Goal: Task Accomplishment & Management: Manage account settings

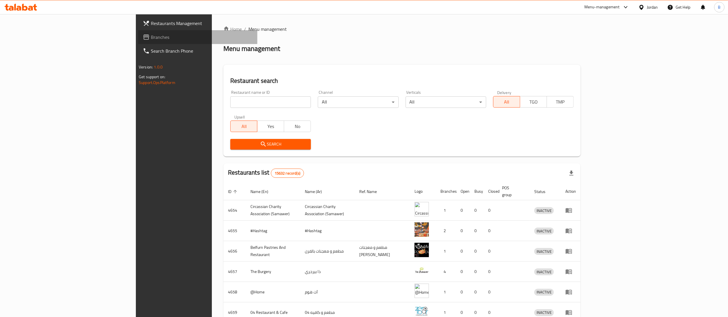
click at [151, 37] on span "Branches" at bounding box center [202, 37] width 102 height 7
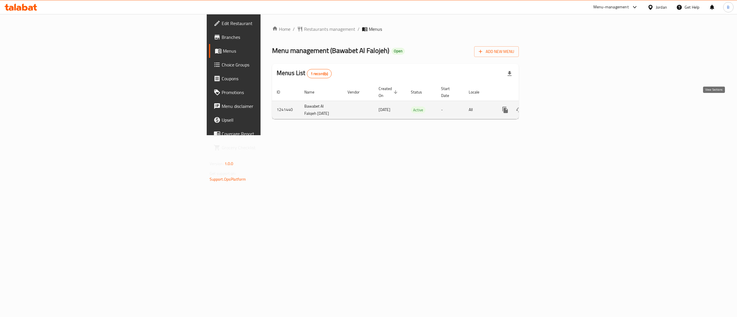
click at [554, 103] on link "enhanced table" at bounding box center [547, 110] width 14 height 14
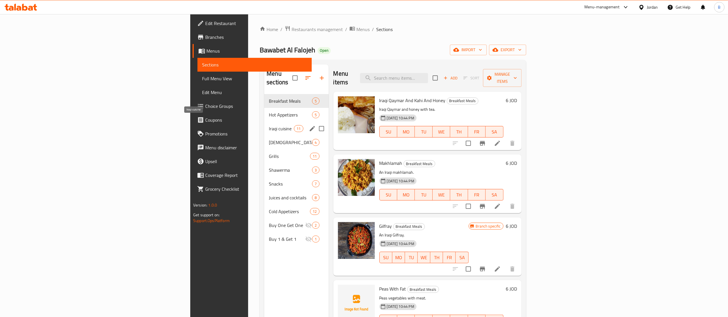
click at [269, 125] on span "Iraqi cuisine" at bounding box center [281, 128] width 25 height 7
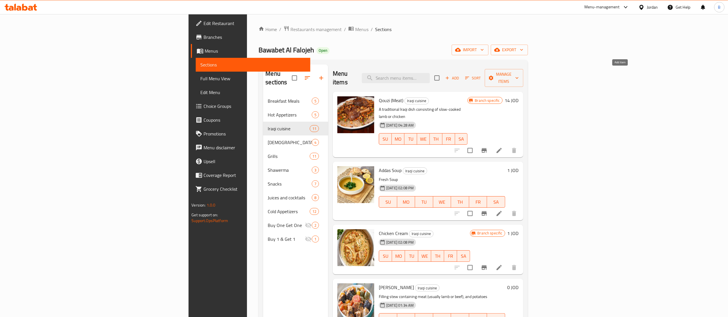
click at [462, 74] on button "Add" at bounding box center [452, 78] width 18 height 9
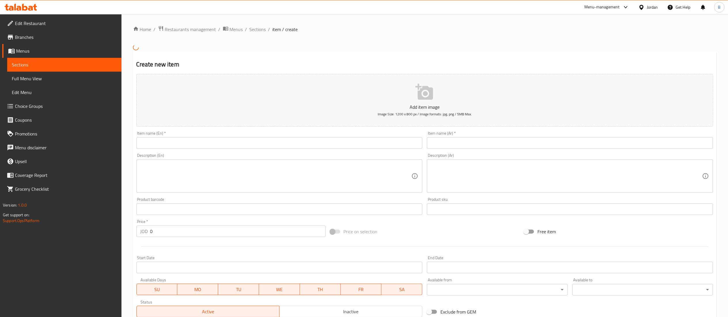
click at [468, 146] on input "text" at bounding box center [570, 143] width 286 height 12
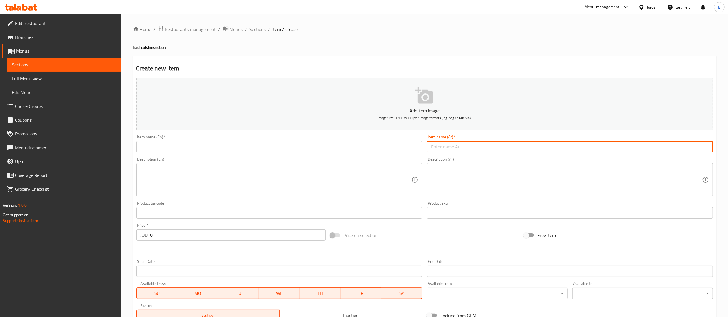
paste input "نصف دجاج (مسلوق ) مع رز ومرق"
type input "نصف دجاج (مسلوق ) مع رز ومرق"
click at [237, 149] on input "text" at bounding box center [279, 147] width 286 height 12
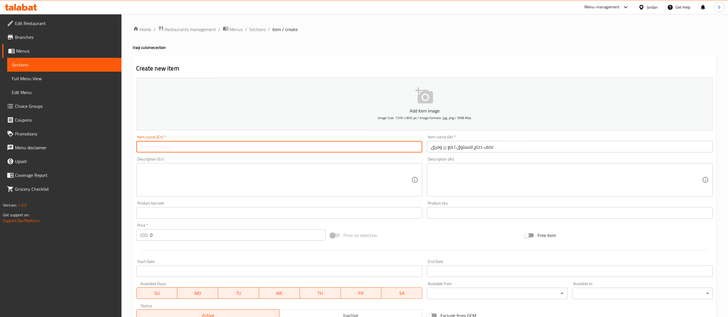
paste input "Half a chicken (boiled) with rice and broth"
type input "Half a chicken (boiled) with rice and broth"
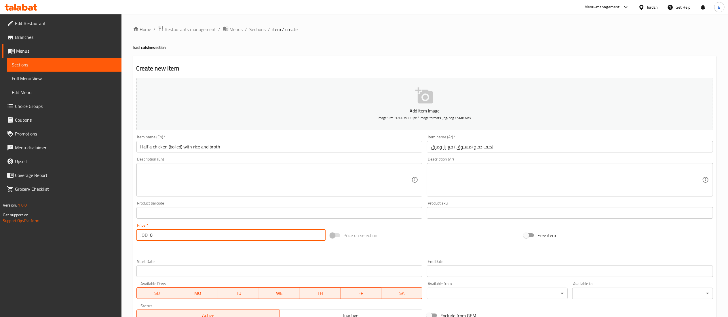
drag, startPoint x: 164, startPoint y: 237, endPoint x: 60, endPoint y: 237, distance: 103.1
click at [64, 237] on div "Edit Restaurant Branches Menus Sections Full Menu View Edit Menu Choice Groups …" at bounding box center [364, 210] width 728 height 393
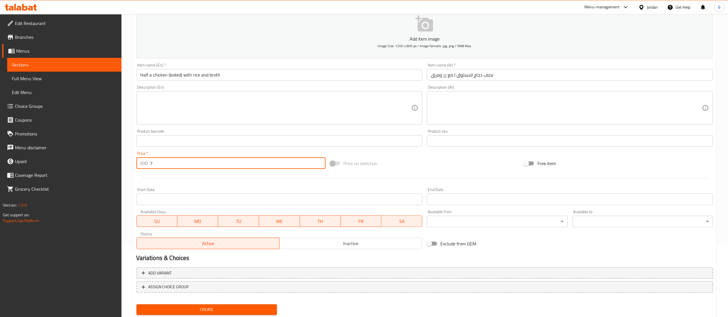
scroll to position [89, 0]
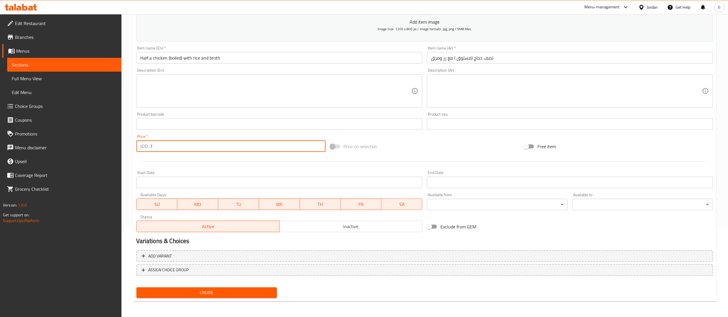
type input "7"
click at [199, 294] on span "Create" at bounding box center [207, 292] width 132 height 7
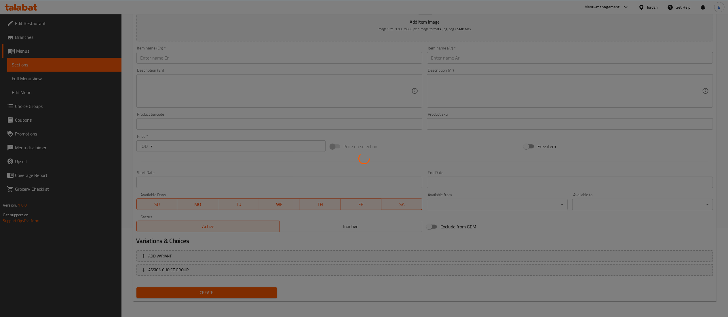
type input "0"
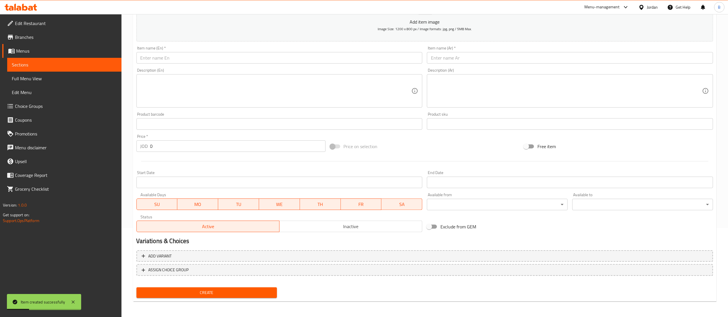
scroll to position [31, 0]
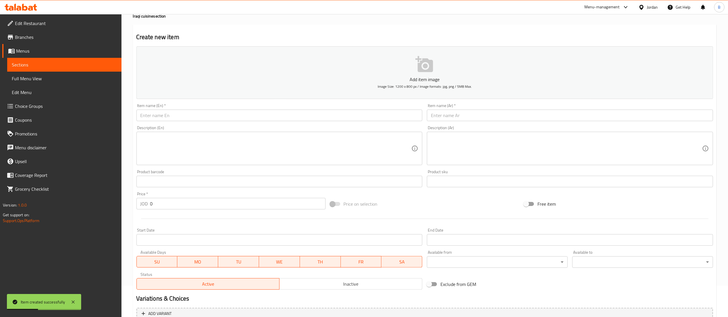
click at [487, 113] on input "text" at bounding box center [570, 116] width 286 height 12
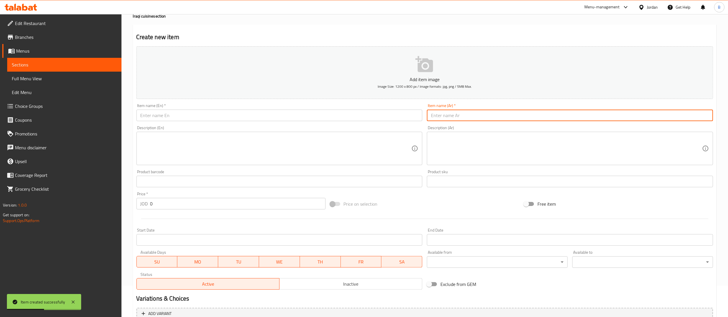
paste input "دجاجة مسلوق"
type input "دجاجة مسلوق"
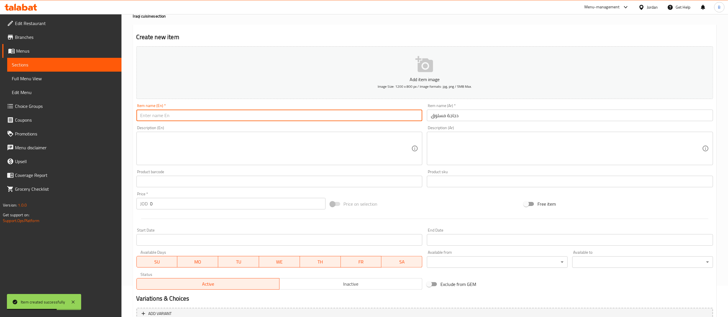
drag, startPoint x: 318, startPoint y: 117, endPoint x: 319, endPoint y: 121, distance: 3.6
click at [318, 117] on input "text" at bounding box center [279, 116] width 286 height 12
paste input "boiled chicken"
type input "boiled chicken"
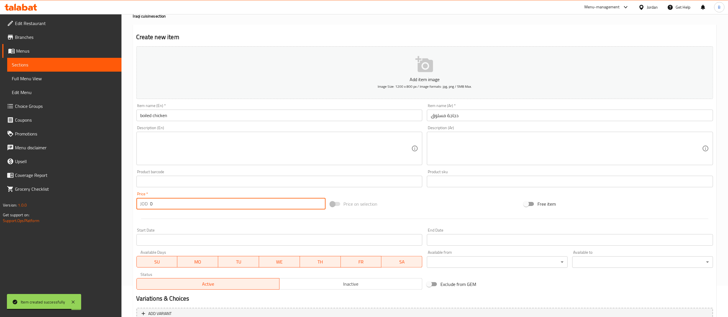
drag, startPoint x: 162, startPoint y: 202, endPoint x: 105, endPoint y: 199, distance: 56.8
click at [105, 199] on div "Edit Restaurant Branches Menus Sections Full Menu View Edit Menu Choice Groups …" at bounding box center [364, 179] width 728 height 393
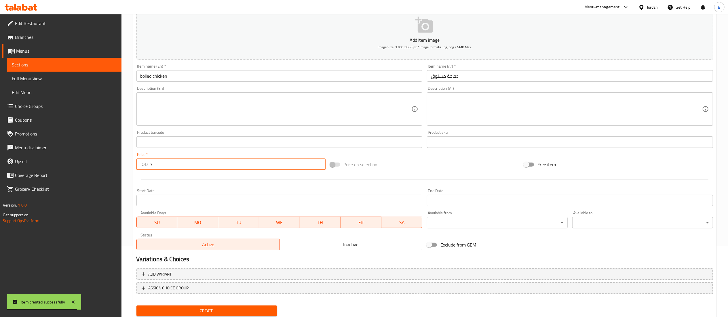
scroll to position [89, 0]
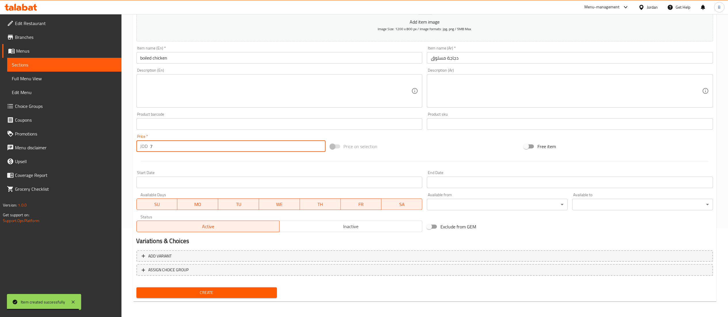
type input "7"
click at [226, 293] on span "Create" at bounding box center [207, 292] width 132 height 7
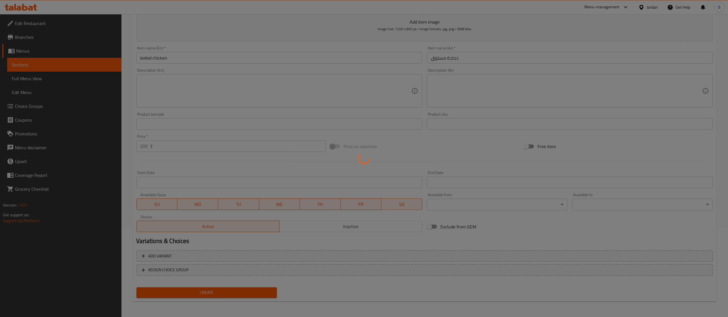
type input "0"
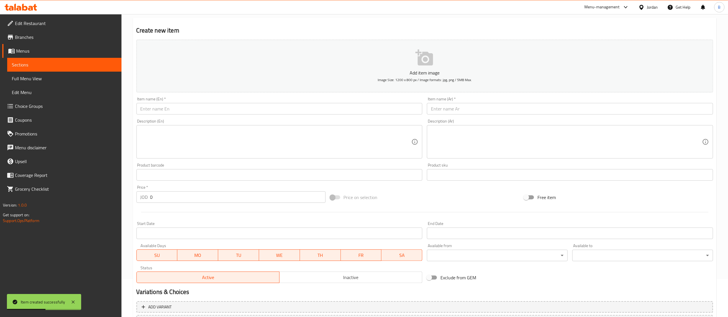
scroll to position [0, 0]
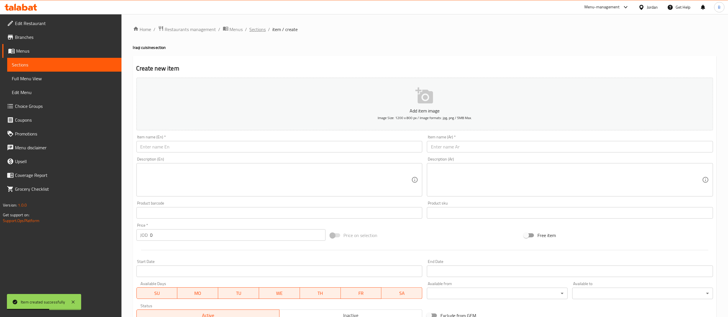
click at [255, 31] on span "Sections" at bounding box center [258, 29] width 16 height 7
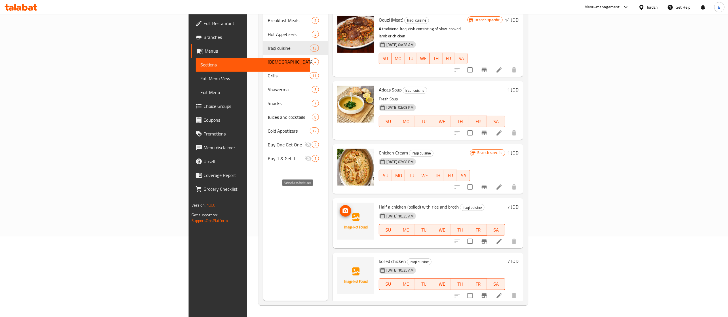
click at [343, 208] on icon "upload picture" at bounding box center [346, 210] width 6 height 5
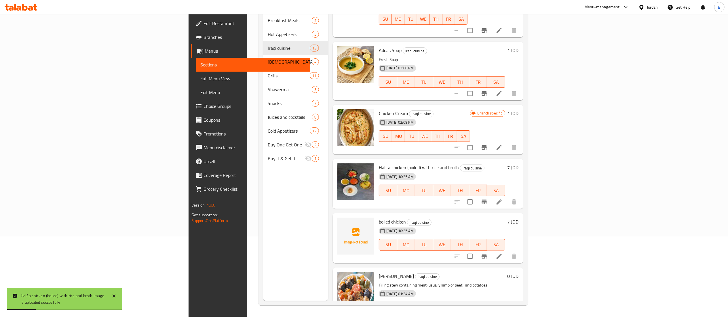
scroll to position [58, 0]
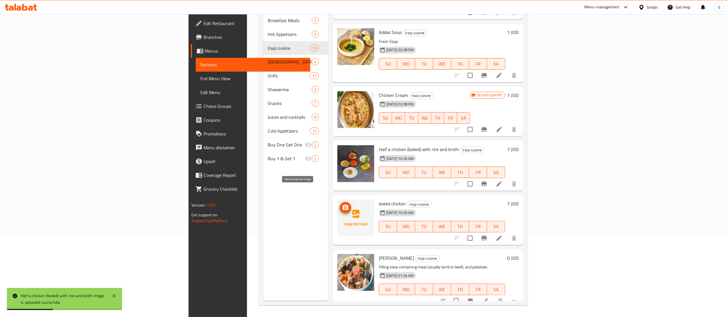
click at [342, 204] on icon "upload picture" at bounding box center [345, 207] width 7 height 7
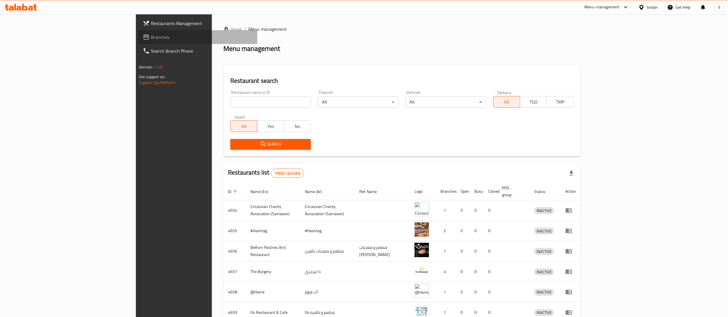
drag, startPoint x: 36, startPoint y: 37, endPoint x: 41, endPoint y: 38, distance: 4.7
click at [151, 37] on span "Branches" at bounding box center [202, 37] width 102 height 7
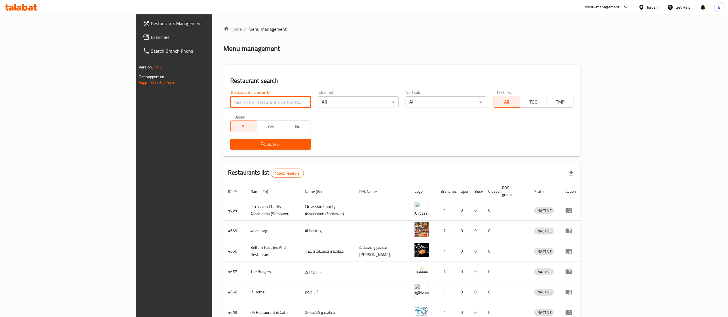
click at [230, 103] on input "search" at bounding box center [270, 102] width 81 height 12
paste input "768959"
type input "768959"
click button "Search" at bounding box center [270, 144] width 81 height 11
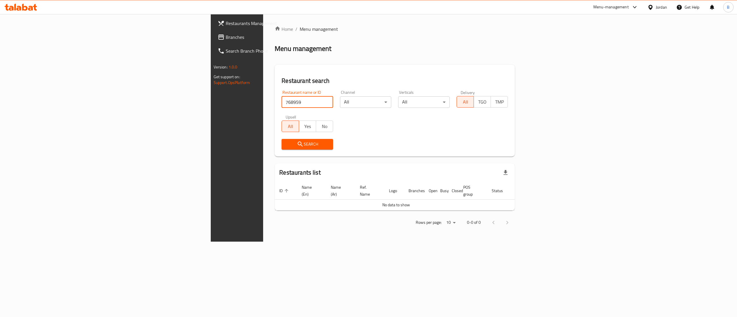
click at [226, 36] on span "Branches" at bounding box center [278, 37] width 104 height 7
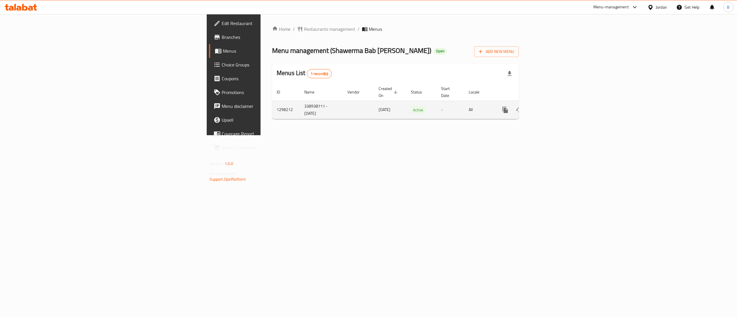
click at [550, 107] on icon "enhanced table" at bounding box center [546, 110] width 7 height 7
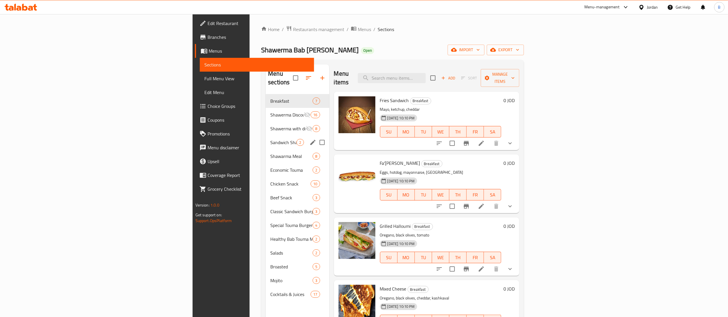
click at [266, 136] on div "Sandwich Shawarma 2" at bounding box center [297, 143] width 63 height 14
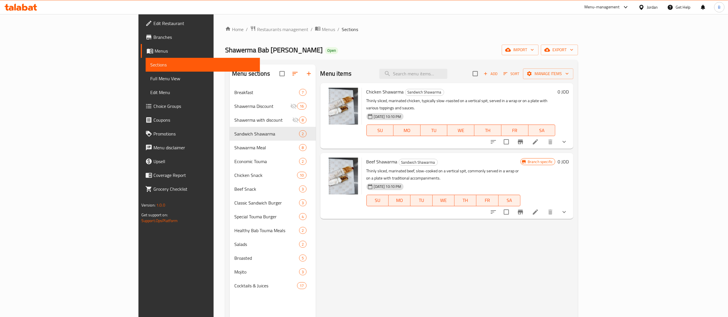
click at [568, 138] on icon "show more" at bounding box center [564, 141] width 7 height 7
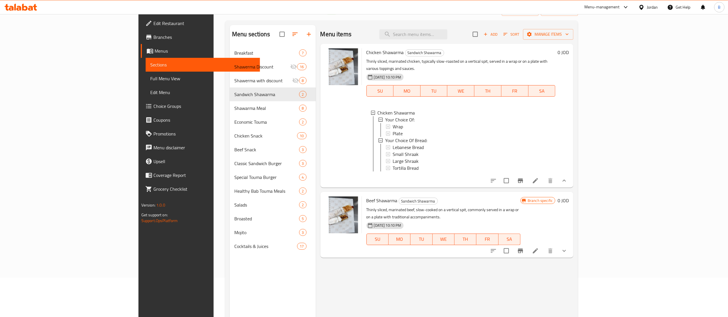
scroll to position [58, 0]
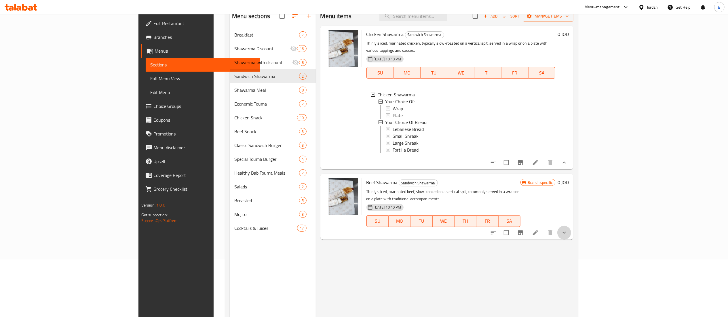
click at [568, 230] on icon "show more" at bounding box center [564, 232] width 7 height 7
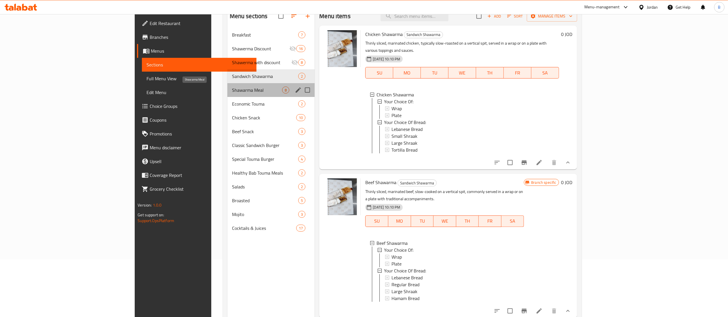
click at [232, 89] on span "Shawarma Meal" at bounding box center [257, 90] width 50 height 7
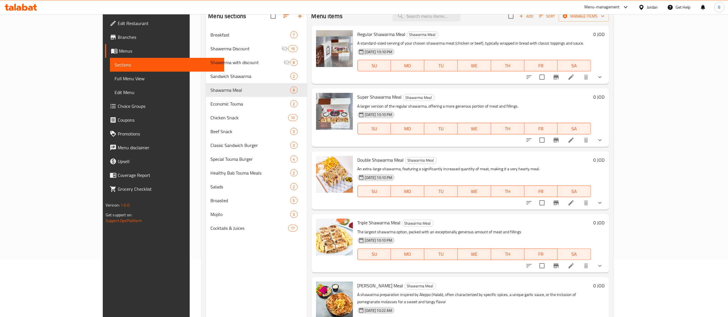
click at [603, 205] on icon "show more" at bounding box center [600, 203] width 7 height 7
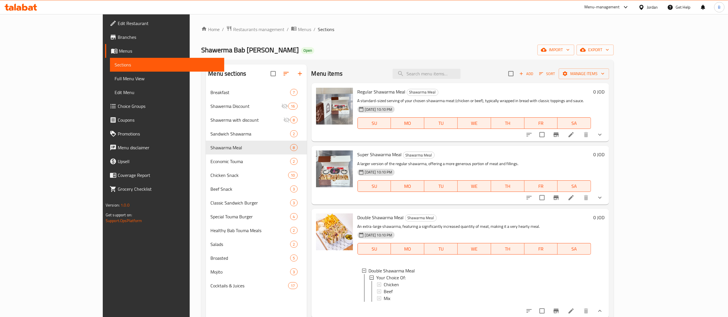
click at [22, 9] on icon at bounding box center [24, 7] width 5 height 7
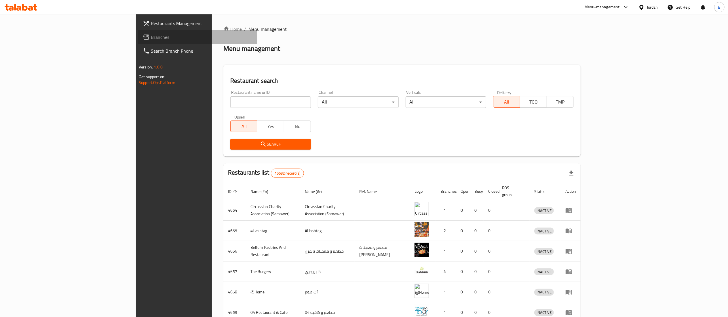
click at [151, 40] on span "Branches" at bounding box center [202, 37] width 102 height 7
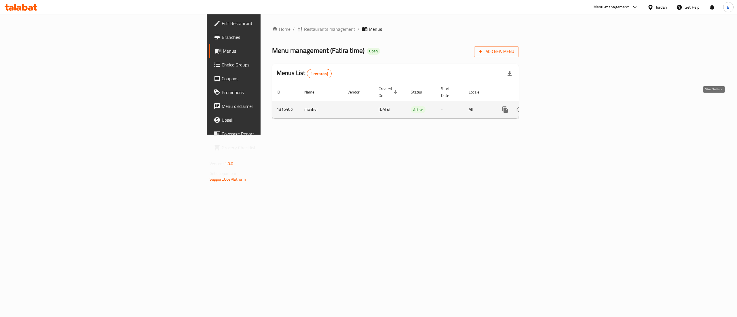
click at [549, 107] on icon "enhanced table" at bounding box center [546, 109] width 5 height 5
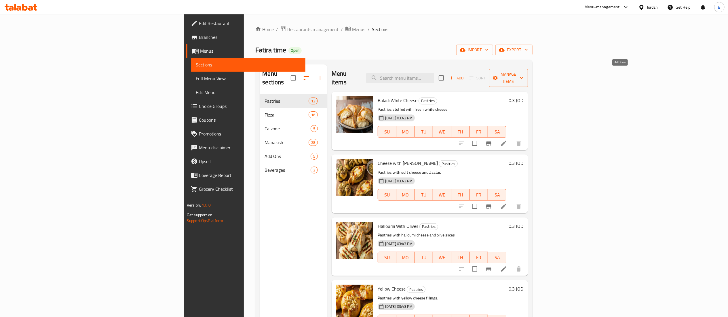
click at [464, 77] on span "Add" at bounding box center [457, 78] width 16 height 7
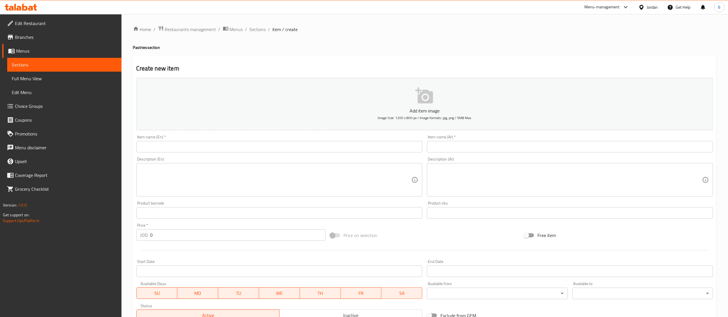
click at [485, 146] on input "text" at bounding box center [570, 147] width 286 height 12
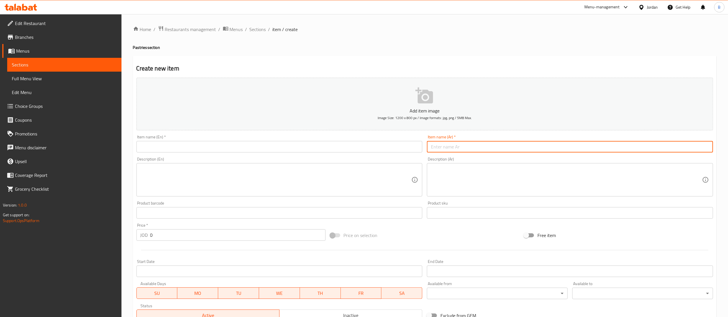
paste input "بطاطا بزيت الزيتون"
type input "بطاطا بزيت الزيتون"
click at [295, 146] on input "text" at bounding box center [279, 147] width 286 height 12
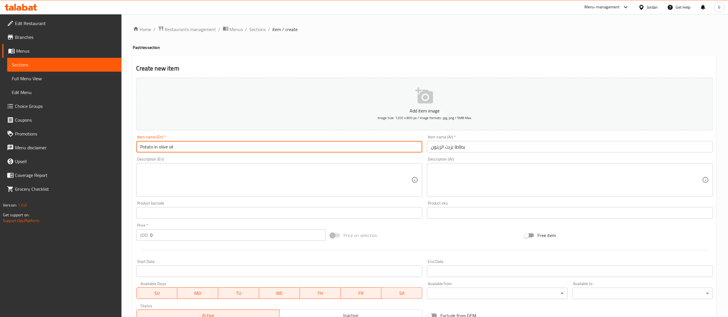
type input "Potato in olive oil"
click at [196, 239] on input "0" at bounding box center [237, 235] width 175 height 12
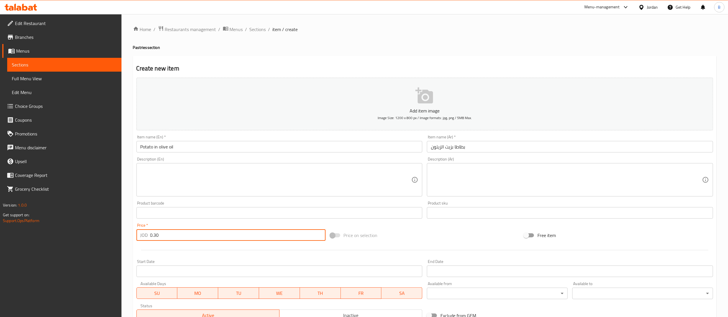
scroll to position [89, 0]
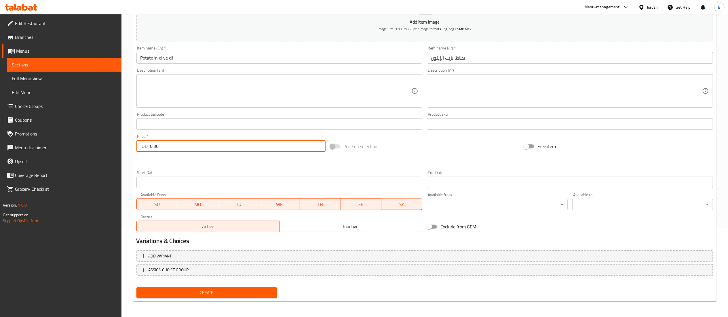
type input "0.30"
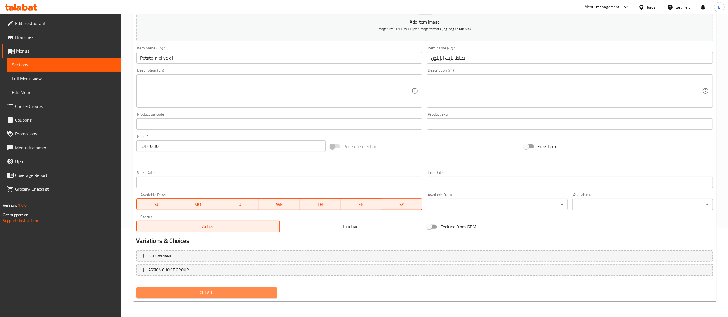
click at [195, 292] on span "Create" at bounding box center [207, 292] width 132 height 7
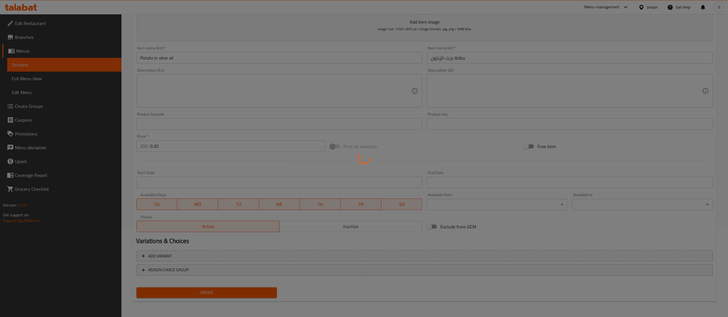
type input "0"
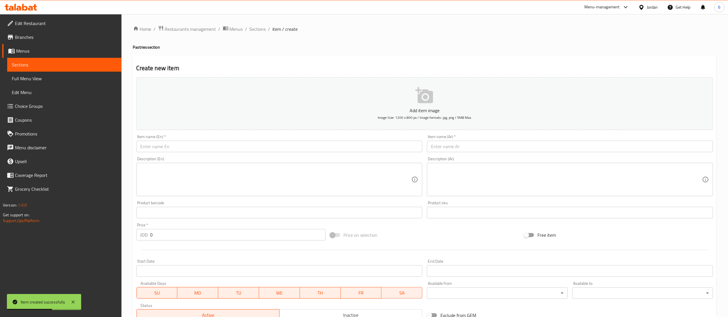
scroll to position [0, 0]
click at [256, 27] on span "Sections" at bounding box center [258, 29] width 16 height 7
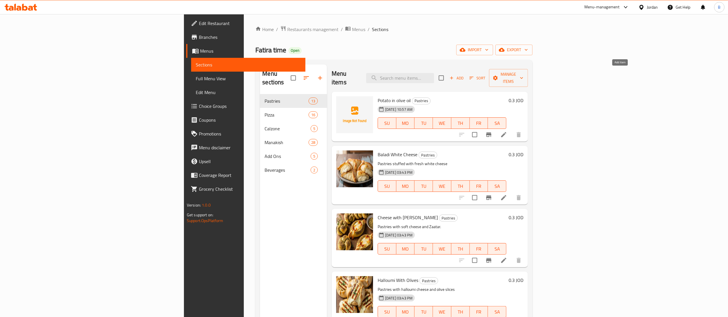
click at [464, 75] on span "Add" at bounding box center [457, 78] width 16 height 7
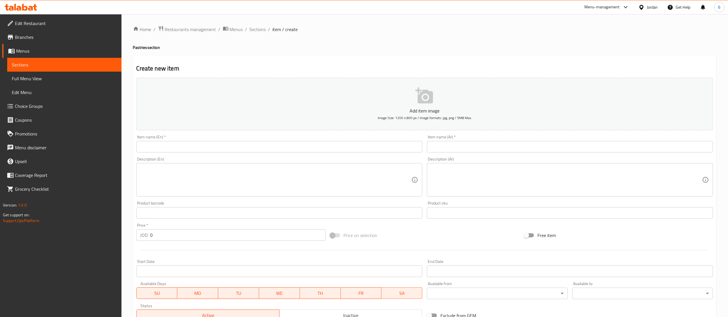
click at [583, 145] on input "text" at bounding box center [570, 147] width 286 height 12
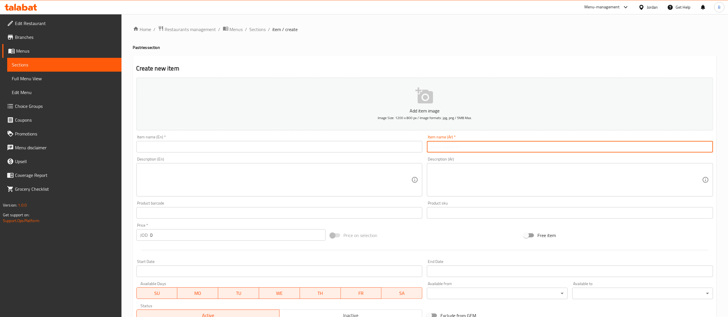
paste input "نقانق"
type input "نقانق"
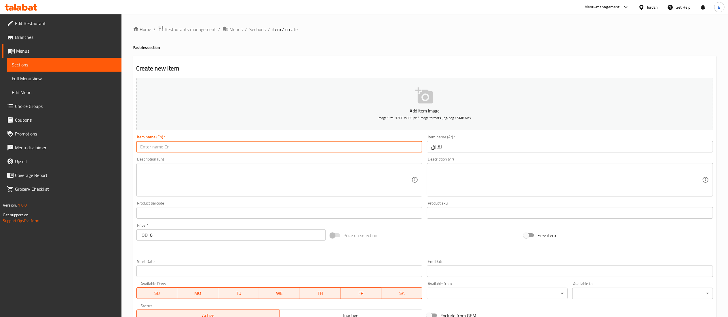
click at [332, 150] on input "text" at bounding box center [279, 147] width 286 height 12
type input "Sausage"
drag, startPoint x: 177, startPoint y: 237, endPoint x: 180, endPoint y: 238, distance: 3.2
click at [177, 237] on input "0" at bounding box center [237, 235] width 175 height 12
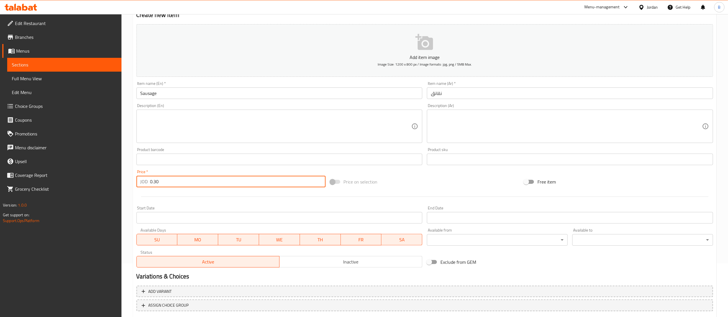
scroll to position [89, 0]
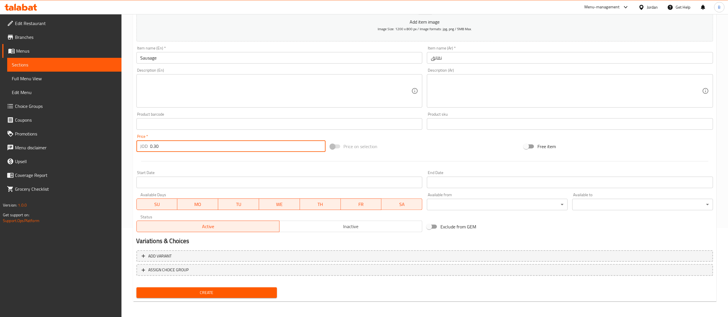
type input "0.30"
click at [211, 293] on span "Create" at bounding box center [207, 292] width 132 height 7
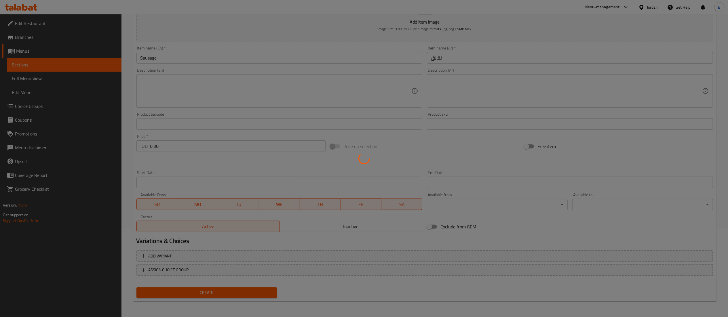
type input "0"
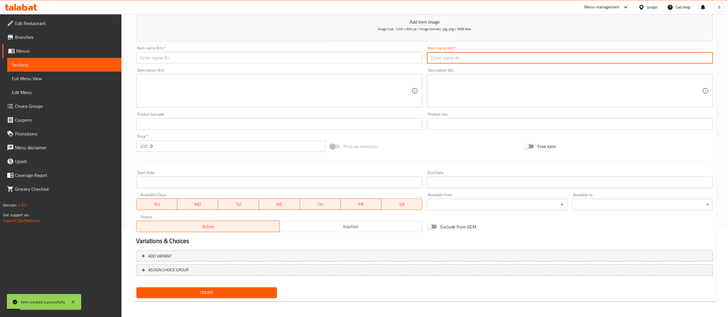
click at [516, 56] on input "text" at bounding box center [570, 58] width 286 height 12
paste input "جبنه مع سنيوره"
type input "جبنه مع سنيوره"
click at [412, 59] on input "text" at bounding box center [279, 58] width 286 height 12
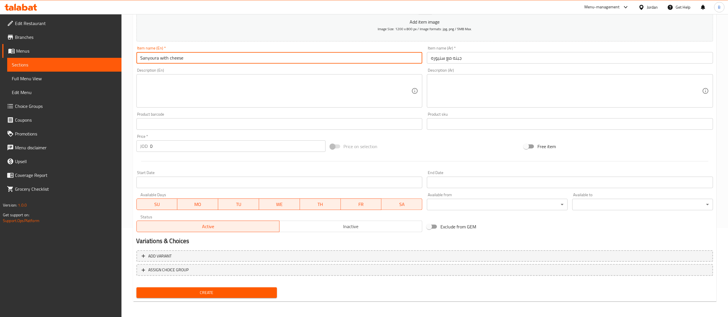
type input "Sanyoura with cheese"
click at [172, 146] on input "0" at bounding box center [237, 147] width 175 height 12
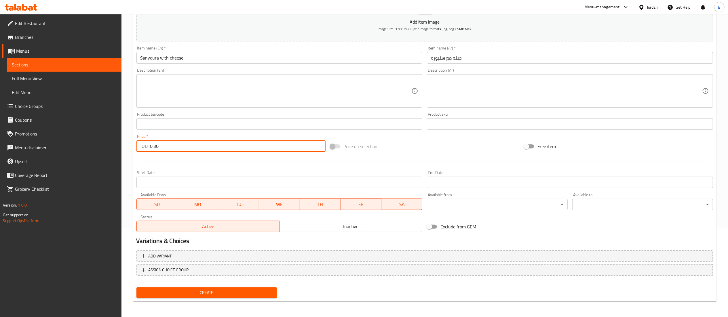
type input "0.30"
click at [218, 287] on div "Create" at bounding box center [206, 292] width 145 height 15
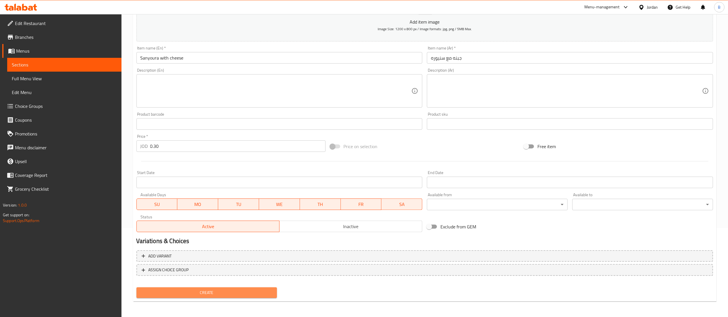
click at [238, 291] on span "Create" at bounding box center [207, 292] width 132 height 7
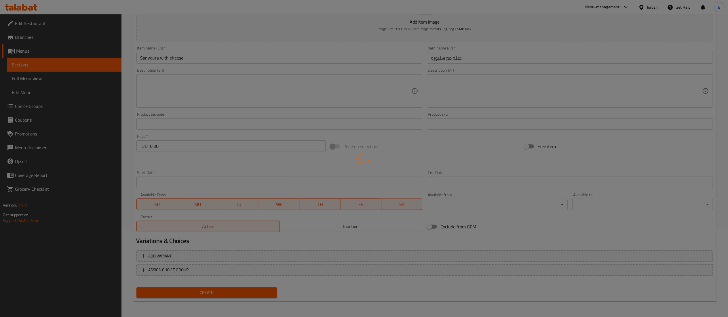
type input "0"
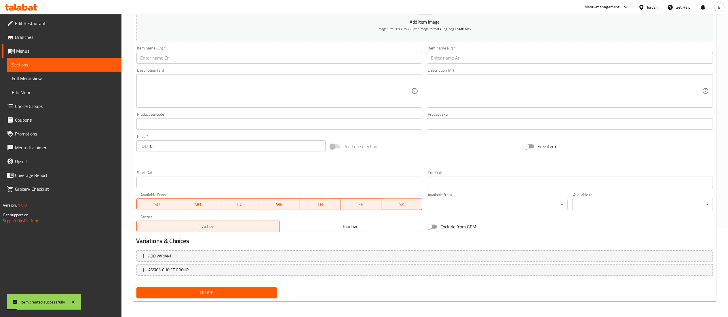
click at [475, 54] on input "text" at bounding box center [570, 58] width 286 height 12
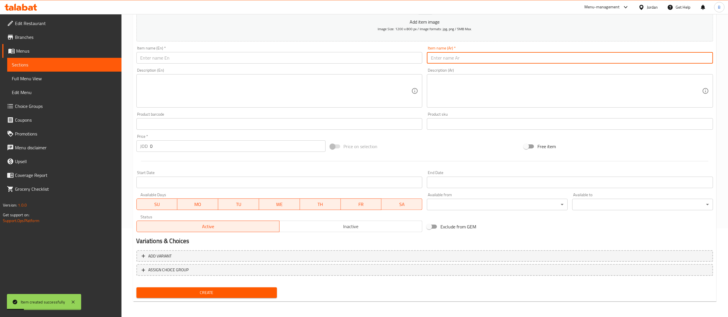
paste input "سبانخ"
type input "سبانخ"
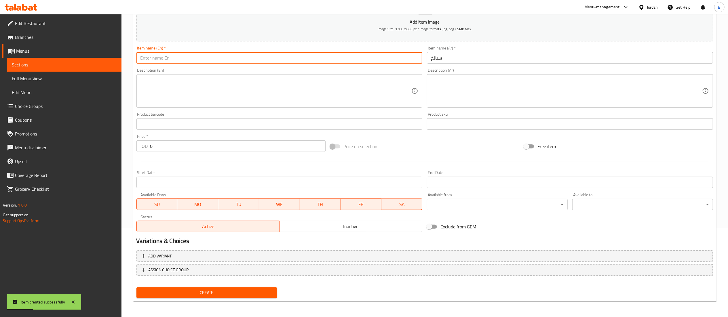
click at [395, 61] on input "text" at bounding box center [279, 58] width 286 height 12
type input "Spinach"
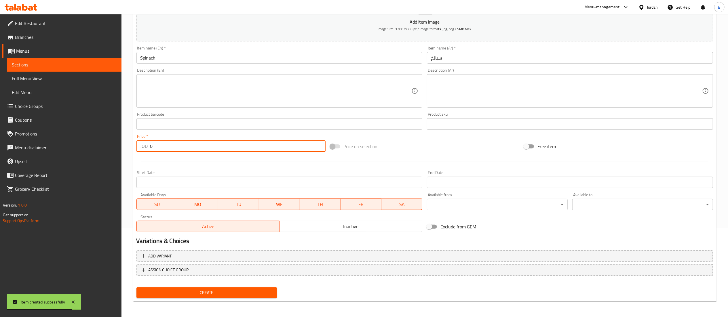
click at [162, 148] on input "0" at bounding box center [237, 147] width 175 height 12
type input "0.30"
click at [231, 294] on span "Create" at bounding box center [207, 292] width 132 height 7
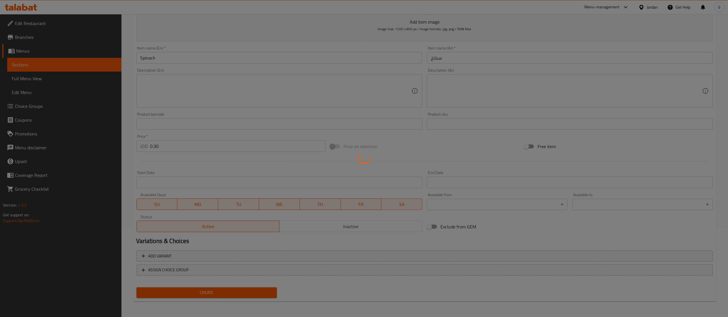
type input "0"
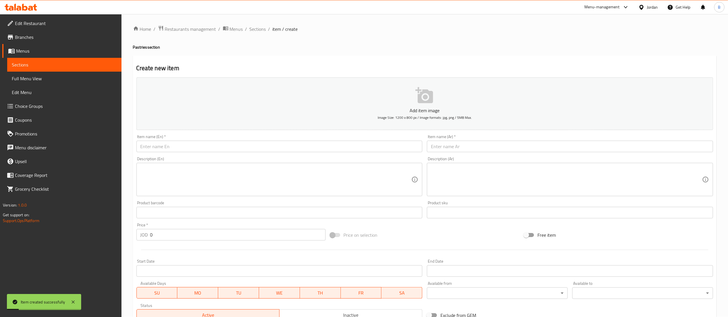
scroll to position [0, 0]
click at [491, 149] on input "text" at bounding box center [570, 147] width 286 height 12
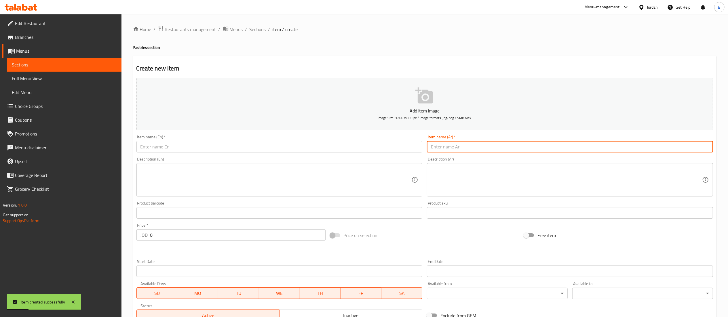
paste input "جبنه مثلثات"
type input "جبنه مثلثات"
click at [400, 148] on input "text" at bounding box center [279, 147] width 286 height 12
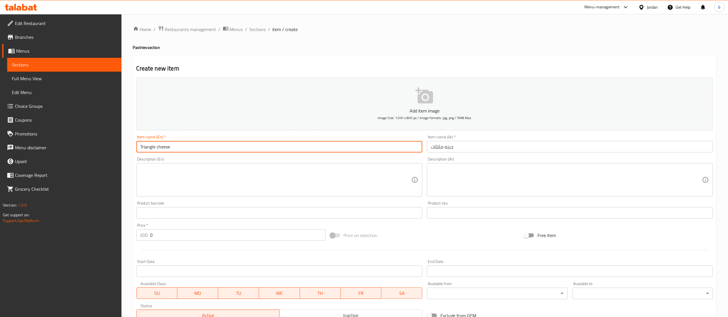
type input "Triangle cheese"
click at [204, 244] on div at bounding box center [424, 250] width 581 height 14
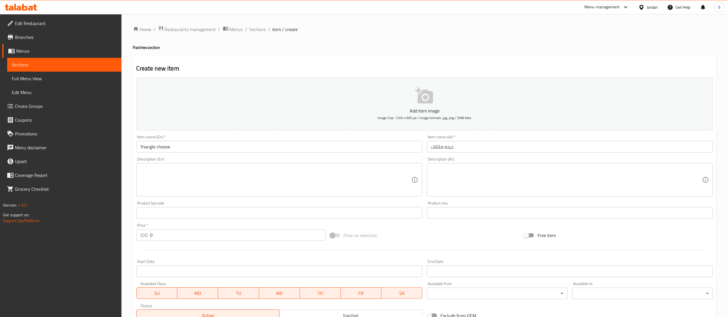
drag, startPoint x: 203, startPoint y: 237, endPoint x: 196, endPoint y: 236, distance: 7.0
click at [202, 237] on input "0" at bounding box center [237, 235] width 175 height 12
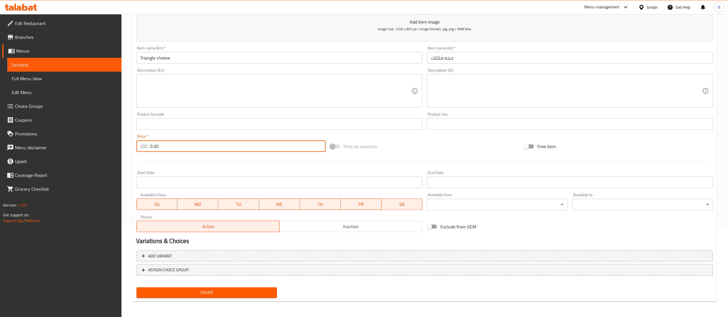
type input "0.30"
drag, startPoint x: 214, startPoint y: 292, endPoint x: 250, endPoint y: 221, distance: 79.8
click at [214, 292] on span "Create" at bounding box center [207, 292] width 132 height 7
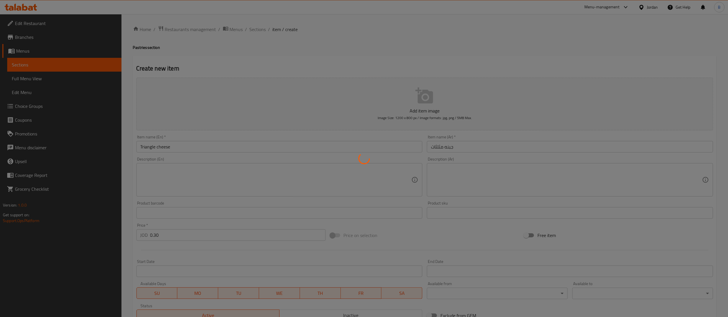
type input "0"
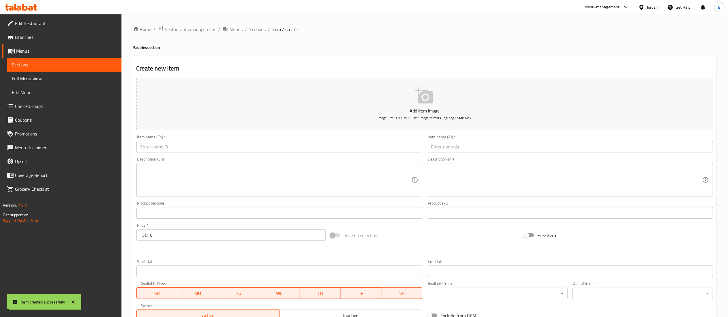
drag, startPoint x: 252, startPoint y: 31, endPoint x: 286, endPoint y: 40, distance: 34.5
click at [252, 31] on span "Sections" at bounding box center [258, 29] width 16 height 7
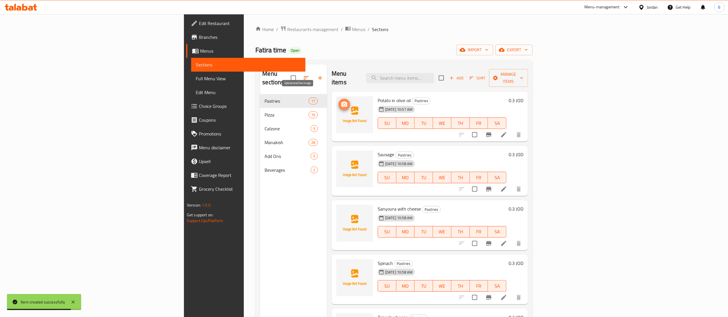
click at [341, 102] on icon "upload picture" at bounding box center [344, 104] width 6 height 5
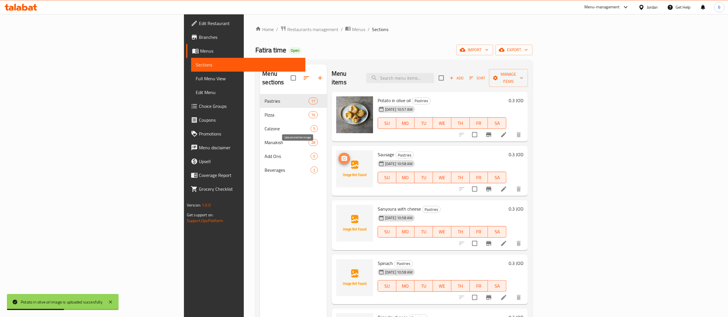
click at [341, 155] on icon "upload picture" at bounding box center [344, 158] width 7 height 7
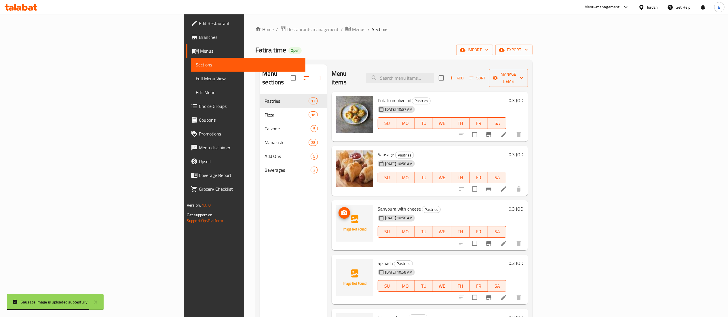
click at [341, 210] on icon "upload picture" at bounding box center [344, 212] width 6 height 5
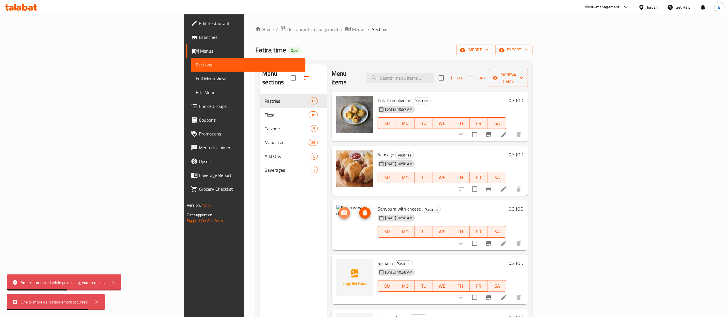
click at [341, 210] on icon "upload picture" at bounding box center [344, 213] width 7 height 7
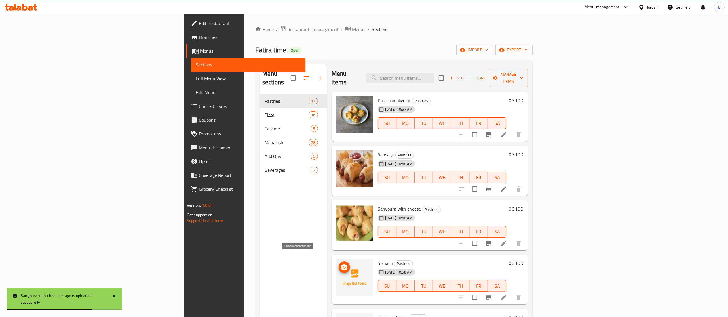
click at [339, 262] on button "upload picture" at bounding box center [345, 268] width 12 height 12
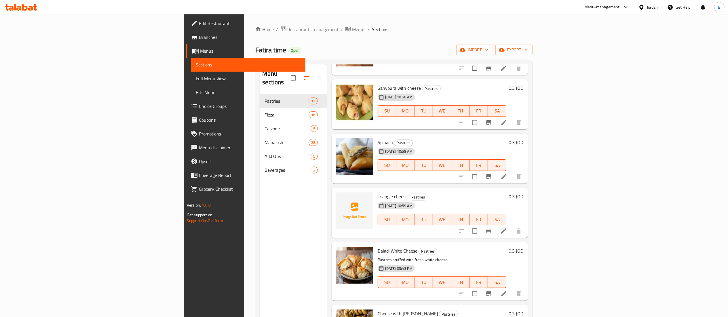
scroll to position [173, 0]
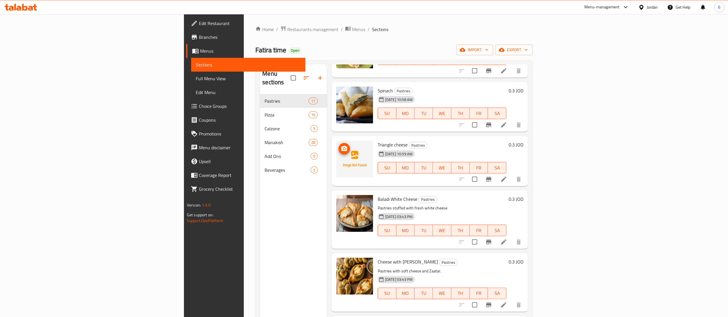
click at [341, 146] on icon "upload picture" at bounding box center [344, 148] width 6 height 5
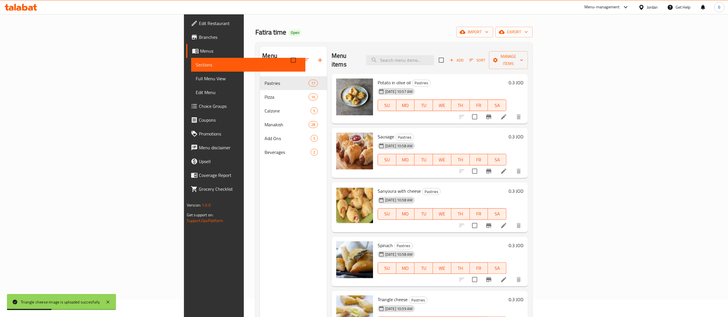
scroll to position [0, 0]
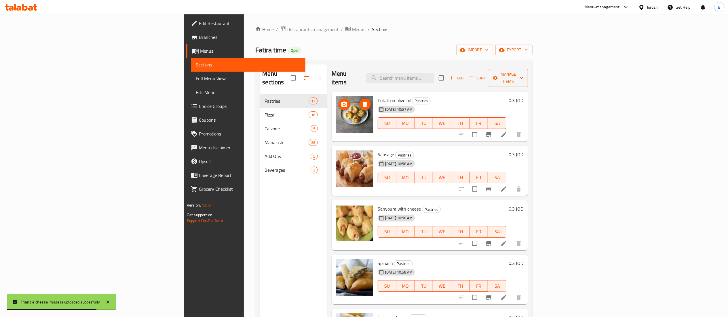
click at [341, 102] on icon "upload picture" at bounding box center [344, 104] width 6 height 5
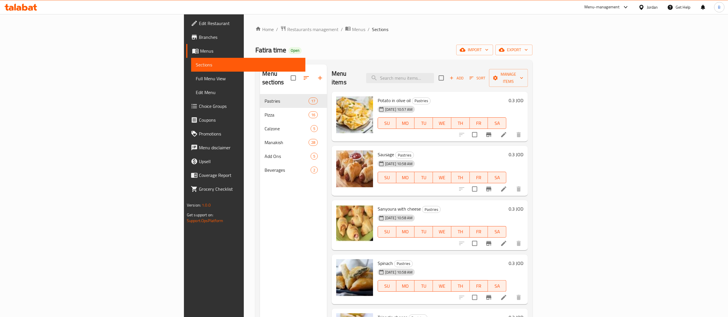
click at [22, 6] on icon at bounding box center [24, 7] width 5 height 7
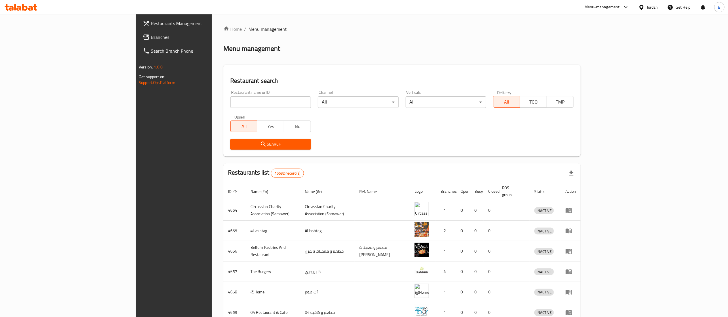
click at [151, 36] on span "Branches" at bounding box center [202, 37] width 102 height 7
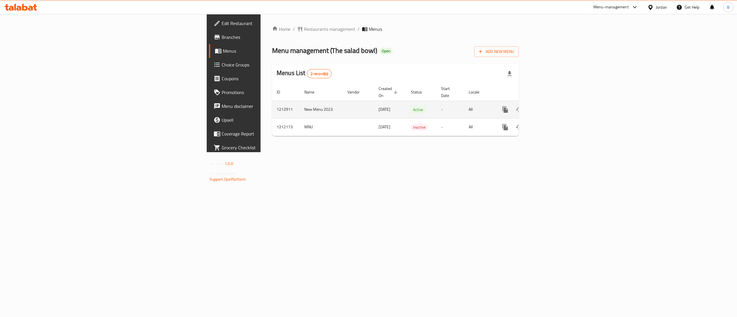
click at [554, 103] on link "enhanced table" at bounding box center [547, 110] width 14 height 14
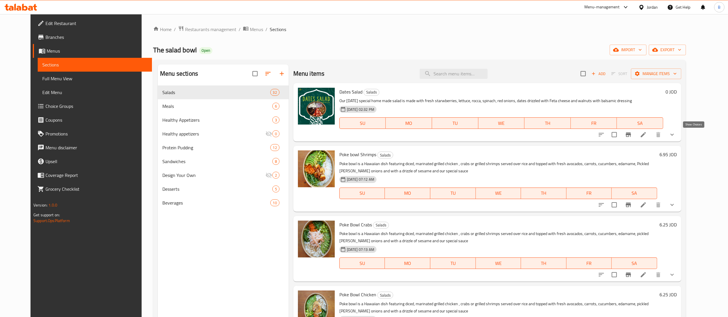
click at [676, 135] on icon "show more" at bounding box center [672, 134] width 7 height 7
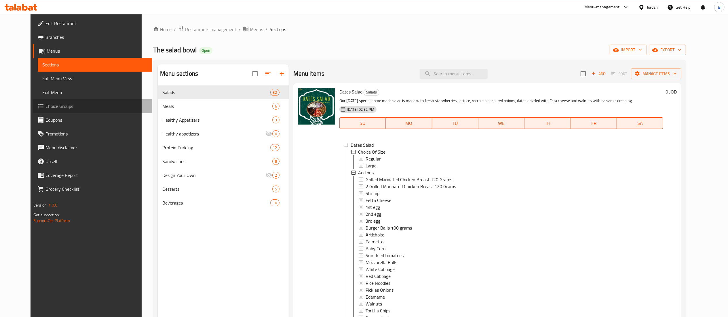
click at [59, 106] on span "Choice Groups" at bounding box center [96, 106] width 102 height 7
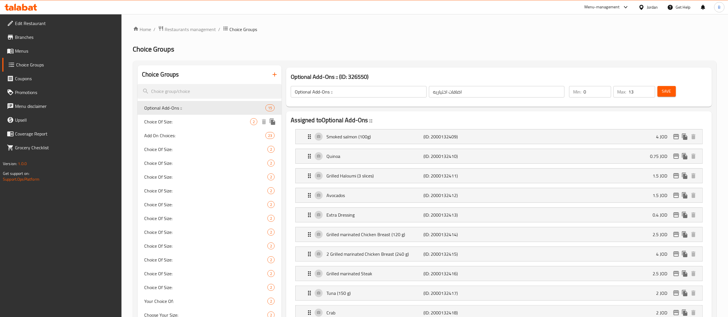
click at [159, 123] on span "Choice Of Size:" at bounding box center [198, 121] width 106 height 7
type input "Choice Of Size:"
type input "إختيار الحجم:"
type input "1"
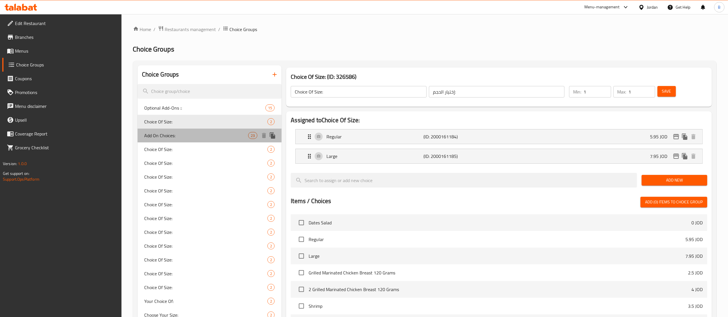
click at [172, 136] on span "Add On Choices:" at bounding box center [197, 135] width 104 height 7
type input "Add On Choices:"
type input "إختيارات الإضافة:"
type input "0"
type input "18"
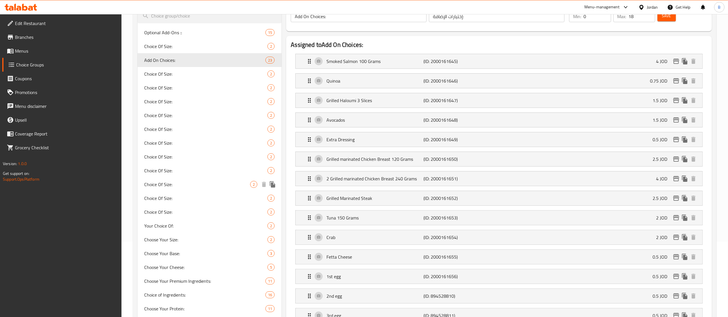
scroll to position [58, 0]
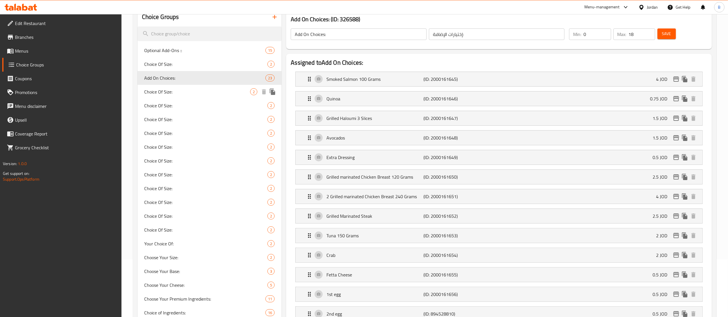
click at [173, 92] on span "Choice Of Size:" at bounding box center [198, 91] width 106 height 7
type input "Choice Of Size:"
type input "إختيار الحجم:"
type input "1"
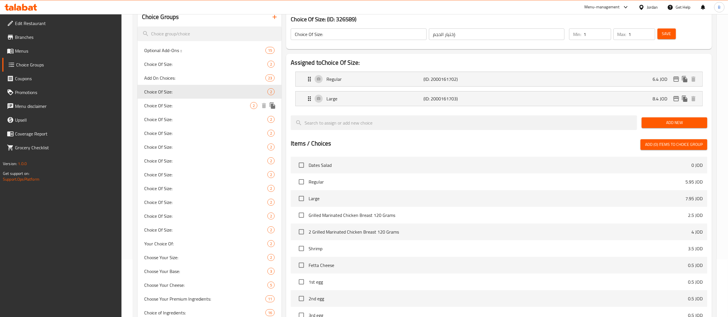
click at [168, 106] on span "Choice Of Size:" at bounding box center [198, 105] width 106 height 7
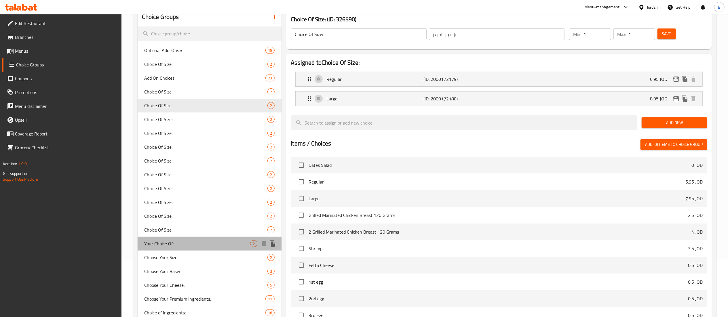
click at [179, 240] on div "Your Choice Of: 2" at bounding box center [210, 244] width 144 height 14
type input "Your Choice Of:"
type input "إختيارك من:"
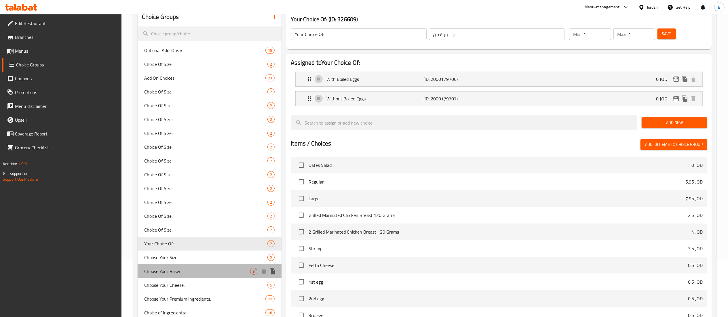
click at [186, 270] on span "Choose Your Base:" at bounding box center [198, 271] width 106 height 7
type input "Choose Your Base:"
type input "اختر قاعدتك:"
type input "2"
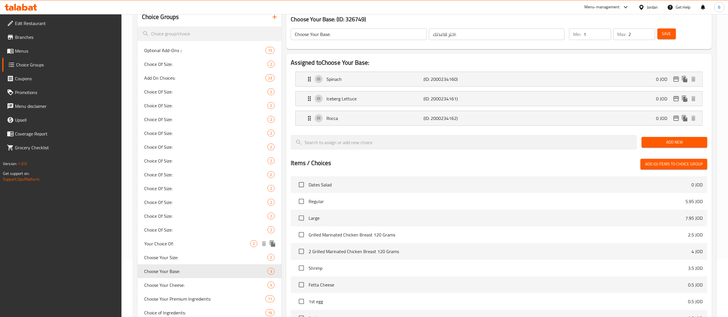
scroll to position [115, 0]
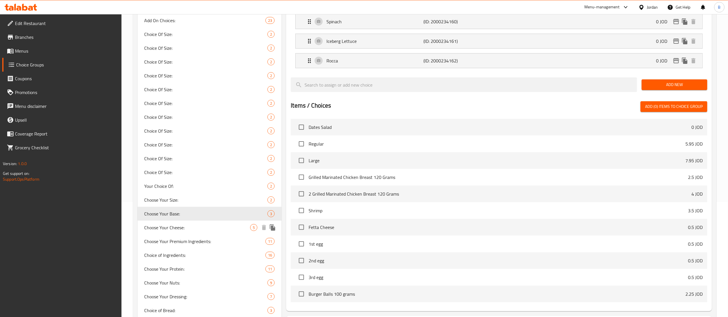
click at [181, 227] on span "Choose Your Cheese:" at bounding box center [198, 227] width 106 height 7
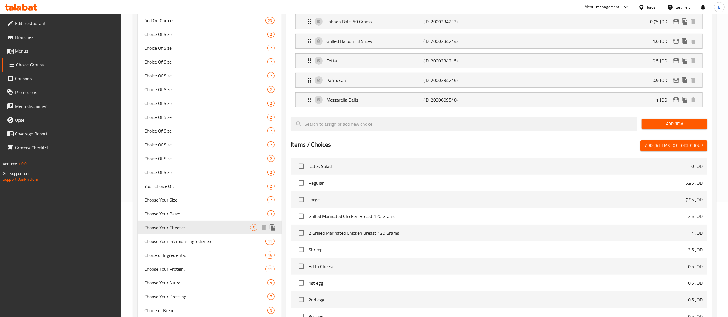
type input "Choose Your Cheese:"
type input "اختر الجبن الخاص بك:"
type input "0"
type input "1"
click at [183, 241] on span "Choose Your Premium Ingredients:" at bounding box center [197, 241] width 104 height 7
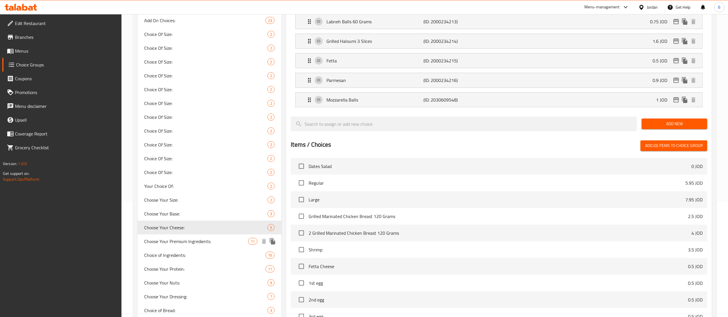
type input "Choose Your Premium Ingredients:"
type input "اختر المكونات المميزة الخاصة بك:"
type input "11"
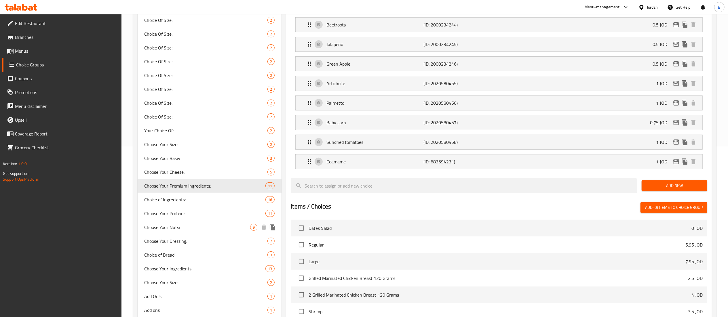
scroll to position [173, 0]
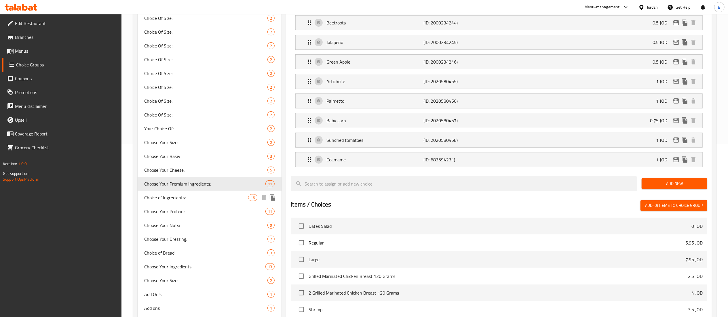
click at [208, 198] on span "Choice of Ingredients:" at bounding box center [197, 197] width 104 height 7
type input "Choice of Ingredients:"
type input "اختر المكونات الخاصة بك:"
type input "3"
type input "13"
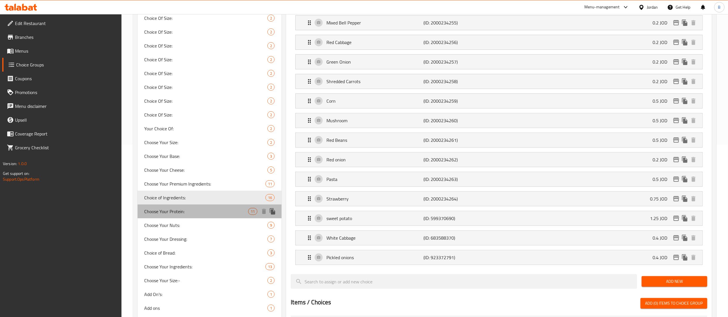
click at [187, 212] on span "Choose Your Protein:" at bounding box center [197, 211] width 104 height 7
type input "Choose Your Protein:"
type input "اختر البروتين الخاص بك:"
type input "0"
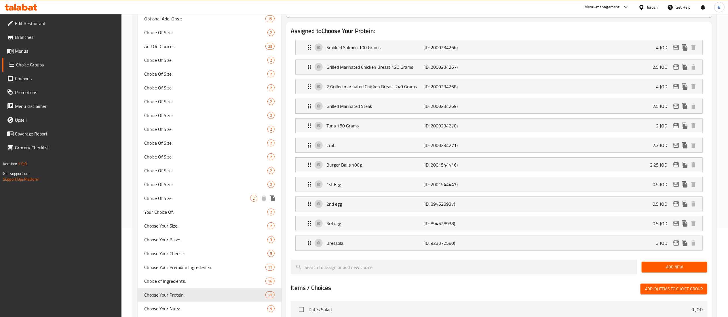
scroll to position [115, 0]
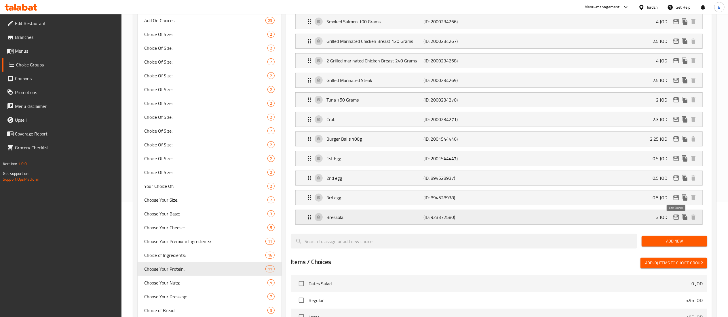
click at [680, 219] on button "edit" at bounding box center [676, 217] width 9 height 9
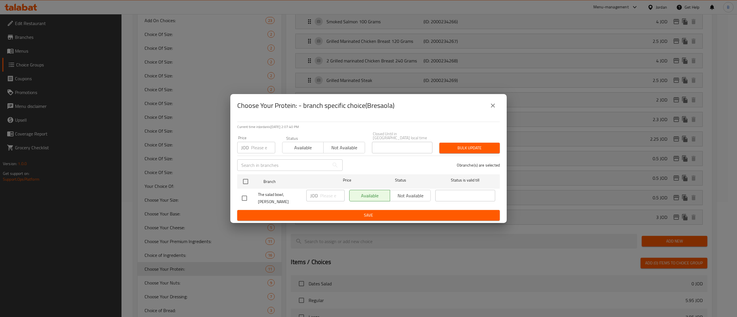
click at [495, 107] on icon "close" at bounding box center [492, 105] width 7 height 7
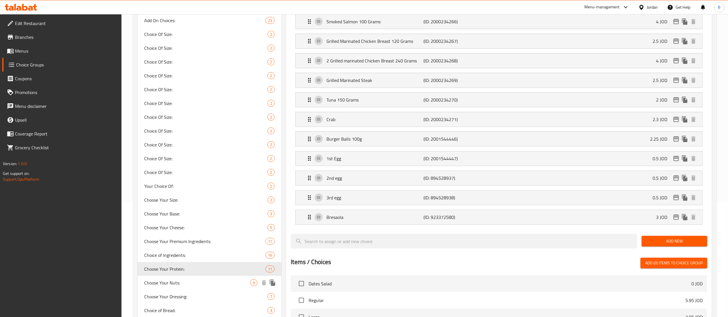
click at [197, 280] on span "Choose Your Nuts:" at bounding box center [198, 283] width 106 height 7
type input "Choose Your Nuts:"
type input "اختر المكسرات الخاصة بك:"
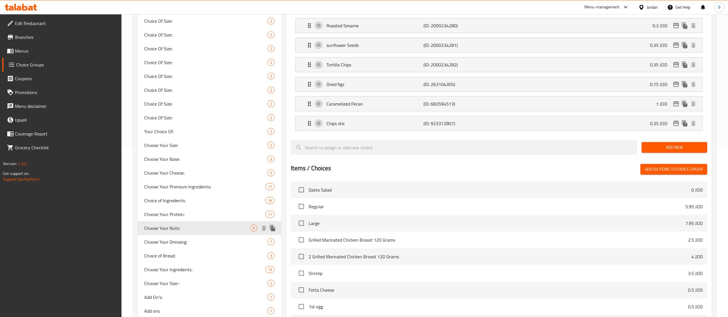
scroll to position [173, 0]
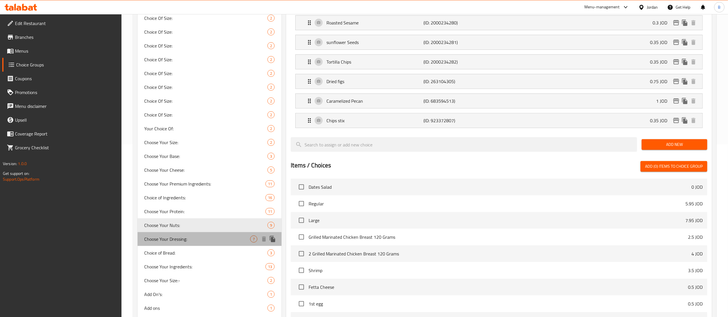
click at [187, 239] on span "Choose Your Dressing:" at bounding box center [198, 239] width 106 height 7
type input "Choose Your Dressing:"
type input "اختر الدريسينج الخاصة بك:"
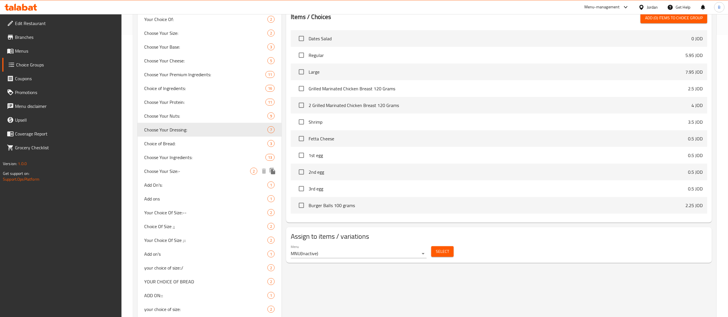
scroll to position [288, 0]
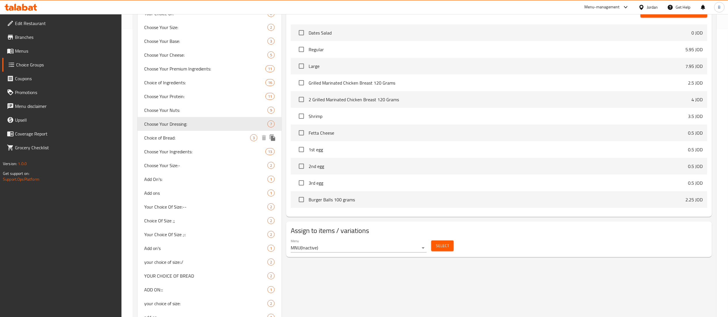
click at [178, 139] on span "Choice of Bread:" at bounding box center [198, 137] width 106 height 7
type input "Choice of Bread:"
type input "اختيار الخبز:"
type input "1"
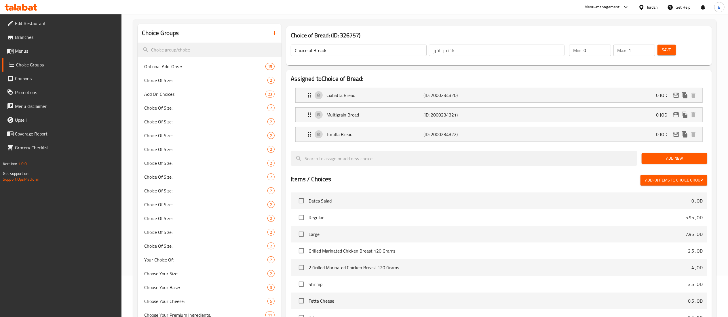
scroll to position [58, 0]
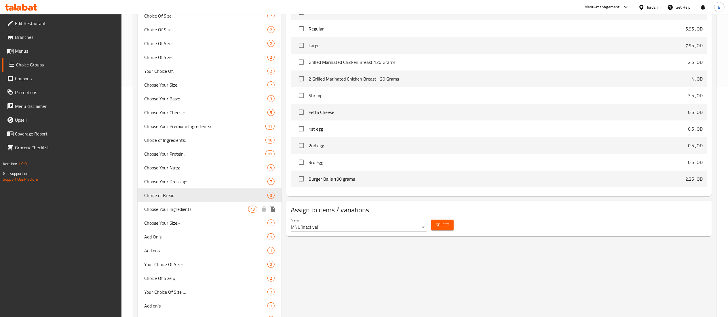
click at [204, 207] on span "Choose Your Ingredients:" at bounding box center [197, 209] width 104 height 7
type input "Choose Your Ingredients:"
type input "اختر المكونات:"
type input "3"
type input "13"
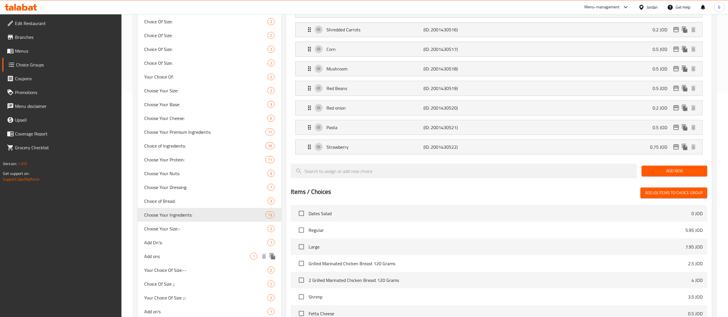
scroll to position [230, 0]
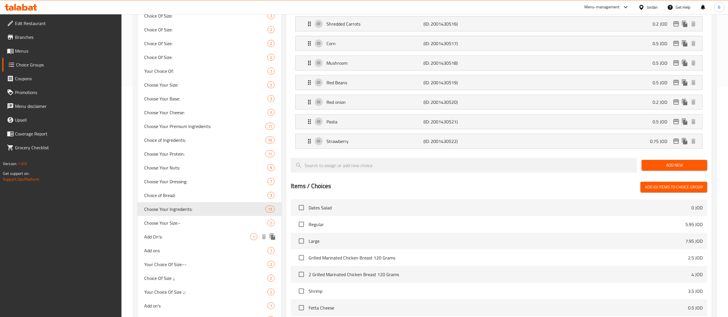
click at [181, 237] on span "Add On's:" at bounding box center [198, 237] width 106 height 7
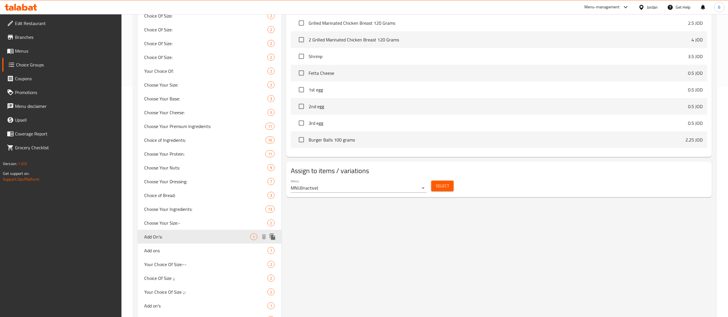
type input "Add On's:"
type input "اضافات"
type input "0"
type input "1"
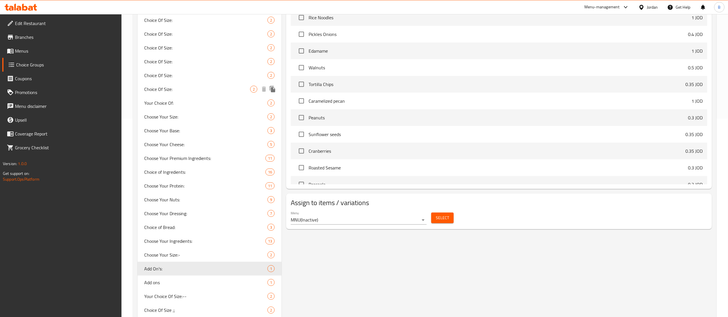
scroll to position [288, 0]
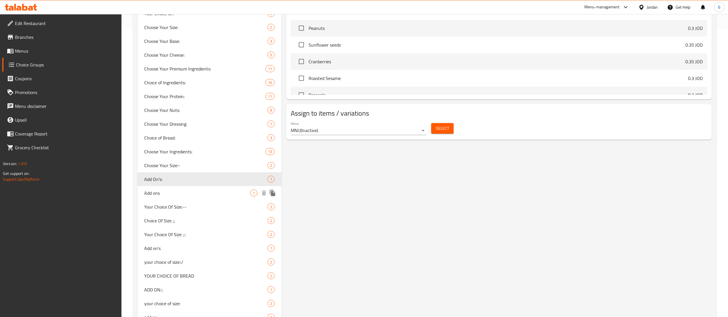
click at [210, 194] on span "Add ons" at bounding box center [198, 193] width 106 height 7
type input "Add ons"
type input "0"
click at [213, 246] on span "Add on's" at bounding box center [198, 248] width 106 height 7
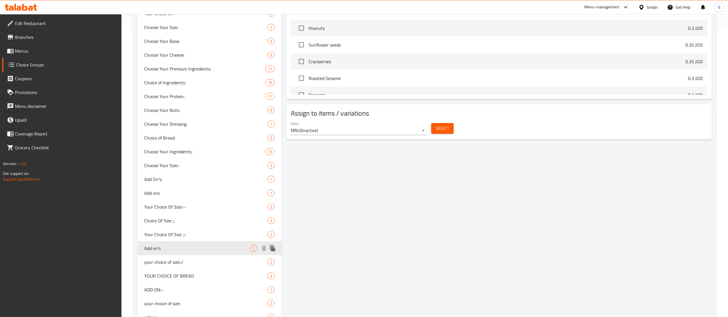
type input "Add on's"
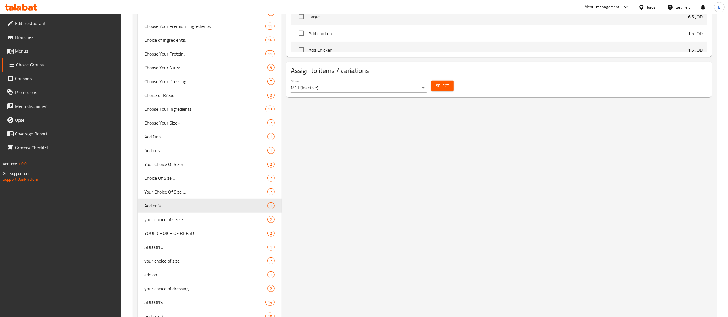
scroll to position [346, 0]
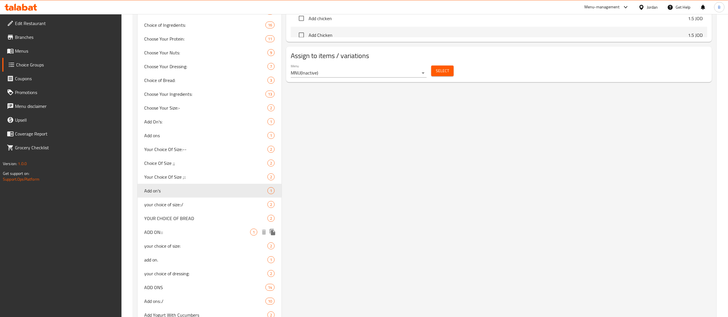
click at [199, 232] on span "ADD ON:::" at bounding box center [198, 232] width 106 height 7
type input "ADD ON:::"
type input "اضافة"
type input "1"
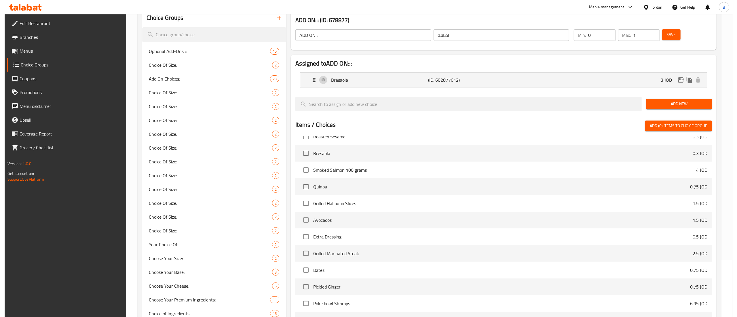
scroll to position [0, 0]
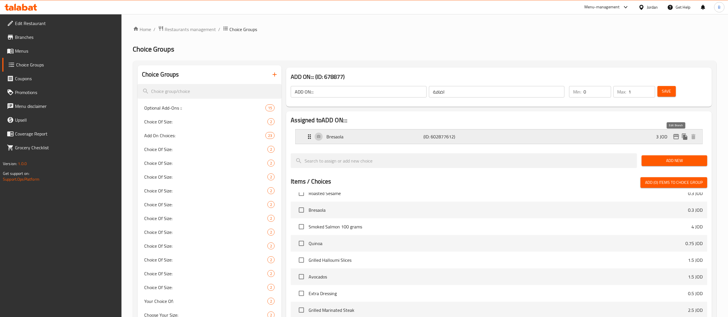
click at [678, 136] on icon "edit" at bounding box center [676, 136] width 7 height 7
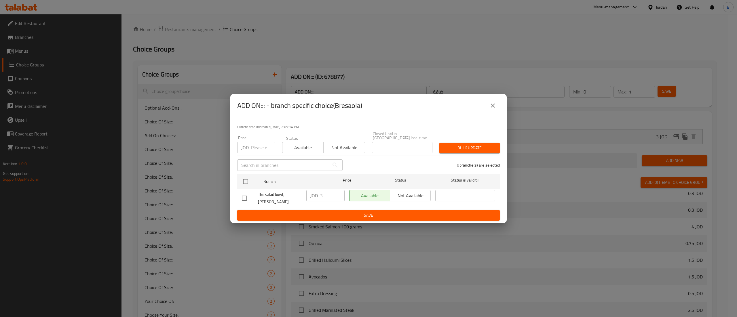
click at [495, 109] on icon "close" at bounding box center [492, 105] width 7 height 7
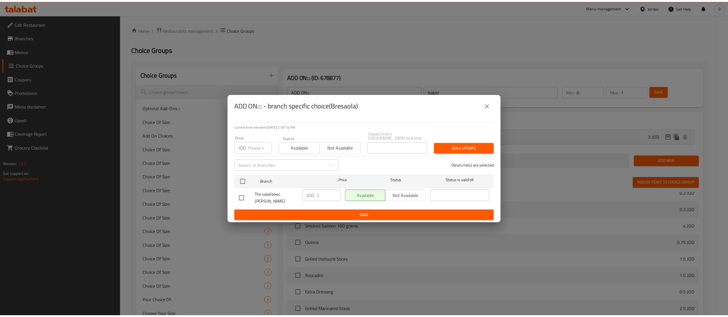
scroll to position [419, 0]
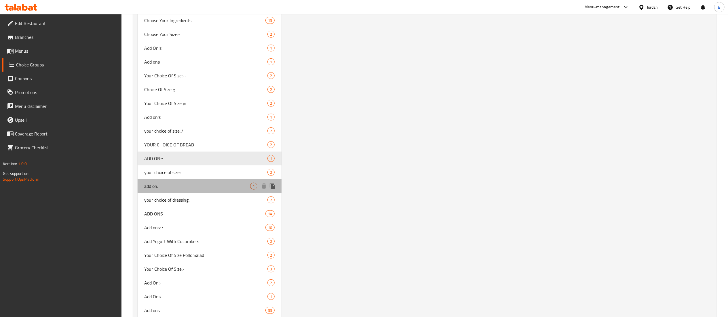
click at [194, 186] on span "add on." at bounding box center [198, 186] width 106 height 7
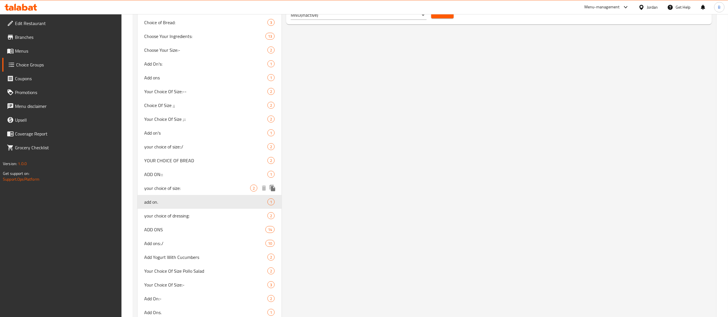
scroll to position [477, 0]
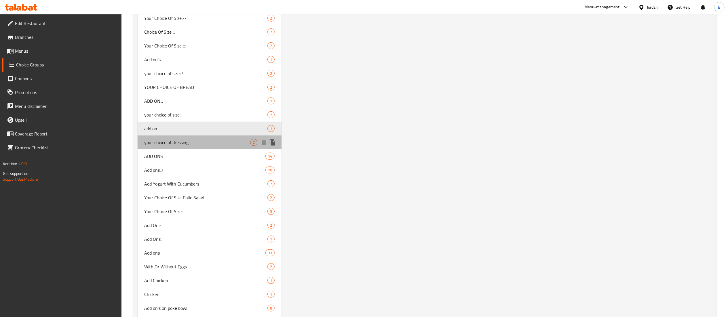
click at [179, 145] on span "your choice of dressing:" at bounding box center [198, 142] width 106 height 7
type input "your choice of dressing:"
type input "اختيارك للصوص"
type input "1"
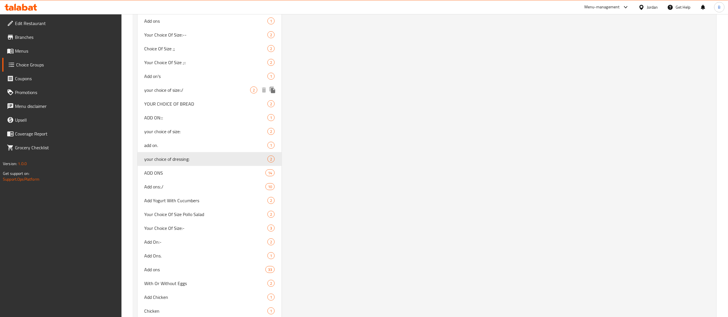
scroll to position [534, 0]
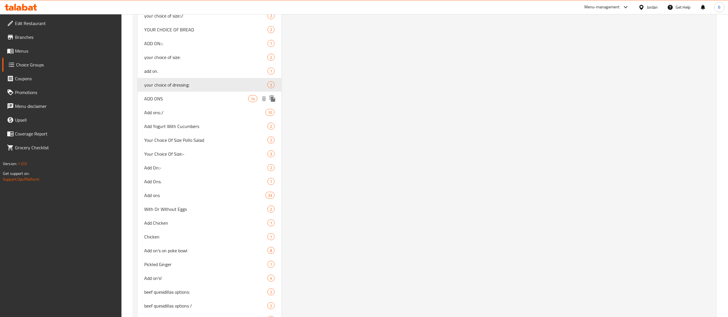
click at [170, 95] on span "ADD ONS" at bounding box center [197, 98] width 104 height 7
type input "ADD ONS"
type input "اضافات"
type input "0"
type input "12"
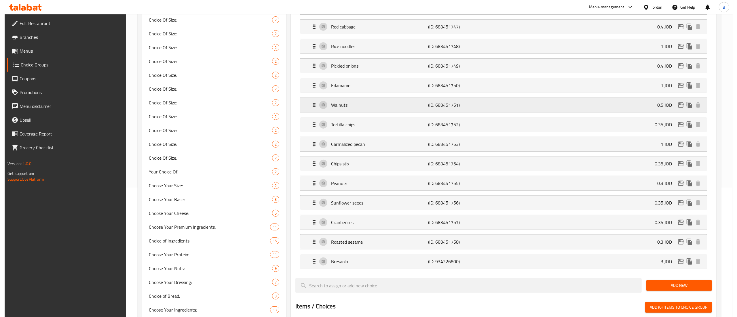
scroll to position [131, 0]
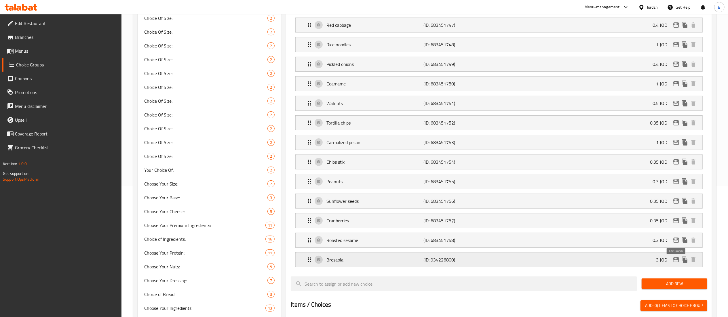
click at [676, 262] on icon "edit" at bounding box center [676, 259] width 6 height 5
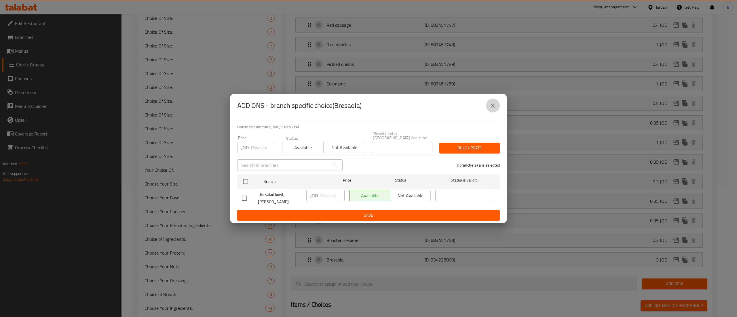
click at [495, 109] on icon "close" at bounding box center [492, 105] width 7 height 7
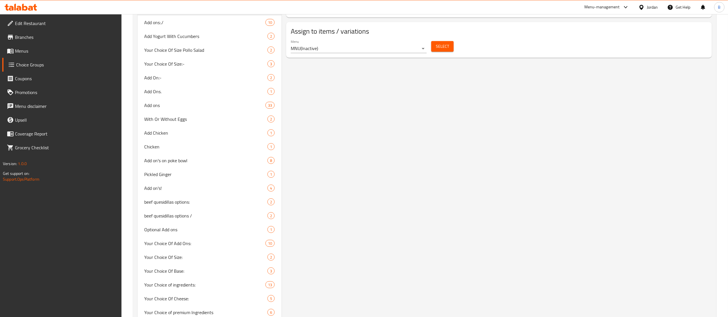
scroll to position [585, 0]
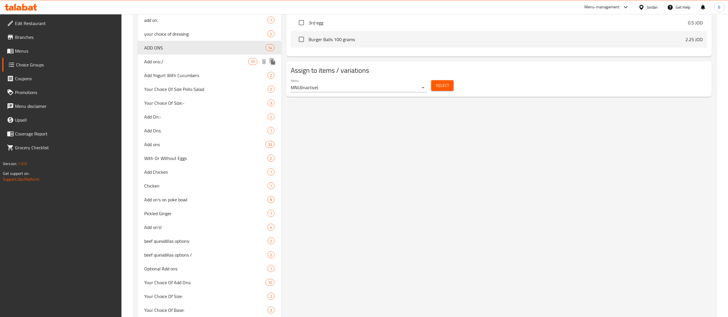
click at [193, 63] on span "Add ons:./" at bounding box center [197, 61] width 104 height 7
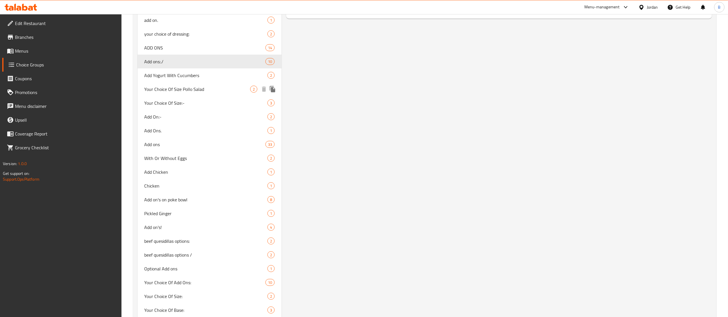
type input "Add ons:./"
type input "10"
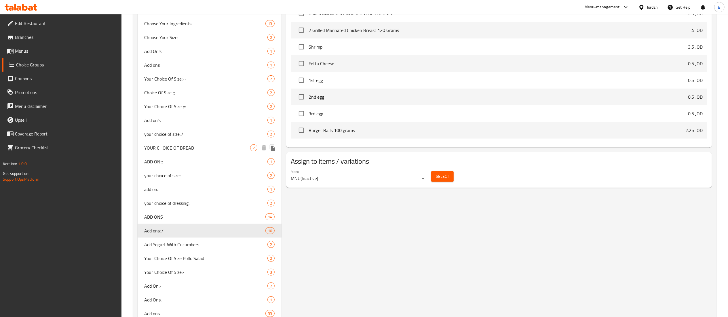
scroll to position [528, 0]
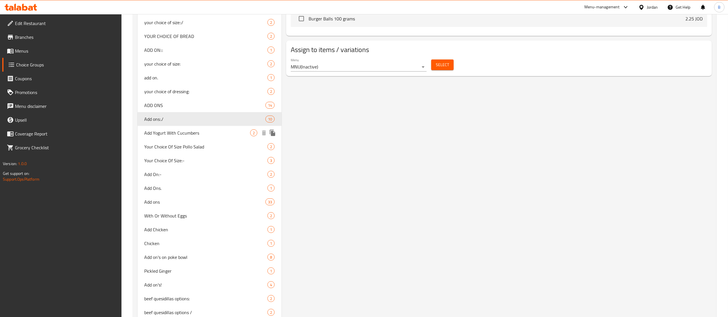
click at [184, 131] on span "Add Yogurt With Cucumbers" at bounding box center [198, 133] width 106 height 7
type input "Add Yogurt With Cucumbers"
type input "اضافة لبن بخيار"
type input "2"
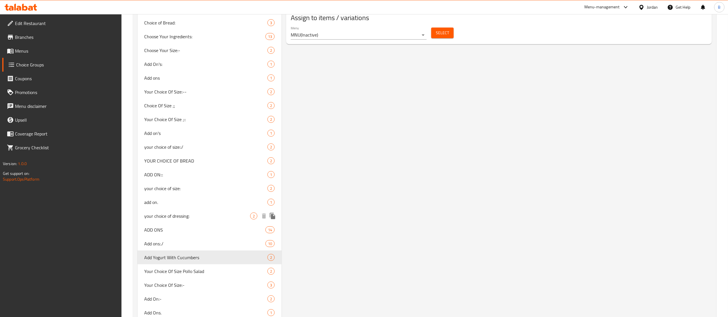
scroll to position [461, 0]
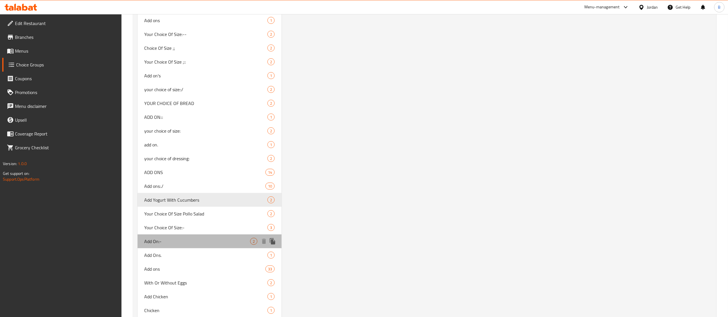
click at [189, 244] on span "Add On:-" at bounding box center [198, 241] width 106 height 7
type input "Add On:-"
type input "اضافات"
type input "1"
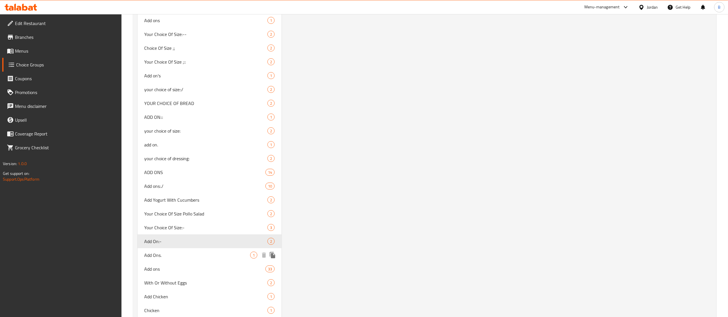
click at [207, 252] on span "Add Ons." at bounding box center [198, 255] width 106 height 7
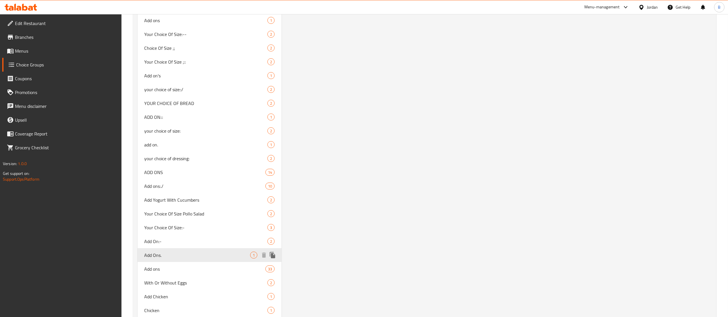
type input "Add Ons."
type input "الاضافات"
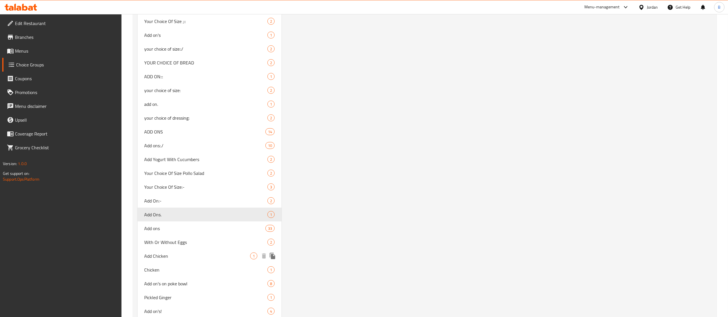
scroll to position [518, 0]
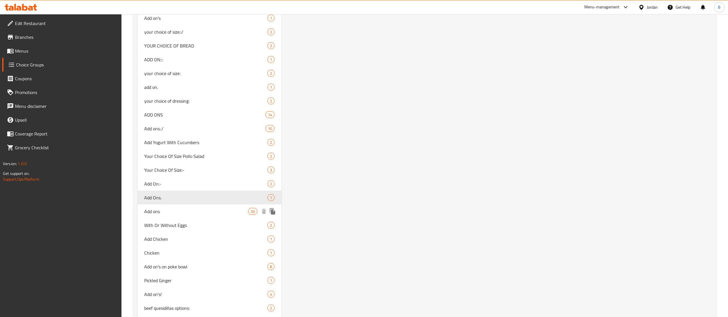
click at [165, 209] on span "Add ons" at bounding box center [197, 211] width 104 height 7
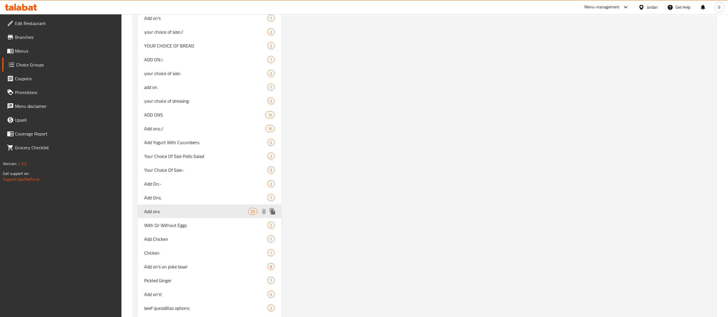
type input "Add ons"
type input "اختيارك من :"
type input "25"
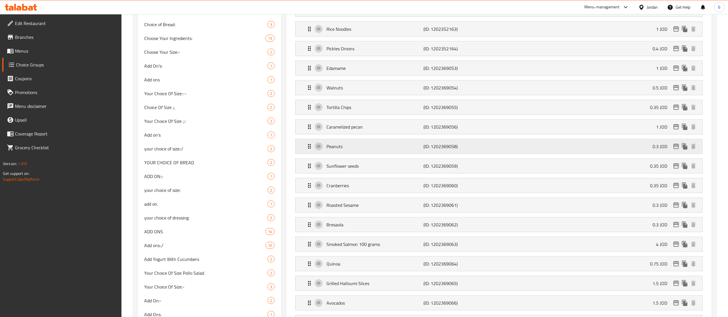
scroll to position [403, 0]
click at [629, 226] on div "Bresaola (ID: 1202369062) 0.3 JOD" at bounding box center [501, 223] width 390 height 14
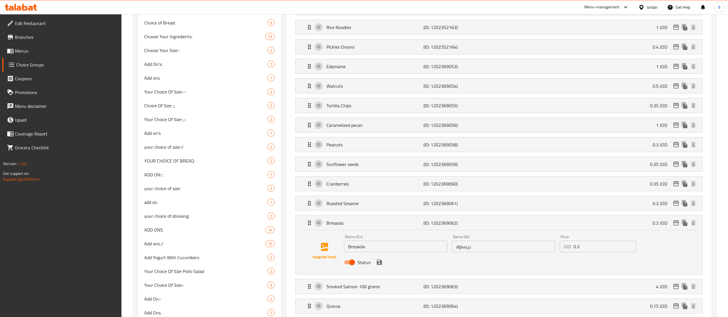
drag, startPoint x: 595, startPoint y: 256, endPoint x: 472, endPoint y: 255, distance: 122.7
click at [476, 255] on div "Name (En) Bresaola Name (En) Name (Ar) بريساولا Name (Ar) Price JOD 0.3 Price S…" at bounding box center [504, 252] width 324 height 38
click at [381, 265] on icon "save" at bounding box center [379, 262] width 5 height 5
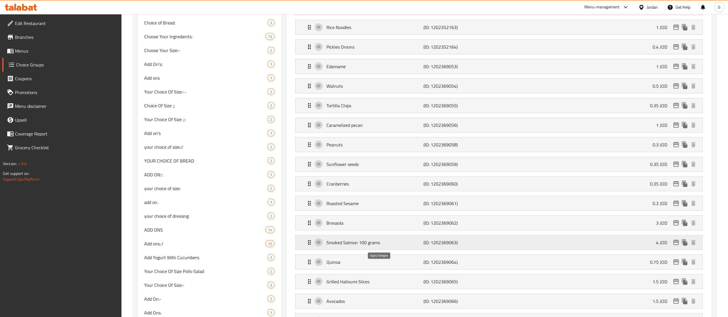
type input "3"
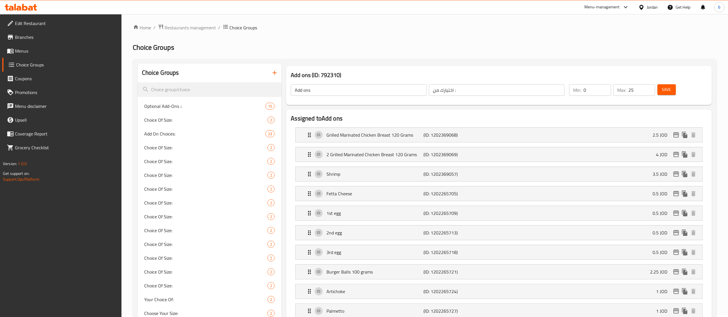
scroll to position [0, 0]
click at [667, 90] on span "Save" at bounding box center [666, 91] width 9 height 7
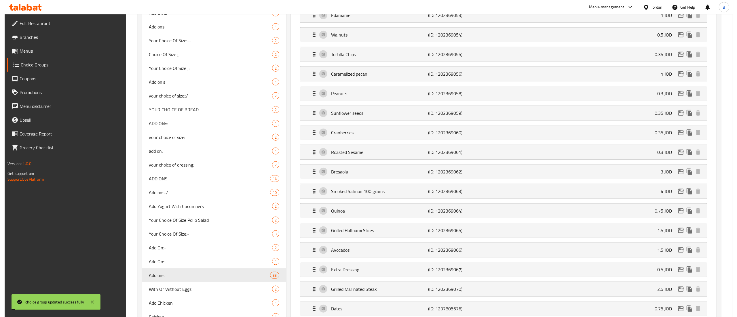
scroll to position [461, 0]
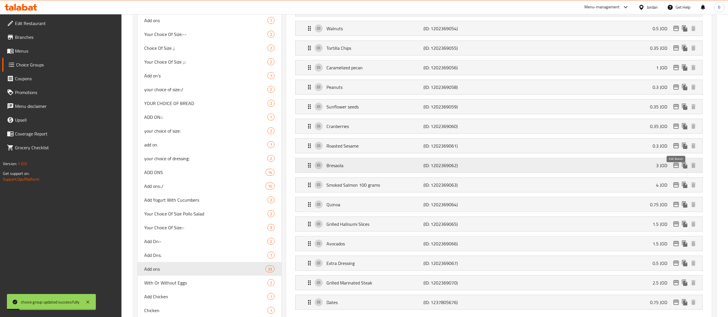
click at [678, 168] on icon "edit" at bounding box center [676, 165] width 6 height 5
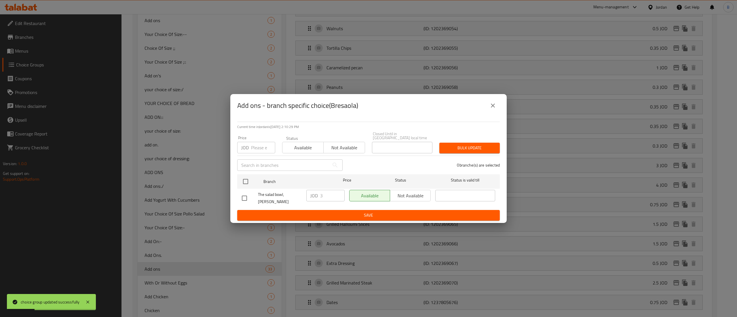
click at [491, 109] on icon "close" at bounding box center [492, 105] width 7 height 7
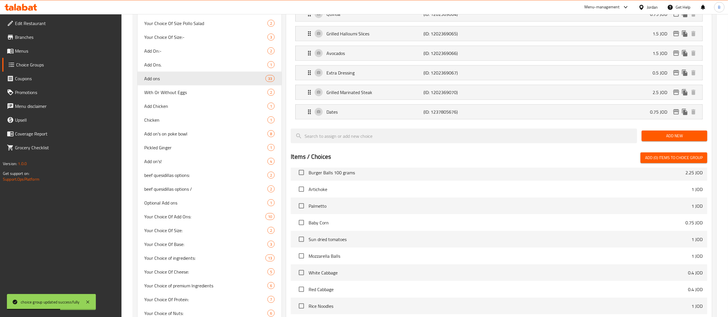
scroll to position [633, 0]
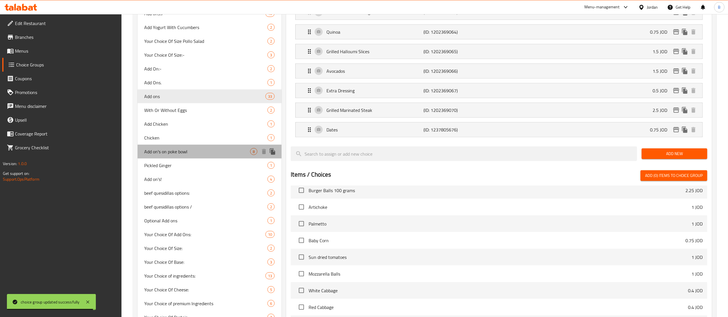
click at [198, 151] on span "Add on's on poke bowl" at bounding box center [198, 151] width 106 height 7
type input "Add on's on poke bowl"
type input "إضافات على وعاء البوكيه"
type input "4"
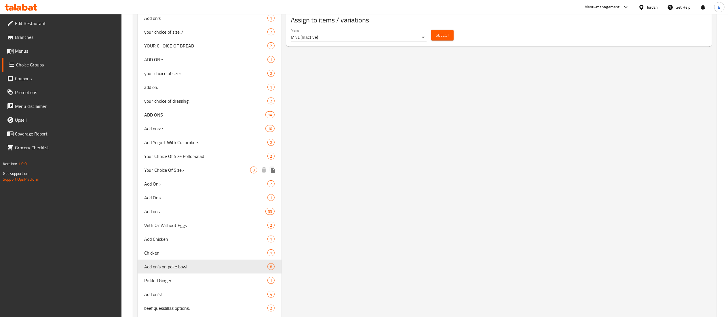
scroll to position [576, 0]
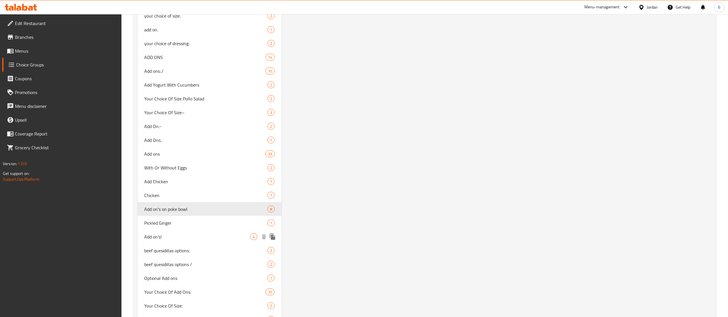
click at [211, 237] on span "Add on's!" at bounding box center [198, 237] width 106 height 7
type input "Add on's!"
type input "اضافات"
type input "1"
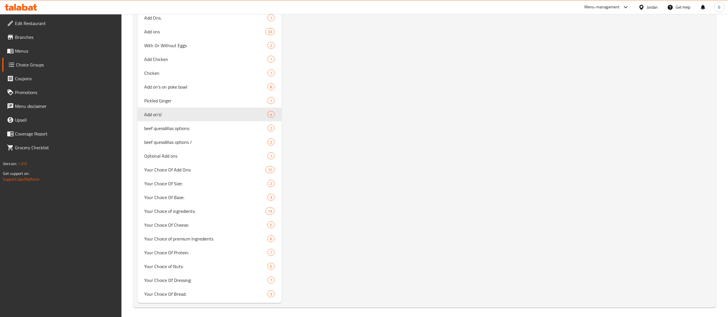
scroll to position [701, 0]
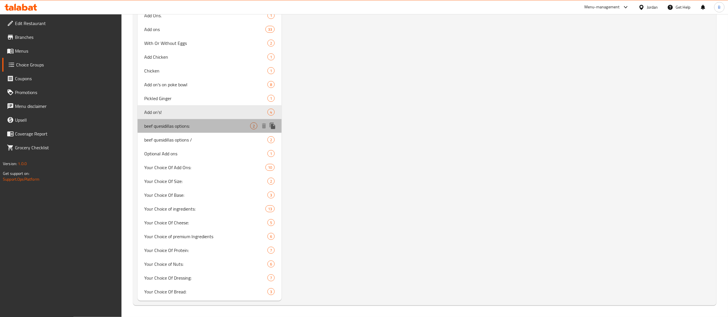
click at [183, 126] on span "beef quesidillas options:" at bounding box center [198, 126] width 106 height 7
type input "beef quesidillas options:"
type input "اختيارك من"
type input "1"
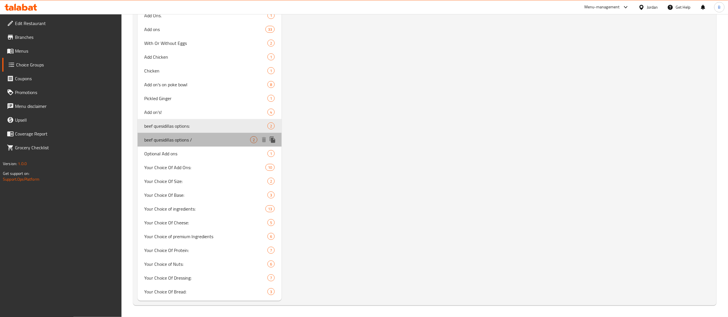
click at [172, 138] on span "beef quesidillas options /" at bounding box center [198, 139] width 106 height 7
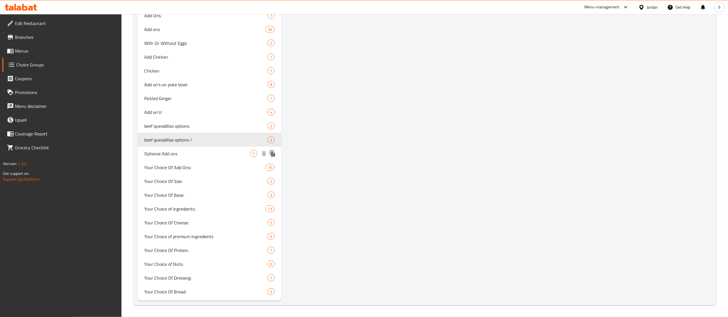
click at [172, 150] on span "Optional Add ons" at bounding box center [198, 153] width 106 height 7
type input "Optional Add ons"
type input "الإضافات الاختيارية"
type input "0"
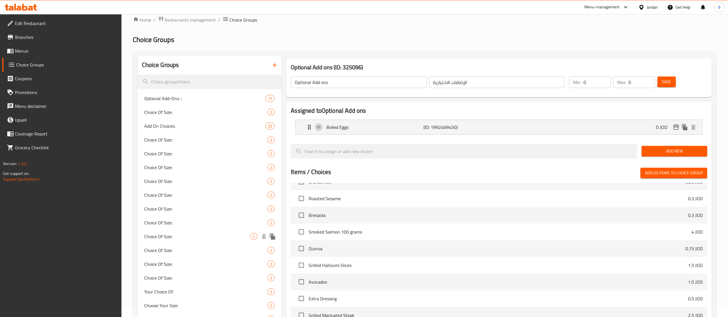
scroll to position [0, 0]
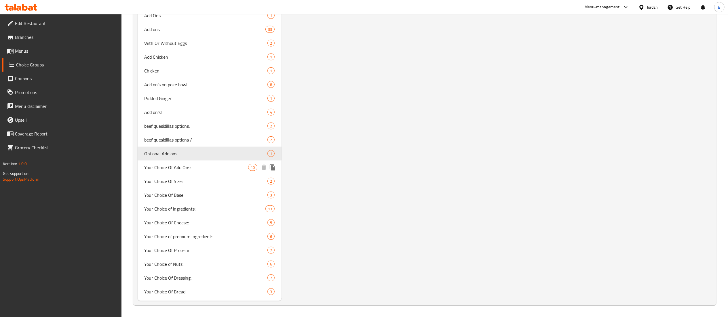
click at [184, 167] on span "Your Choice Of Add Ons:" at bounding box center [197, 167] width 104 height 7
type input "Your Choice Of Add Ons:"
type input "اختيارك من الإضافات:"
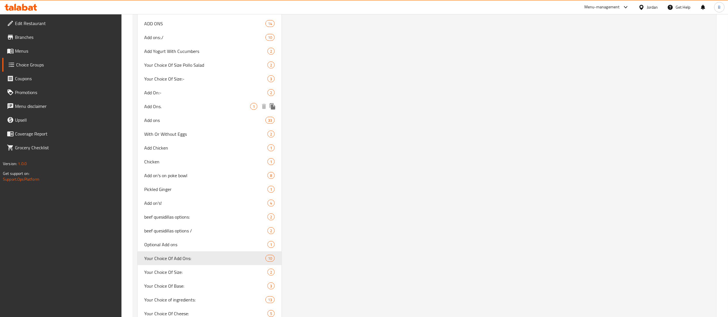
scroll to position [701, 0]
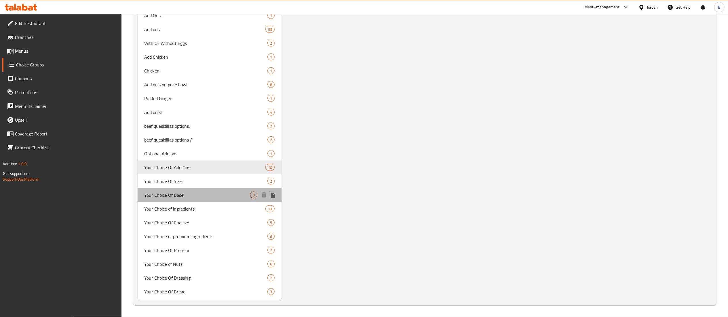
click at [200, 195] on span "Your Choice Of Base:" at bounding box center [198, 195] width 106 height 7
type input "Your Choice Of Base:"
type input "إختيارك من الأساس:"
type input "1"
type input "2"
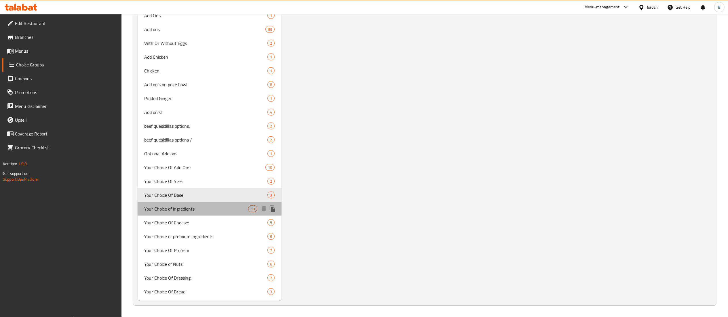
click at [196, 209] on span "Your Choice of ingredients:" at bounding box center [197, 209] width 104 height 7
type input "Your Choice of ingredients:"
type input "اختيارك من المكونات:"
type input "3"
type input "13"
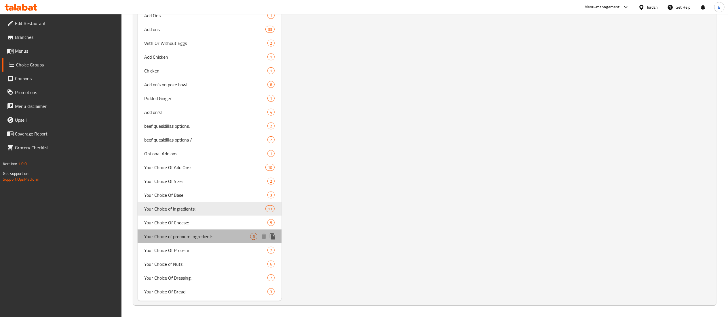
click at [222, 238] on span "Your Choice of premium Ingredients" at bounding box center [198, 236] width 106 height 7
type input "Your Choice of premium Ingredients"
type input "اختيارك من المكونات البريميوم"
type input "0"
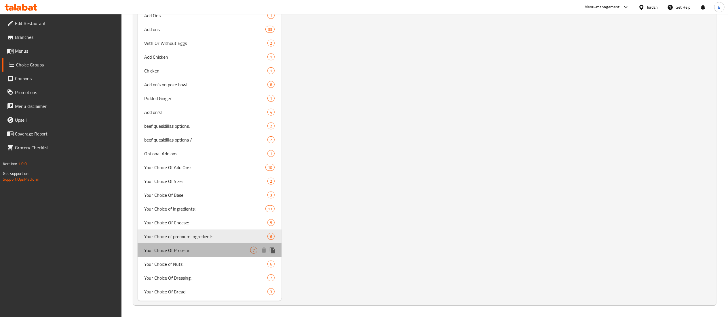
drag, startPoint x: 212, startPoint y: 250, endPoint x: 223, endPoint y: 250, distance: 10.7
click at [213, 251] on span "Your Choice Of Protein:" at bounding box center [198, 250] width 106 height 7
type input "Your Choice Of Protein:"
type input "إختيارك من البروتين:"
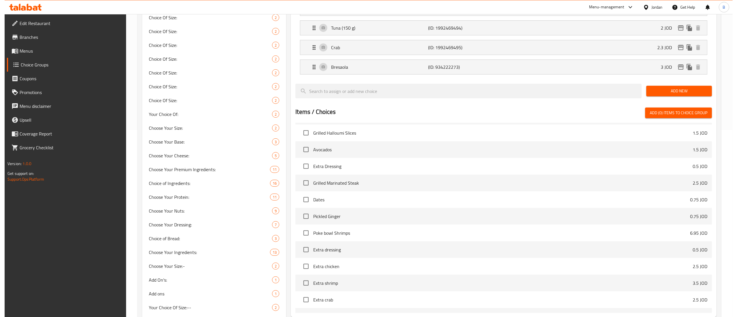
scroll to position [125, 0]
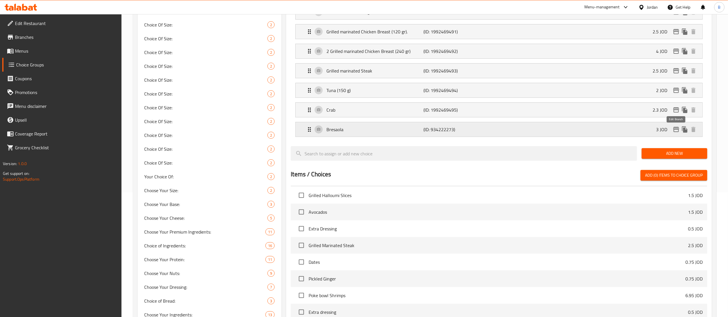
click at [675, 131] on icon "edit" at bounding box center [676, 129] width 6 height 5
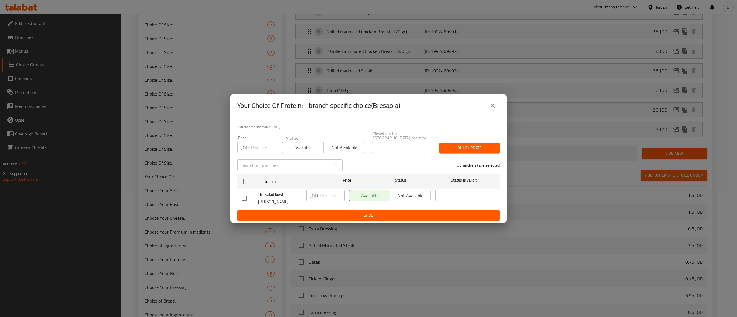
click at [493, 109] on icon "close" at bounding box center [492, 105] width 7 height 7
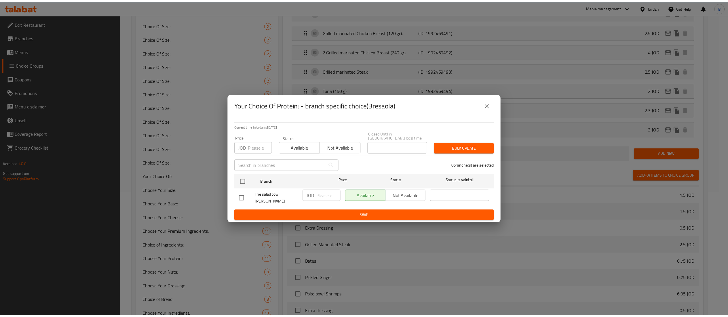
scroll to position [701, 0]
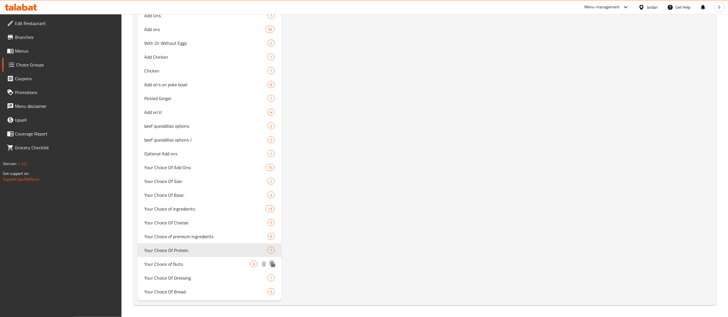
click at [195, 262] on span "Your Choice of Nuts:" at bounding box center [198, 264] width 106 height 7
type input "Your Choice of Nuts:"
type input "اختيارك من المكسرات:"
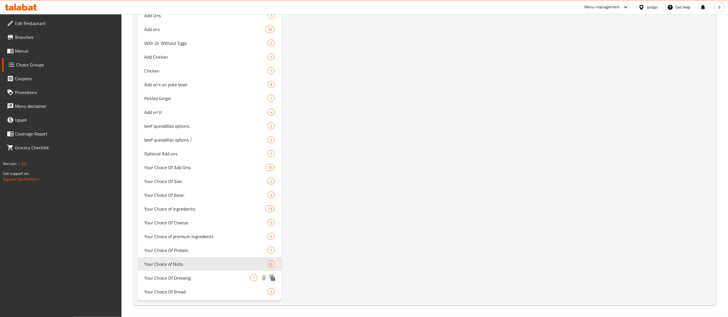
click at [211, 273] on div "Your Choice Of Dressing: 7" at bounding box center [210, 278] width 144 height 14
type input "Your Choice Of Dressing:"
type input "إختيارك من الصلصة:"
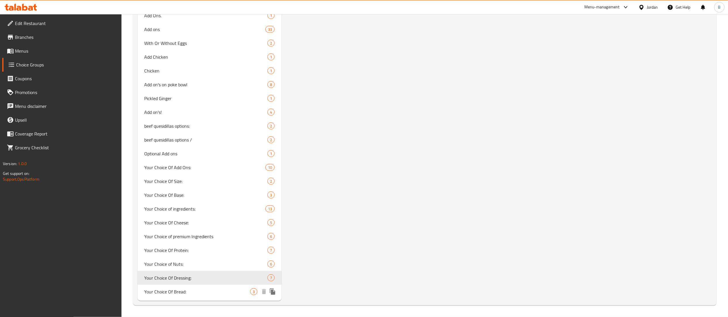
click at [207, 295] on span "Your Choice Of Bread:" at bounding box center [198, 291] width 106 height 7
type input "Your Choice Of Bread:"
type input "إختيارك من الخبز:"
type input "1"
click at [40, 51] on span "Menus" at bounding box center [66, 51] width 102 height 7
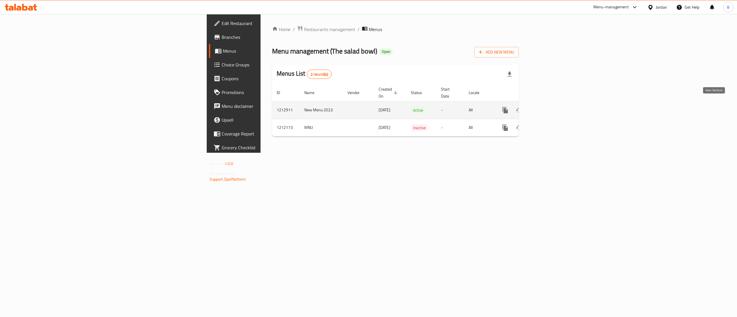
click at [549, 108] on icon "enhanced table" at bounding box center [546, 110] width 5 height 5
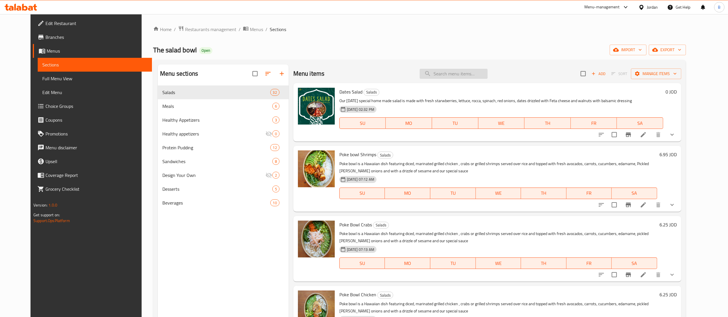
click at [469, 72] on input "search" at bounding box center [454, 74] width 68 height 10
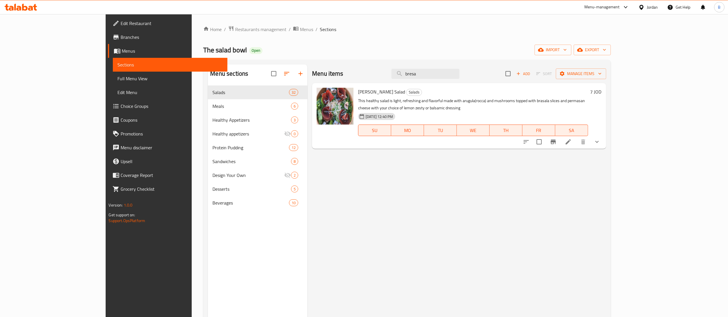
type input "bresa"
click at [20, 12] on div at bounding box center [21, 7] width 42 height 12
click at [22, 7] on icon at bounding box center [24, 7] width 5 height 7
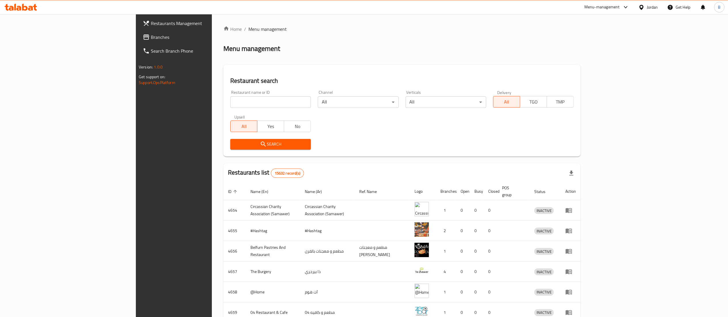
click at [230, 102] on input "search" at bounding box center [270, 102] width 81 height 12
paste input "27148"
type input "27148"
click button "Search" at bounding box center [270, 144] width 81 height 11
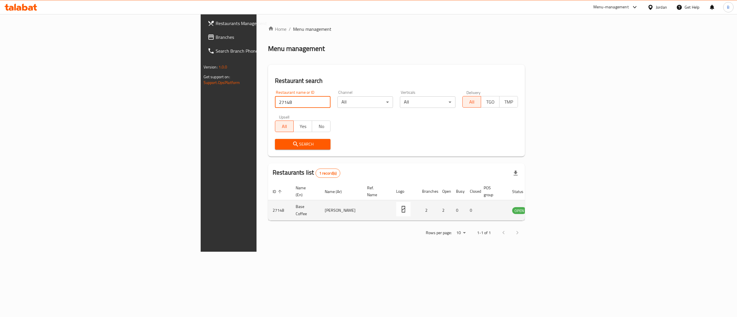
click at [549, 207] on icon "enhanced table" at bounding box center [545, 210] width 7 height 7
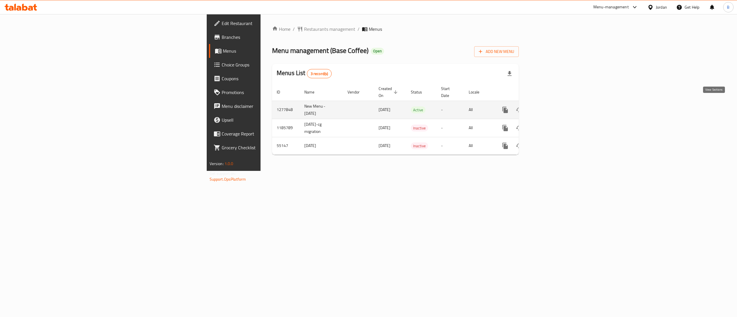
click at [549, 107] on icon "enhanced table" at bounding box center [546, 109] width 5 height 5
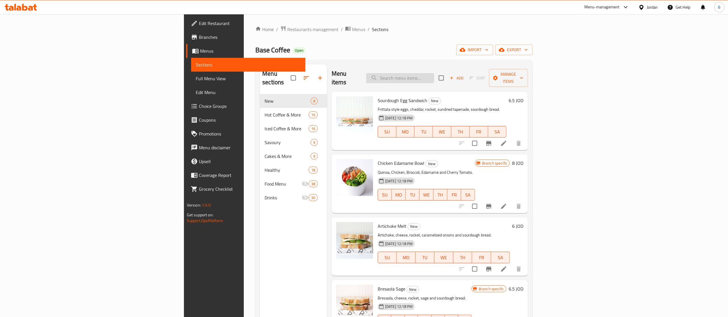
click at [434, 73] on input "search" at bounding box center [400, 78] width 68 height 10
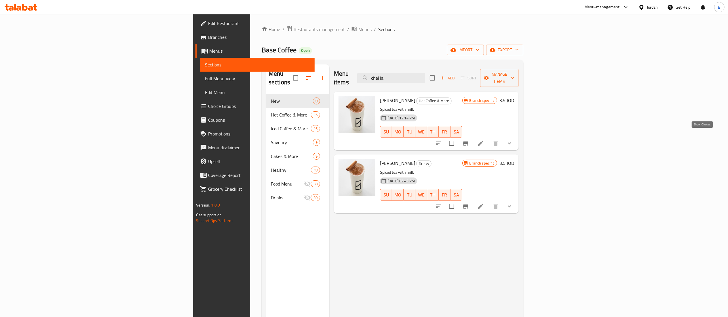
type input "chai la"
click at [513, 140] on icon "show more" at bounding box center [509, 143] width 7 height 7
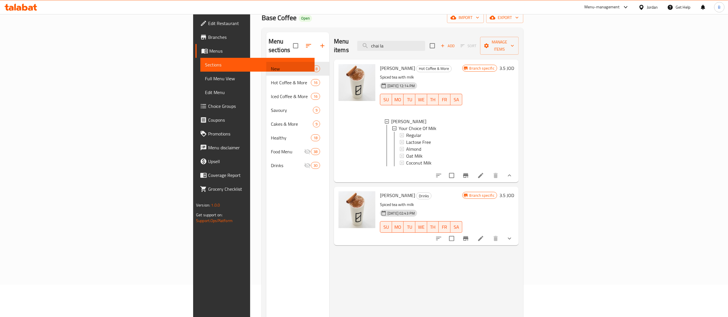
scroll to position [58, 0]
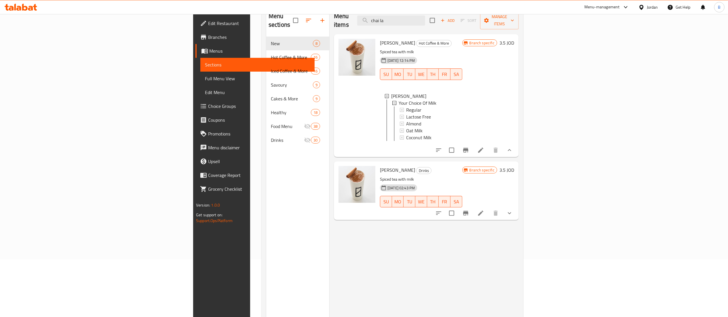
click at [513, 211] on icon "show more" at bounding box center [509, 213] width 7 height 7
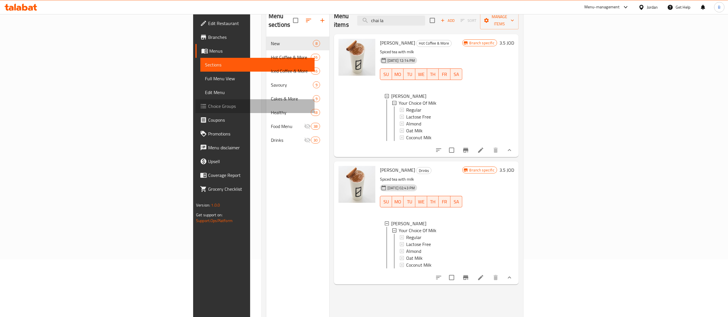
click at [195, 110] on link "Choice Groups" at bounding box center [254, 106] width 119 height 14
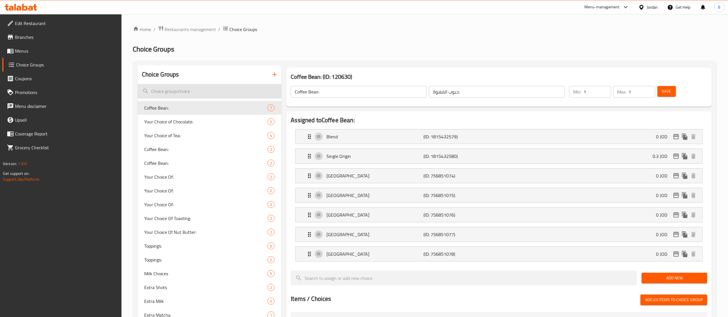
click at [202, 91] on input "search" at bounding box center [210, 91] width 144 height 15
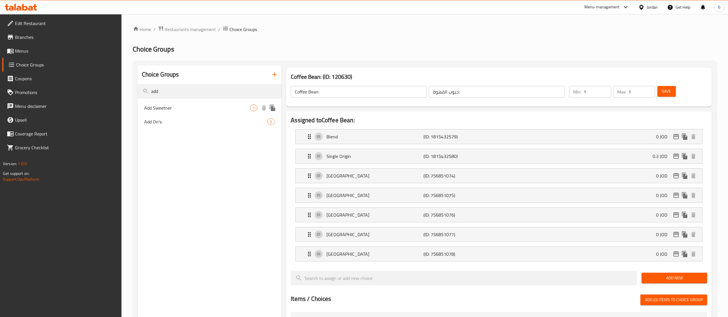
type input "add"
click at [200, 109] on span "Add Sweetner" at bounding box center [198, 108] width 106 height 7
type input "Add Sweetner"
type input "اضافة محلي"
type input "0"
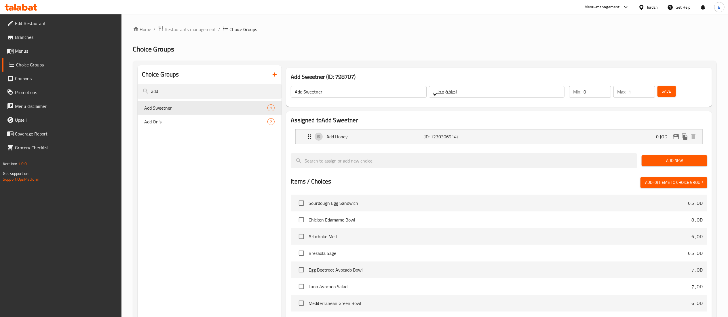
click at [357, 89] on input "Add Sweetner" at bounding box center [359, 92] width 136 height 12
type input "Add Sweetner//"
click at [667, 90] on span "Save" at bounding box center [666, 91] width 9 height 7
drag, startPoint x: 26, startPoint y: 51, endPoint x: 120, endPoint y: 55, distance: 94.8
click at [26, 52] on span "Menus" at bounding box center [66, 51] width 102 height 7
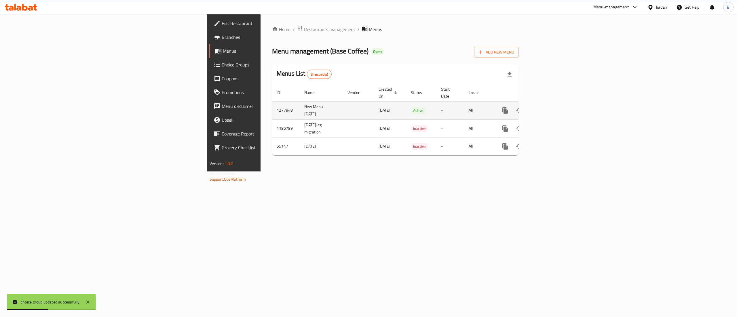
click at [550, 107] on icon "enhanced table" at bounding box center [546, 110] width 7 height 7
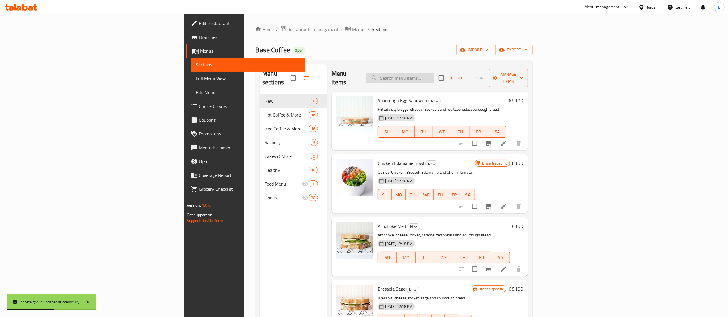
click at [456, 69] on div "Menu items Add Sort Manage items" at bounding box center [430, 77] width 196 height 27
click at [434, 74] on input "search" at bounding box center [400, 78] width 68 height 10
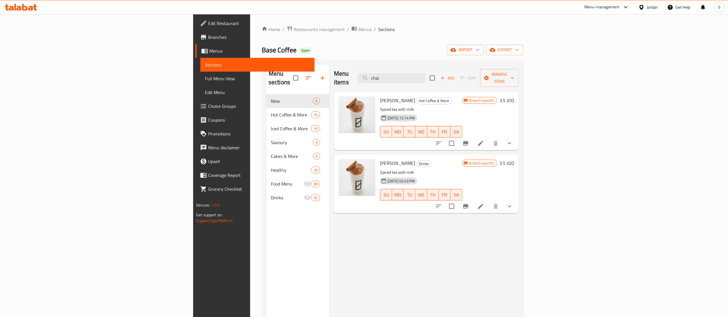
type input "chai"
click at [489, 138] on li at bounding box center [481, 143] width 16 height 10
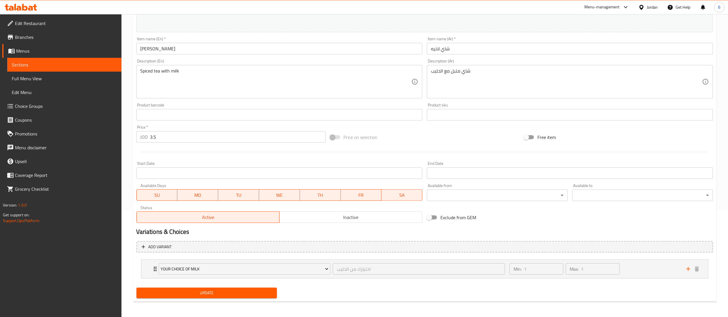
scroll to position [107, 0]
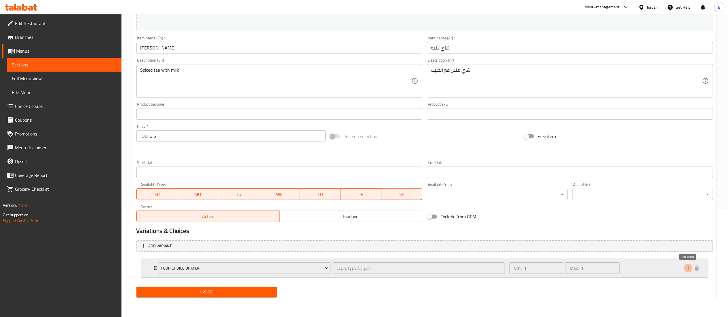
click at [689, 269] on icon "add" at bounding box center [688, 268] width 7 height 7
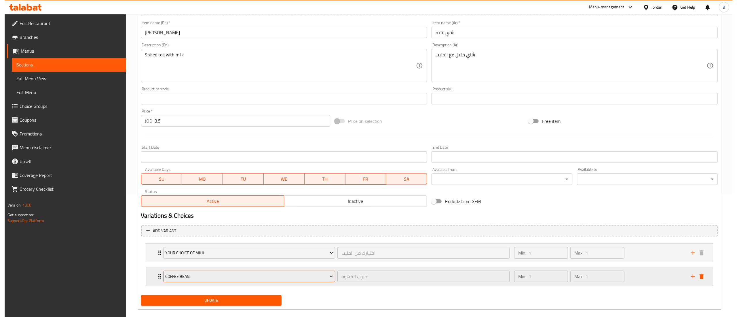
scroll to position [132, 0]
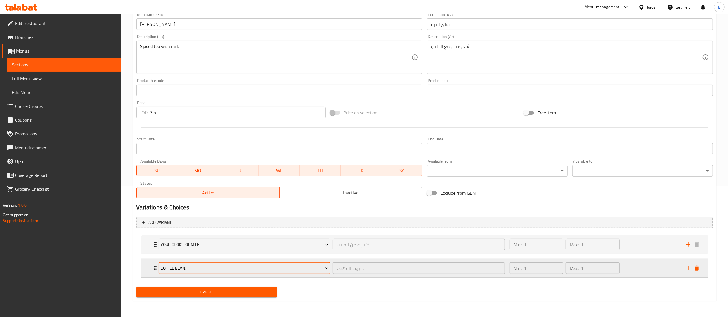
click at [252, 269] on span "Coffee Bean:" at bounding box center [245, 268] width 168 height 7
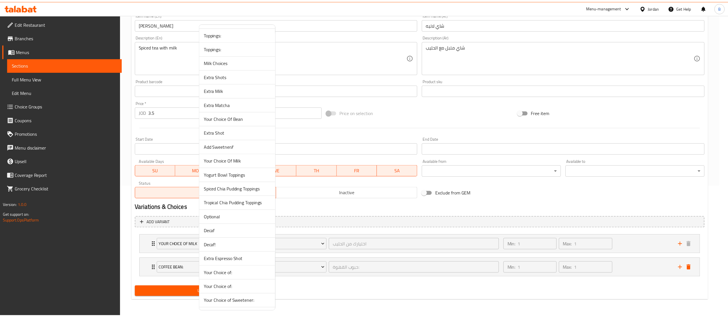
scroll to position [139, 0]
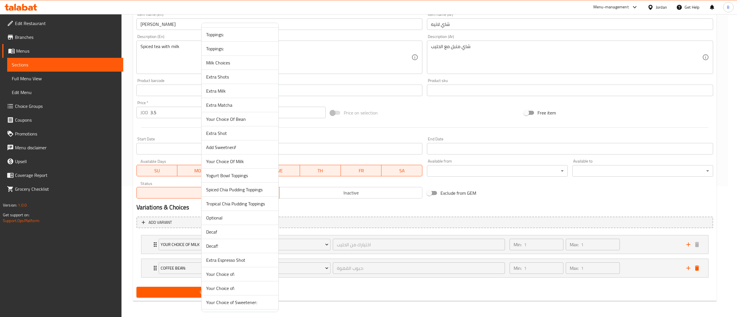
click at [241, 147] on span "Add Sweetner//" at bounding box center [240, 147] width 68 height 7
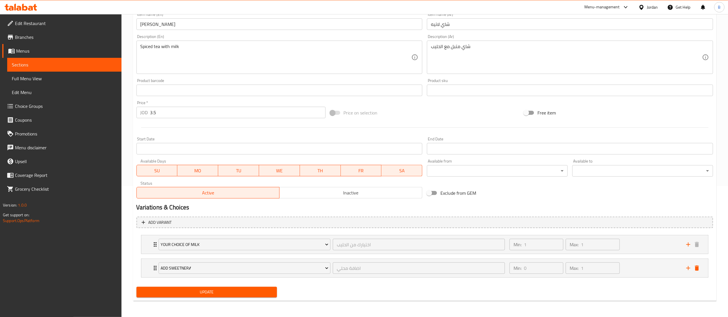
click at [218, 294] on span "Update" at bounding box center [207, 292] width 132 height 7
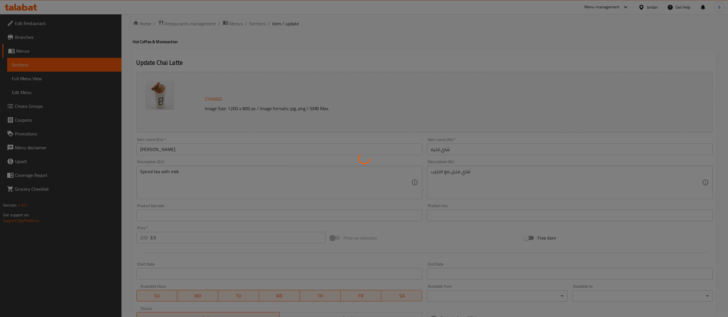
scroll to position [0, 0]
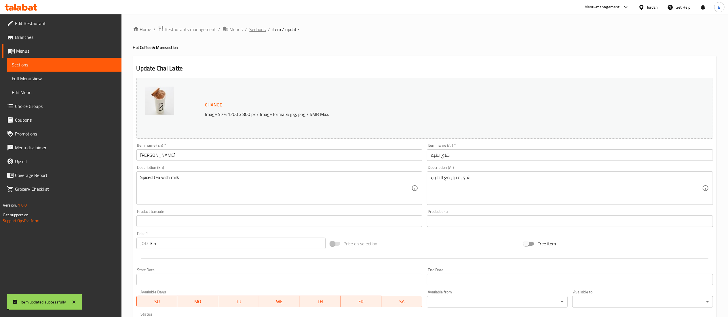
click at [254, 29] on span "Sections" at bounding box center [258, 29] width 16 height 7
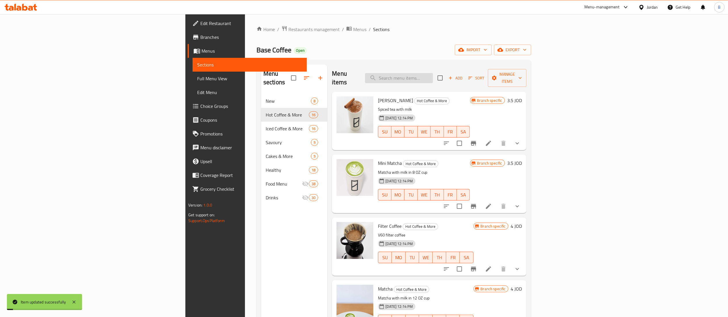
click at [433, 76] on input "search" at bounding box center [399, 78] width 68 height 10
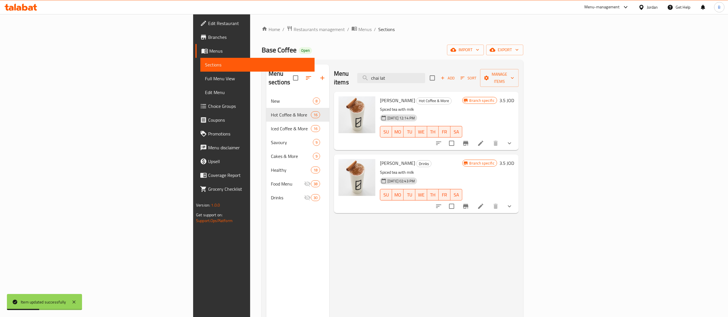
type input "chai lat"
click at [483, 204] on icon at bounding box center [480, 206] width 5 height 5
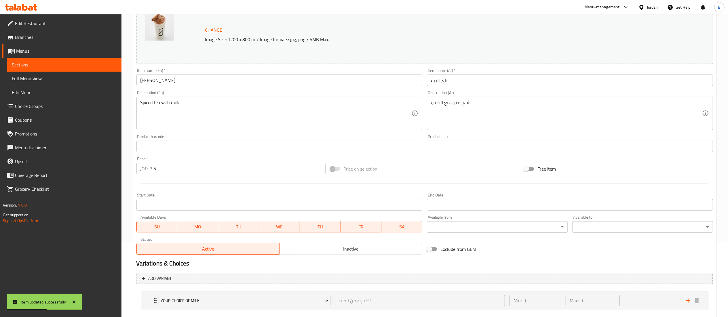
scroll to position [107, 0]
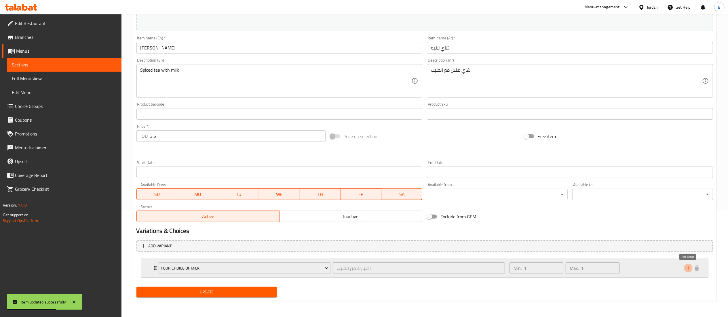
drag, startPoint x: 686, startPoint y: 270, endPoint x: 279, endPoint y: 272, distance: 407.1
click at [686, 269] on icon "add" at bounding box center [688, 268] width 7 height 7
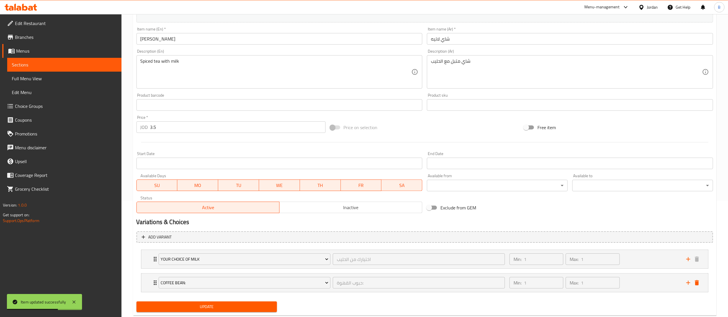
scroll to position [132, 0]
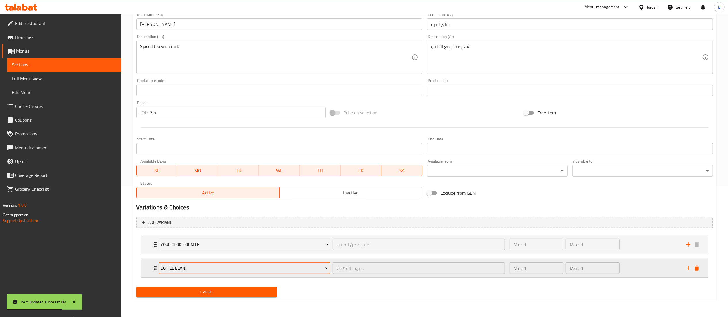
click at [208, 267] on span "Coffee Bean:" at bounding box center [245, 268] width 168 height 7
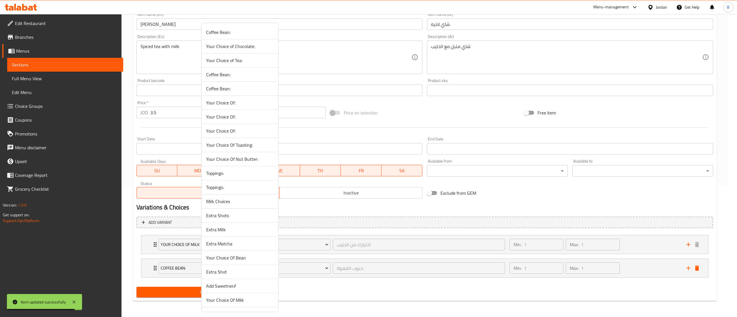
click at [233, 287] on span "Add Sweetner//" at bounding box center [240, 286] width 68 height 7
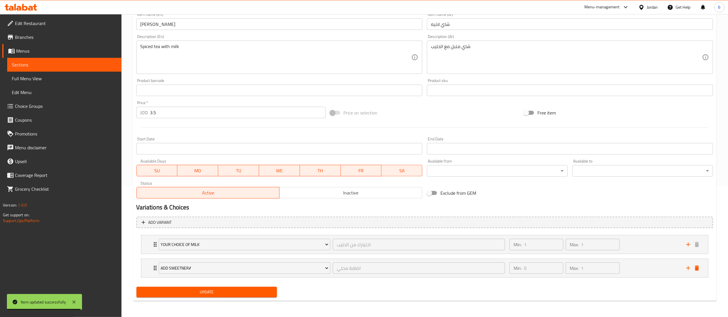
click at [212, 291] on span "Update" at bounding box center [207, 292] width 132 height 7
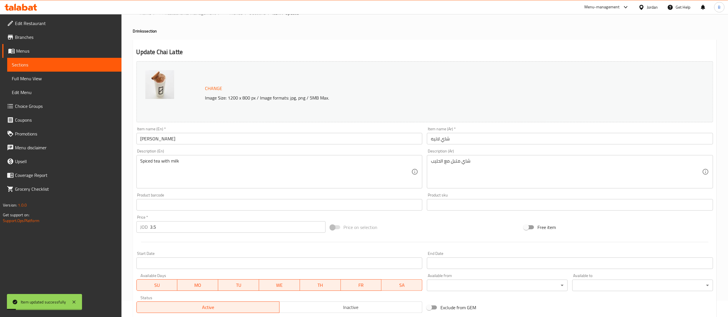
scroll to position [0, 0]
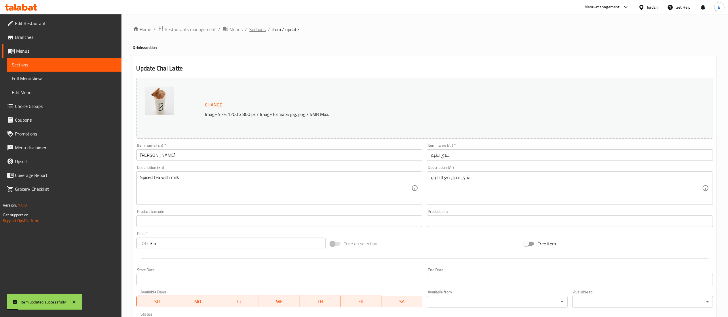
click at [256, 27] on span "Sections" at bounding box center [258, 29] width 16 height 7
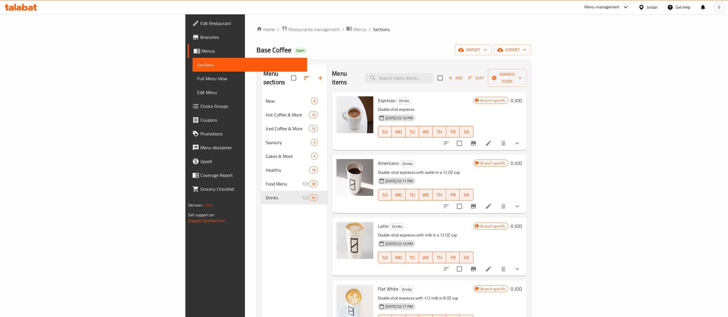
click at [30, 9] on icon at bounding box center [21, 7] width 33 height 7
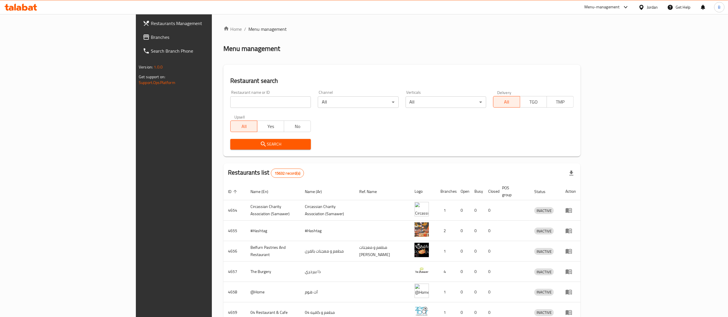
click at [151, 39] on span "Branches" at bounding box center [202, 37] width 102 height 7
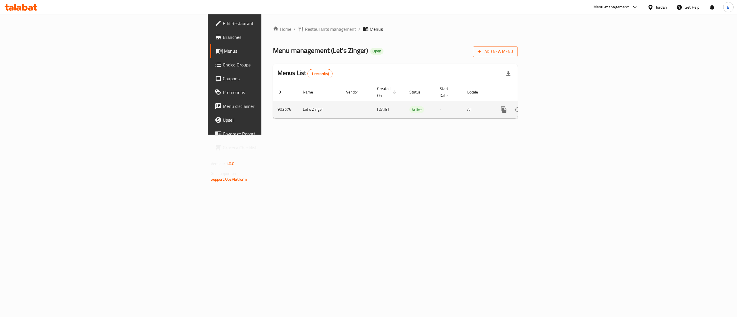
click at [552, 103] on link "enhanced table" at bounding box center [545, 110] width 14 height 14
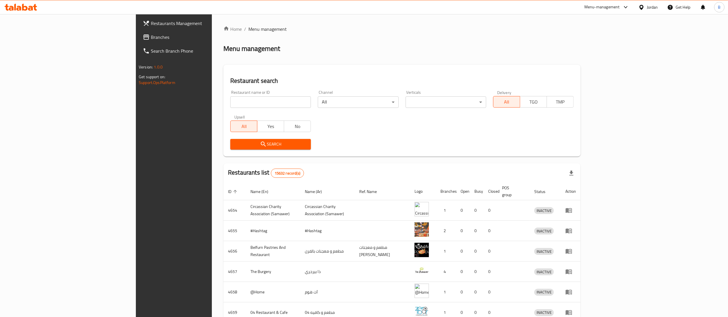
click at [151, 34] on span "Branches" at bounding box center [202, 37] width 102 height 7
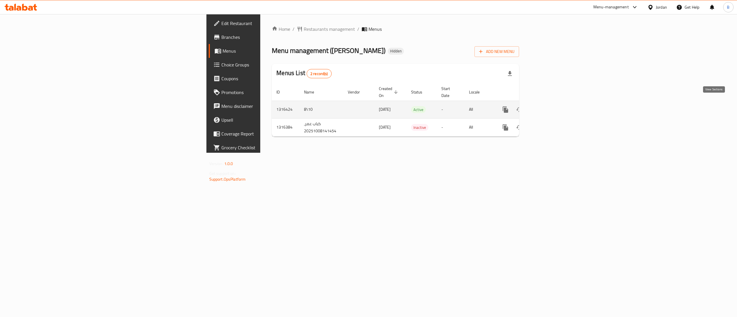
click at [550, 106] on icon "enhanced table" at bounding box center [547, 109] width 7 height 7
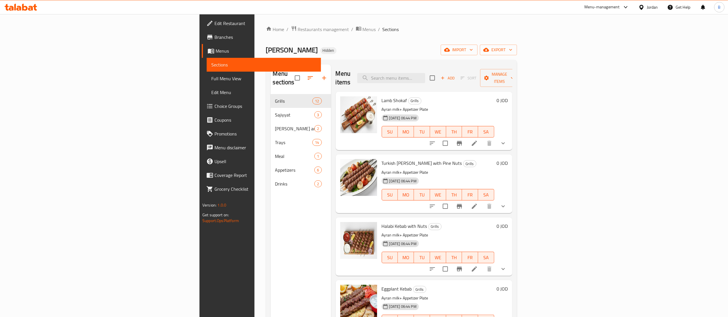
click at [216, 49] on span "Menus" at bounding box center [266, 51] width 101 height 7
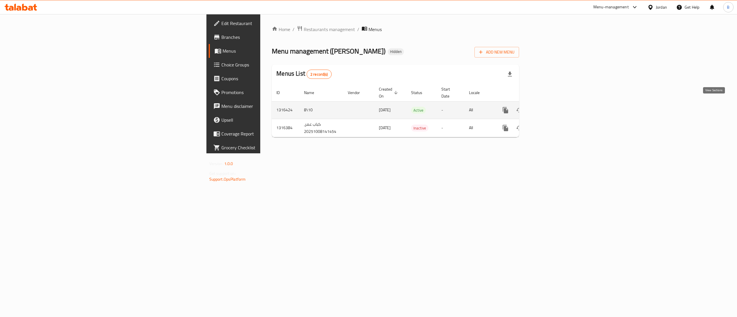
click at [550, 107] on icon "enhanced table" at bounding box center [547, 110] width 7 height 7
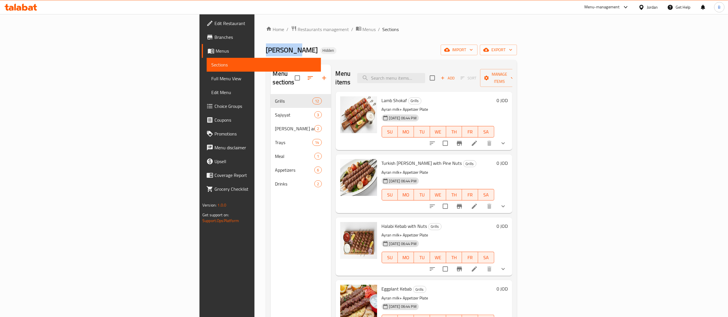
drag, startPoint x: 133, startPoint y: 52, endPoint x: 165, endPoint y: 52, distance: 32.2
click at [266, 52] on span "[PERSON_NAME]" at bounding box center [292, 49] width 52 height 13
drag, startPoint x: 134, startPoint y: 53, endPoint x: 169, endPoint y: 54, distance: 34.8
click at [266, 54] on h2 "Kebab Omar Hidden" at bounding box center [301, 49] width 71 height 9
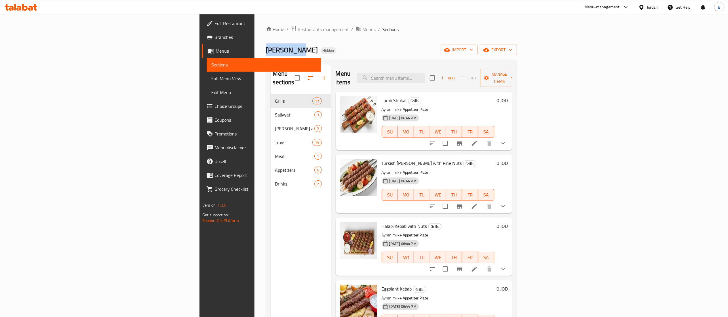
drag, startPoint x: 164, startPoint y: 52, endPoint x: 160, endPoint y: 51, distance: 3.2
click at [266, 51] on span "Kebab Omar" at bounding box center [292, 49] width 52 height 13
copy span "Kebab Omar"
drag, startPoint x: 42, startPoint y: 44, endPoint x: 36, endPoint y: 47, distance: 6.7
click at [202, 44] on link "Menus" at bounding box center [261, 51] width 119 height 14
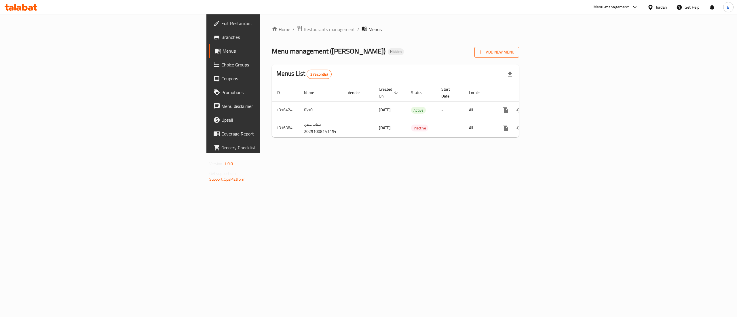
click at [515, 49] on span "Add New Menu" at bounding box center [496, 52] width 35 height 7
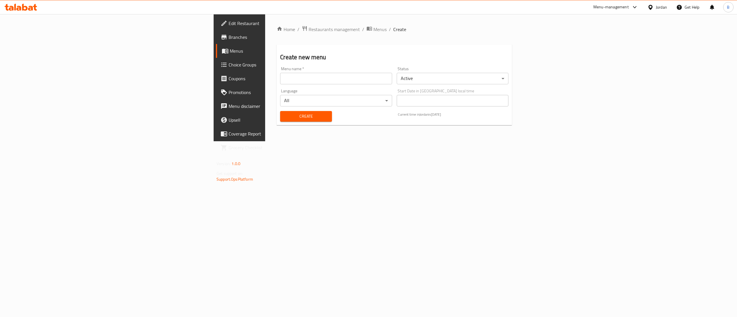
click at [322, 82] on input "text" at bounding box center [336, 79] width 112 height 12
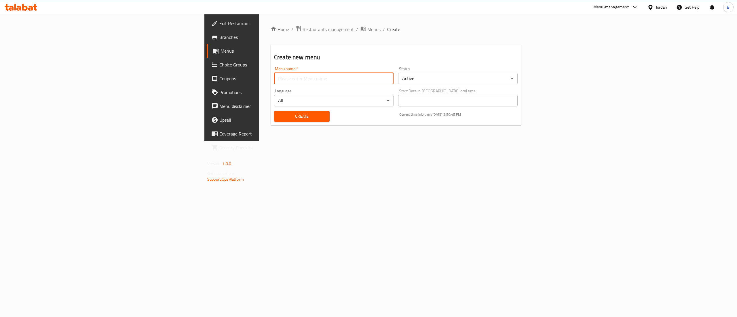
paste input "Kebab Omar"
type input "Kebab Omar"
click at [279, 117] on span "Create" at bounding box center [302, 116] width 46 height 7
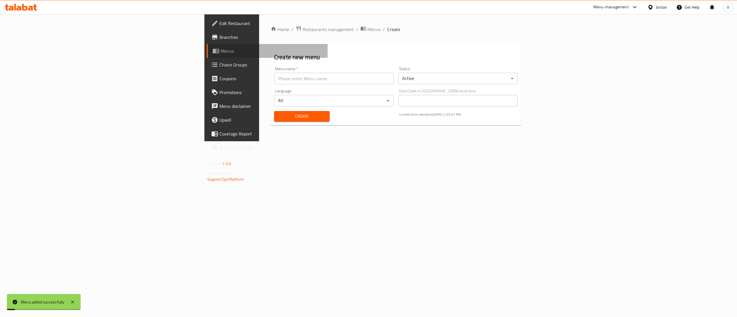
click at [221, 49] on span "Menus" at bounding box center [272, 51] width 102 height 7
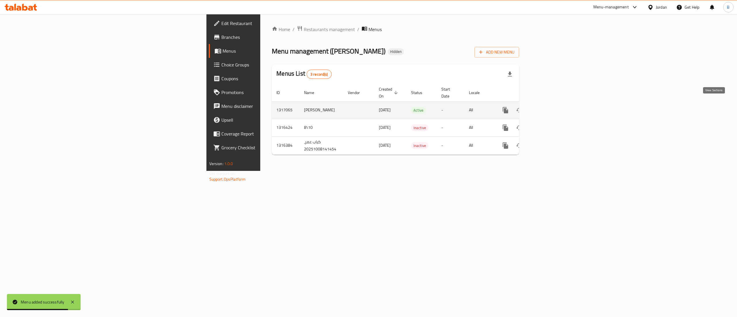
click at [550, 107] on icon "enhanced table" at bounding box center [547, 110] width 7 height 7
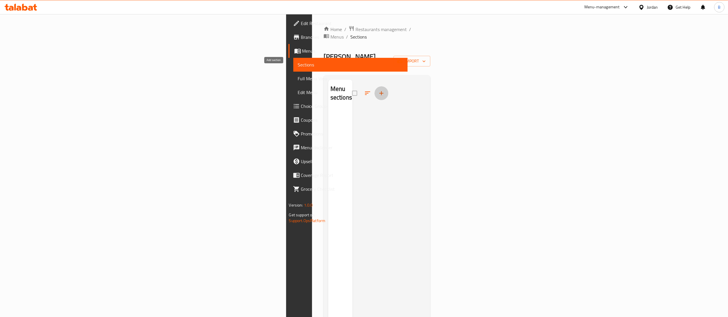
click at [378, 90] on icon "button" at bounding box center [381, 93] width 7 height 7
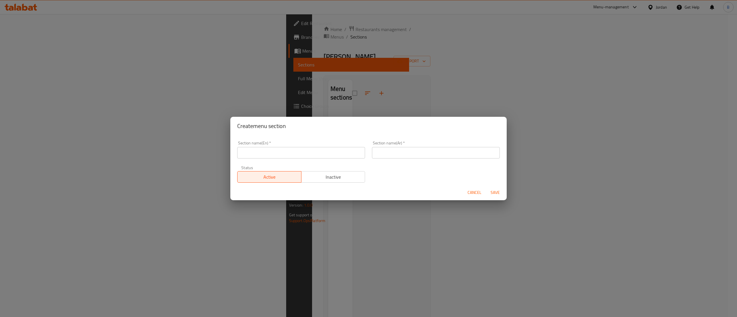
click at [416, 157] on input "text" at bounding box center [436, 153] width 128 height 12
type input "كباب"
click at [337, 159] on div "Section name(En)   * Section name(En) *" at bounding box center [301, 150] width 135 height 24
click at [336, 159] on div "Section name(En)   * Section name(En) *" at bounding box center [301, 150] width 135 height 24
click at [346, 156] on input "text" at bounding box center [301, 153] width 128 height 12
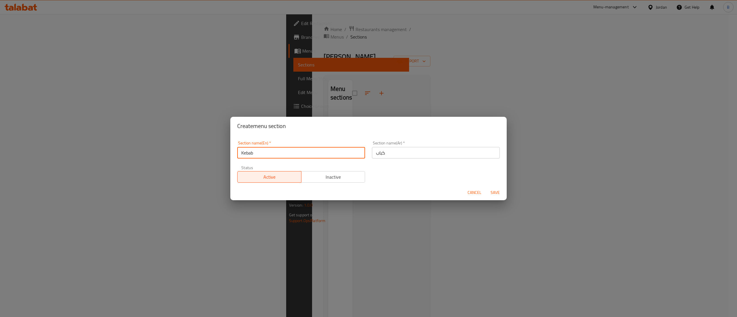
type input "Kebab"
click at [494, 196] on span "Save" at bounding box center [495, 192] width 14 height 7
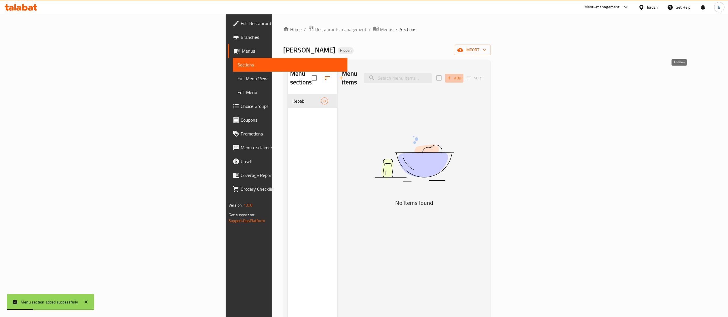
click at [462, 75] on span "Add" at bounding box center [455, 78] width 16 height 7
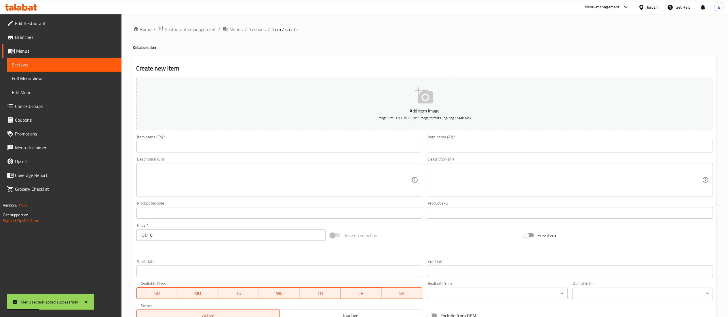
click at [517, 143] on input "text" at bounding box center [570, 147] width 286 height 12
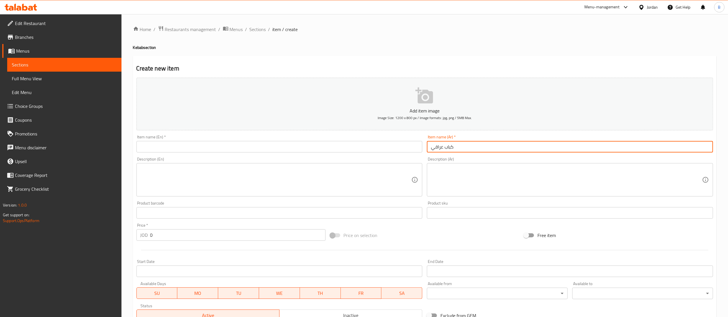
type input "كباب عراقي"
click at [373, 146] on input "text" at bounding box center [279, 147] width 286 height 12
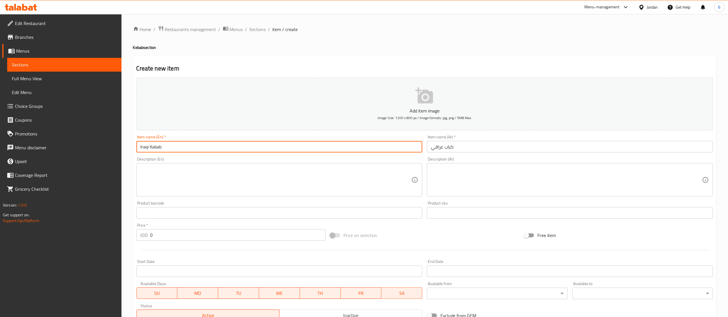
scroll to position [89, 0]
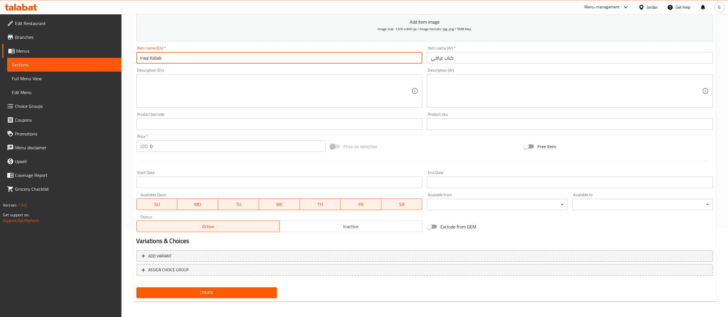
type input "Iraqi Kabab"
click at [181, 290] on span "Create" at bounding box center [207, 292] width 132 height 7
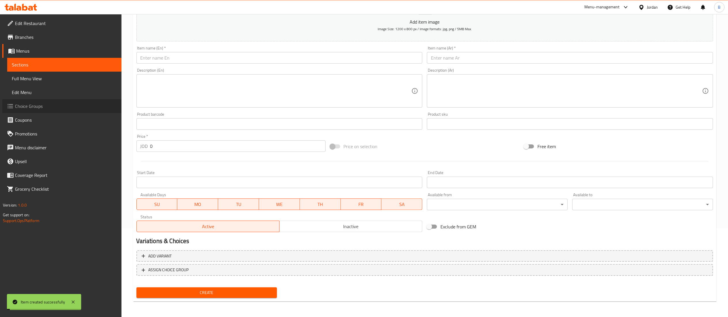
click at [35, 107] on span "Choice Groups" at bounding box center [66, 106] width 102 height 7
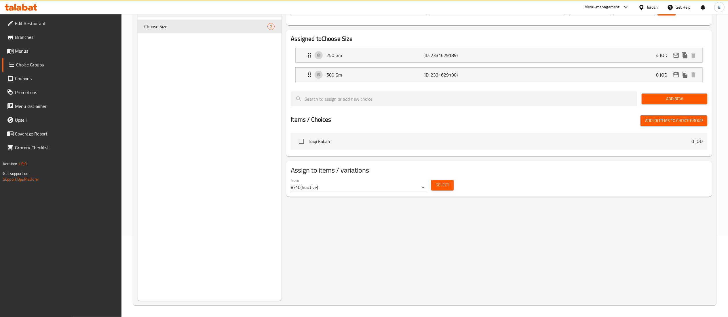
scroll to position [24, 0]
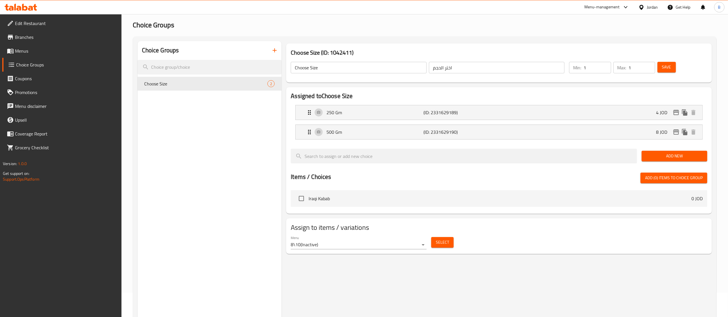
click at [274, 54] on icon "button" at bounding box center [274, 50] width 7 height 7
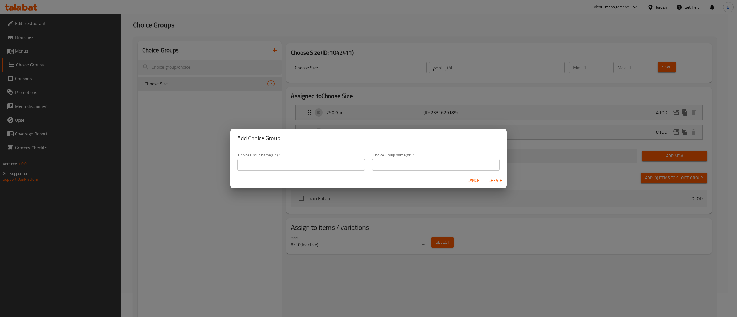
click at [293, 168] on input "text" at bounding box center [301, 165] width 128 height 12
type input "choose your size:"
click at [410, 159] on div "Choice Group name(Ar)   * Choice Group name(Ar) *" at bounding box center [436, 162] width 128 height 18
click at [413, 163] on input "text" at bounding box center [436, 165] width 128 height 12
type input "اختيارك للحجم"
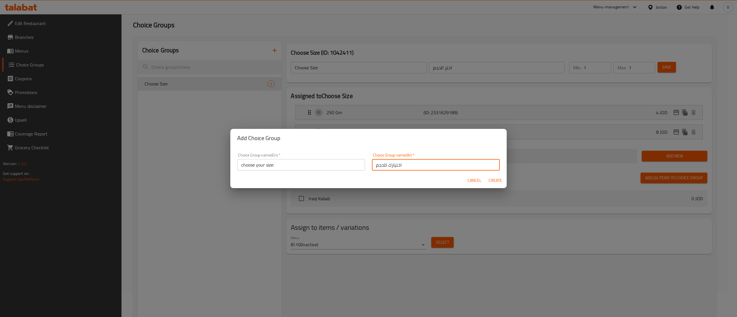
click at [491, 179] on span "Create" at bounding box center [495, 180] width 14 height 7
type input "choose your size:"
type input "اختيارك للحجم"
type input "0"
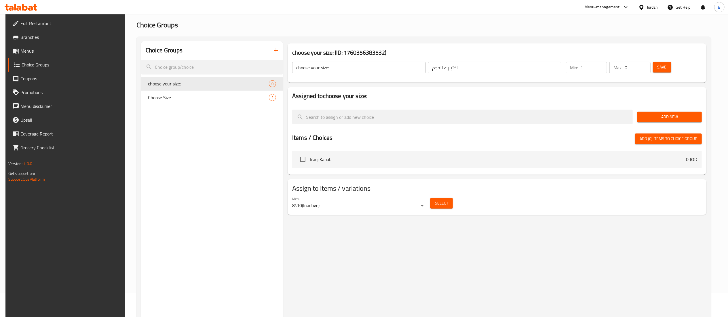
type input "1"
click at [603, 65] on input "1" at bounding box center [593, 68] width 27 height 12
type input "1"
click at [650, 64] on input "1" at bounding box center [638, 68] width 26 height 12
click at [664, 64] on span "Save" at bounding box center [662, 67] width 9 height 7
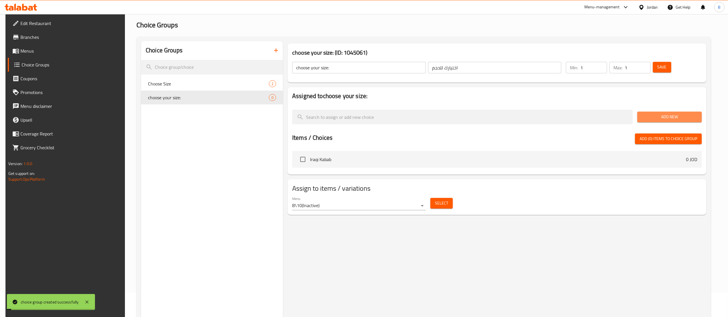
click at [661, 121] on span "Add New" at bounding box center [669, 116] width 55 height 7
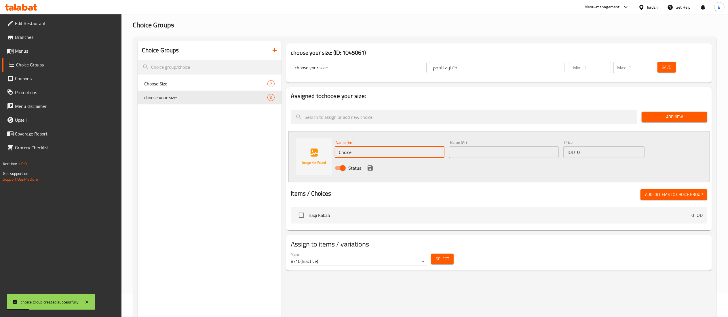
drag, startPoint x: 362, startPoint y: 152, endPoint x: 195, endPoint y: 148, distance: 166.7
click at [229, 149] on div "Choice Groups Choose Size 2 choose your size: 0 choose your size: (ID: 1045061)…" at bounding box center [426, 199] width 577 height 317
type input "250 g"
click at [469, 150] on input "text" at bounding box center [504, 153] width 110 height 12
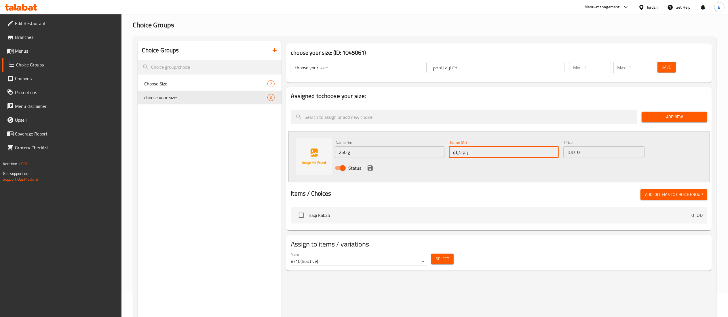
type input "ربع كيلو"
drag, startPoint x: 567, startPoint y: 153, endPoint x: 495, endPoint y: 155, distance: 72.0
click at [522, 153] on div "Name (En) 250 g Name (En) Name (Ar) ربع كيلو Name (Ar) Price JOD 0 Price Status" at bounding box center [504, 157] width 343 height 38
type input "4.50"
click at [371, 170] on icon "save" at bounding box center [370, 168] width 5 height 5
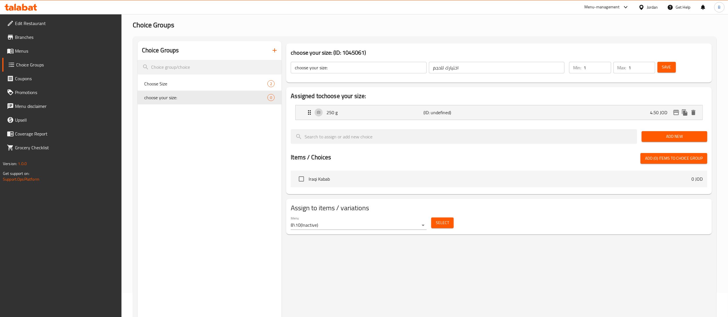
click at [675, 136] on span "Add New" at bounding box center [674, 136] width 56 height 7
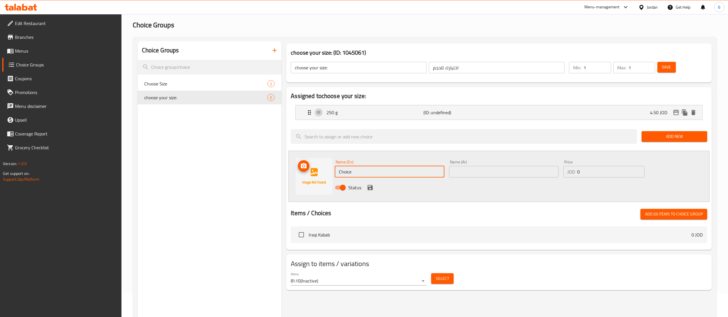
drag, startPoint x: 366, startPoint y: 170, endPoint x: 147, endPoint y: 158, distance: 218.6
click at [244, 162] on div "Choice Groups Choose Size 2 choose your size: 0 choose your size: (ID: 1045061)…" at bounding box center [426, 199] width 577 height 317
type input "half kilo"
click at [492, 170] on input "text" at bounding box center [504, 172] width 110 height 12
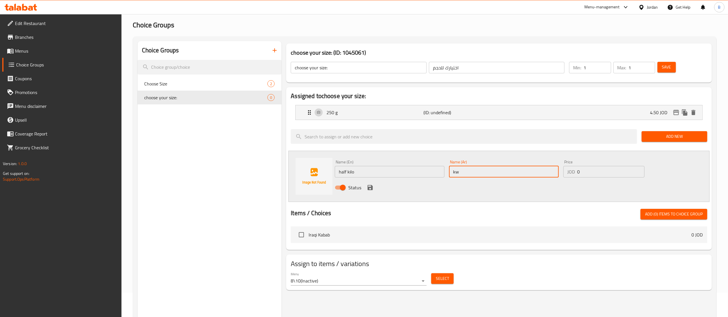
type input "k"
type input "نص كيلو"
drag, startPoint x: 570, startPoint y: 167, endPoint x: 547, endPoint y: 166, distance: 22.2
click at [563, 166] on div "Price JOD 0 Price" at bounding box center [603, 169] width 81 height 18
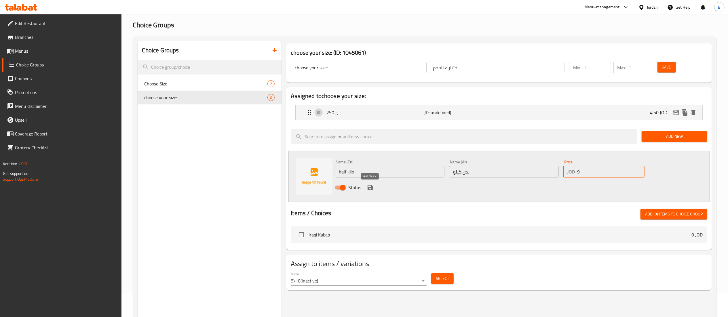
type input "9"
click at [369, 187] on icon "save" at bounding box center [370, 187] width 5 height 5
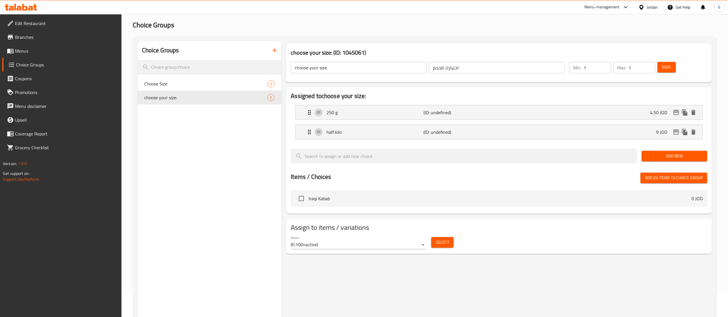
click at [676, 155] on span "Add New" at bounding box center [674, 156] width 56 height 7
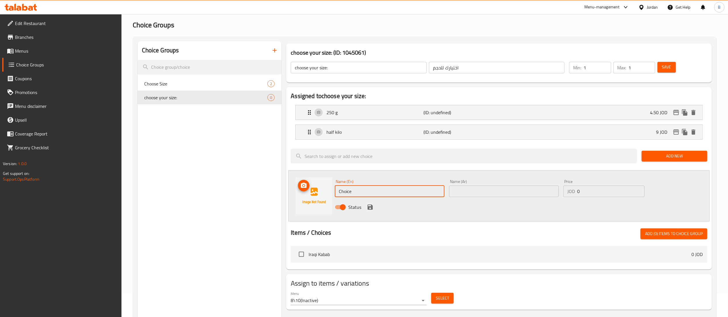
drag, startPoint x: 341, startPoint y: 192, endPoint x: 276, endPoint y: 188, distance: 65.2
click at [305, 192] on div "Name (En) Choice Name (En) Name (Ar) Name (Ar) Price JOD 0 Price Status" at bounding box center [498, 195] width 421 height 51
type input "kilo"
click at [502, 191] on input "text" at bounding box center [504, 192] width 110 height 12
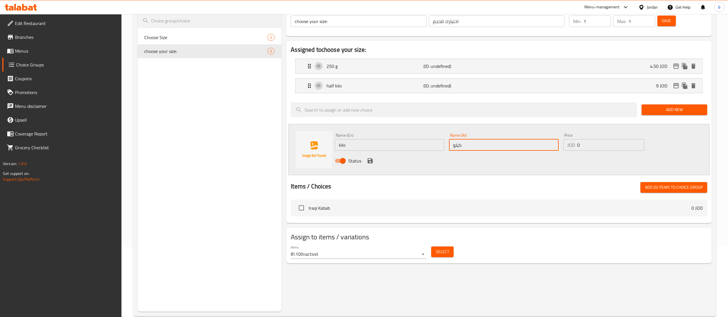
scroll to position [82, 0]
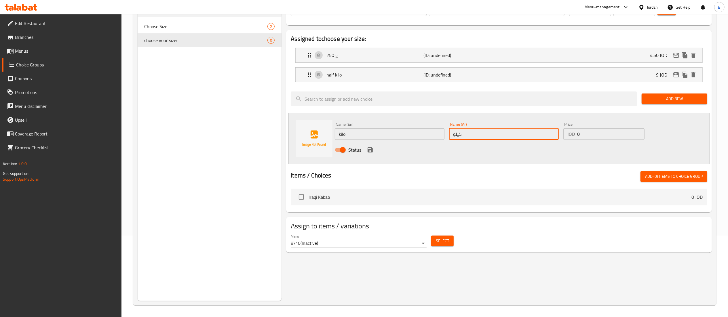
type input "كيلو"
click at [373, 153] on icon "save" at bounding box center [370, 150] width 7 height 7
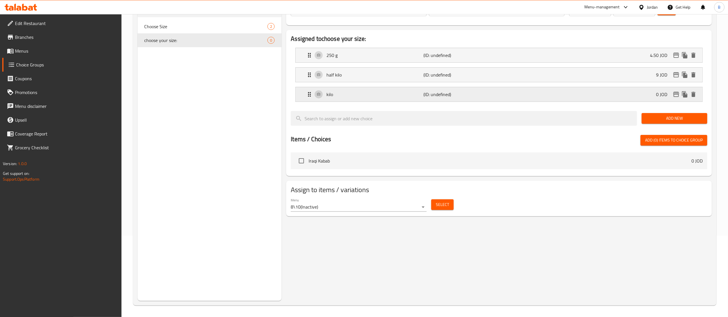
click at [422, 97] on p "kilo" at bounding box center [374, 94] width 97 height 7
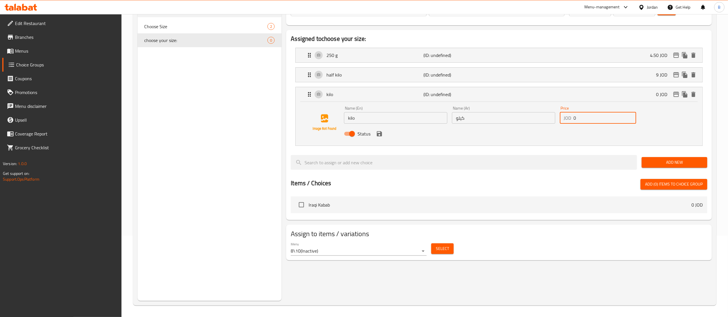
drag, startPoint x: 597, startPoint y: 121, endPoint x: 505, endPoint y: 123, distance: 91.9
click at [508, 119] on div "Name (En) kilo Name (En) Name (Ar) كيلو Name (Ar) Price JOD 0 Price Status" at bounding box center [504, 123] width 324 height 38
drag, startPoint x: 382, startPoint y: 133, endPoint x: 435, endPoint y: 139, distance: 53.3
click at [382, 134] on icon "save" at bounding box center [379, 133] width 7 height 7
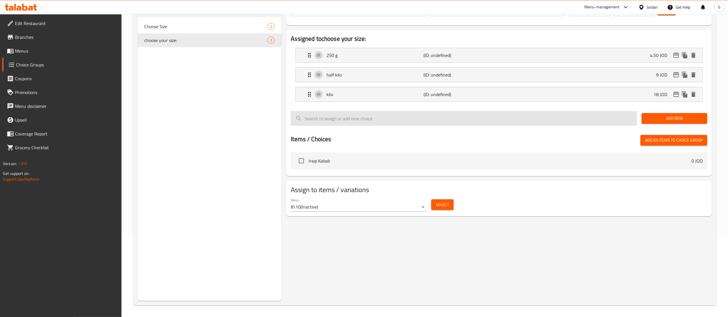
type input "18"
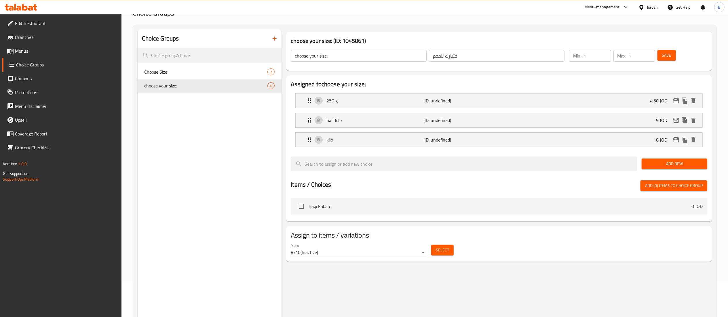
scroll to position [0, 0]
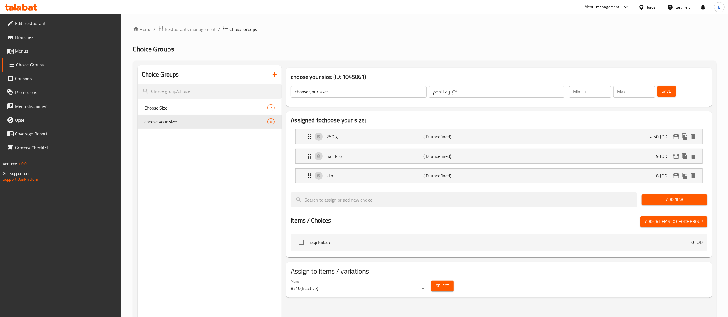
click at [672, 88] on button "Save" at bounding box center [667, 91] width 18 height 11
click at [32, 48] on span "Menus" at bounding box center [66, 51] width 102 height 7
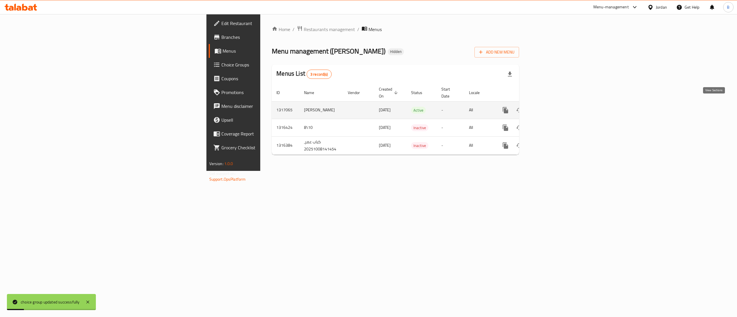
click at [550, 108] on icon "enhanced table" at bounding box center [546, 110] width 5 height 5
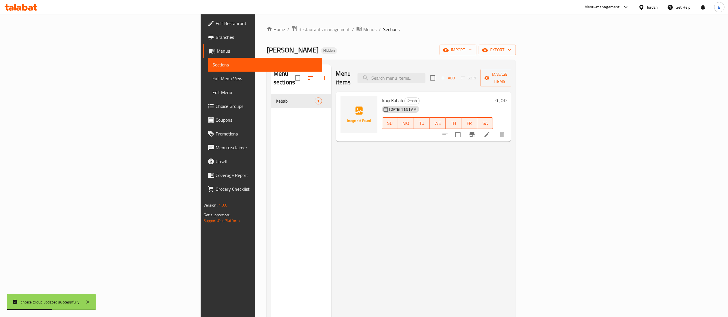
click at [491, 131] on icon at bounding box center [487, 134] width 7 height 7
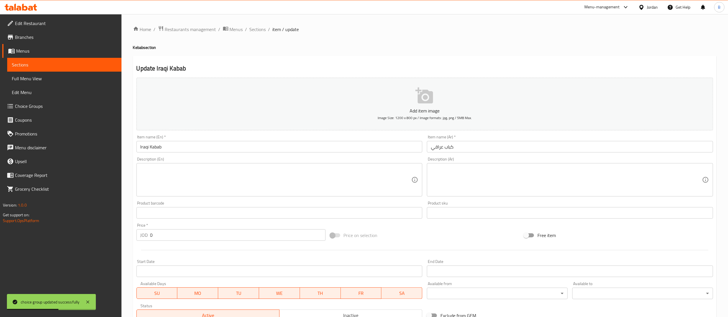
scroll to position [89, 0]
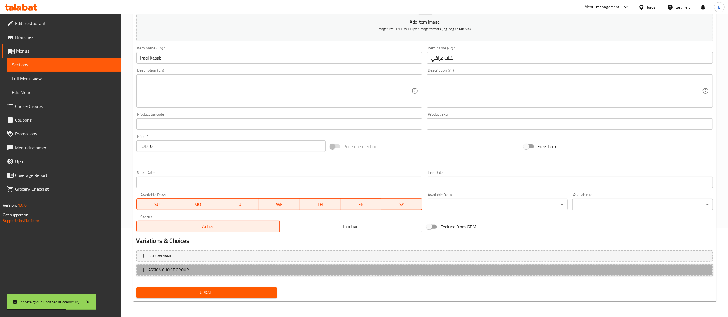
click at [211, 273] on span "ASSIGN CHOICE GROUP" at bounding box center [425, 270] width 566 height 7
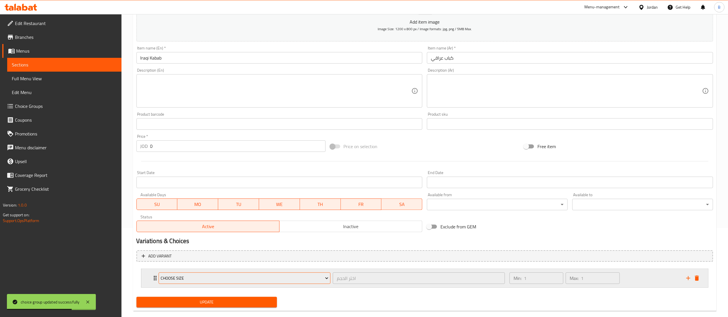
click at [256, 278] on span "Choose Size" at bounding box center [245, 278] width 168 height 7
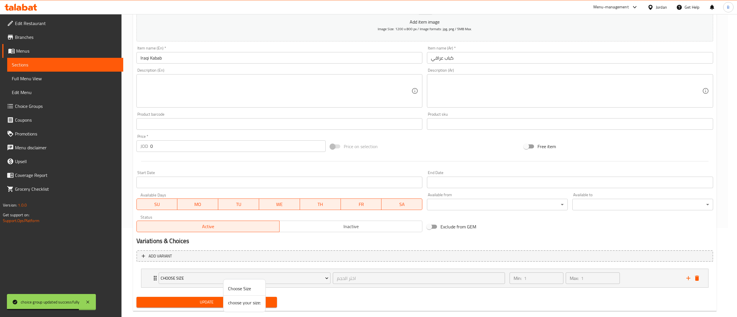
click at [245, 306] on span "choose your size:" at bounding box center [244, 302] width 33 height 7
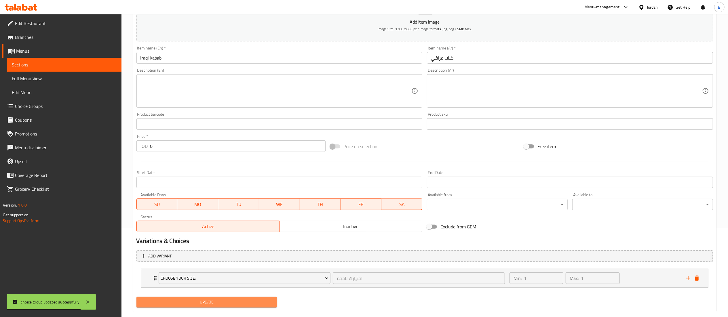
click at [221, 303] on span "Update" at bounding box center [207, 302] width 132 height 7
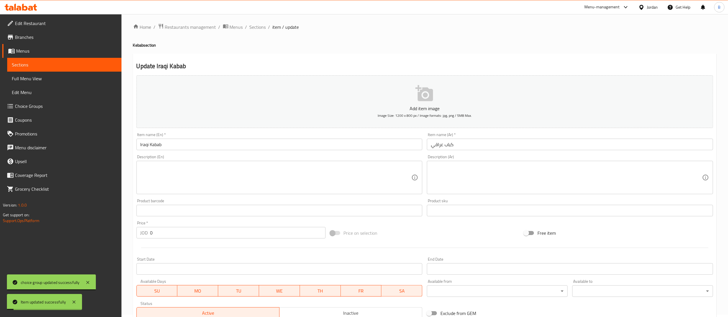
scroll to position [0, 0]
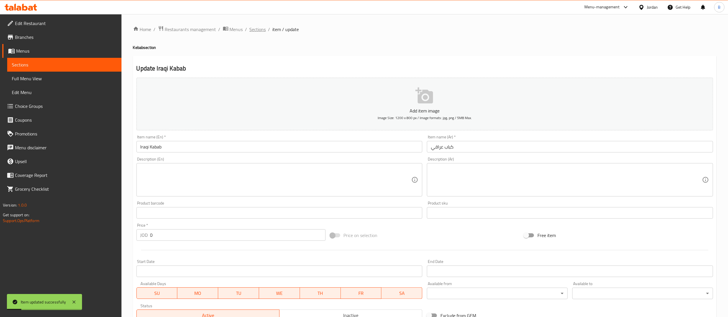
click at [261, 28] on span "Sections" at bounding box center [258, 29] width 16 height 7
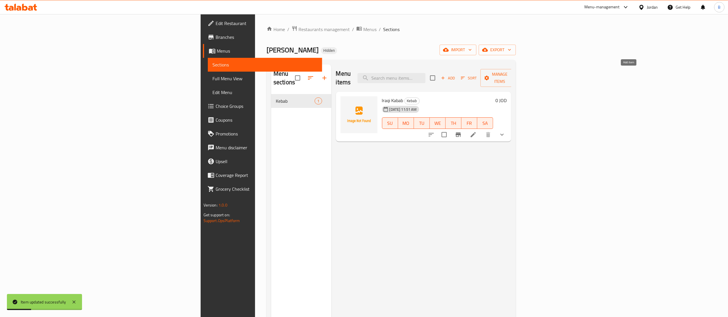
click at [446, 75] on icon "button" at bounding box center [443, 77] width 5 height 5
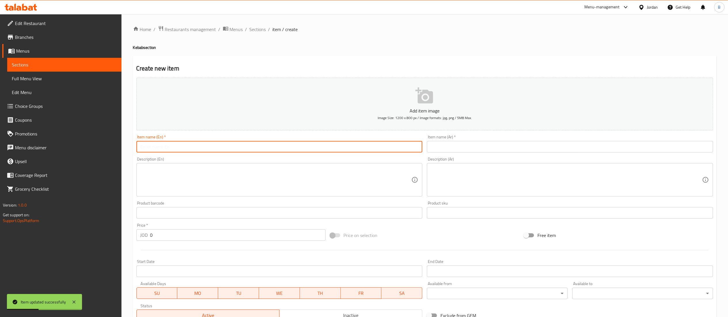
click at [314, 145] on input "text" at bounding box center [279, 147] width 286 height 12
type input "Halabi Kabab"
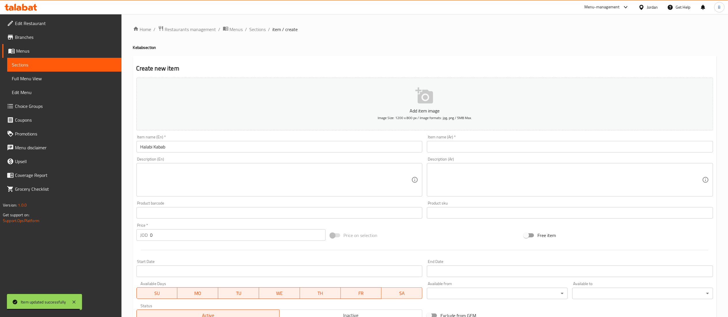
click at [470, 141] on div "Item name (Ar)   * Item name (Ar) *" at bounding box center [570, 144] width 286 height 18
click at [464, 146] on input "text" at bounding box center [570, 147] width 286 height 12
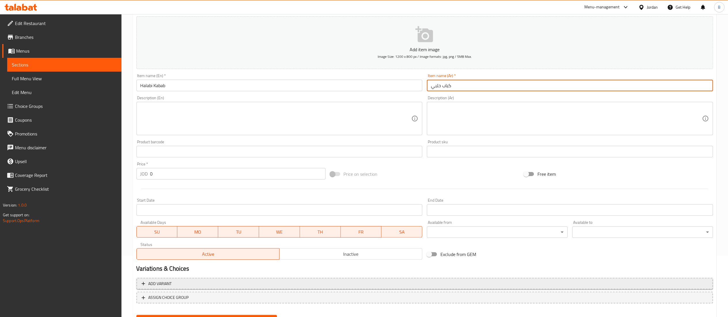
scroll to position [89, 0]
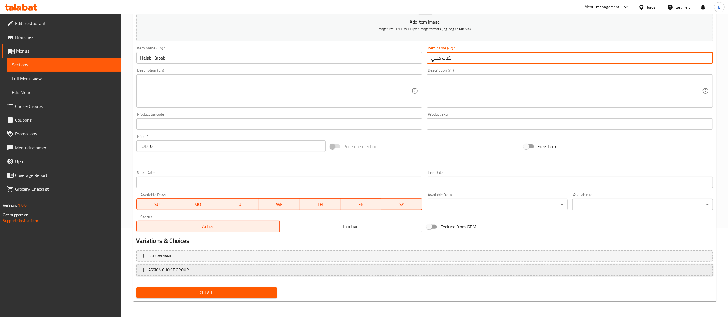
type input "كباب حلبي"
click at [180, 271] on span "ASSIGN CHOICE GROUP" at bounding box center [169, 270] width 40 height 7
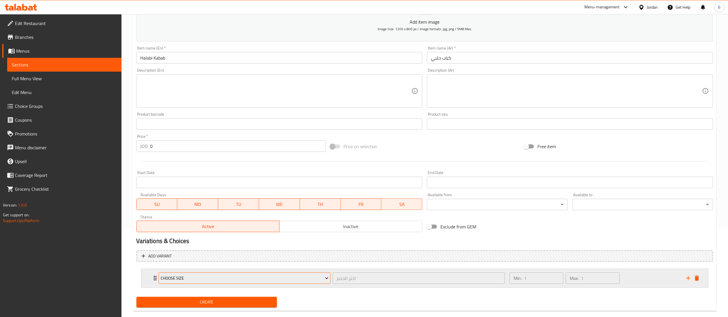
click at [193, 278] on span "Choose Size" at bounding box center [245, 278] width 168 height 7
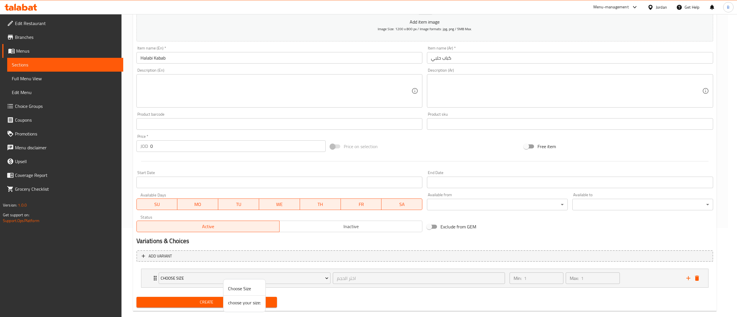
click at [233, 306] on span "choose your size:" at bounding box center [244, 302] width 33 height 7
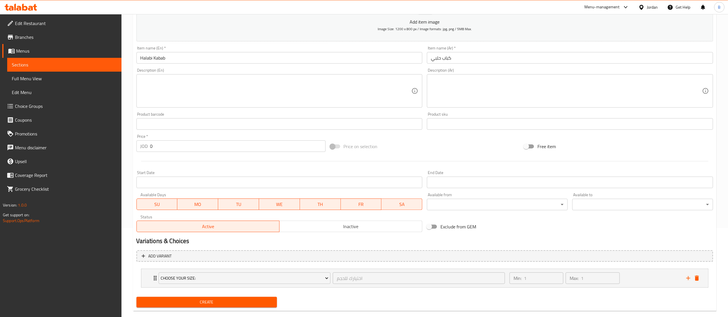
click at [209, 295] on div "Create" at bounding box center [206, 302] width 145 height 15
click at [248, 299] on span "Create" at bounding box center [207, 302] width 132 height 7
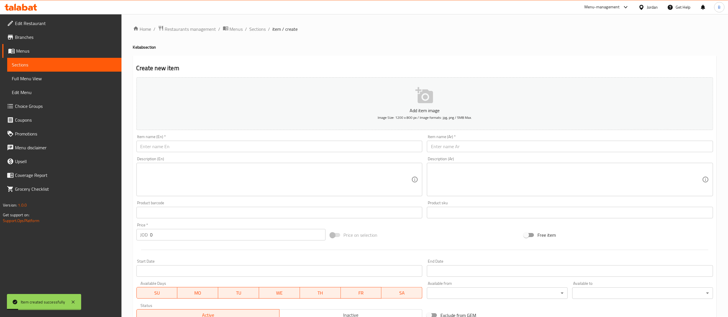
scroll to position [0, 0]
click at [475, 149] on input "text" at bounding box center [570, 147] width 286 height 12
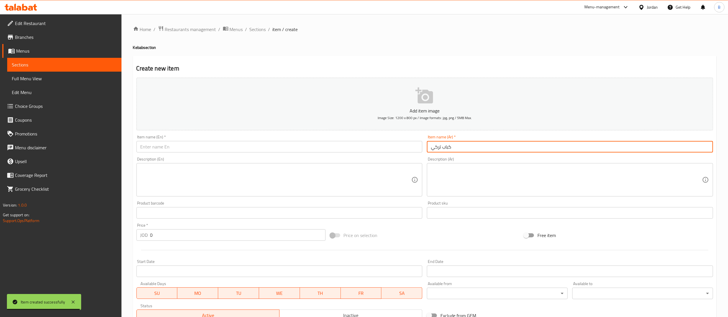
type input "كباب تركي"
click at [301, 149] on input "text" at bounding box center [279, 147] width 286 height 12
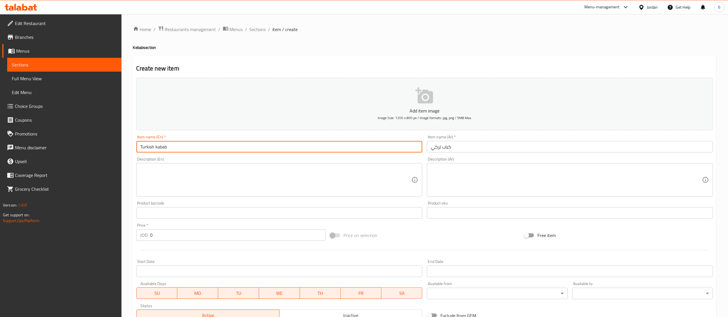
type input "Turkish kabab"
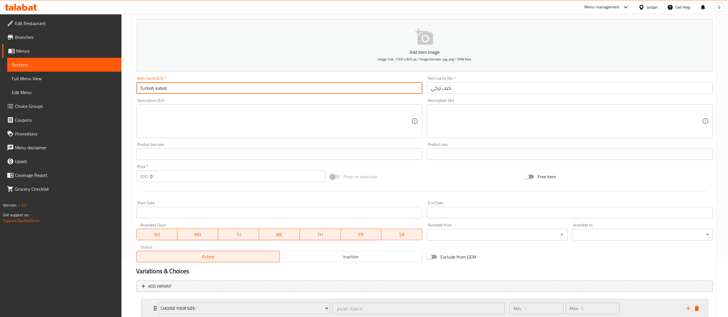
scroll to position [99, 0]
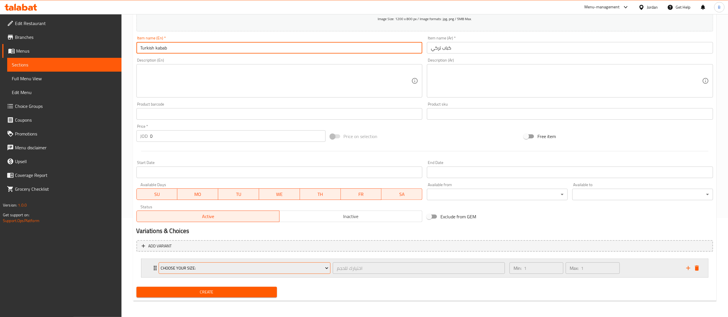
click at [200, 269] on span "choose your size:" at bounding box center [245, 268] width 168 height 7
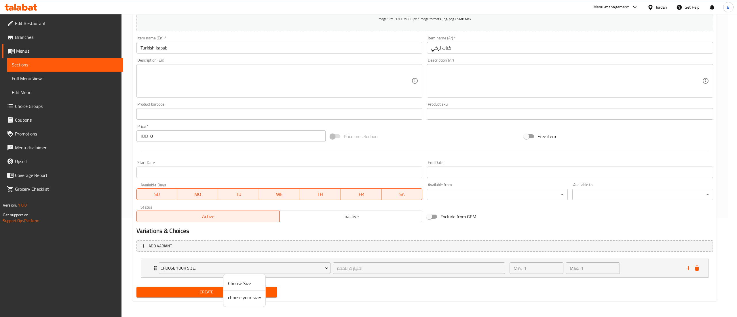
click at [242, 297] on span "choose your size:" at bounding box center [244, 297] width 33 height 7
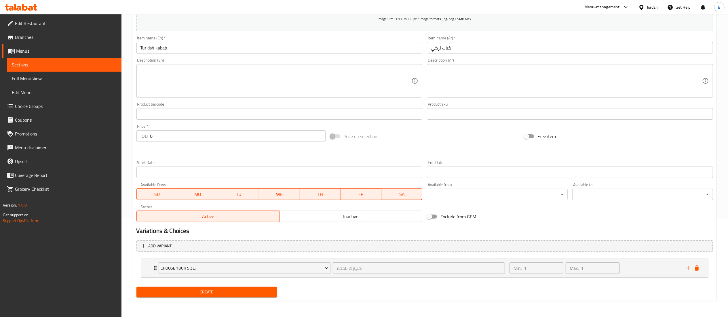
click at [223, 292] on span "Create" at bounding box center [207, 292] width 132 height 7
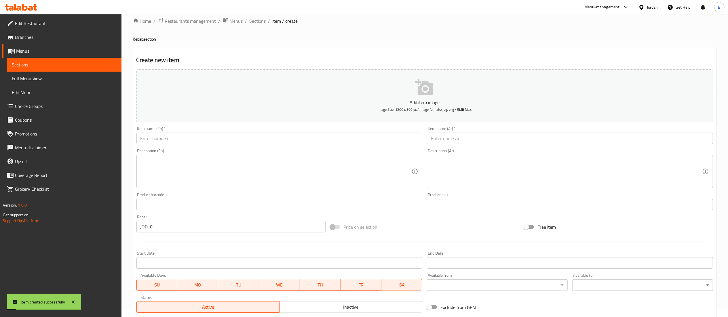
scroll to position [0, 0]
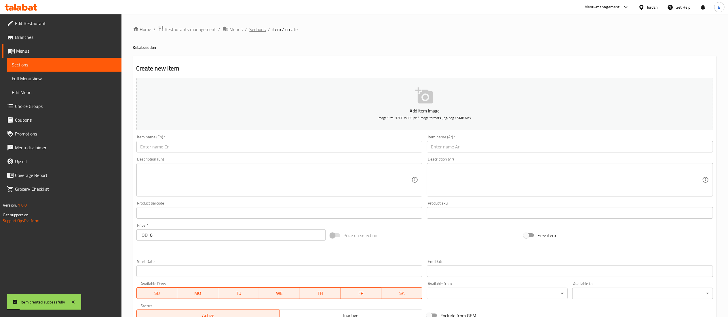
click at [263, 27] on span "Sections" at bounding box center [258, 29] width 16 height 7
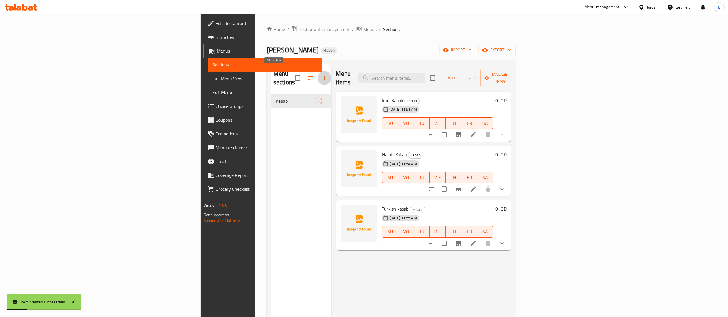
click at [321, 75] on icon "button" at bounding box center [324, 78] width 7 height 7
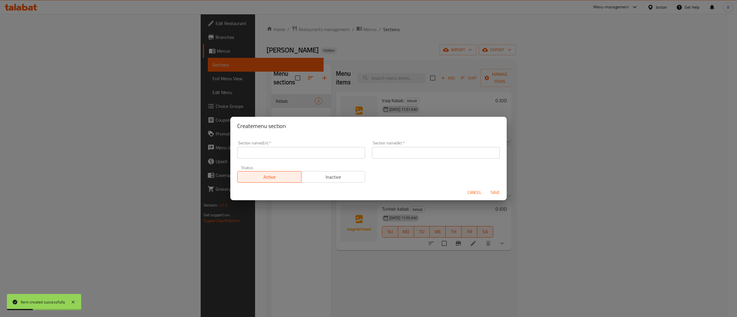
drag, startPoint x: 292, startPoint y: 154, endPoint x: 300, endPoint y: 150, distance: 9.0
click at [292, 154] on input "text" at bounding box center [301, 153] width 128 height 12
type input "Shish Tawooq"
click at [419, 151] on input "text" at bounding box center [436, 153] width 128 height 12
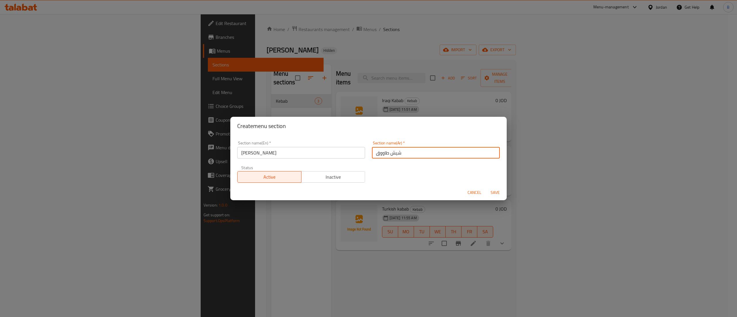
type input "شيش طاووق"
click at [495, 196] on span "Save" at bounding box center [495, 192] width 14 height 7
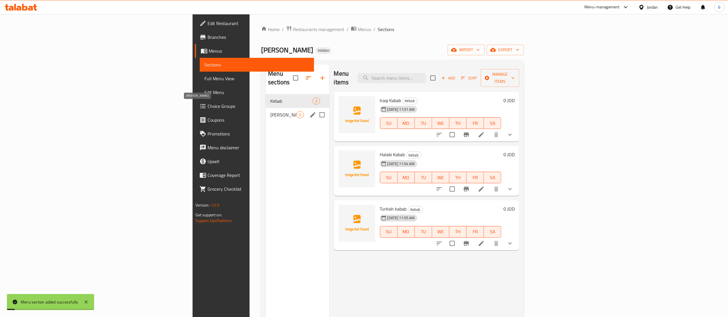
click at [270, 111] on span "Shish Tawooq" at bounding box center [283, 114] width 26 height 7
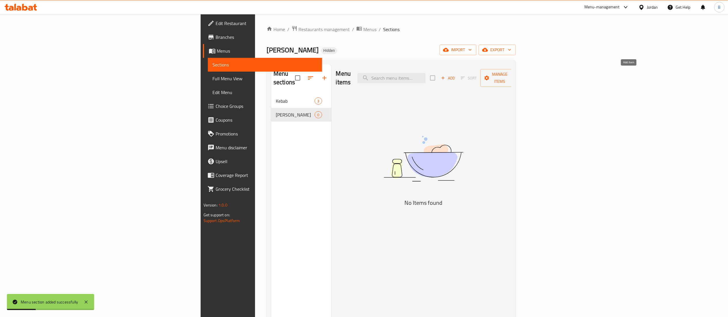
click at [456, 75] on span "Add" at bounding box center [448, 78] width 16 height 7
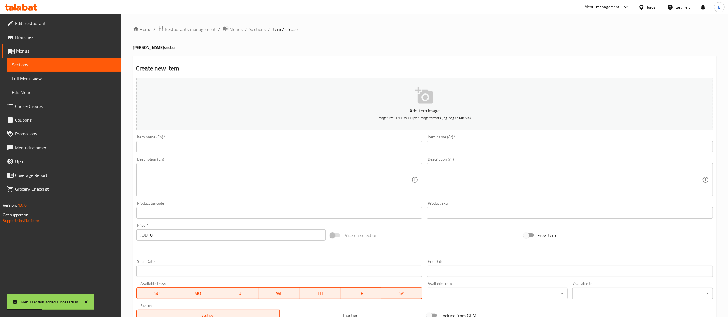
click at [526, 149] on input "text" at bounding box center [570, 147] width 286 height 12
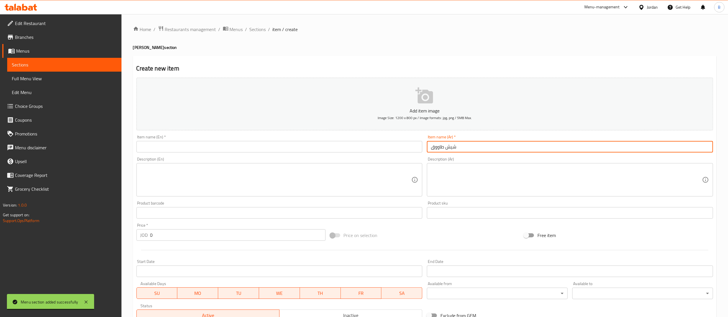
type input "شيش طاووق"
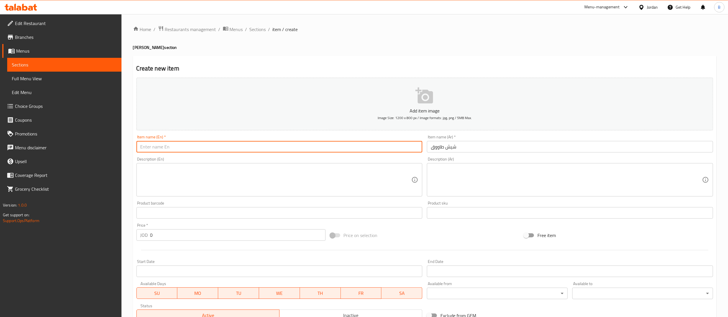
click at [345, 148] on input "text" at bounding box center [279, 147] width 286 height 12
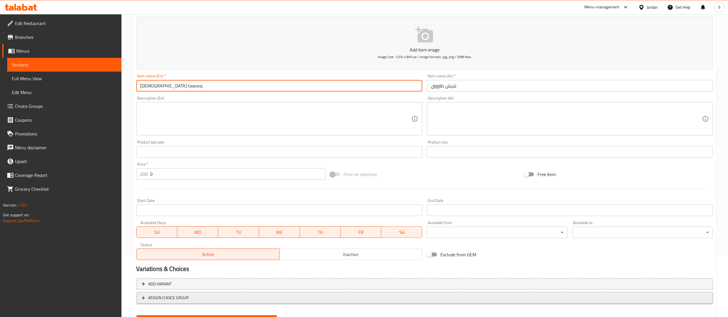
scroll to position [89, 0]
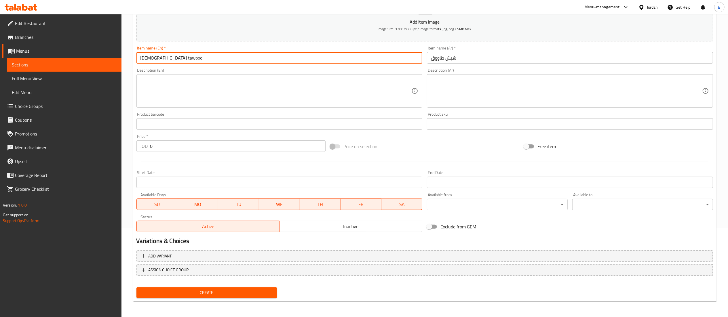
type input "Shish tawooq"
click at [223, 292] on span "Create" at bounding box center [207, 292] width 132 height 7
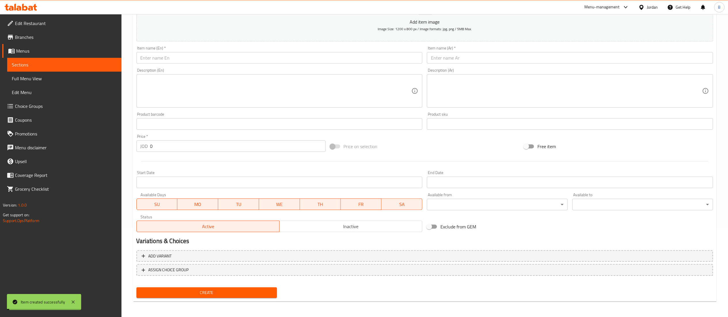
drag, startPoint x: 40, startPoint y: 107, endPoint x: 46, endPoint y: 110, distance: 7.1
click at [40, 107] on span "Choice Groups" at bounding box center [66, 106] width 102 height 7
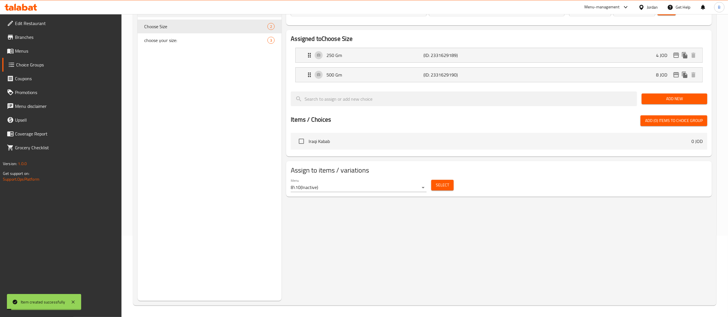
scroll to position [82, 0]
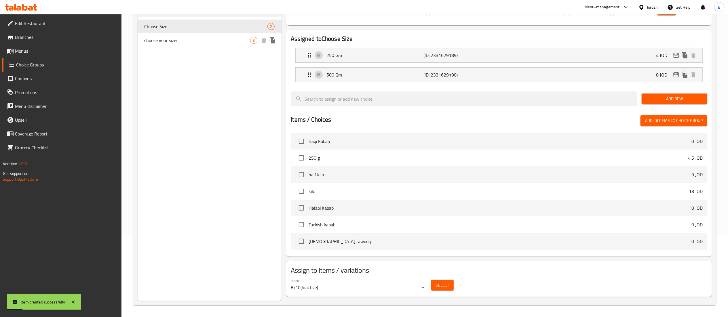
click at [275, 41] on icon "duplicate" at bounding box center [272, 40] width 5 height 6
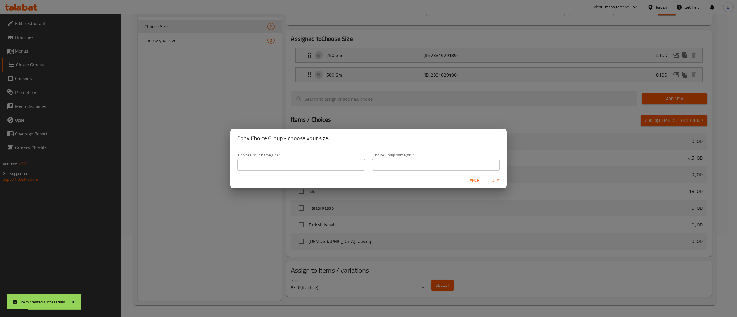
click at [308, 162] on input "text" at bounding box center [301, 165] width 128 height 12
type input "choose your size::"
drag, startPoint x: 373, startPoint y: 162, endPoint x: 383, endPoint y: 171, distance: 13.4
click at [373, 162] on input "text" at bounding box center [436, 165] width 128 height 12
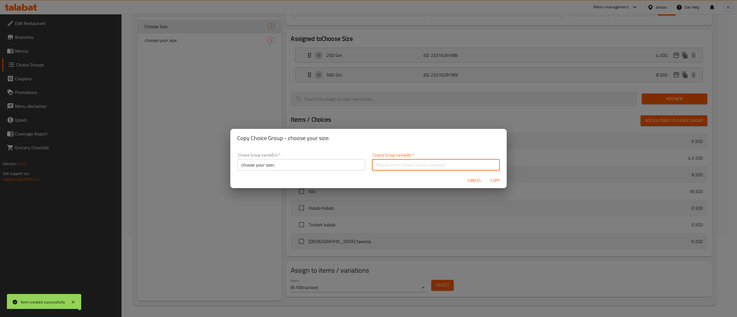
type input "اختيارك للحجم"
click at [499, 184] on span "Copy" at bounding box center [495, 180] width 14 height 7
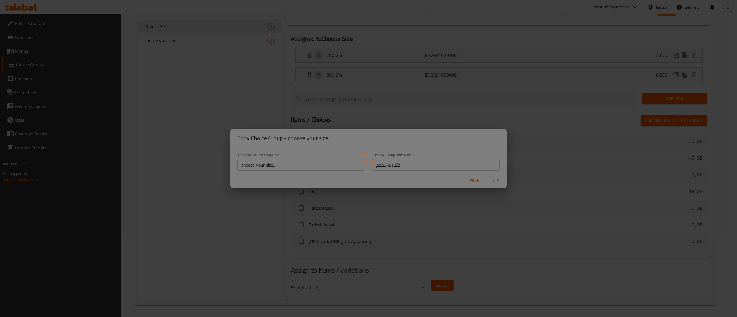
type input "choose your size::"
type input "اختيارك للحجم"
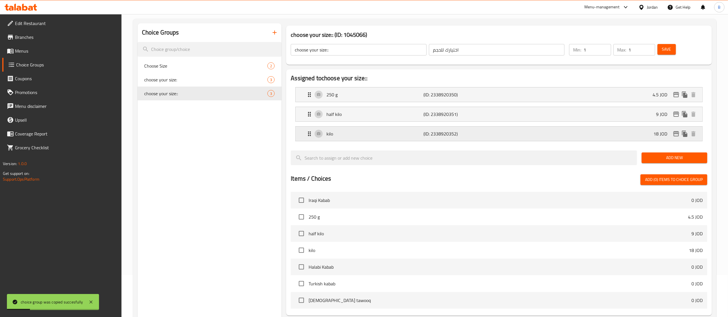
scroll to position [24, 0]
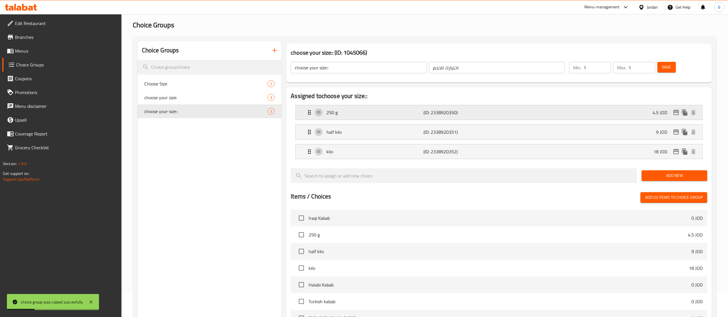
click at [612, 113] on div "250 g (ID: 2338920350) 4.5 JOD" at bounding box center [501, 112] width 390 height 14
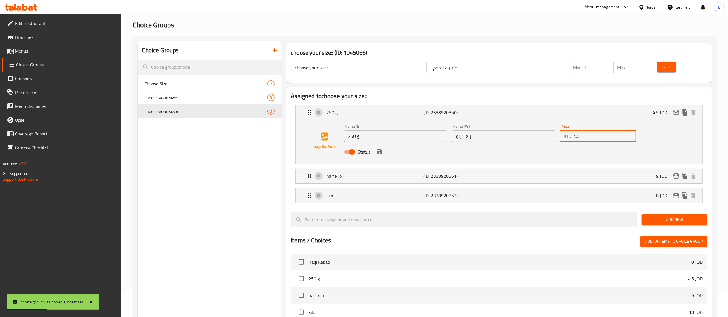
drag, startPoint x: 576, startPoint y: 136, endPoint x: 542, endPoint y: 138, distance: 33.8
click at [542, 138] on div "Name (En) 250 g Name (En) Name (Ar) ربع كيلو Name (Ar) Price JOD 4.5 Price Stat…" at bounding box center [504, 141] width 324 height 38
click at [381, 152] on icon "save" at bounding box center [379, 151] width 5 height 5
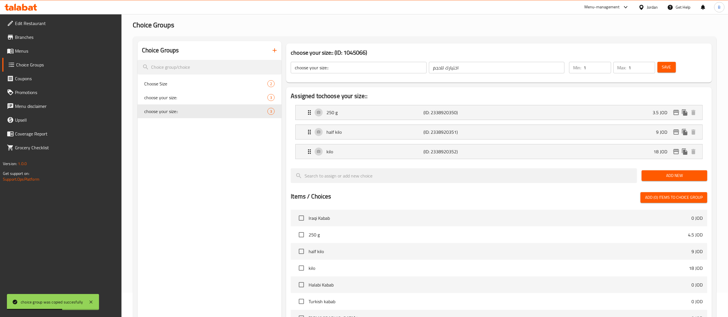
type input "3.5"
click at [668, 67] on span "Save" at bounding box center [666, 67] width 9 height 7
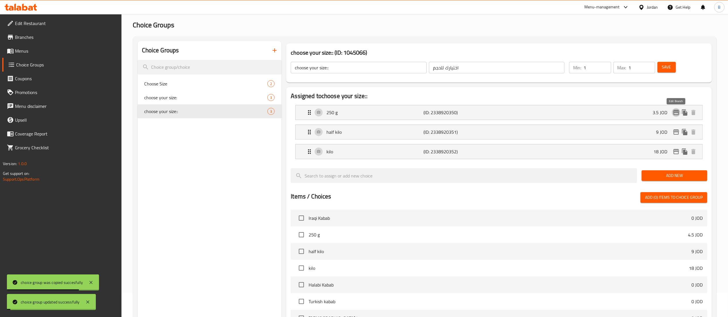
click at [677, 112] on icon "edit" at bounding box center [676, 112] width 7 height 7
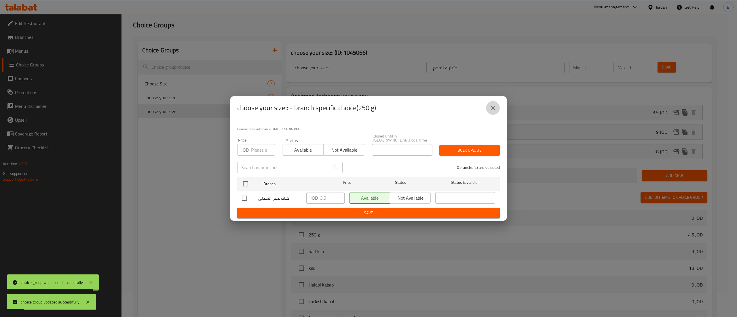
click at [488, 112] on button "close" at bounding box center [493, 108] width 14 height 14
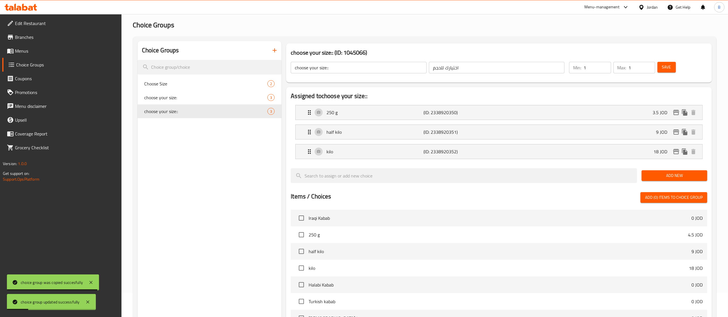
click at [601, 130] on div "half kilo (ID: 2338920351) 9 JOD" at bounding box center [501, 132] width 390 height 14
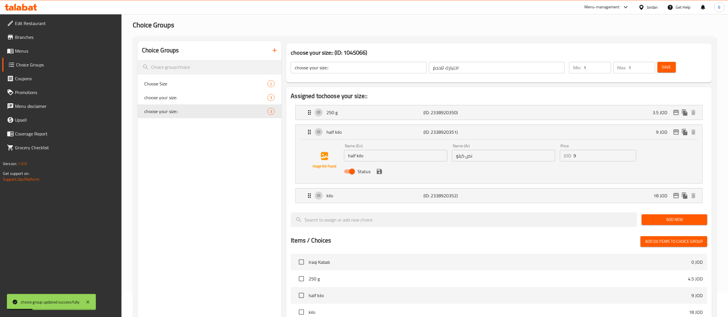
drag, startPoint x: 609, startPoint y: 153, endPoint x: 408, endPoint y: 154, distance: 200.4
click at [414, 154] on div "Name (En) half kilo Name (En) Name (Ar) نص كيلو Name (Ar) Price JOD 9 Price Sta…" at bounding box center [504, 161] width 324 height 38
click at [379, 173] on icon "save" at bounding box center [379, 171] width 7 height 7
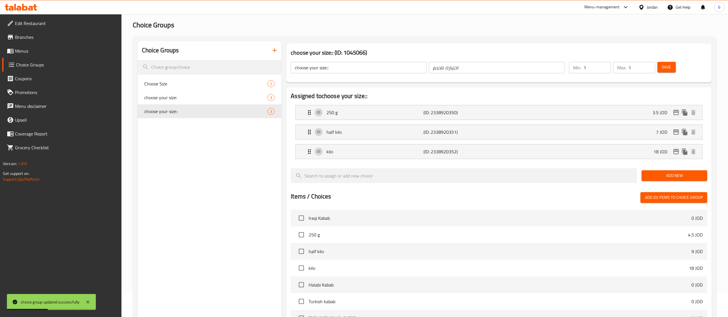
type input "7"
click at [658, 66] on button "Save" at bounding box center [667, 67] width 18 height 11
click at [676, 132] on icon "edit" at bounding box center [676, 132] width 6 height 5
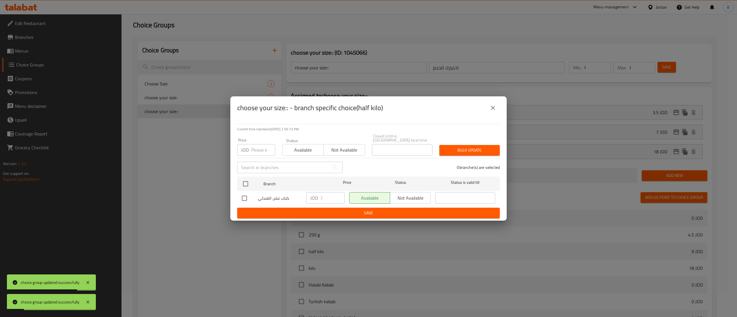
click at [503, 113] on div "choose your size:: - branch specific choice(half kilo)" at bounding box center [368, 107] width 276 height 23
click at [497, 113] on button "close" at bounding box center [493, 108] width 14 height 14
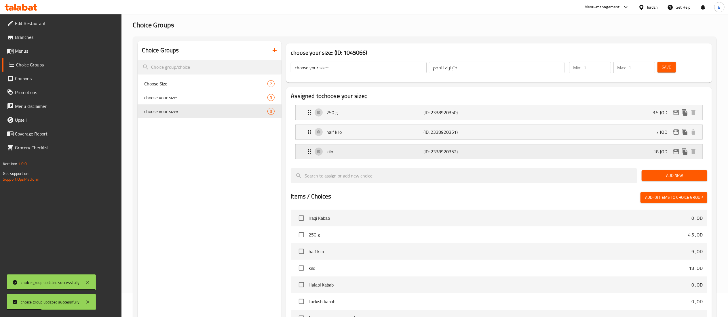
click at [632, 153] on div "kilo (ID: 2338920352) 18 JOD" at bounding box center [501, 152] width 390 height 14
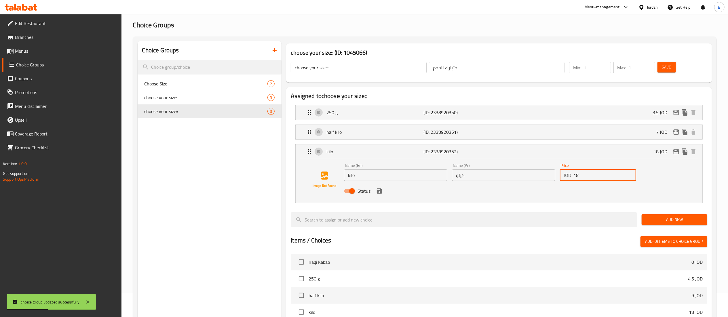
drag, startPoint x: 616, startPoint y: 172, endPoint x: 470, endPoint y: 172, distance: 146.5
click at [498, 172] on div "Name (En) kilo Name (En) Name (Ar) كيلو Name (Ar) Price JOD 18 Price Status" at bounding box center [504, 180] width 324 height 38
click at [378, 195] on icon "save" at bounding box center [379, 191] width 7 height 7
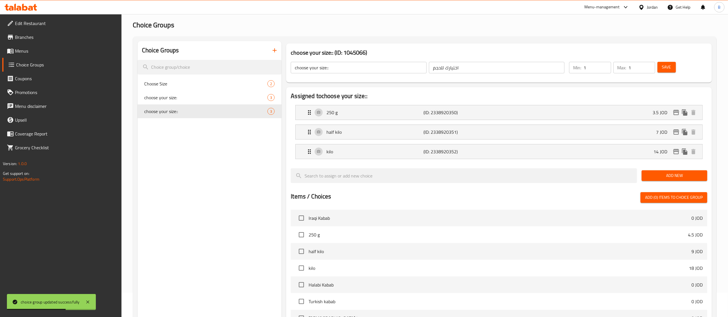
type input "14"
click at [667, 67] on span "Save" at bounding box center [666, 67] width 9 height 7
click at [677, 154] on icon "edit" at bounding box center [676, 151] width 6 height 5
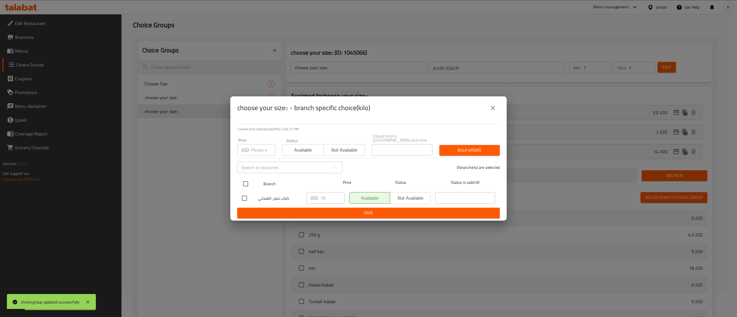
click at [247, 181] on input "checkbox" at bounding box center [246, 184] width 12 height 12
checkbox input "true"
drag, startPoint x: 328, startPoint y: 200, endPoint x: 282, endPoint y: 198, distance: 46.7
click at [282, 198] on div "كباب عمر, العبدلي JOD 18 ​ Available Not available ​" at bounding box center [369, 198] width 258 height 17
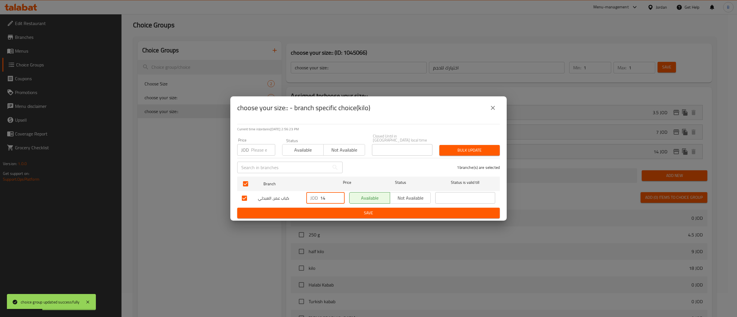
type input "14"
click at [366, 212] on span "Save" at bounding box center [368, 213] width 253 height 7
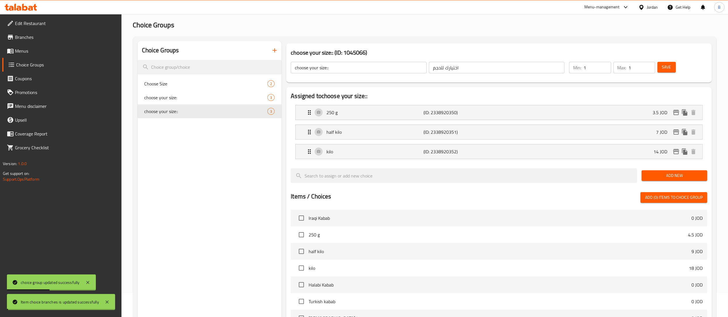
click at [662, 64] on button "Save" at bounding box center [667, 67] width 18 height 11
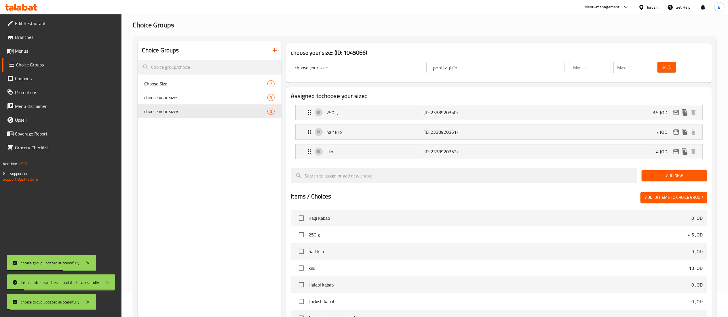
click at [38, 53] on span "Menus" at bounding box center [66, 51] width 102 height 7
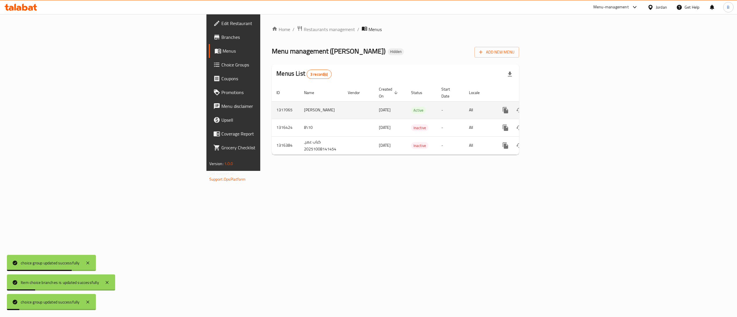
click at [554, 103] on div "enhanced table" at bounding box center [526, 110] width 55 height 14
click at [554, 107] on link "enhanced table" at bounding box center [547, 110] width 14 height 14
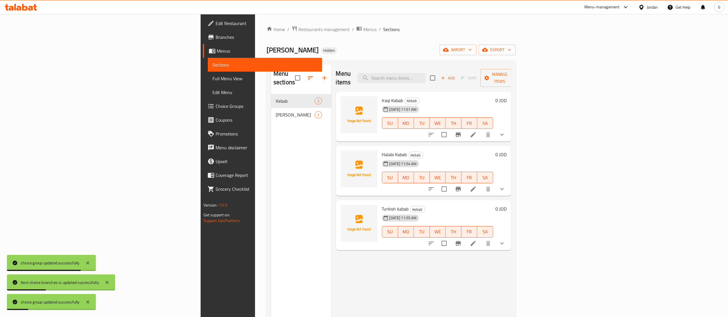
click at [276, 111] on span "Shish Tawooq" at bounding box center [295, 114] width 39 height 7
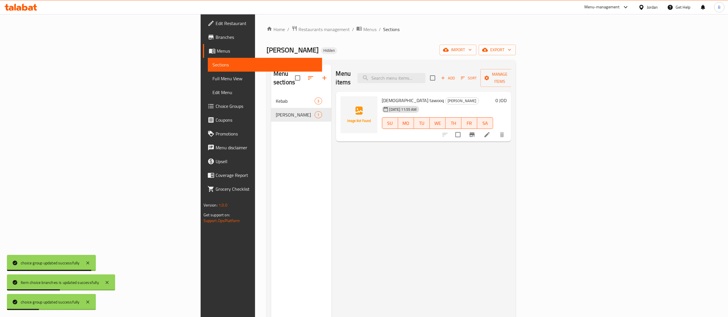
drag, startPoint x: 695, startPoint y: 131, endPoint x: 690, endPoint y: 129, distance: 5.2
click at [495, 130] on li at bounding box center [487, 135] width 16 height 10
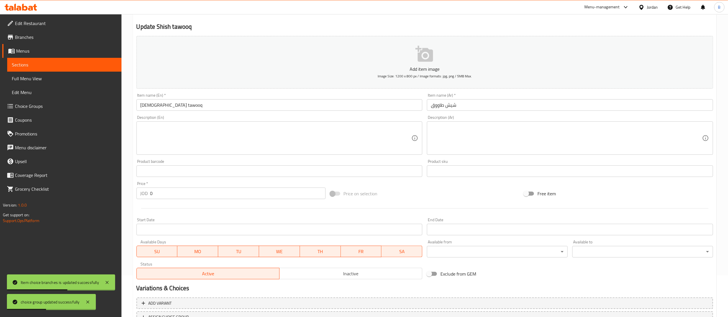
scroll to position [89, 0]
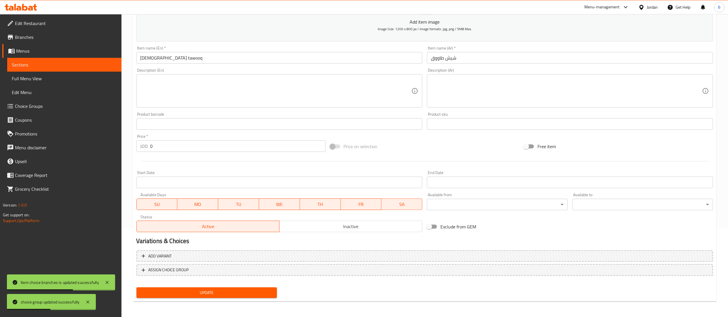
click at [195, 264] on button "ASSIGN CHOICE GROUP" at bounding box center [424, 270] width 577 height 12
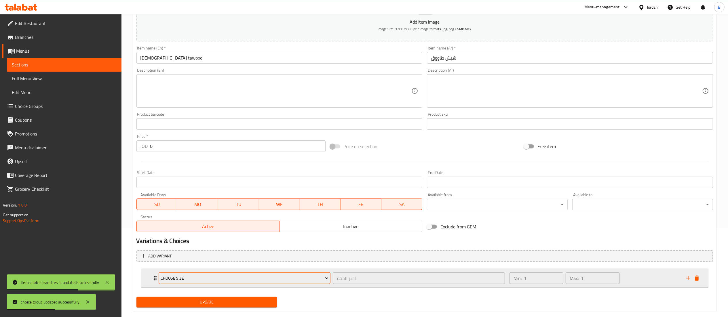
click at [190, 277] on span "Choose Size" at bounding box center [245, 278] width 168 height 7
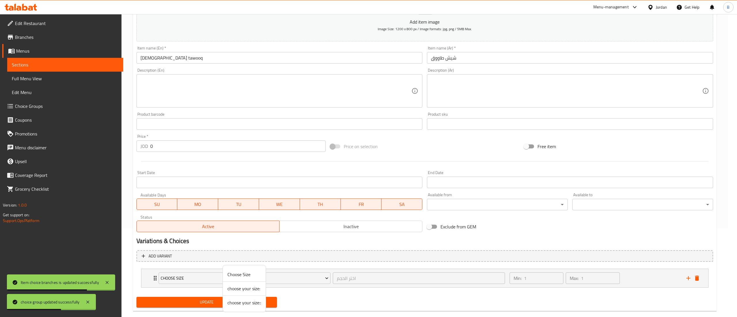
drag, startPoint x: 245, startPoint y: 300, endPoint x: 230, endPoint y: 303, distance: 15.2
click at [243, 301] on span "choose your size::" at bounding box center [244, 302] width 34 height 7
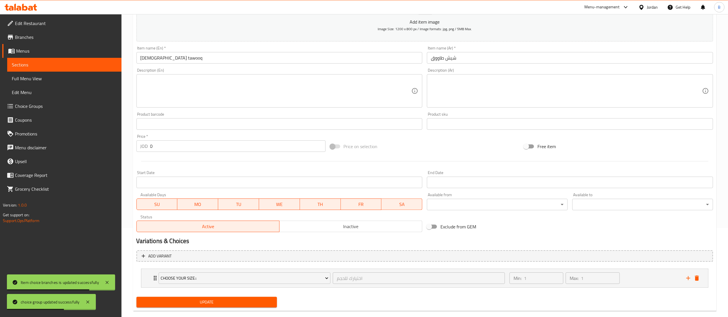
click at [229, 301] on span "Update" at bounding box center [207, 302] width 132 height 7
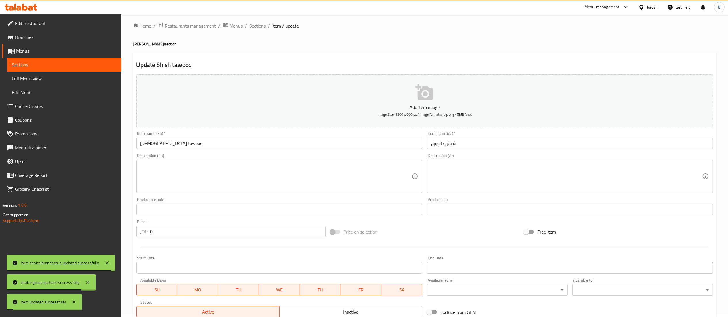
scroll to position [0, 0]
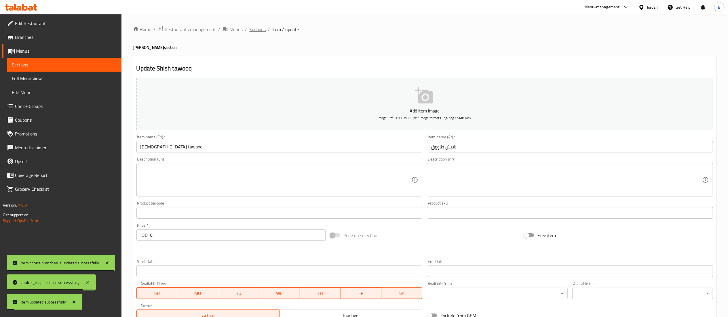
click at [261, 27] on span "Sections" at bounding box center [258, 29] width 16 height 7
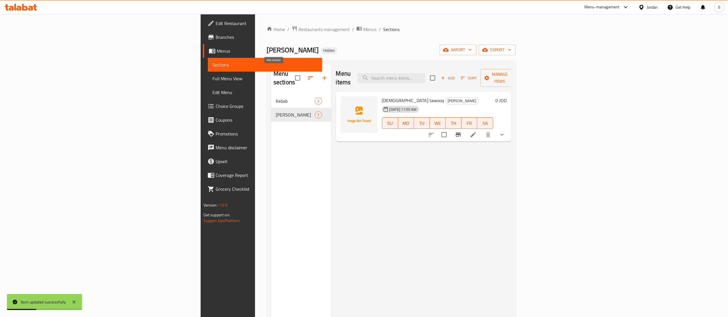
click at [318, 71] on button "button" at bounding box center [325, 78] width 14 height 14
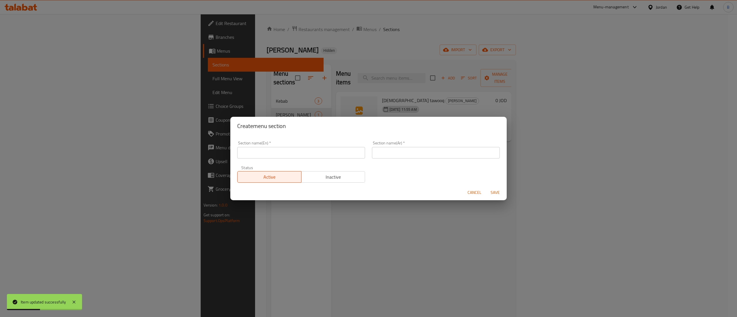
click at [271, 151] on input "text" at bounding box center [301, 153] width 128 height 12
type input "D"
type input "Steak"
click at [398, 155] on input "text" at bounding box center [436, 153] width 128 height 12
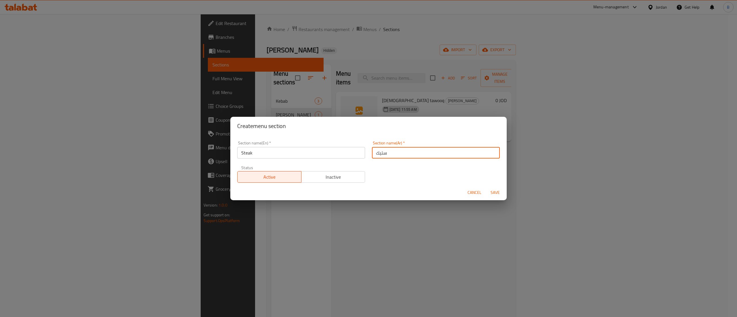
type input "ستيك"
click at [497, 198] on div "Cancel Save" at bounding box center [368, 192] width 276 height 15
click at [497, 195] on span "Save" at bounding box center [495, 192] width 14 height 7
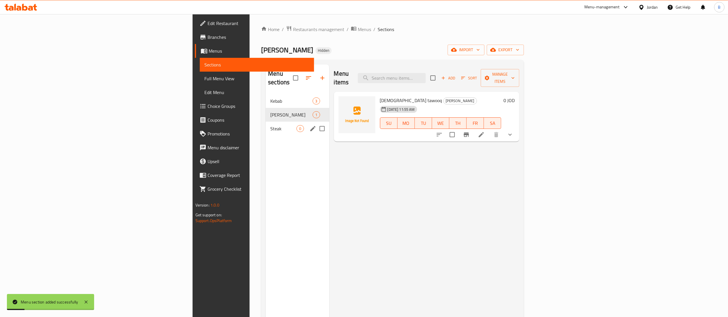
click at [266, 125] on div "Steak 0" at bounding box center [297, 129] width 63 height 14
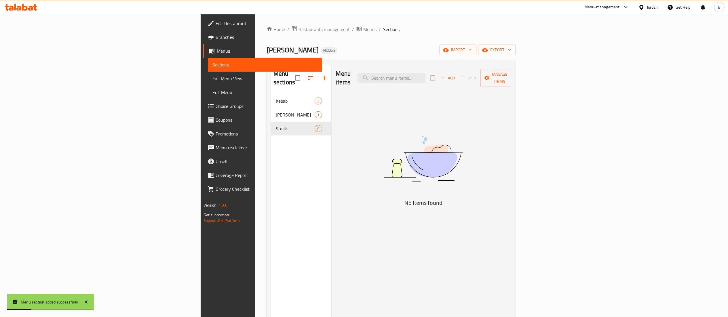
click at [457, 78] on button "Add" at bounding box center [448, 78] width 18 height 9
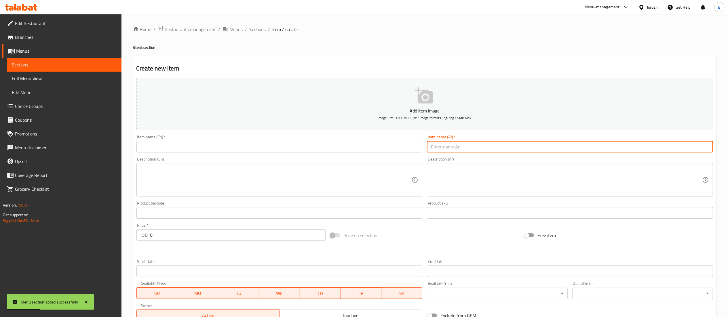
click at [483, 151] on input "text" at bounding box center [570, 147] width 286 height 12
drag, startPoint x: 465, startPoint y: 150, endPoint x: 277, endPoint y: 146, distance: 188.6
click at [277, 146] on div "Add item image Image Size: 1200 x 800 px / Image formats: jpg, png / 5MB Max. I…" at bounding box center [424, 199] width 581 height 248
type input "شقف ستيك باليه"
click at [375, 143] on input "text" at bounding box center [279, 147] width 286 height 12
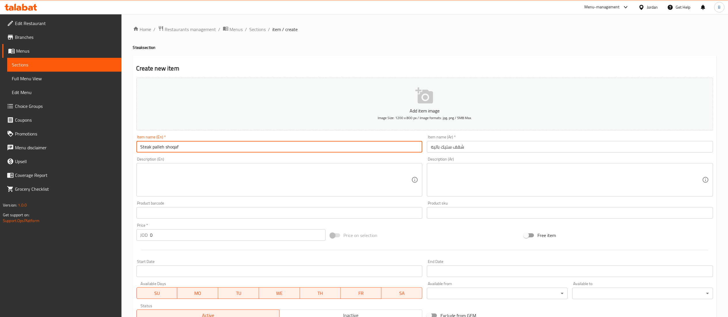
type input "Steak palleh shoqaf"
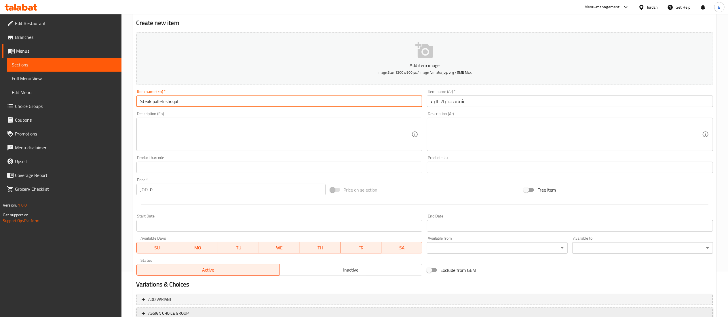
scroll to position [89, 0]
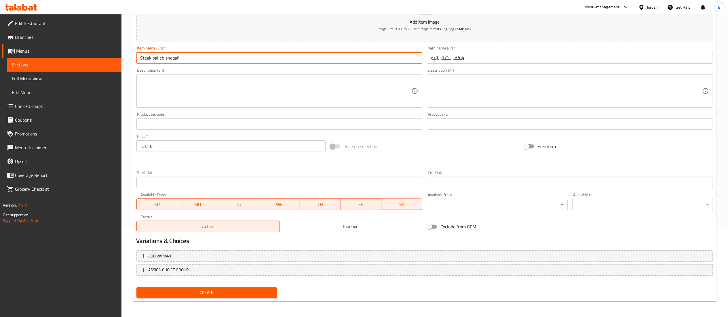
click at [210, 293] on span "Create" at bounding box center [207, 292] width 132 height 7
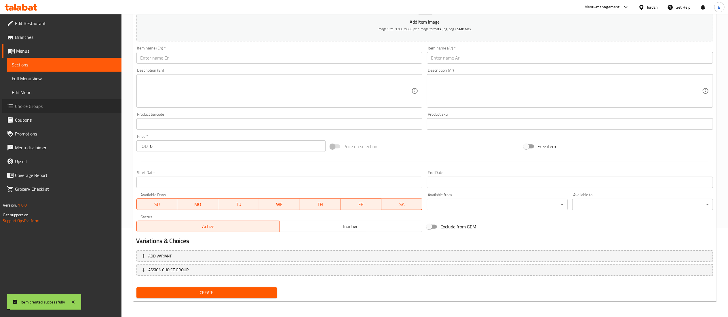
drag, startPoint x: 43, startPoint y: 111, endPoint x: 83, endPoint y: 125, distance: 42.9
click at [43, 111] on link "Choice Groups" at bounding box center [61, 106] width 119 height 14
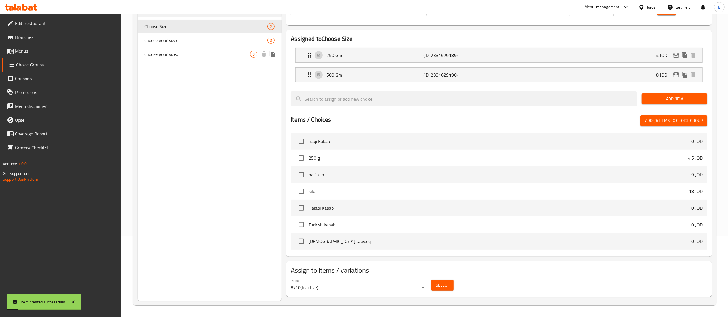
click at [276, 53] on icon "duplicate" at bounding box center [272, 54] width 7 height 7
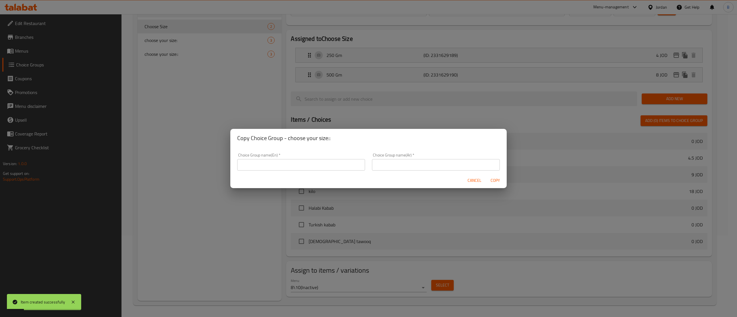
click at [326, 170] on input "text" at bounding box center [301, 165] width 128 height 12
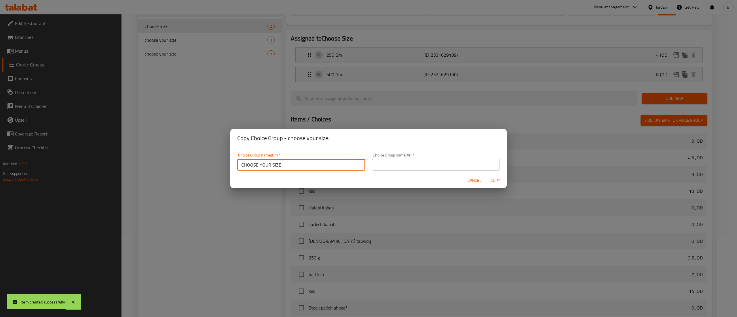
type input "CHOOSE YOUR SIZE"
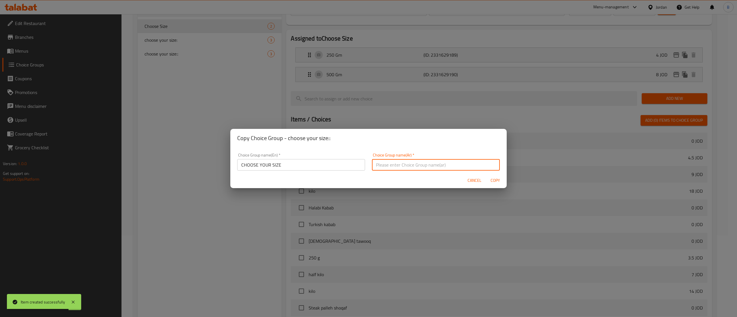
click at [447, 168] on input "text" at bounding box center [436, 165] width 128 height 12
type input "اختيارك للحجم"
click at [493, 182] on span "Copy" at bounding box center [495, 180] width 14 height 7
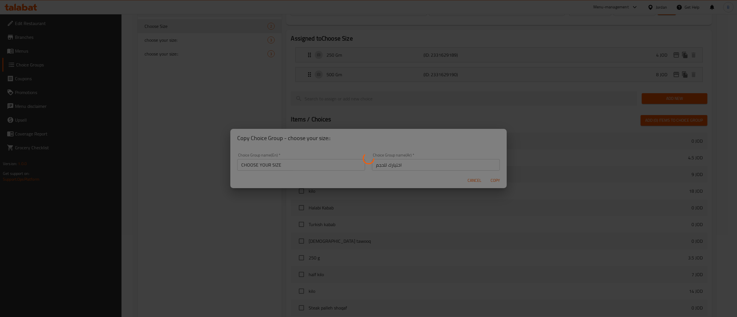
type input "CHOOSE YOUR SIZE"
type input "اختيارك للحجم"
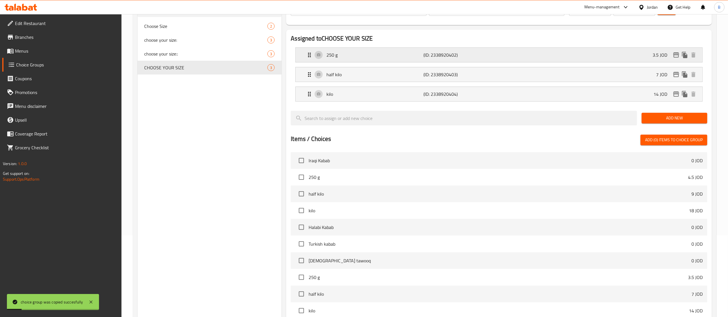
click at [593, 55] on div "250 g (ID: 2338920402) 3.5 JOD" at bounding box center [501, 55] width 390 height 14
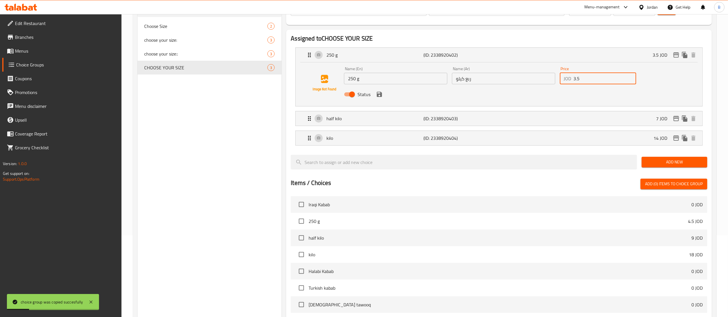
drag, startPoint x: 592, startPoint y: 81, endPoint x: 391, endPoint y: 82, distance: 201.3
click at [395, 82] on div "Name (En) 250 g Name (En) Name (Ar) ربع كيلو Name (Ar) Price JOD 3.5 Price Stat…" at bounding box center [504, 83] width 324 height 38
drag, startPoint x: 379, startPoint y: 96, endPoint x: 423, endPoint y: 101, distance: 43.7
click at [379, 96] on icon "save" at bounding box center [379, 94] width 7 height 7
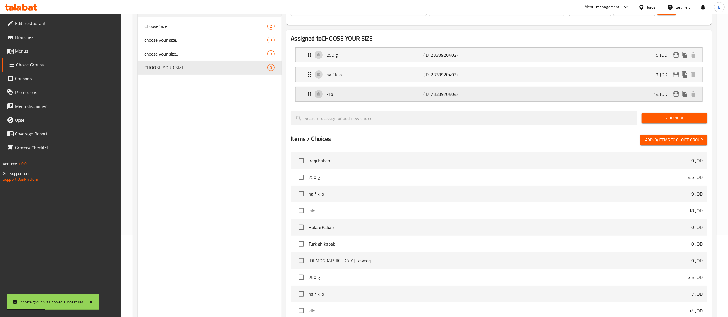
type input "5"
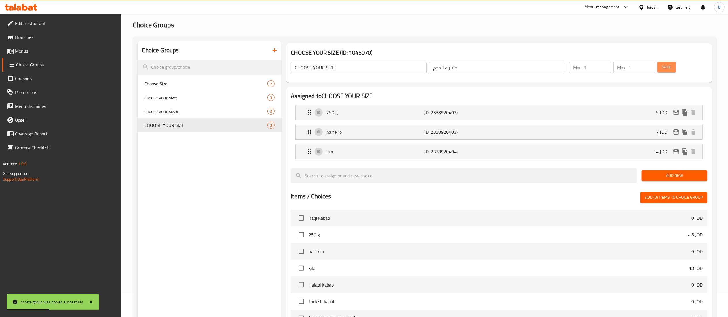
click at [667, 69] on span "Save" at bounding box center [666, 67] width 9 height 7
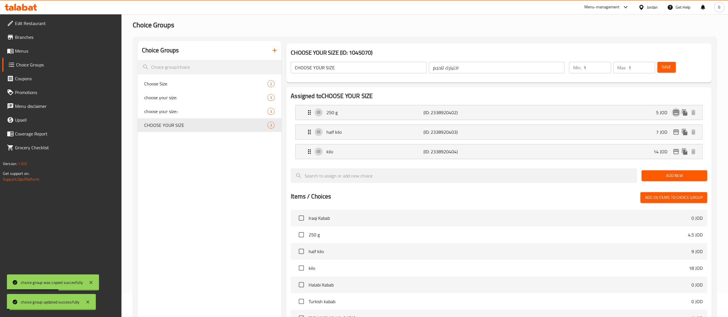
click at [675, 113] on icon "edit" at bounding box center [676, 112] width 6 height 5
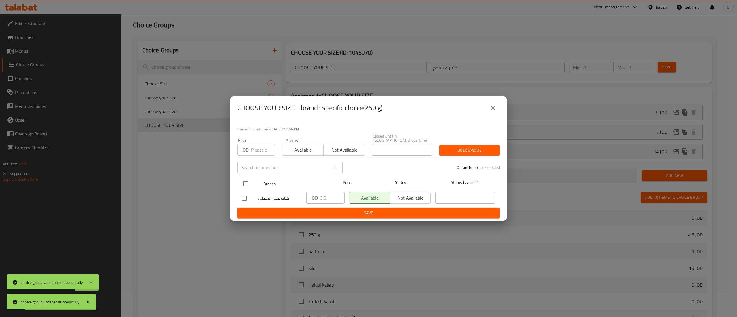
click at [246, 181] on input "checkbox" at bounding box center [246, 184] width 12 height 12
checkbox input "true"
drag, startPoint x: 326, startPoint y: 196, endPoint x: 297, endPoint y: 204, distance: 30.2
click at [294, 197] on div "كباب عمر, العبدلي JOD 3.5 ​ Available Not available ​" at bounding box center [369, 198] width 258 height 17
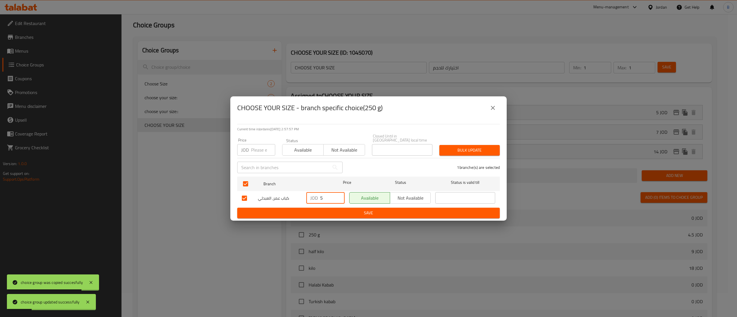
type input "5"
click at [315, 214] on span "Save" at bounding box center [368, 213] width 253 height 7
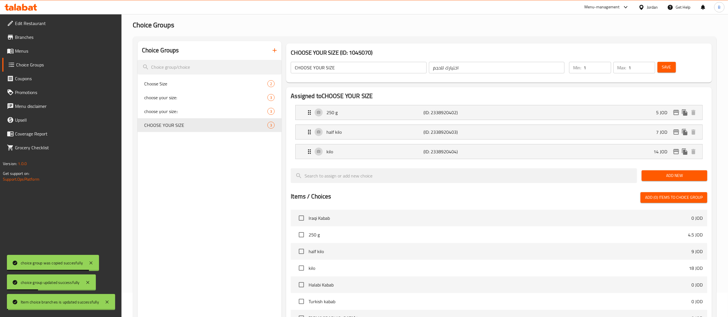
click at [664, 64] on span "Save" at bounding box center [666, 67] width 9 height 7
click at [675, 133] on icon "edit" at bounding box center [676, 132] width 7 height 7
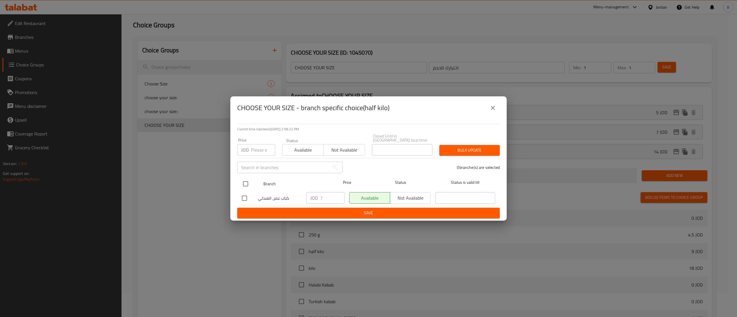
click at [242, 181] on input "checkbox" at bounding box center [246, 184] width 12 height 12
checkbox input "true"
click at [363, 210] on span "Save" at bounding box center [368, 213] width 253 height 7
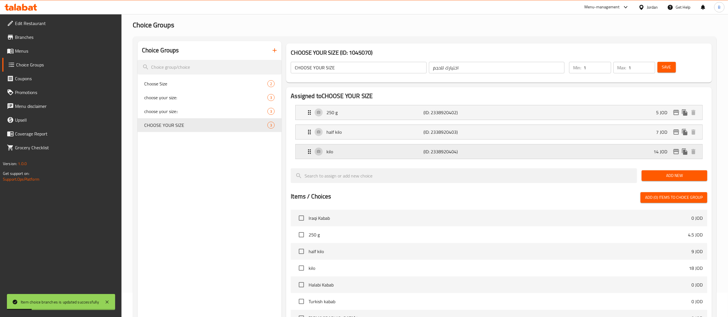
click at [568, 151] on div "kilo (ID: 2338920404) 14 JOD" at bounding box center [501, 152] width 390 height 14
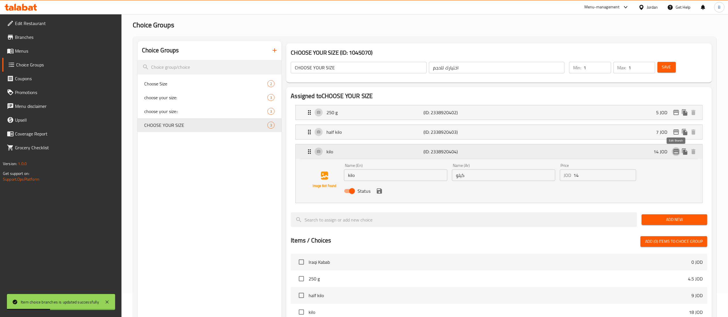
click at [677, 151] on icon "edit" at bounding box center [676, 151] width 7 height 7
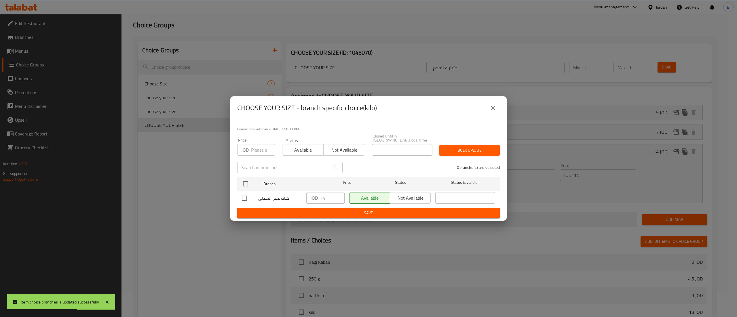
click at [494, 114] on button "close" at bounding box center [493, 108] width 14 height 14
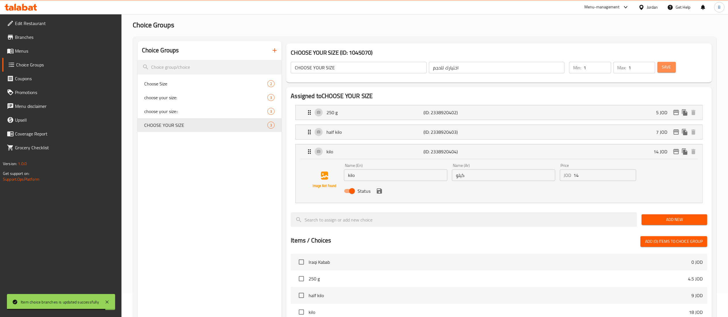
click at [662, 68] on button "Save" at bounding box center [667, 67] width 18 height 11
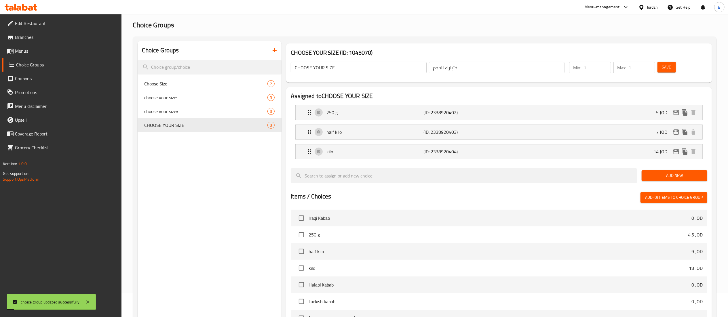
click at [24, 50] on span "Menus" at bounding box center [66, 51] width 102 height 7
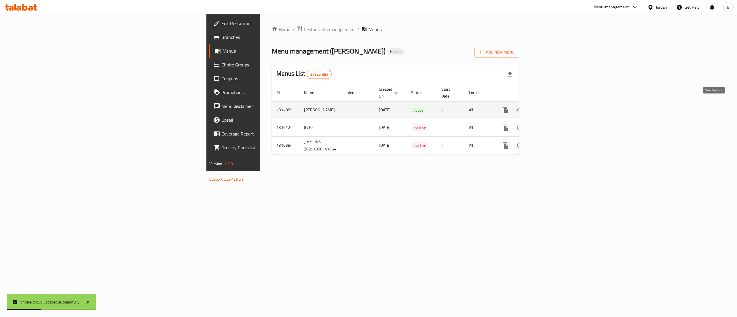
click at [550, 107] on icon "enhanced table" at bounding box center [547, 110] width 7 height 7
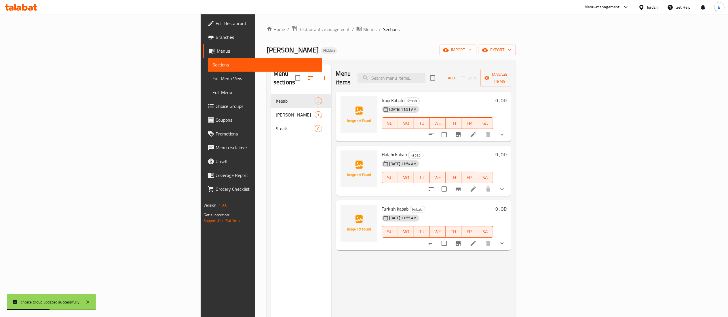
click at [276, 125] on span "Steak" at bounding box center [295, 128] width 39 height 7
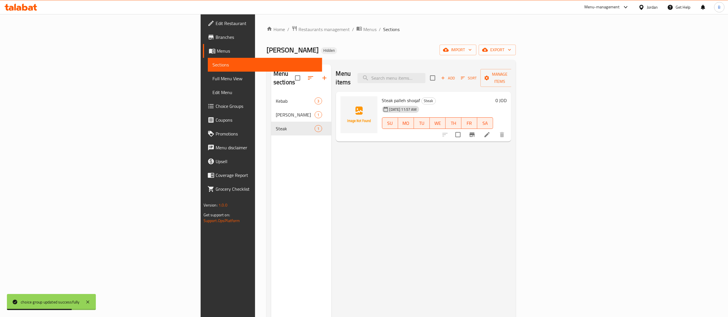
click at [490, 132] on icon at bounding box center [487, 134] width 5 height 5
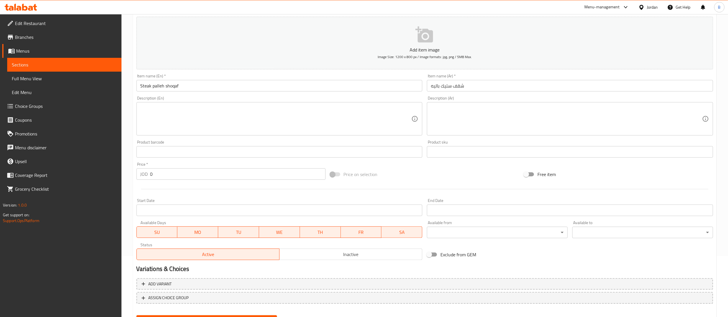
scroll to position [89, 0]
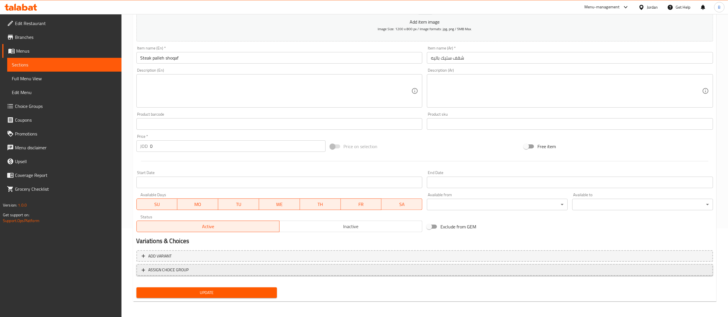
click at [207, 271] on span "ASSIGN CHOICE GROUP" at bounding box center [425, 270] width 566 height 7
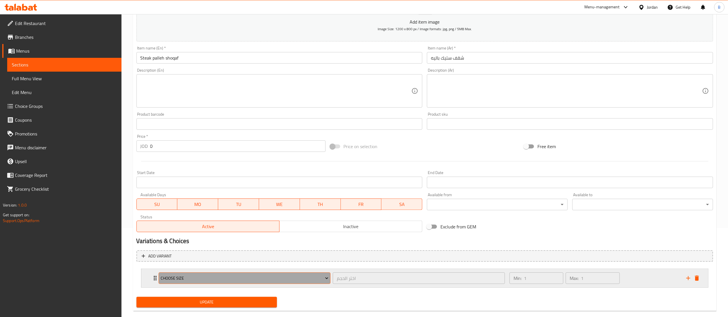
click at [215, 278] on span "Choose Size" at bounding box center [245, 278] width 168 height 7
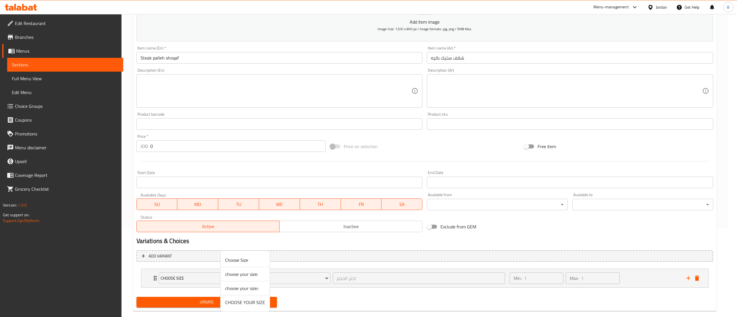
click at [255, 301] on span "CHOOSE YOUR SIZE" at bounding box center [245, 302] width 40 height 7
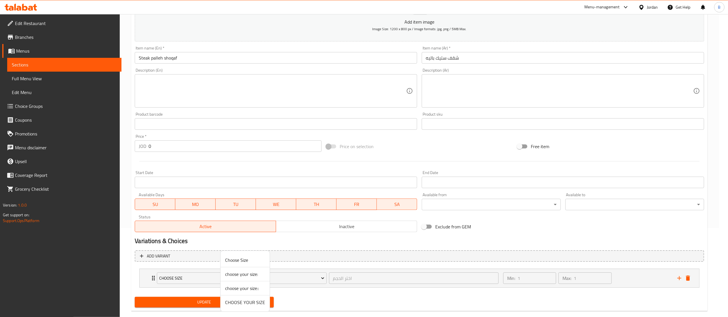
click at [221, 303] on span "Update" at bounding box center [204, 302] width 130 height 7
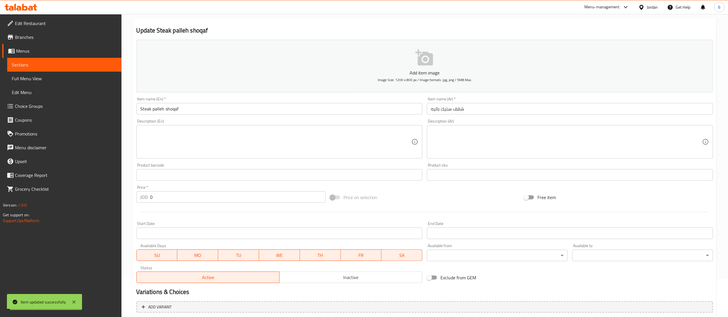
scroll to position [0, 0]
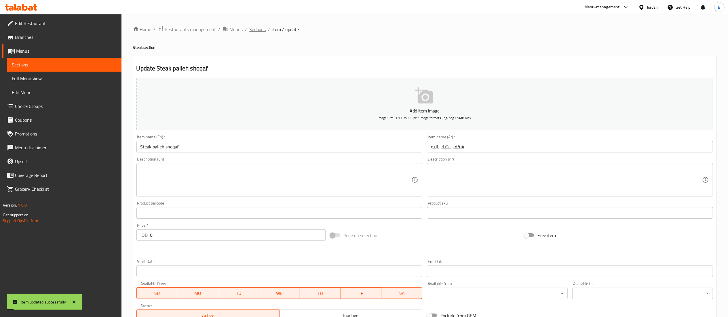
click at [260, 29] on span "Sections" at bounding box center [258, 29] width 16 height 7
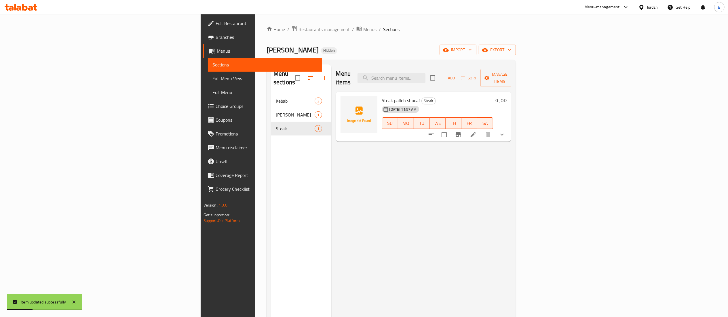
click at [321, 75] on icon "button" at bounding box center [324, 78] width 7 height 7
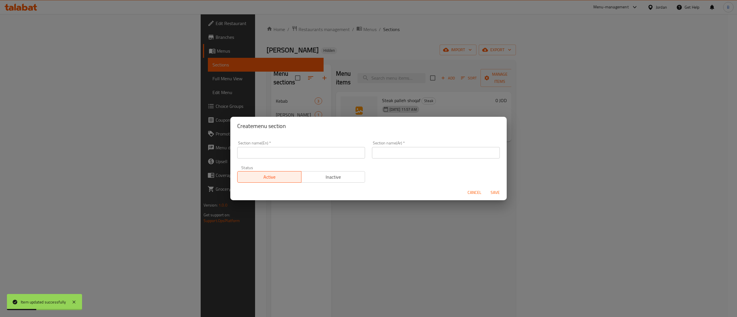
click at [281, 151] on input "text" at bounding box center [301, 153] width 128 height 12
click at [309, 152] on input "text" at bounding box center [301, 153] width 128 height 12
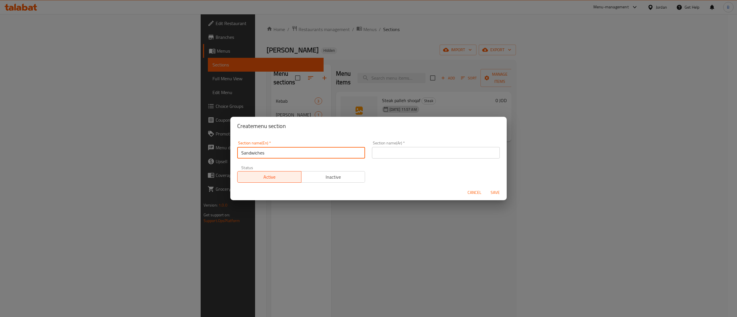
type input "Sandwiches"
click at [424, 155] on input "text" at bounding box center [436, 153] width 128 height 12
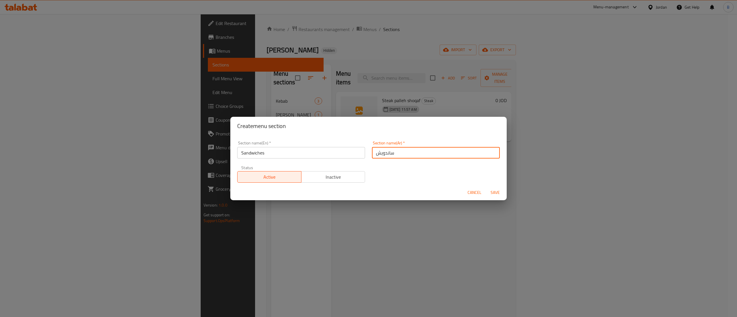
type input "ساندويش"
click at [392, 182] on div "Section name(En)   * Sandwiches Section name(En) * Section name(Ar)   * ساندويش…" at bounding box center [368, 162] width 269 height 49
click at [496, 195] on span "Save" at bounding box center [495, 192] width 14 height 7
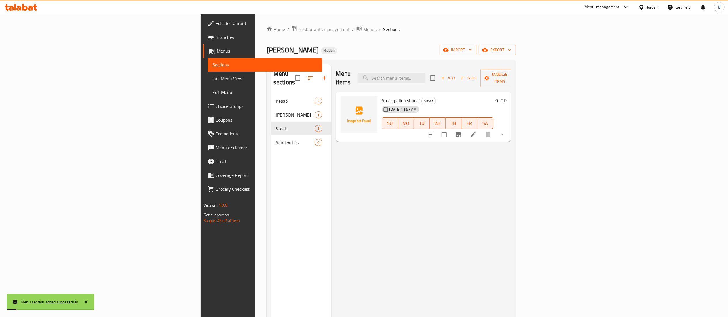
click at [271, 138] on div "Sandwiches 0" at bounding box center [301, 143] width 60 height 14
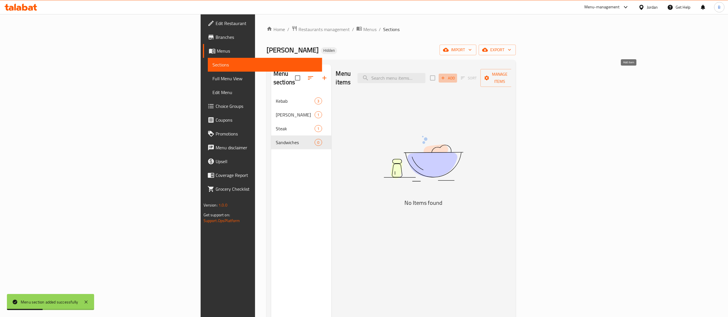
click at [446, 75] on icon "button" at bounding box center [443, 77] width 5 height 5
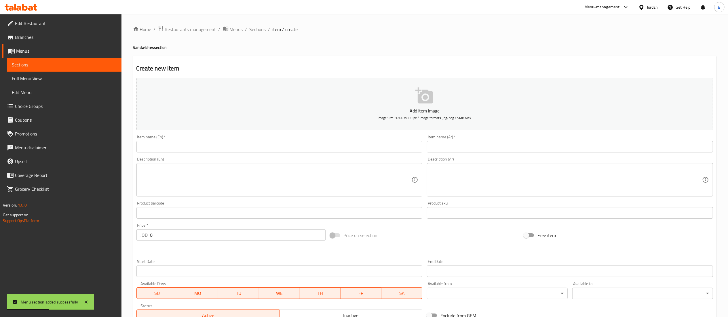
click at [467, 148] on input "text" at bounding box center [570, 147] width 286 height 12
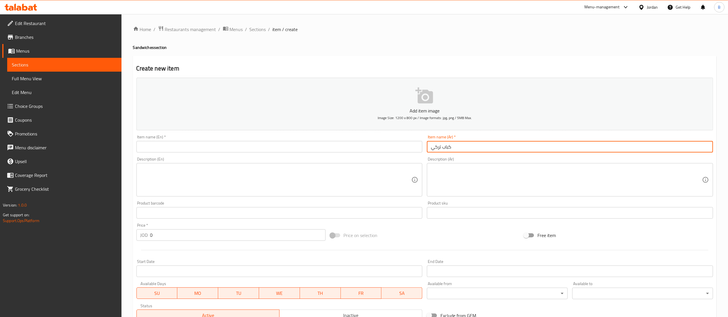
type input "كباب تركي"
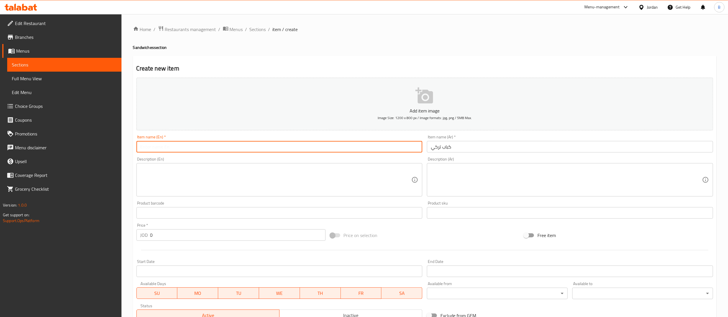
drag, startPoint x: 288, startPoint y: 152, endPoint x: 291, endPoint y: 152, distance: 3.5
click at [288, 152] on input "text" at bounding box center [279, 147] width 286 height 12
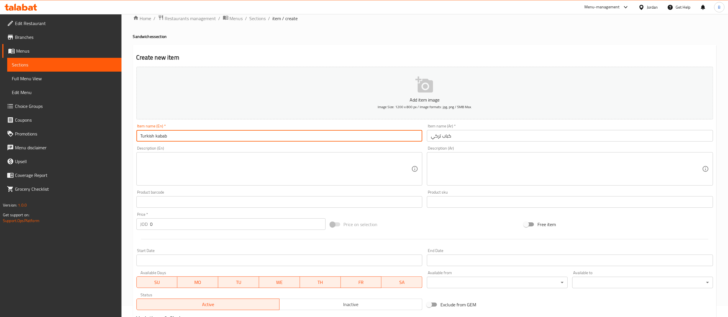
scroll to position [89, 0]
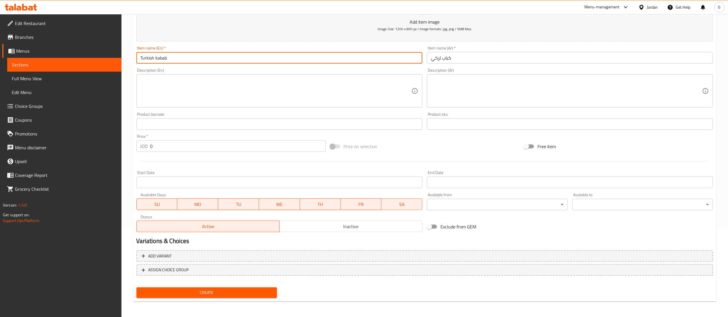
type input "Turkish kabab"
click at [221, 282] on nav at bounding box center [424, 280] width 577 height 5
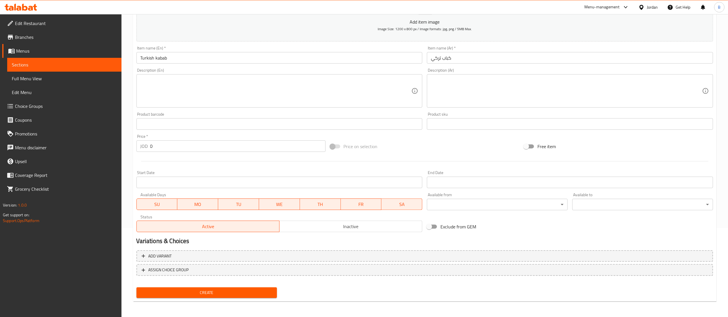
click at [215, 298] on div "Create" at bounding box center [206, 292] width 145 height 15
click at [214, 293] on span "Create" at bounding box center [207, 292] width 132 height 7
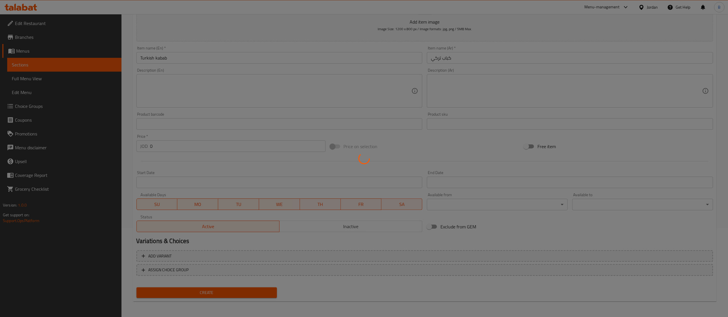
scroll to position [0, 0]
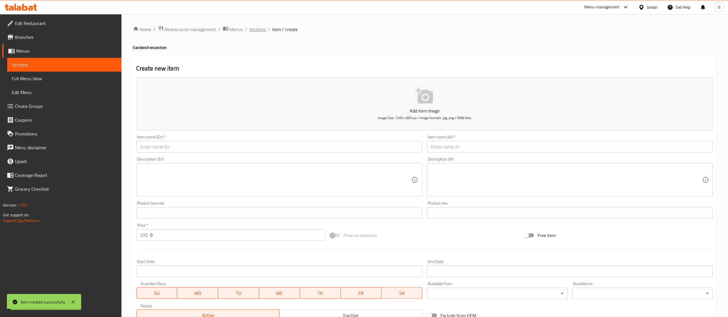
click at [259, 30] on span "Sections" at bounding box center [258, 29] width 16 height 7
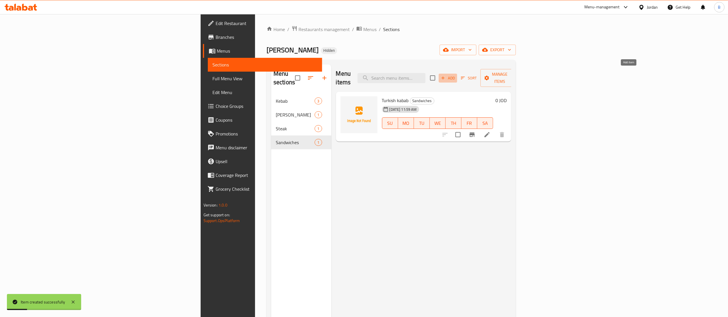
click at [456, 75] on span "Add" at bounding box center [448, 78] width 16 height 7
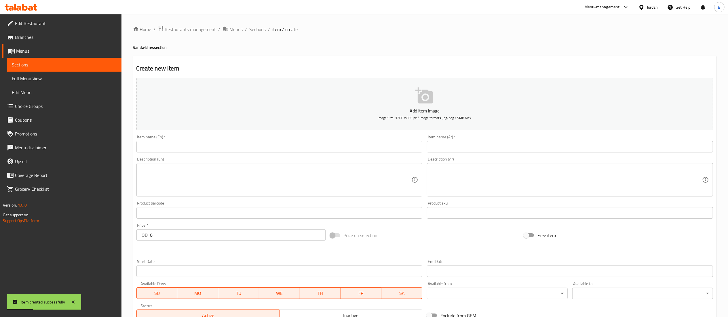
click at [306, 148] on input "text" at bounding box center [279, 147] width 286 height 12
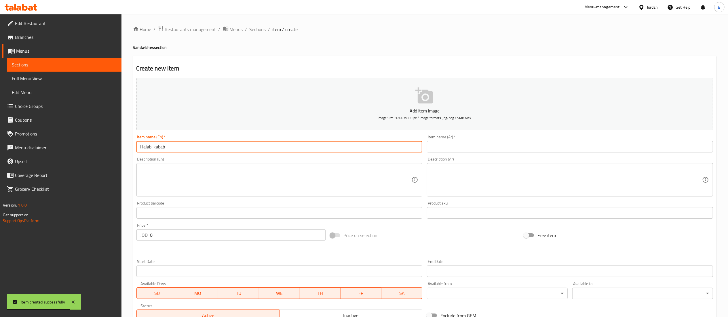
type input "Halabi kabab"
click at [505, 141] on div "Item name (Ar)   * Item name (Ar) *" at bounding box center [570, 144] width 286 height 18
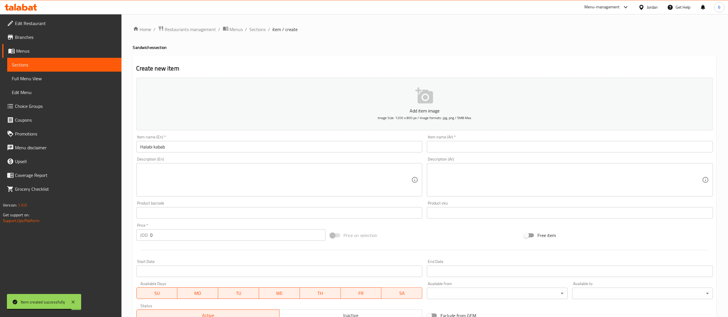
click at [499, 150] on input "text" at bounding box center [570, 147] width 286 height 12
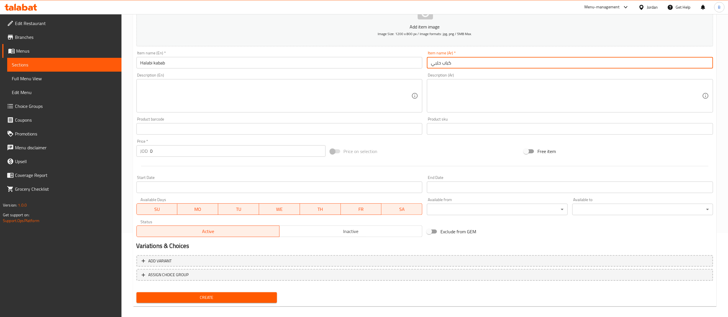
scroll to position [89, 0]
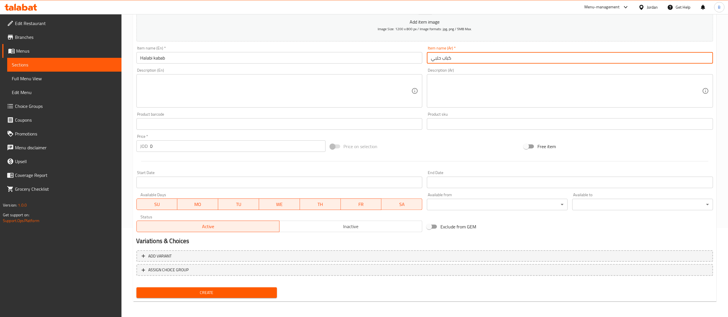
type input "كباب حلبي"
click at [206, 299] on div "Create" at bounding box center [206, 292] width 145 height 15
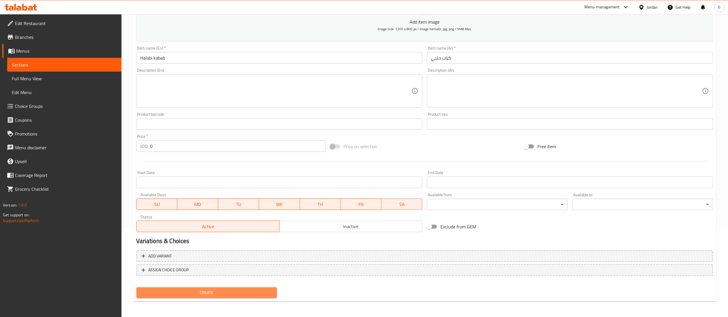
click at [206, 294] on span "Create" at bounding box center [207, 292] width 132 height 7
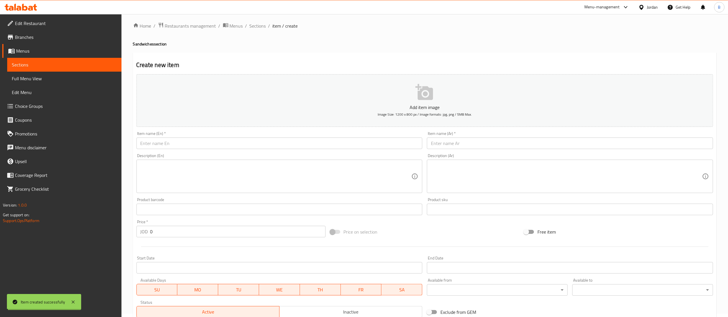
scroll to position [0, 0]
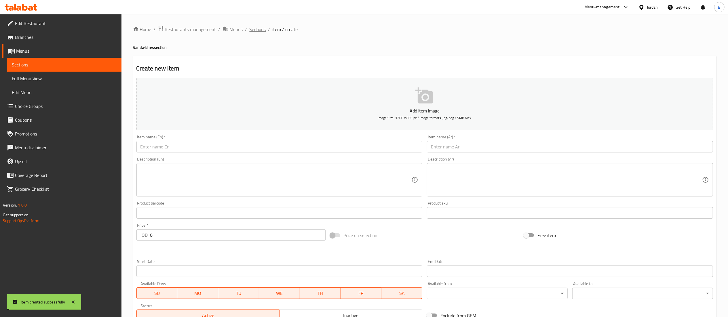
click at [259, 33] on span "Sections" at bounding box center [258, 29] width 16 height 7
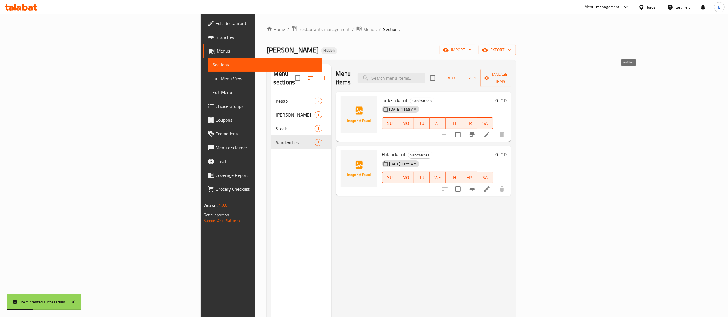
click at [456, 75] on span "Add" at bounding box center [448, 78] width 16 height 7
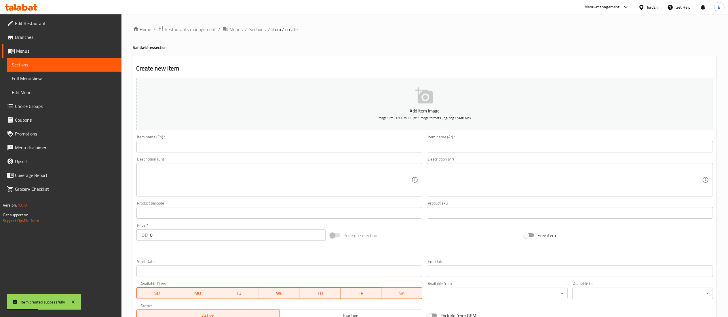
click at [546, 140] on div "Item name (Ar)   * Item name (Ar) *" at bounding box center [570, 144] width 286 height 18
click at [552, 149] on input "text" at bounding box center [570, 147] width 286 height 12
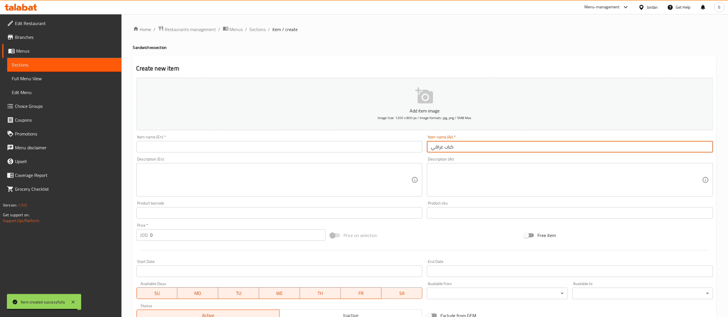
type input "كباب عراقي"
click at [266, 149] on input "text" at bounding box center [279, 147] width 286 height 12
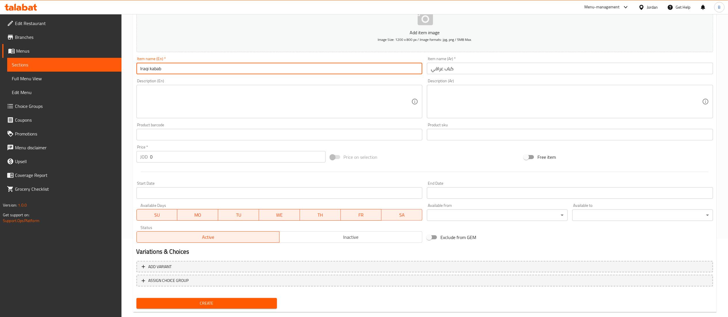
scroll to position [89, 0]
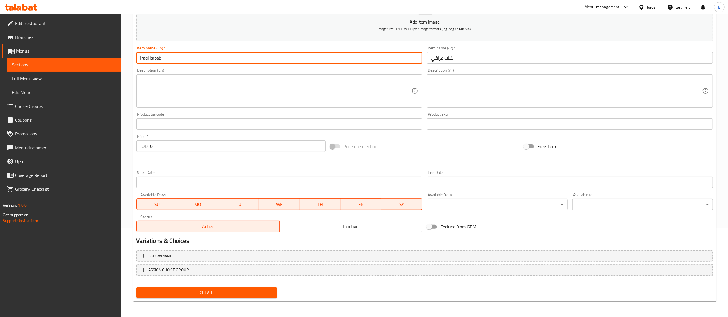
type input "Iraqi kabab"
click at [234, 291] on span "Create" at bounding box center [207, 292] width 132 height 7
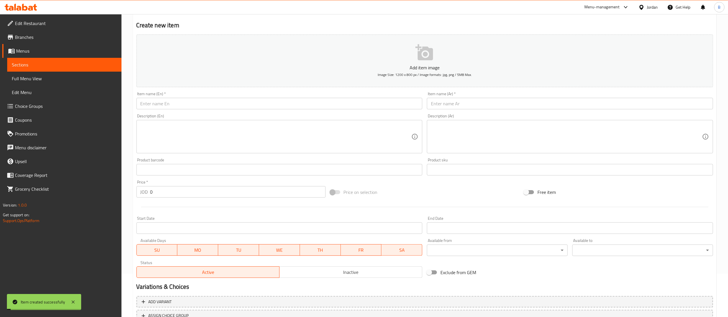
scroll to position [0, 0]
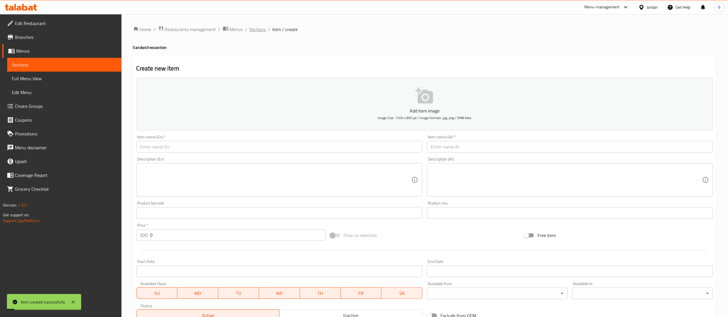
click at [256, 26] on span "Sections" at bounding box center [258, 29] width 16 height 7
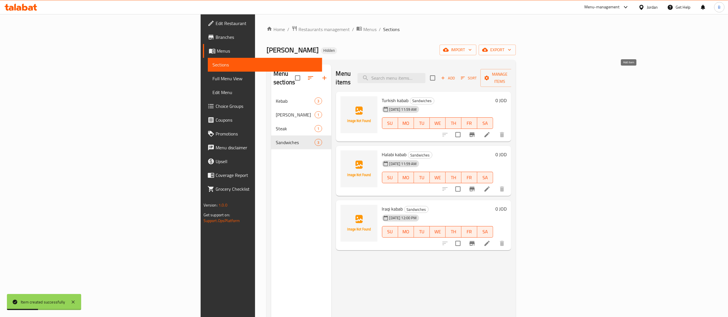
click at [446, 75] on icon "button" at bounding box center [443, 77] width 5 height 5
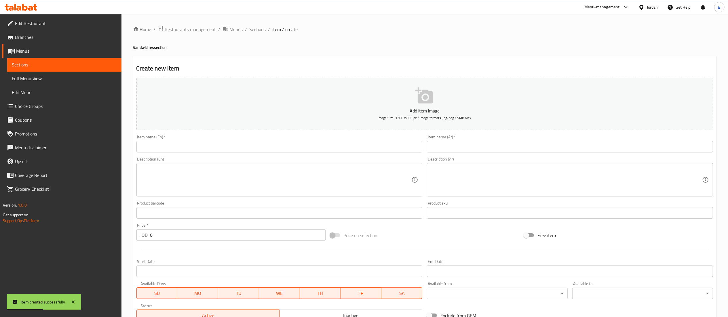
click at [609, 147] on input "text" at bounding box center [570, 147] width 286 height 12
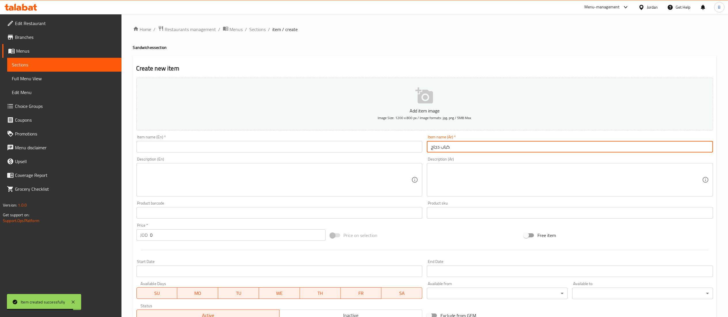
type input "كباب دجاج"
click at [384, 147] on input "text" at bounding box center [279, 147] width 286 height 12
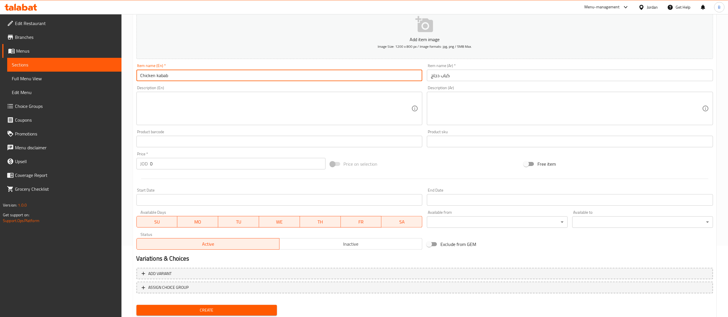
scroll to position [89, 0]
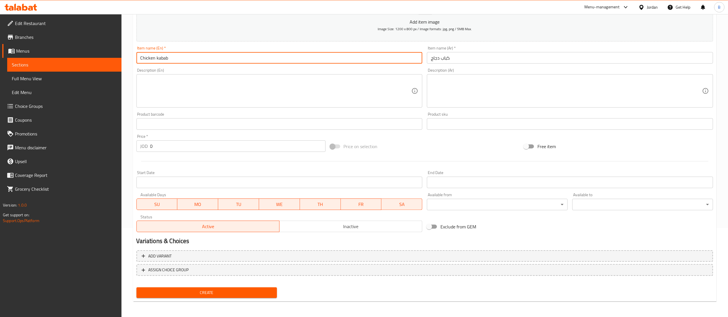
type input "Chicken kabab"
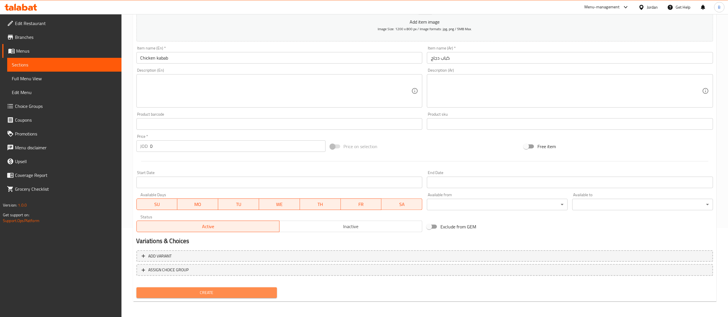
click at [267, 291] on span "Create" at bounding box center [207, 292] width 132 height 7
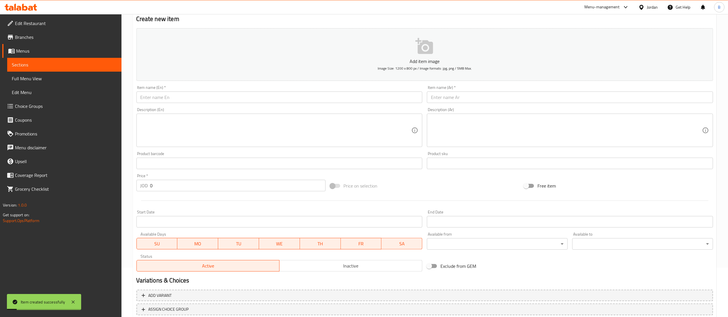
scroll to position [31, 0]
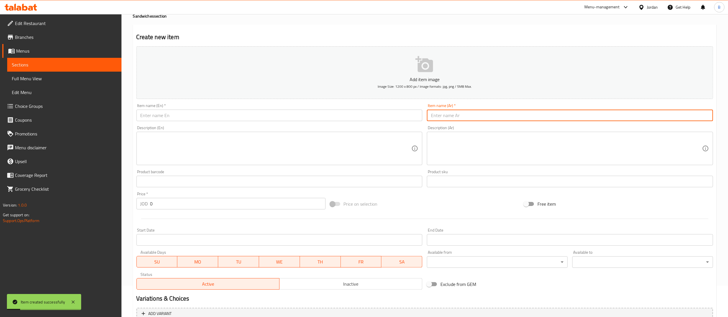
click at [491, 116] on input "text" at bounding box center [570, 116] width 286 height 12
type input "شيش طاووق"
click at [360, 114] on input "text" at bounding box center [279, 116] width 286 height 12
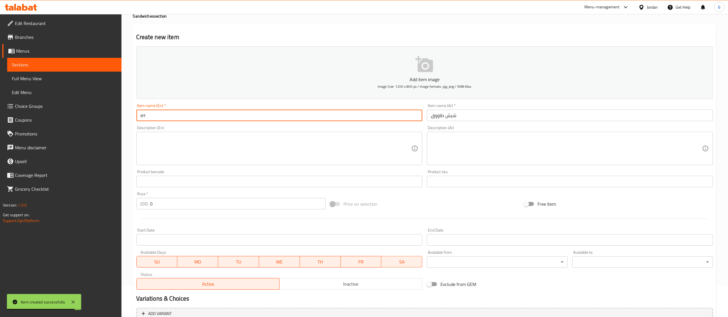
type input "s"
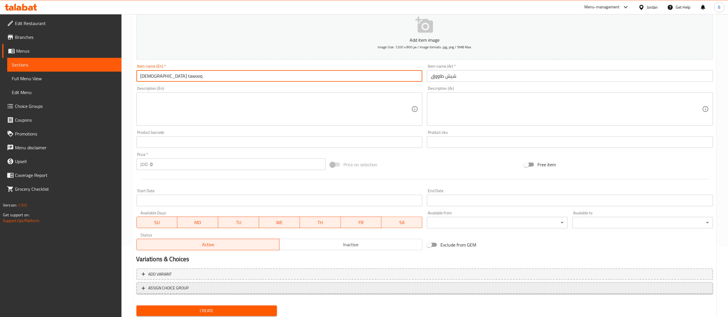
scroll to position [89, 0]
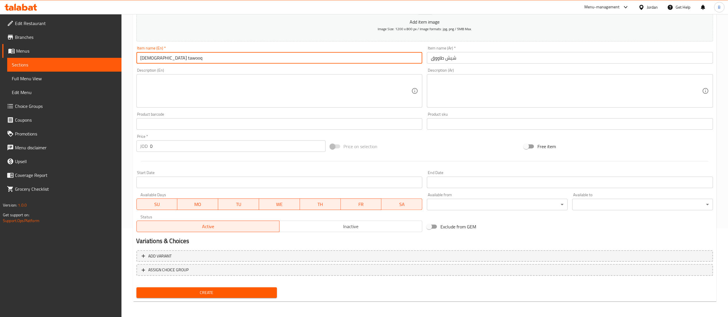
type input "Shish tawooq"
click at [212, 300] on div "Create new item Add item image Image Size: 1200 x 800 px / Image formats: jpg, …" at bounding box center [425, 134] width 584 height 335
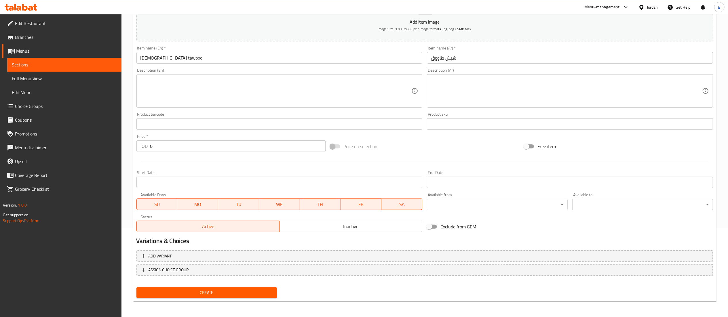
click at [217, 294] on span "Create" at bounding box center [207, 292] width 132 height 7
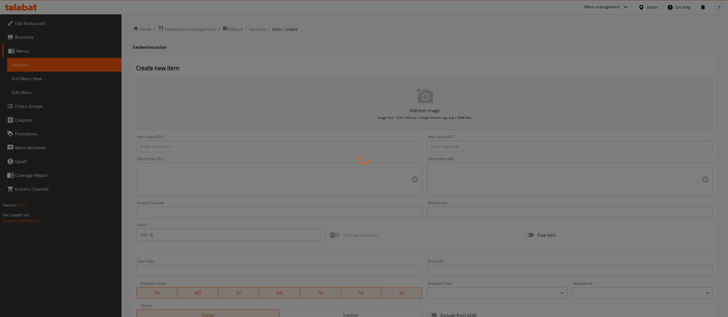
scroll to position [0, 0]
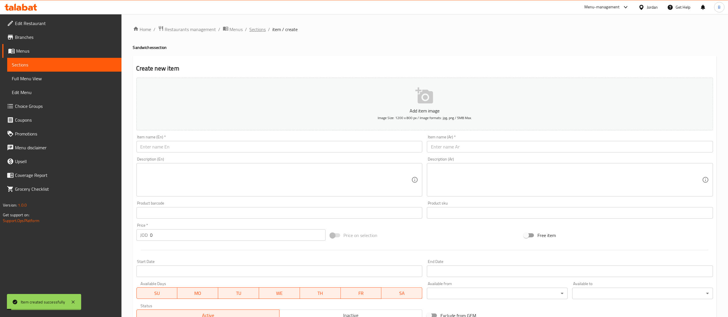
click at [256, 26] on span "Sections" at bounding box center [258, 29] width 16 height 7
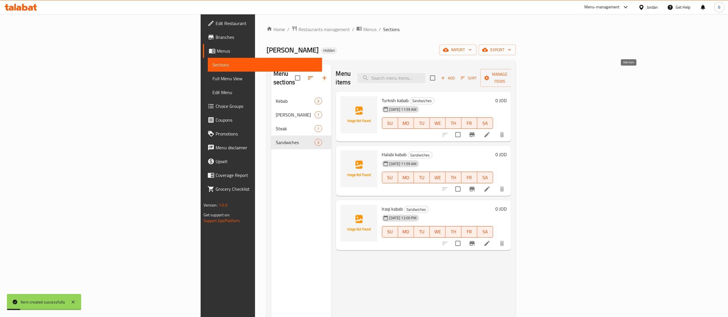
click at [446, 76] on icon "button" at bounding box center [443, 77] width 5 height 5
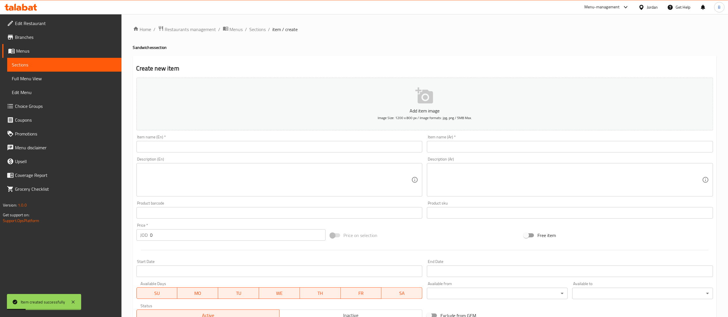
click at [194, 143] on input "text" at bounding box center [279, 147] width 286 height 12
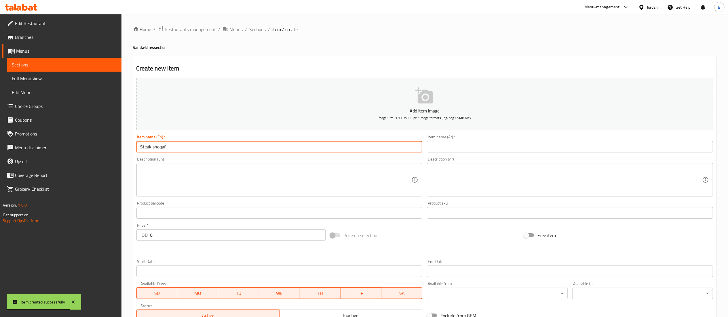
type input "Steak shoqaf"
click at [496, 146] on input "text" at bounding box center [570, 147] width 286 height 12
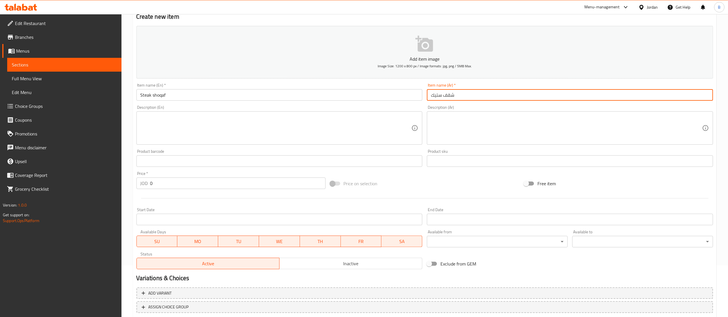
scroll to position [89, 0]
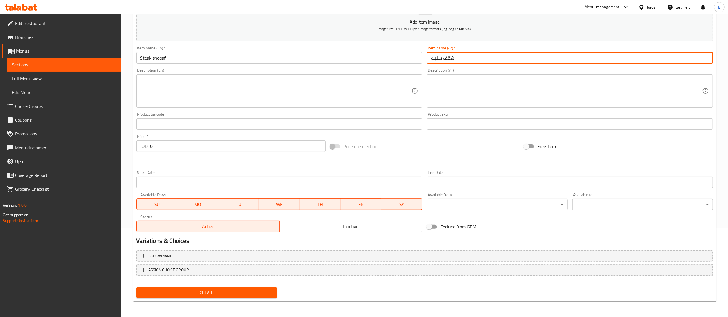
type input "شقف ستيك"
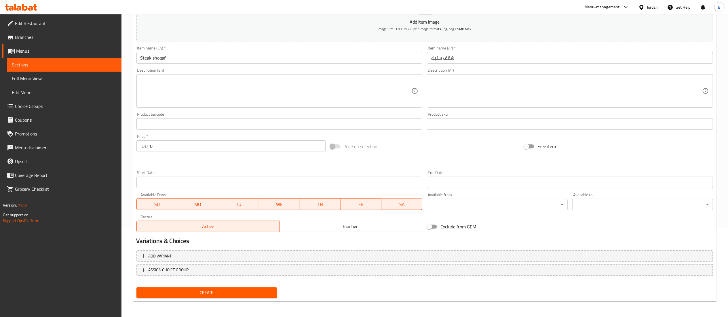
click at [249, 285] on div "Create" at bounding box center [206, 292] width 145 height 15
click at [255, 292] on span "Create" at bounding box center [207, 292] width 132 height 7
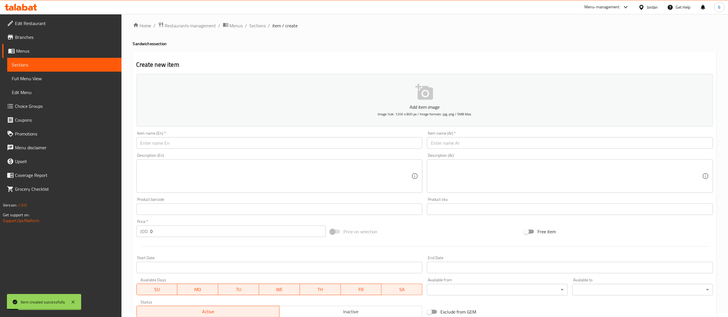
scroll to position [0, 0]
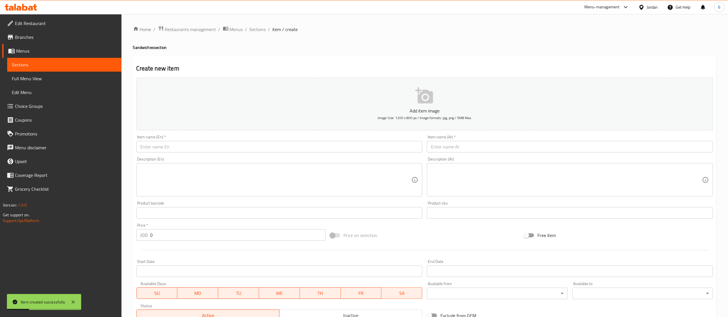
click at [477, 148] on input "text" at bounding box center [570, 147] width 286 height 12
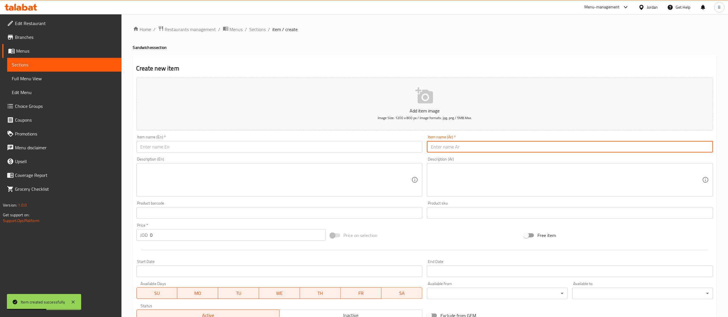
type input "غ"
type input "عرايس عالفحم"
click at [299, 151] on input "text" at bounding box center [279, 147] width 286 height 12
drag, startPoint x: 499, startPoint y: 152, endPoint x: 324, endPoint y: 151, distance: 175.3
click at [326, 151] on div "Add item image Image Size: 1200 x 800 px / Image formats: jpg, png / 5MB Max. I…" at bounding box center [424, 199] width 581 height 248
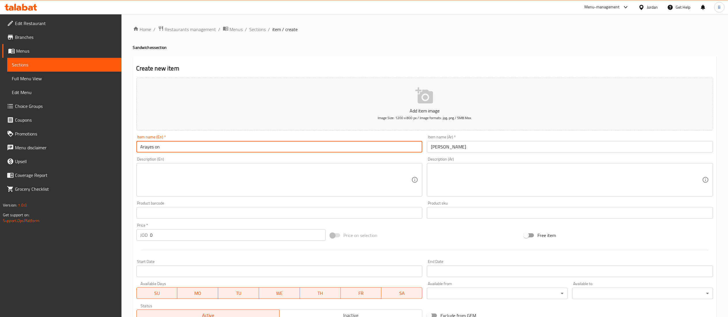
click at [254, 146] on input "Arayes on" at bounding box center [279, 147] width 286 height 12
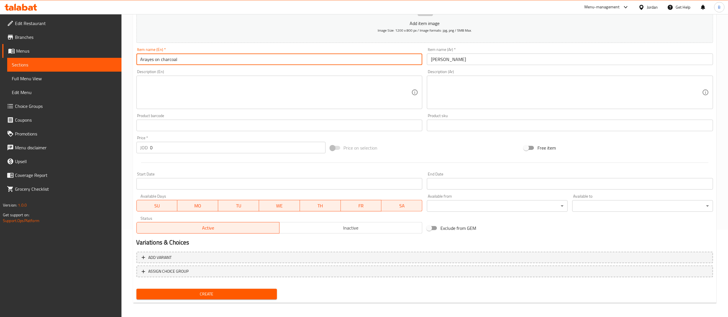
scroll to position [89, 0]
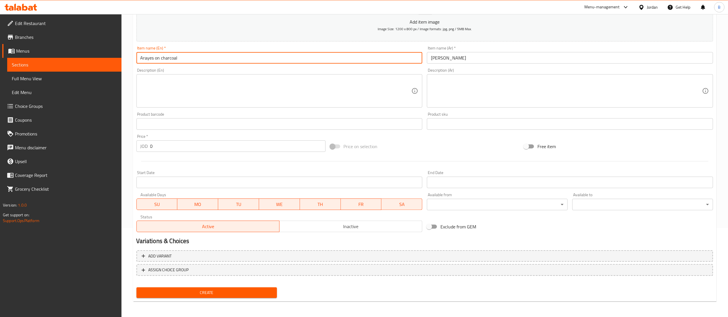
type input "Arayes on charcoal"
drag, startPoint x: 178, startPoint y: 146, endPoint x: 0, endPoint y: 150, distance: 177.7
click at [0, 150] on div "Edit Restaurant Branches Menus Sections Full Menu View Edit Menu Choice Groups …" at bounding box center [364, 121] width 728 height 393
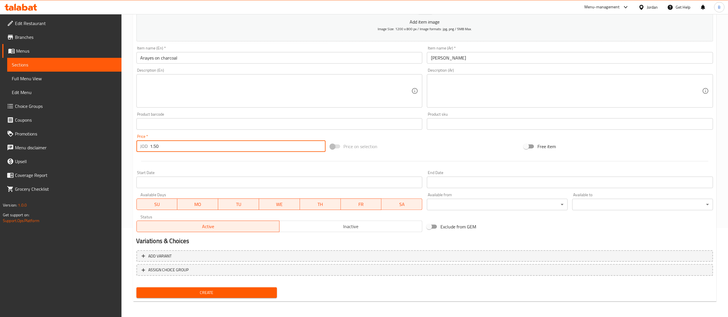
type input "1.50"
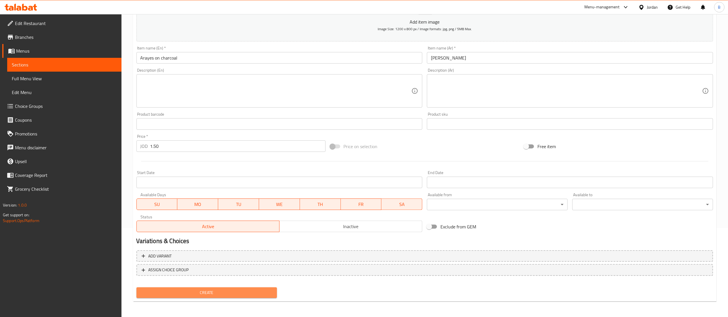
click at [246, 290] on span "Create" at bounding box center [207, 292] width 132 height 7
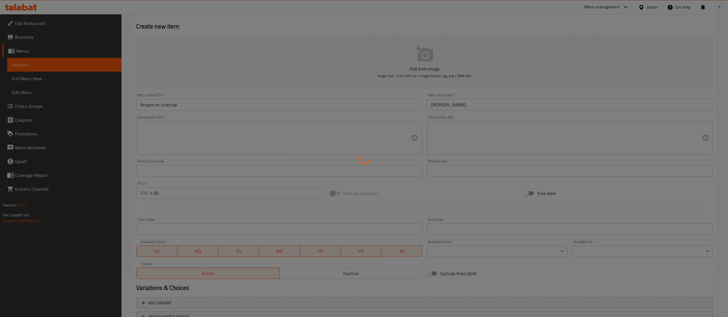
scroll to position [0, 0]
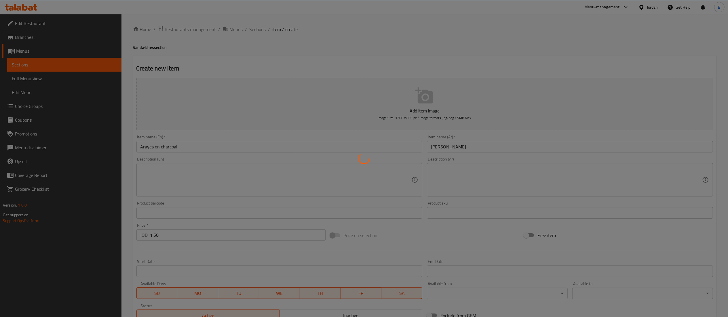
type input "0"
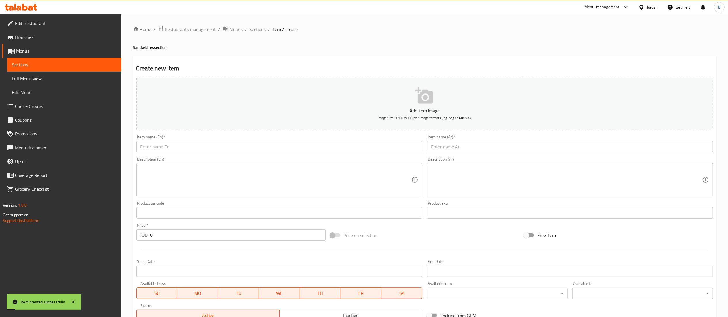
click at [55, 109] on span "Choice Groups" at bounding box center [66, 106] width 102 height 7
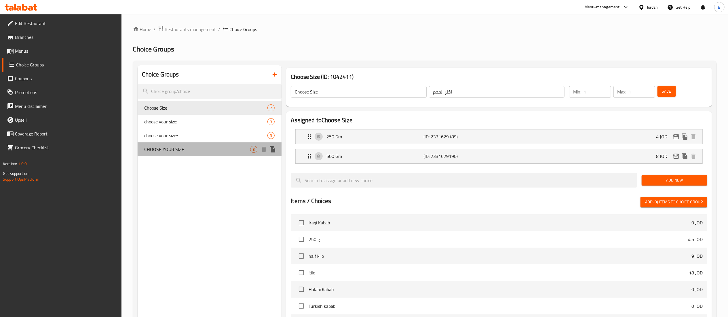
click at [196, 143] on div "CHOOSE YOUR SIZE 3" at bounding box center [210, 150] width 144 height 14
type input "CHOOSE YOUR SIZE"
type input "اختيارك للحجم"
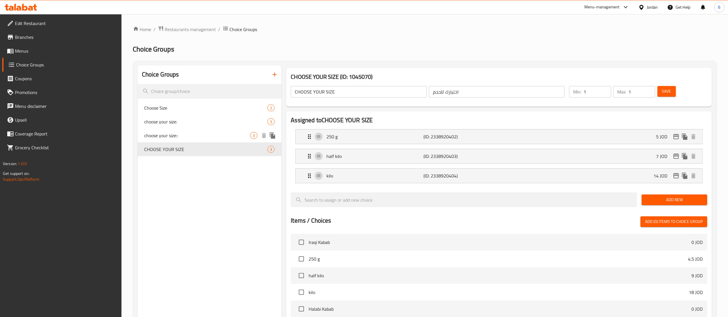
click at [193, 137] on span "choose your size::" at bounding box center [198, 135] width 106 height 7
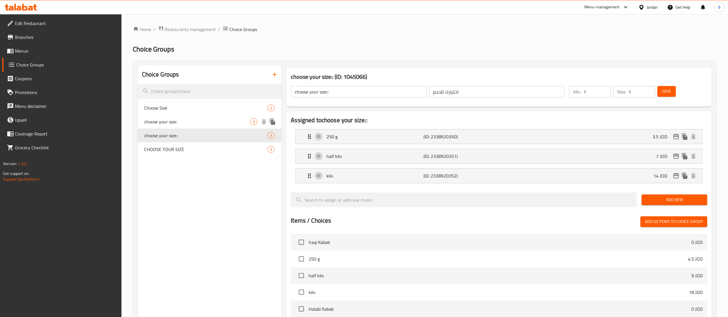
click at [191, 119] on span "choose your size:" at bounding box center [198, 121] width 106 height 7
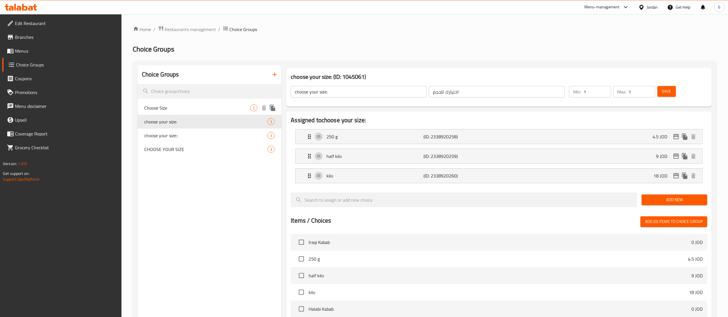
click at [190, 107] on span "Choose Size" at bounding box center [198, 108] width 106 height 7
type input "Choose Size"
type input "اختر الحجم"
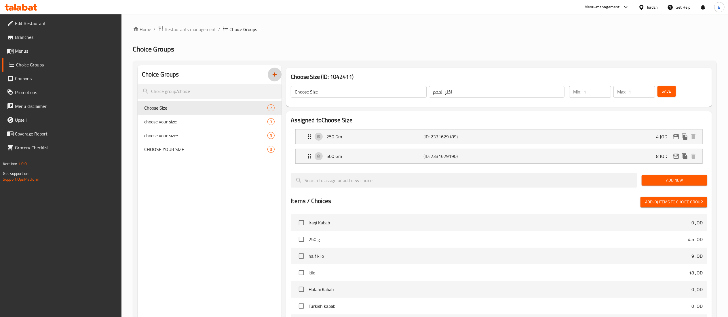
click at [270, 76] on button "button" at bounding box center [275, 75] width 14 height 14
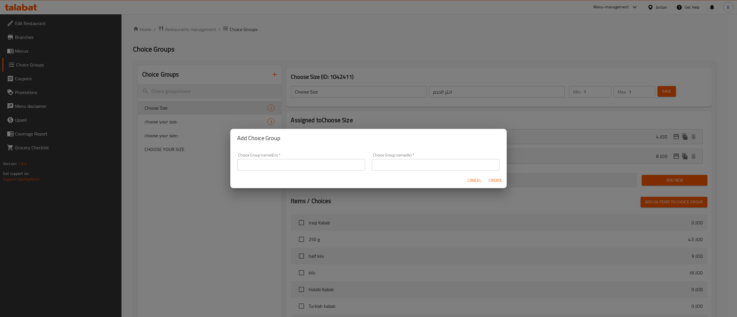
click at [299, 162] on input "text" at bounding box center [301, 165] width 128 height 12
type input "choose your size/"
click at [417, 166] on input "text" at bounding box center [436, 165] width 128 height 12
type input "اختيارك للحجم"
click at [498, 183] on span "Create" at bounding box center [495, 180] width 14 height 7
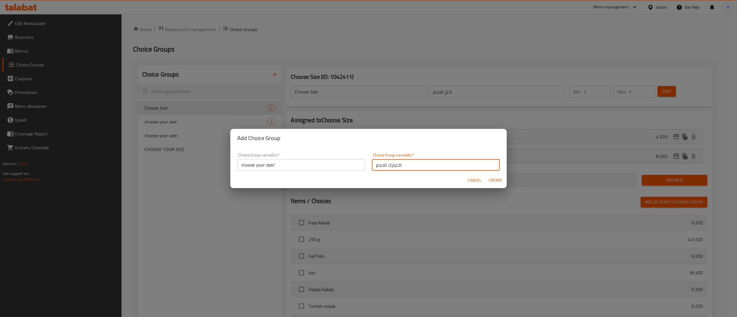
type input "choose your size/"
type input "اختيارك للحجم"
type input "0"
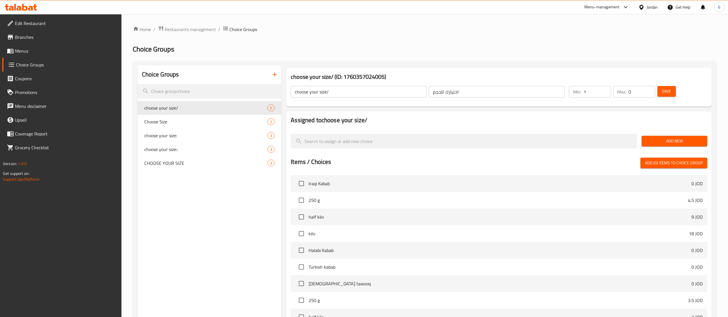
type input "1"
click at [606, 89] on input "1" at bounding box center [597, 92] width 27 height 12
type input "1"
click at [650, 90] on input "1" at bounding box center [642, 92] width 26 height 12
click at [662, 90] on span "Save" at bounding box center [666, 91] width 9 height 7
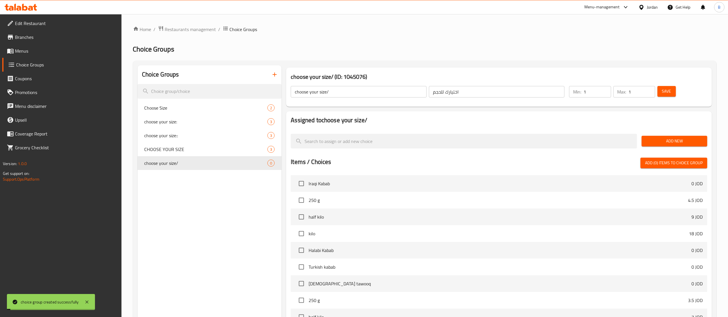
click at [681, 139] on span "Add New" at bounding box center [674, 141] width 56 height 7
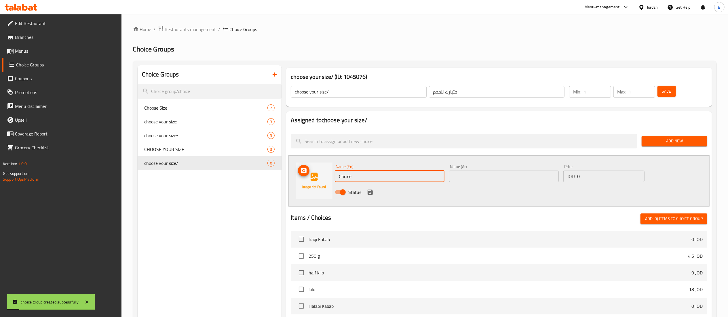
drag, startPoint x: 380, startPoint y: 174, endPoint x: 274, endPoint y: 174, distance: 106.0
click at [275, 174] on div "Choice Groups Choose Size 2 choose your size: 3 choose your size:: 3 CHOOSE YOU…" at bounding box center [426, 265] width 577 height 401
type input "single"
click at [523, 175] on input "text" at bounding box center [504, 177] width 110 height 12
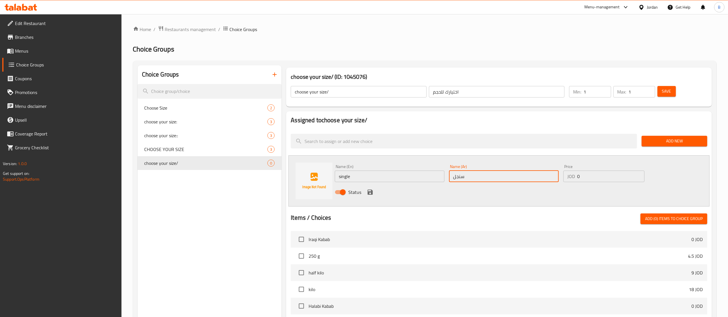
type input "سنجل"
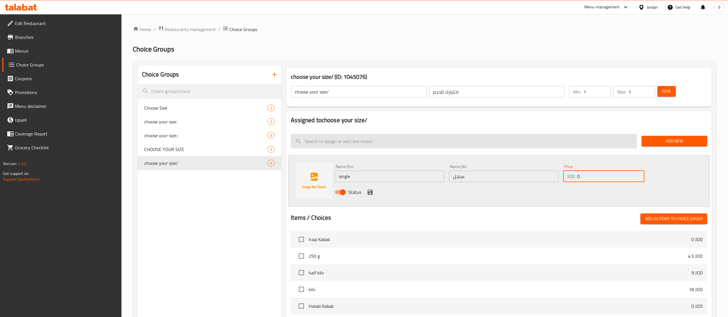
drag, startPoint x: 603, startPoint y: 179, endPoint x: 410, endPoint y: 145, distance: 195.7
click at [441, 146] on div "Assigned to choose your size/ Add New Name (En) single Name (En) Name (Ar) سنجل…" at bounding box center [499, 267] width 426 height 312
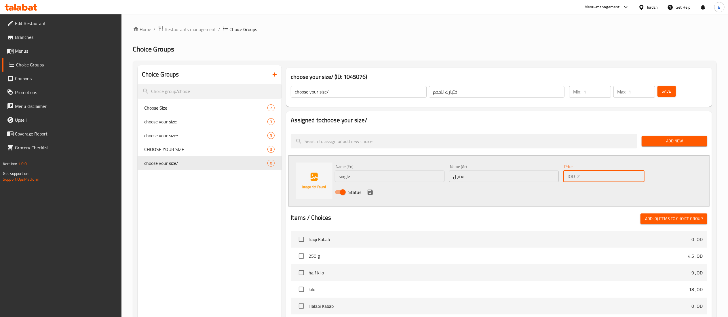
type input "2"
click at [371, 192] on icon "save" at bounding box center [370, 192] width 5 height 5
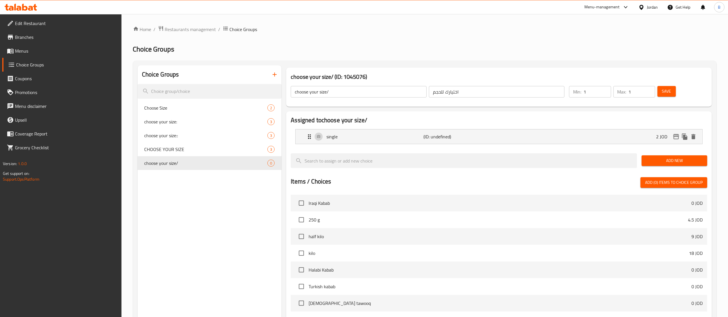
click at [654, 160] on span "Add New" at bounding box center [674, 160] width 56 height 7
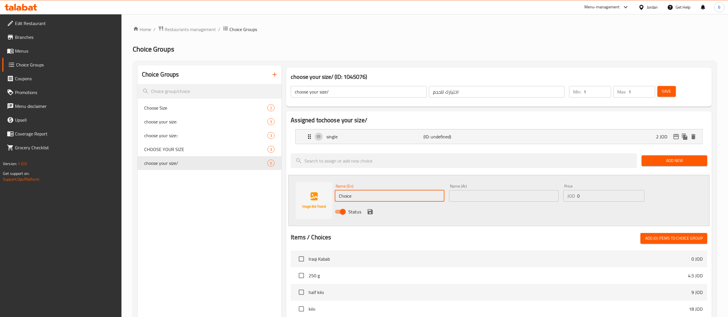
drag, startPoint x: 373, startPoint y: 196, endPoint x: 95, endPoint y: 193, distance: 278.4
click at [163, 196] on div "Choice Groups Choose Size 2 choose your size: 3 choose your size:: 3 CHOOSE YOU…" at bounding box center [426, 275] width 577 height 421
type input "double"
click at [495, 194] on input "text" at bounding box center [504, 196] width 110 height 12
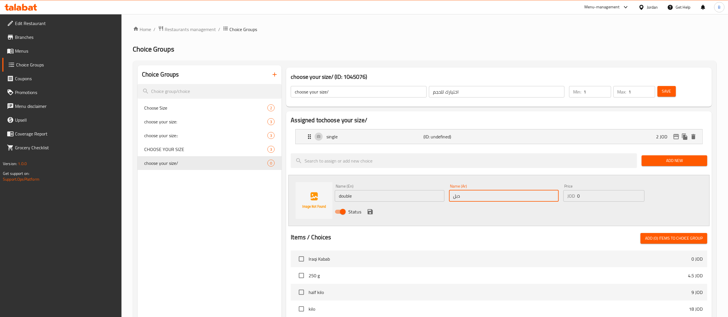
type input "دبل"
drag, startPoint x: 616, startPoint y: 199, endPoint x: 431, endPoint y: 187, distance: 185.5
click at [443, 187] on div "Name (En) double Name (En) Name (Ar) دبل Name (Ar) Price JOD 0 Price Status" at bounding box center [504, 201] width 343 height 38
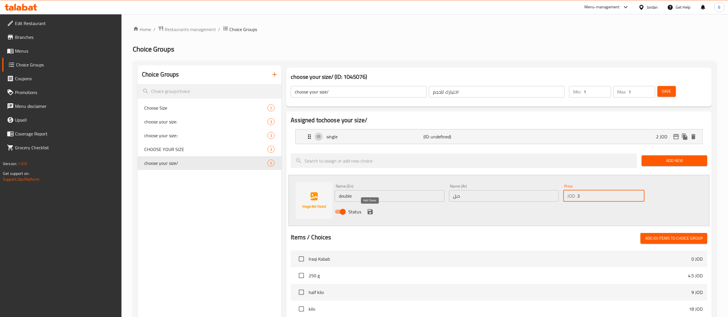
type input "3"
click at [370, 214] on icon "save" at bounding box center [370, 211] width 7 height 7
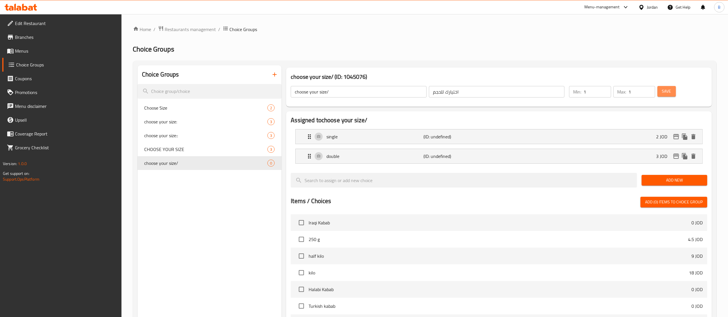
click at [664, 91] on span "Save" at bounding box center [666, 91] width 9 height 7
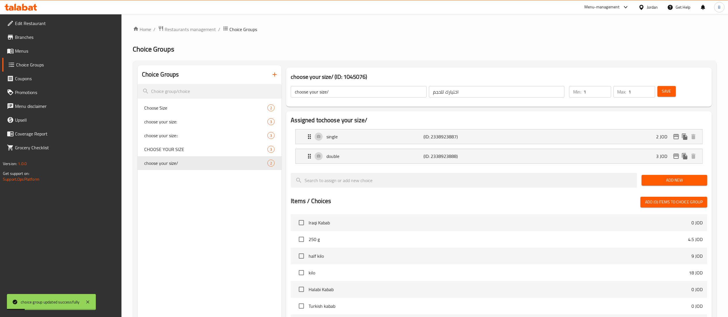
click at [29, 50] on span "Menus" at bounding box center [66, 51] width 102 height 7
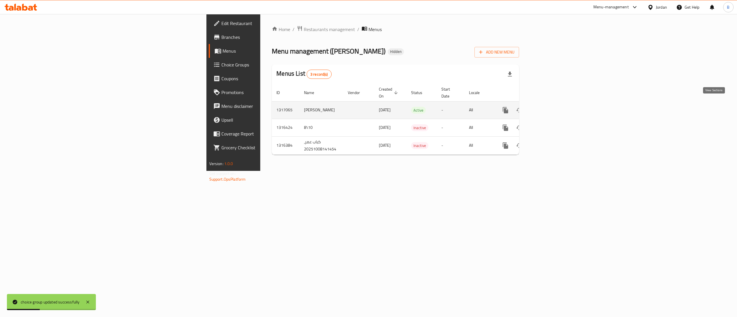
click at [550, 107] on icon "enhanced table" at bounding box center [547, 110] width 7 height 7
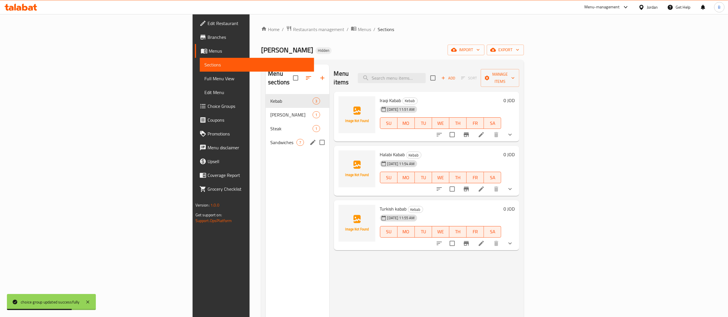
click at [270, 139] on span "Sandwiches" at bounding box center [283, 142] width 26 height 7
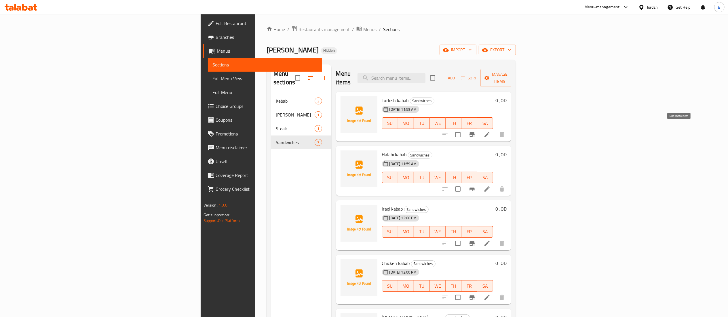
click at [491, 131] on icon at bounding box center [487, 134] width 7 height 7
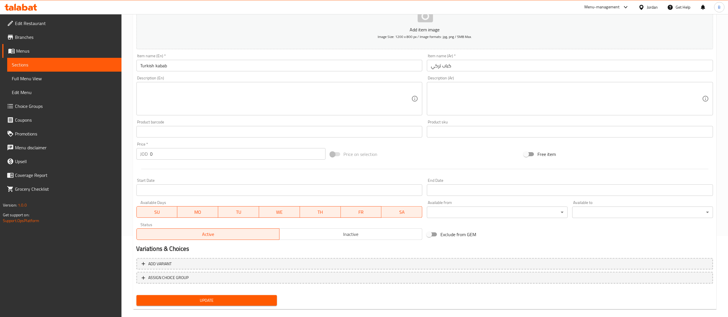
scroll to position [89, 0]
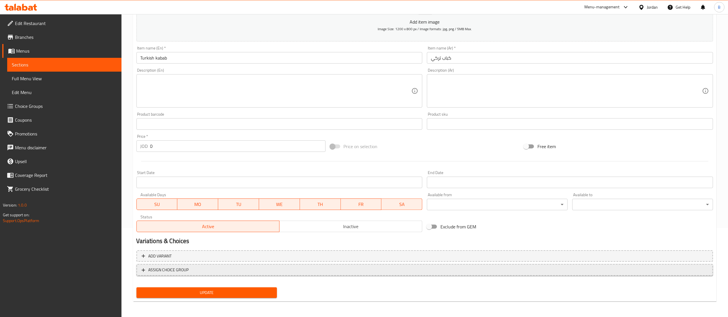
click at [222, 269] on span "ASSIGN CHOICE GROUP" at bounding box center [425, 270] width 566 height 7
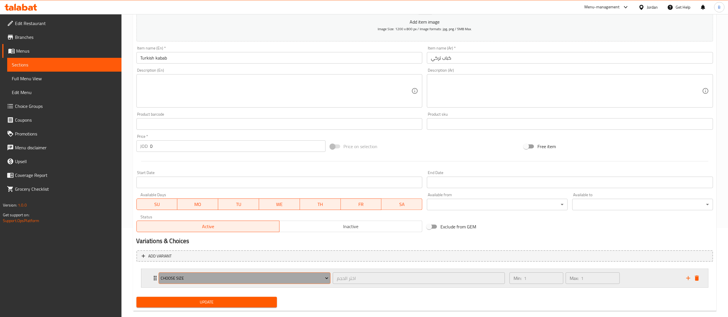
click at [248, 281] on span "Choose Size" at bounding box center [245, 278] width 168 height 7
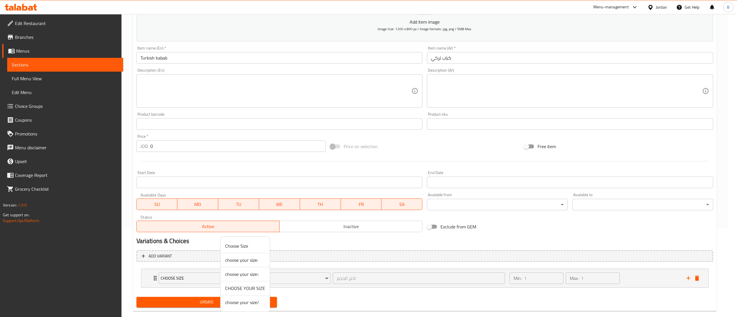
click at [256, 300] on span "choose your size/" at bounding box center [245, 302] width 40 height 7
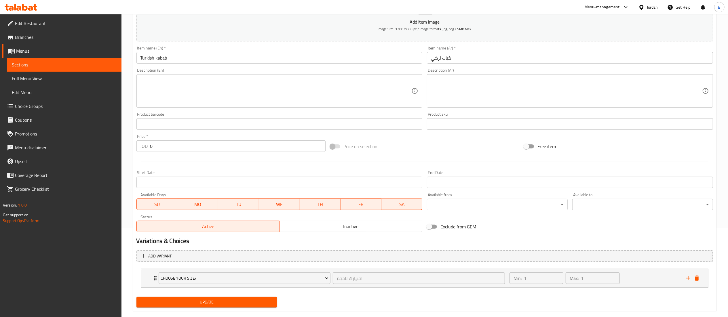
click at [228, 301] on span "Update" at bounding box center [207, 302] width 132 height 7
click at [654, 280] on div "Min: 1 ​ Max: 1 ​" at bounding box center [594, 278] width 177 height 18
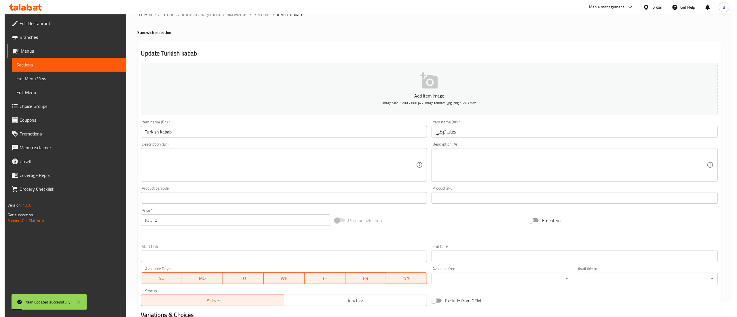
scroll to position [0, 0]
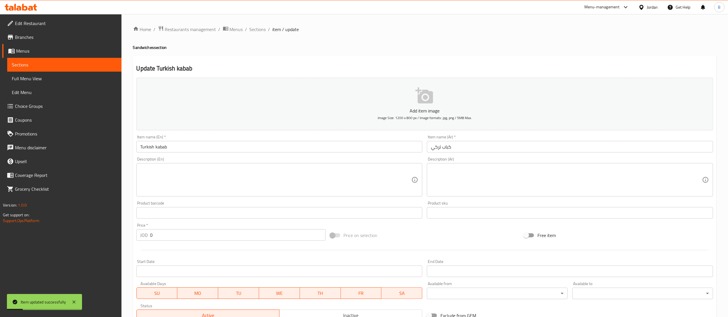
click at [256, 30] on span "Sections" at bounding box center [258, 29] width 16 height 7
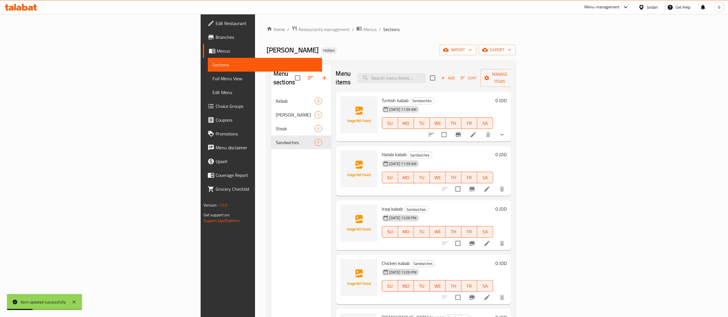
click at [509, 182] on div at bounding box center [473, 189] width 71 height 14
click at [491, 186] on icon at bounding box center [487, 189] width 7 height 7
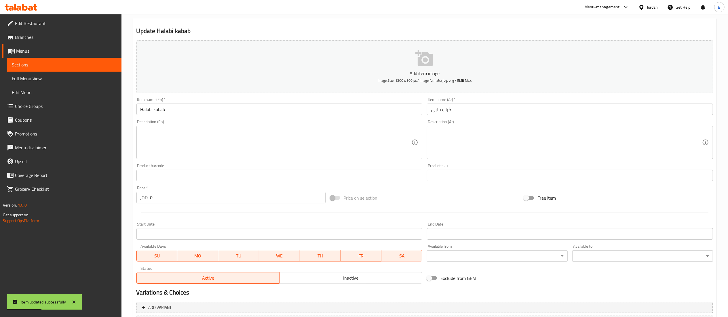
scroll to position [89, 0]
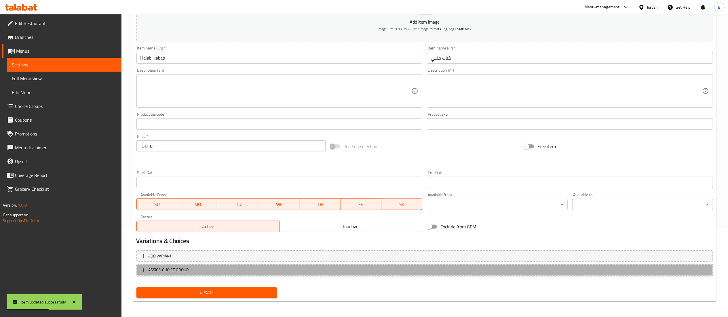
click at [202, 271] on span "ASSIGN CHOICE GROUP" at bounding box center [425, 270] width 566 height 7
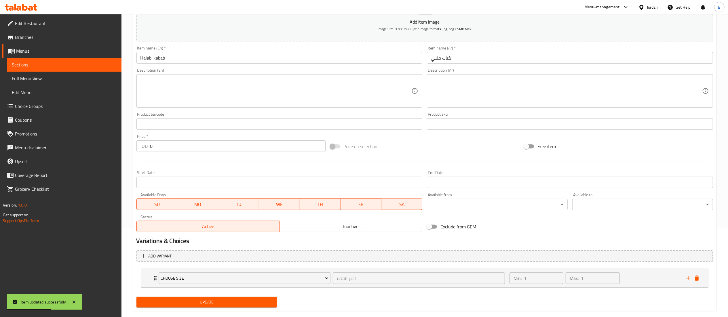
click at [236, 284] on button "Choose Size" at bounding box center [245, 279] width 172 height 12
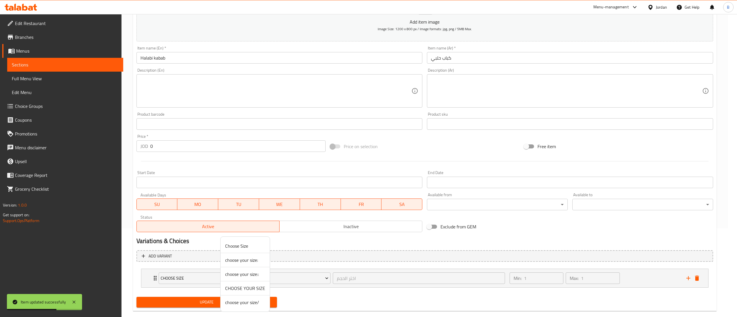
click at [259, 304] on span "choose your size/" at bounding box center [245, 302] width 40 height 7
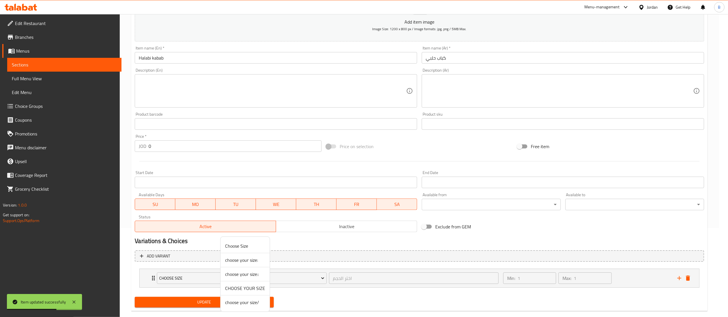
click at [238, 302] on span "Update" at bounding box center [204, 302] width 130 height 7
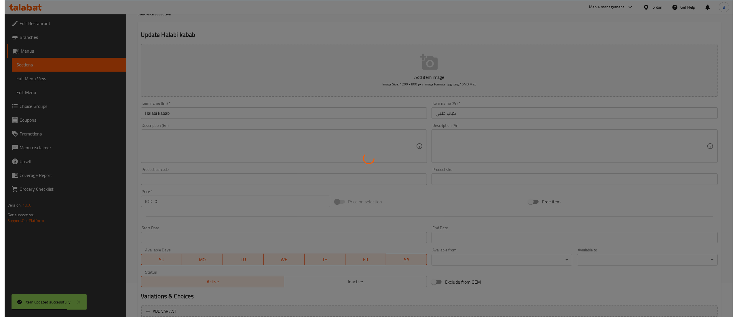
scroll to position [0, 0]
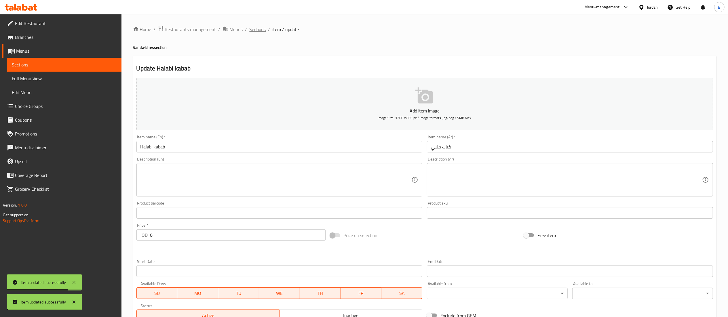
click at [263, 30] on span "Sections" at bounding box center [258, 29] width 16 height 7
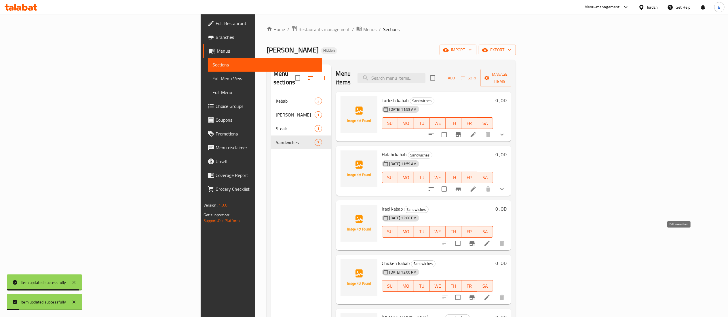
click at [490, 241] on icon at bounding box center [487, 243] width 5 height 5
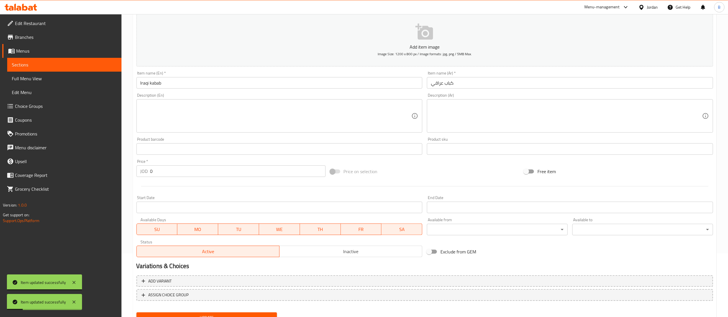
scroll to position [89, 0]
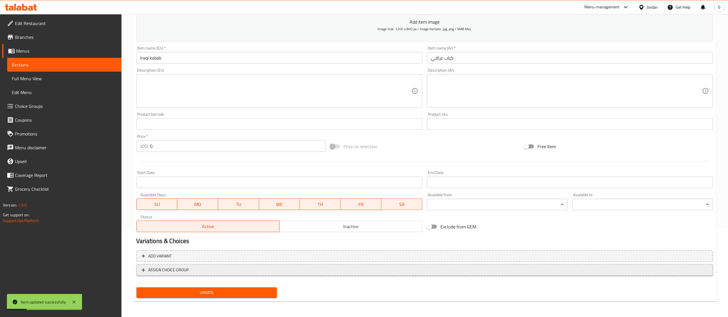
click at [188, 274] on button "ASSIGN CHOICE GROUP" at bounding box center [424, 270] width 577 height 12
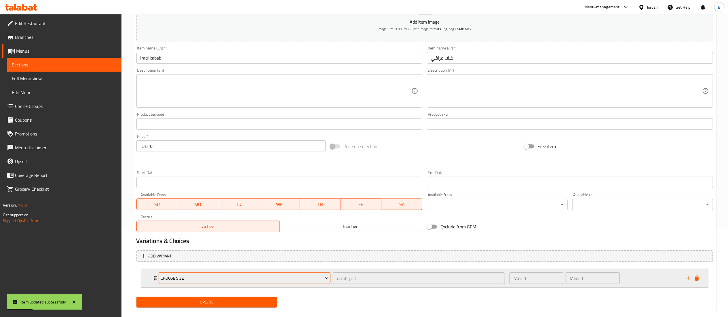
click at [238, 284] on button "Choose Size" at bounding box center [245, 279] width 172 height 12
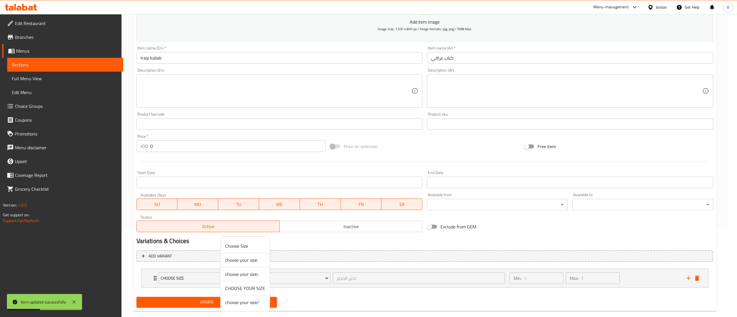
click at [249, 304] on span "choose your size/" at bounding box center [245, 302] width 40 height 7
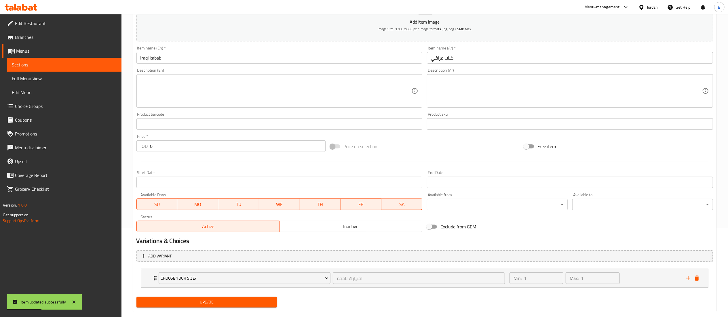
click at [225, 293] on nav "choose your size/ اختيارك للحجم ​ Min: 1 ​ Max: 1 ​ single (ID: 2338923887) 2 J…" at bounding box center [424, 278] width 577 height 28
click at [225, 300] on span "Update" at bounding box center [207, 302] width 132 height 7
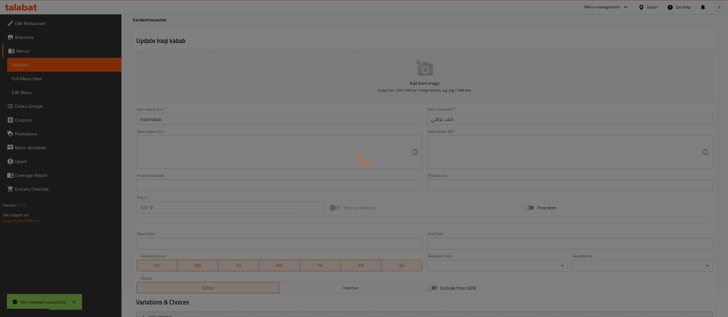
scroll to position [0, 0]
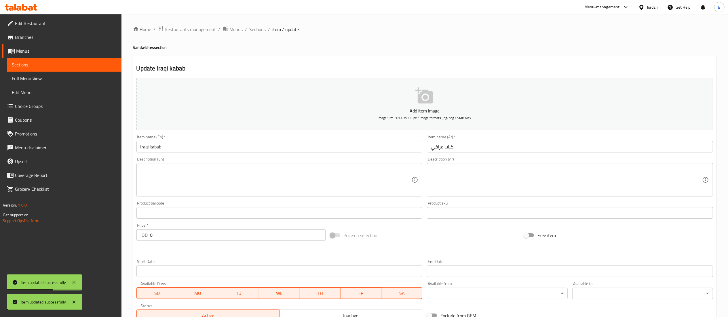
click at [257, 32] on span "Sections" at bounding box center [258, 29] width 16 height 7
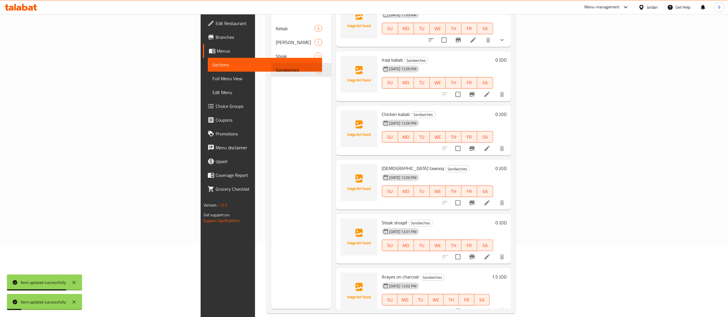
scroll to position [81, 0]
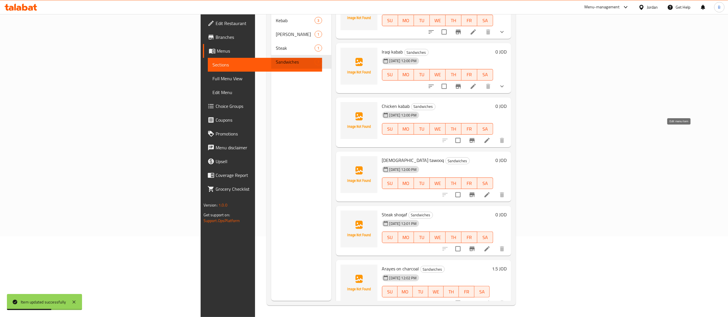
click at [491, 137] on icon at bounding box center [487, 140] width 7 height 7
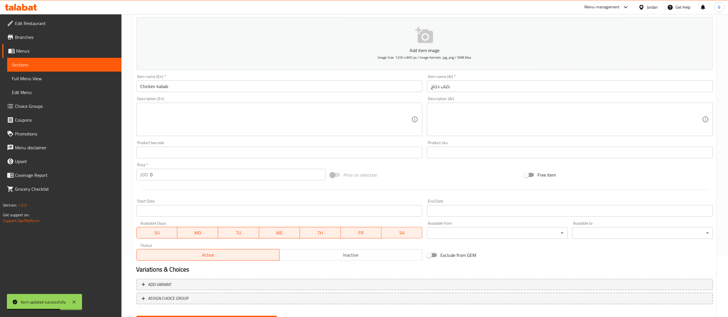
scroll to position [89, 0]
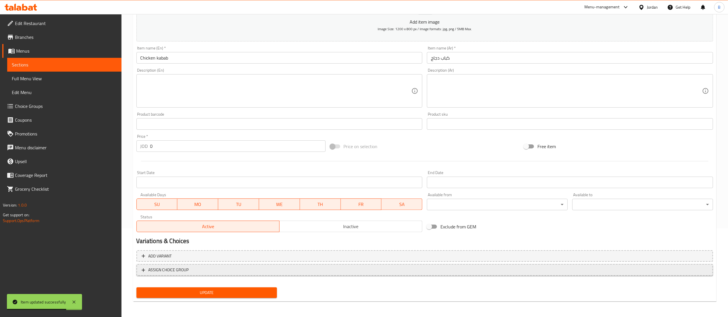
click at [195, 273] on span "ASSIGN CHOICE GROUP" at bounding box center [425, 270] width 566 height 7
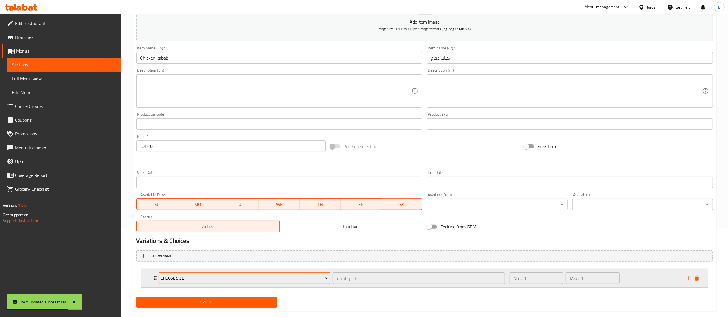
click at [218, 278] on span "Choose Size" at bounding box center [245, 278] width 168 height 7
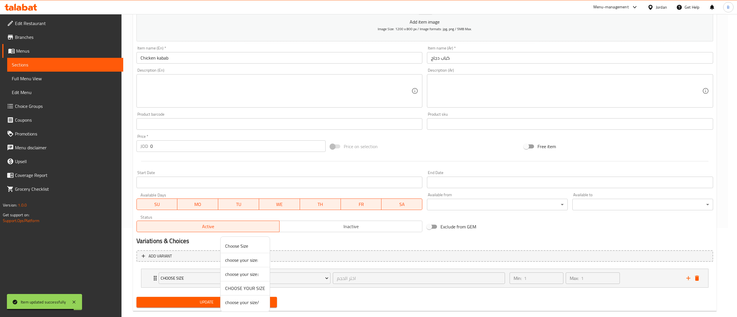
click at [256, 288] on span "CHOOSE YOUR SIZE" at bounding box center [245, 288] width 40 height 7
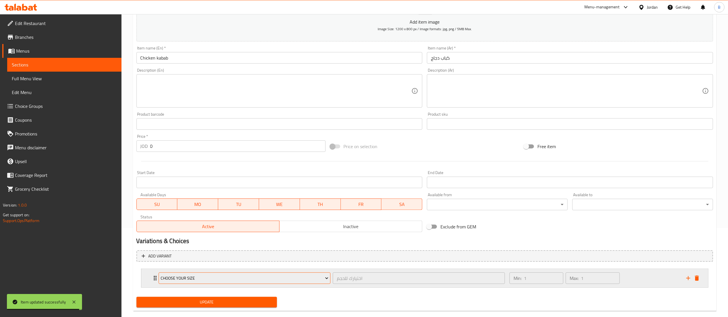
click at [238, 275] on span "CHOOSE YOUR SIZE" at bounding box center [245, 278] width 168 height 7
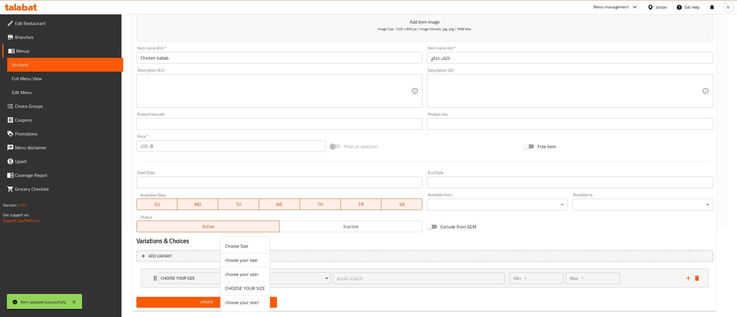
click at [251, 303] on span "choose your size/" at bounding box center [245, 302] width 40 height 7
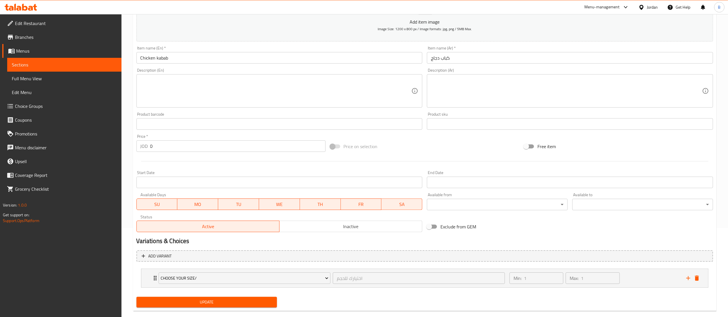
click at [250, 304] on span "Update" at bounding box center [207, 302] width 132 height 7
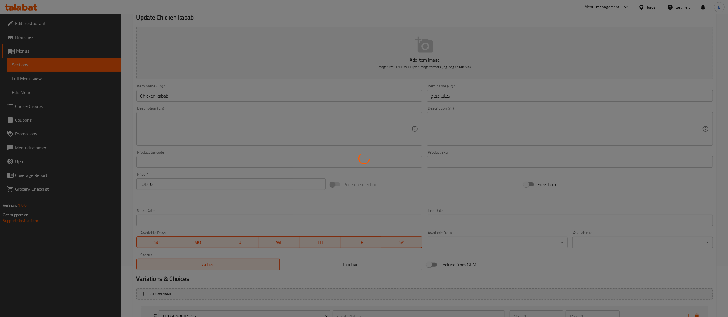
scroll to position [0, 0]
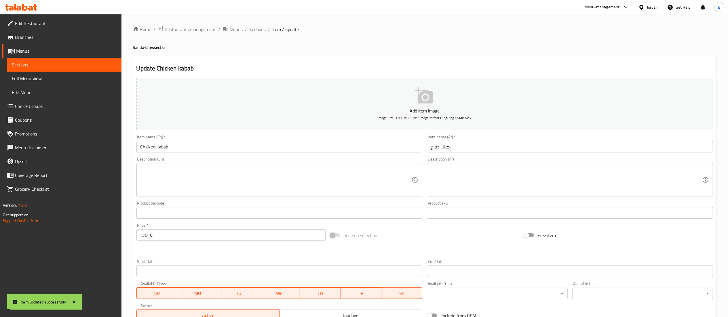
click at [258, 29] on span "Sections" at bounding box center [258, 29] width 16 height 7
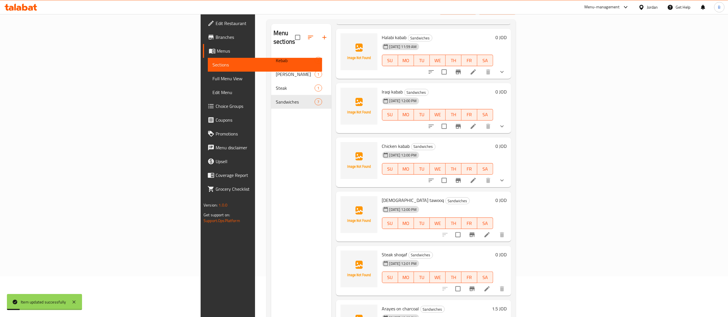
scroll to position [81, 0]
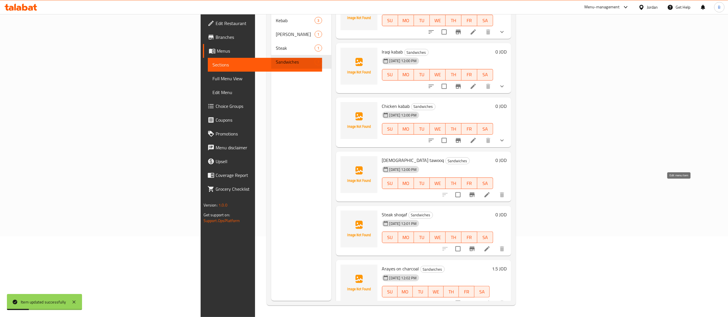
click at [490, 192] on icon at bounding box center [487, 194] width 5 height 5
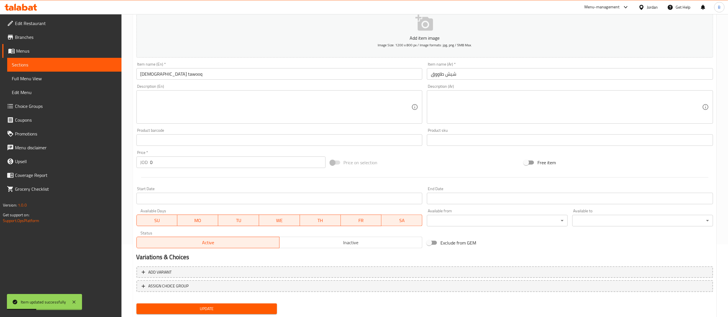
scroll to position [89, 0]
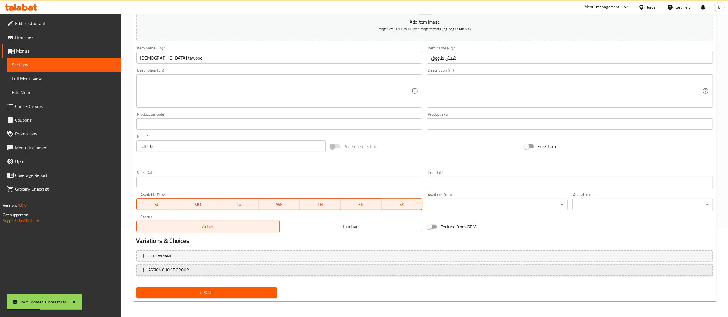
click at [195, 273] on span "ASSIGN CHOICE GROUP" at bounding box center [425, 270] width 566 height 7
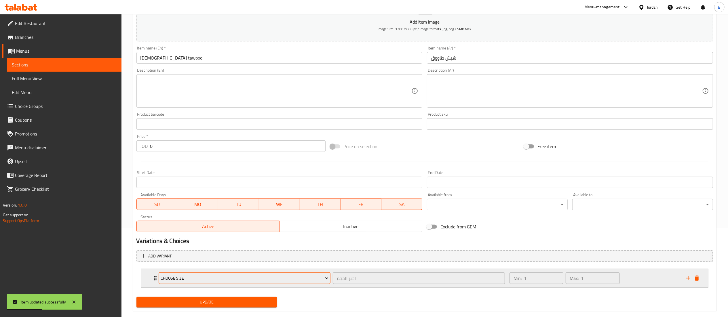
click at [211, 280] on span "Choose Size" at bounding box center [245, 278] width 168 height 7
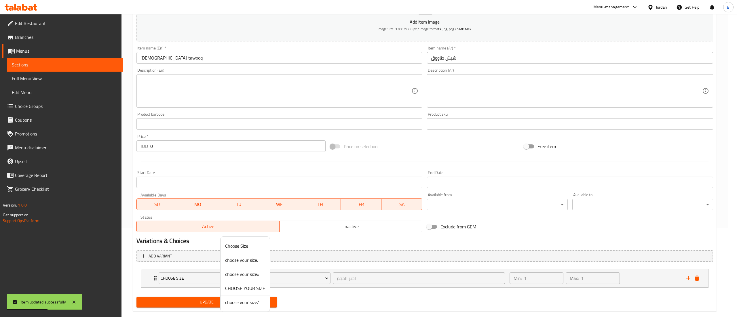
click at [253, 301] on span "choose your size/" at bounding box center [245, 302] width 40 height 7
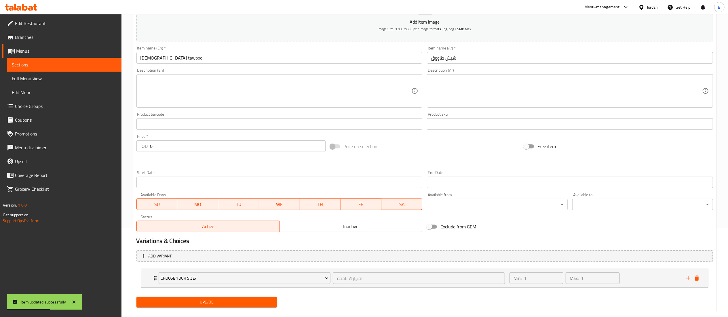
click at [242, 301] on span "Update" at bounding box center [207, 302] width 132 height 7
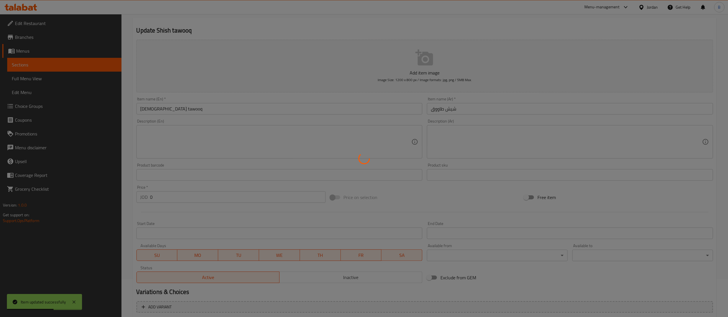
scroll to position [0, 0]
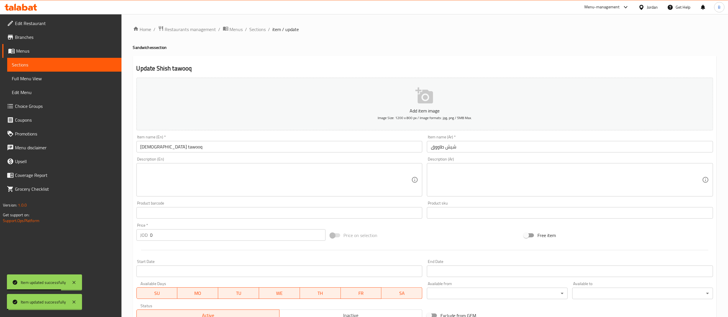
click at [255, 30] on span "Sections" at bounding box center [258, 29] width 16 height 7
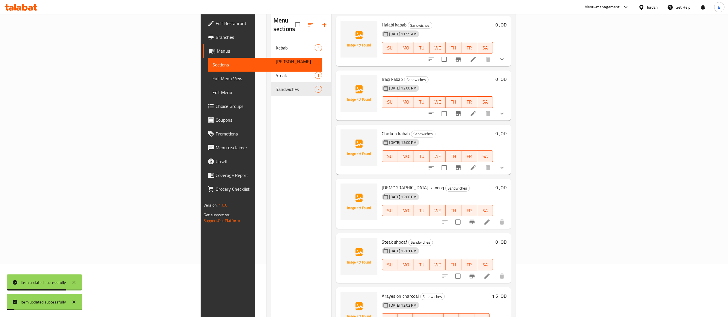
scroll to position [81, 0]
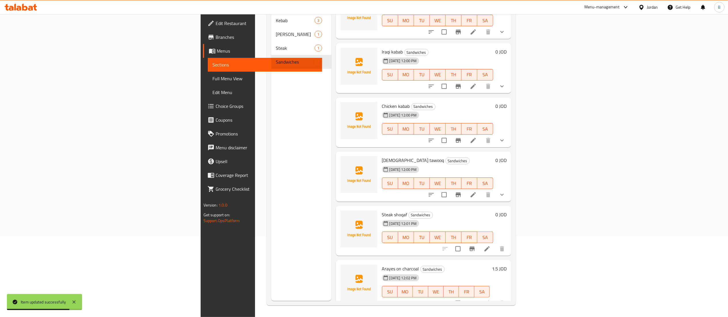
click at [216, 107] on span "Choice Groups" at bounding box center [267, 106] width 102 height 7
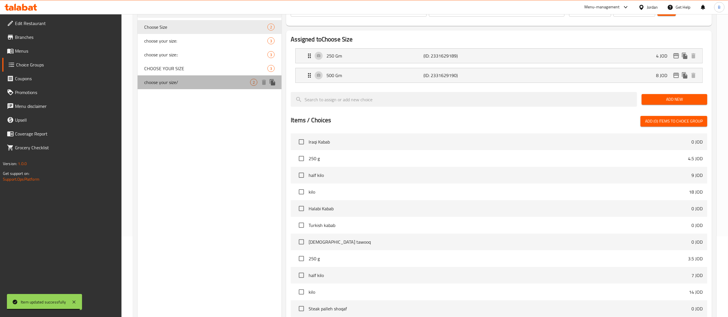
drag, startPoint x: 277, startPoint y: 82, endPoint x: 271, endPoint y: 83, distance: 6.1
click at [277, 83] on div "choose your size/ 2" at bounding box center [210, 82] width 144 height 14
type input "choose your size/"
type input "اختيارك للحجم"
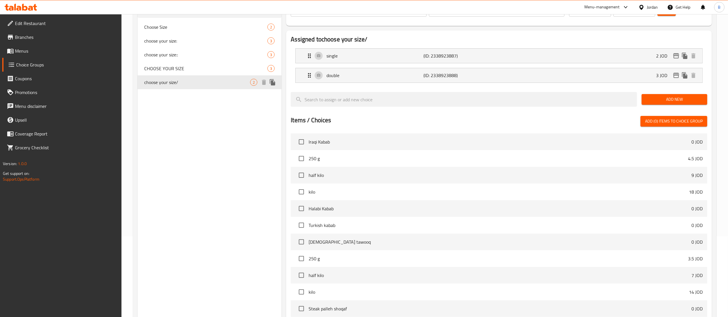
click at [273, 83] on icon "duplicate" at bounding box center [272, 82] width 5 height 6
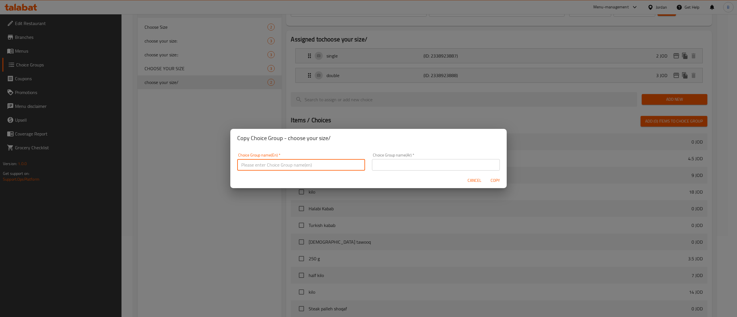
click at [324, 170] on input "text" at bounding box center [301, 165] width 128 height 12
type input "choose your size//"
drag, startPoint x: 388, startPoint y: 167, endPoint x: 391, endPoint y: 169, distance: 3.5
click at [388, 167] on input "text" at bounding box center [436, 165] width 128 height 12
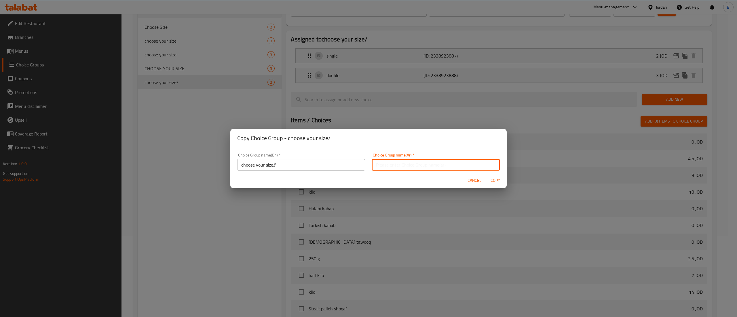
type input "اختيارك للحجم"
click at [498, 177] on span "Copy" at bounding box center [495, 180] width 14 height 7
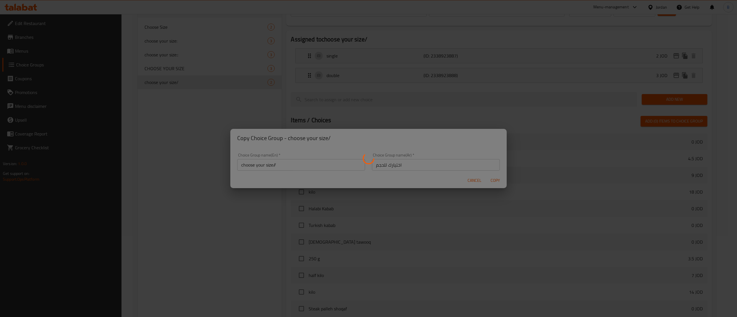
type input "choose your size//"
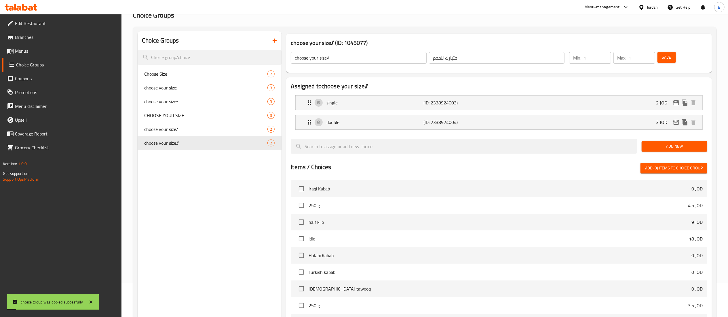
scroll to position [23, 0]
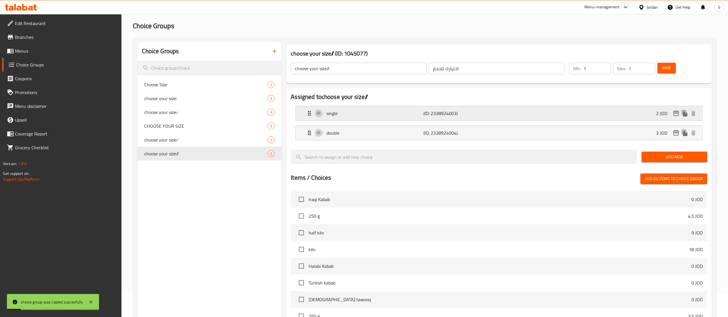
click at [544, 113] on div "single (ID: 2338924003) 2 JOD" at bounding box center [501, 113] width 390 height 14
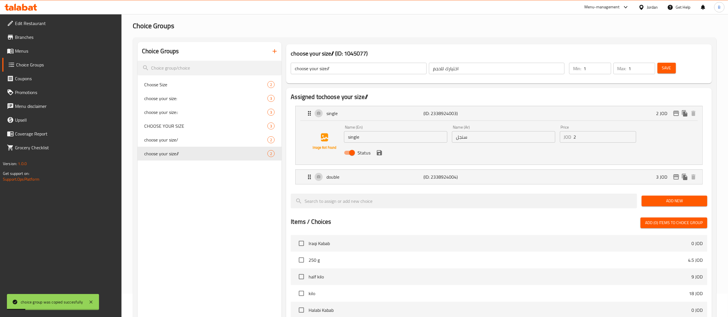
click at [602, 131] on input "2" at bounding box center [605, 137] width 62 height 12
drag, startPoint x: 598, startPoint y: 138, endPoint x: 477, endPoint y: 136, distance: 121.0
click at [477, 136] on div "Name (En) single Name (En) Name (Ar) سنجل Name (Ar) Price JOD 2.50 Price Status" at bounding box center [504, 142] width 324 height 38
click at [379, 154] on icon "save" at bounding box center [379, 152] width 7 height 7
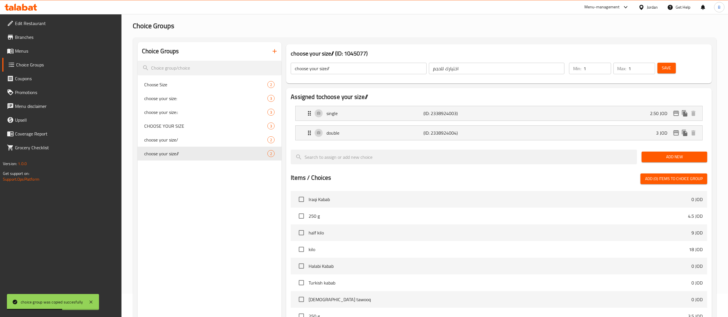
type input "2.50"
click at [667, 69] on span "Save" at bounding box center [666, 67] width 9 height 7
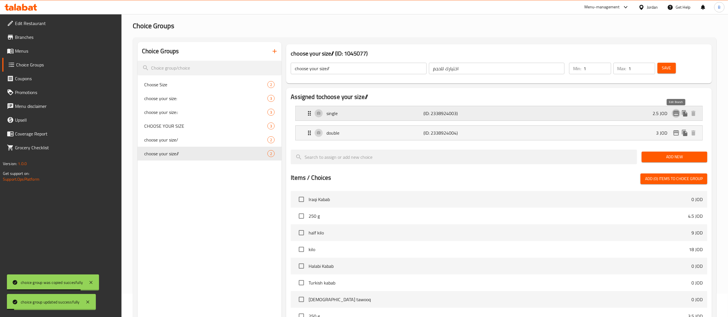
click at [679, 114] on icon "edit" at bounding box center [676, 113] width 6 height 5
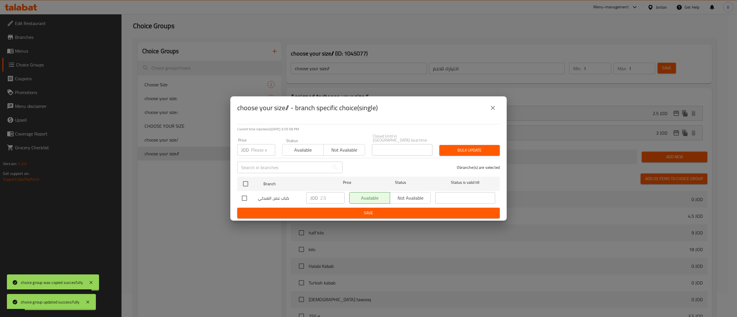
click at [496, 114] on button "close" at bounding box center [493, 108] width 14 height 14
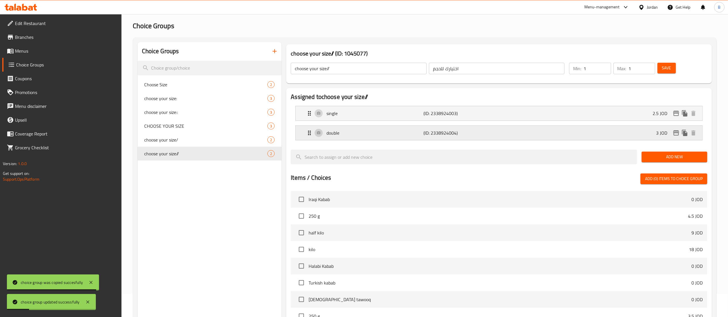
click at [587, 132] on div "double (ID: 2338924004) 3 JOD" at bounding box center [501, 133] width 390 height 14
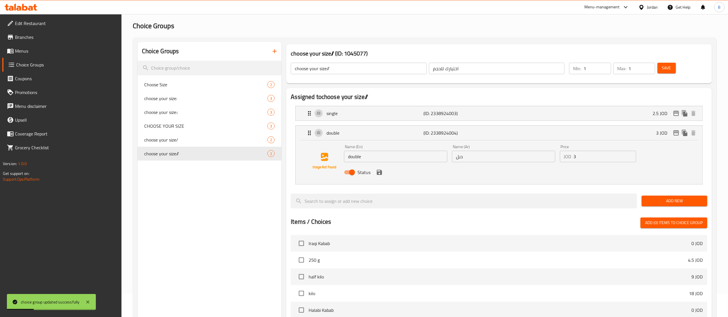
click at [599, 155] on input "3" at bounding box center [605, 157] width 62 height 12
click at [382, 174] on icon "save" at bounding box center [379, 172] width 7 height 7
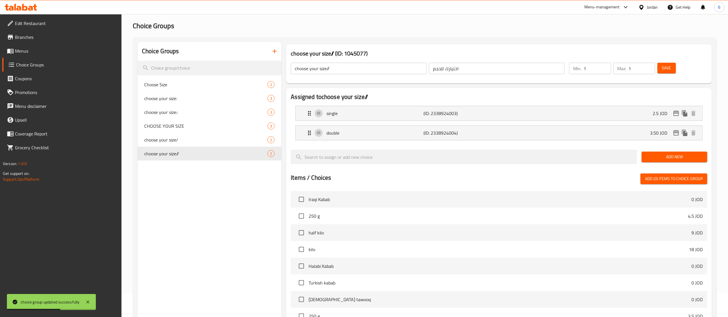
type input "3.50"
click at [666, 62] on div "Save" at bounding box center [678, 69] width 45 height 14
click at [670, 64] on span "Save" at bounding box center [666, 67] width 9 height 7
click at [676, 136] on icon "edit" at bounding box center [676, 133] width 7 height 7
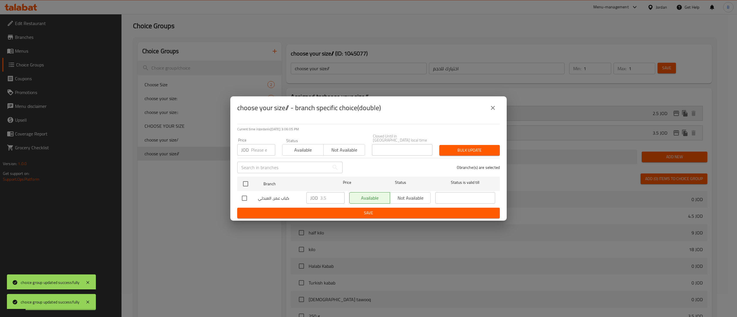
drag, startPoint x: 489, startPoint y: 106, endPoint x: 491, endPoint y: 109, distance: 4.3
click at [489, 108] on button "close" at bounding box center [493, 108] width 14 height 14
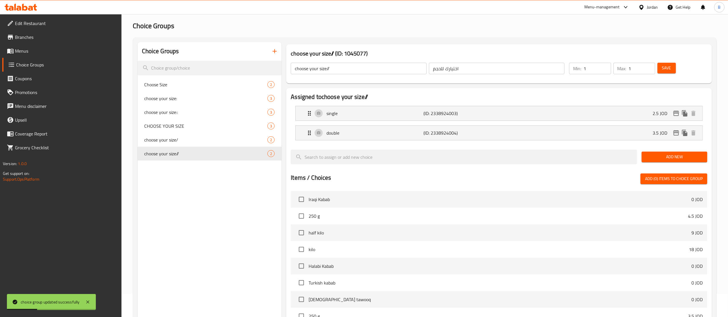
click at [46, 50] on span "Menus" at bounding box center [66, 51] width 102 height 7
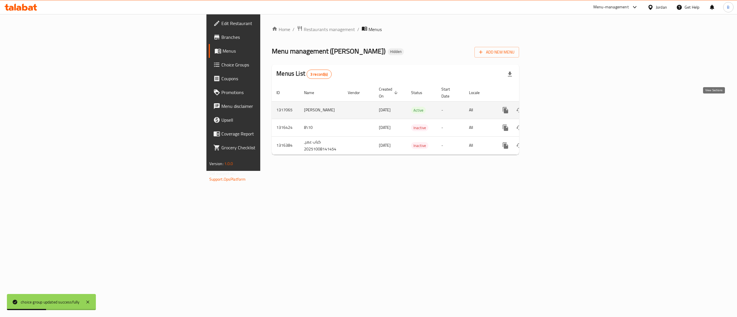
click at [554, 105] on link "enhanced table" at bounding box center [547, 110] width 14 height 14
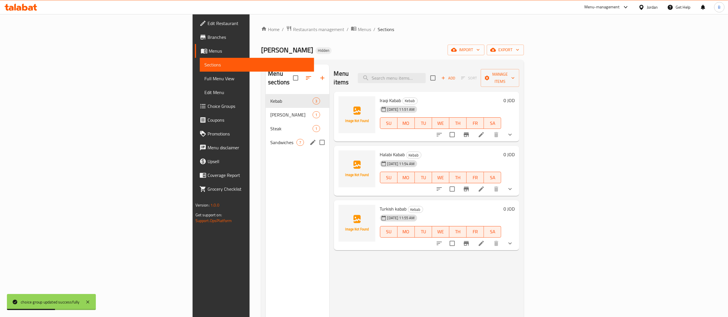
click at [266, 136] on div "Sandwiches 7" at bounding box center [297, 143] width 63 height 14
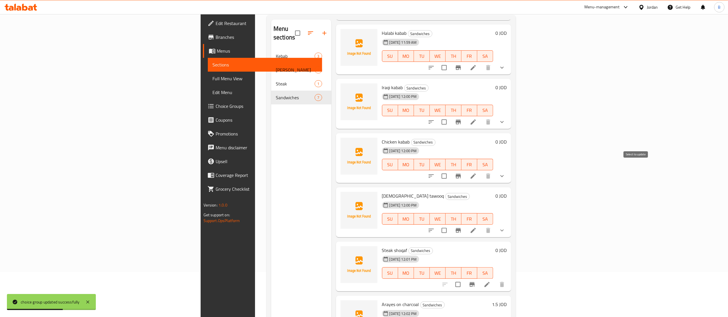
scroll to position [81, 0]
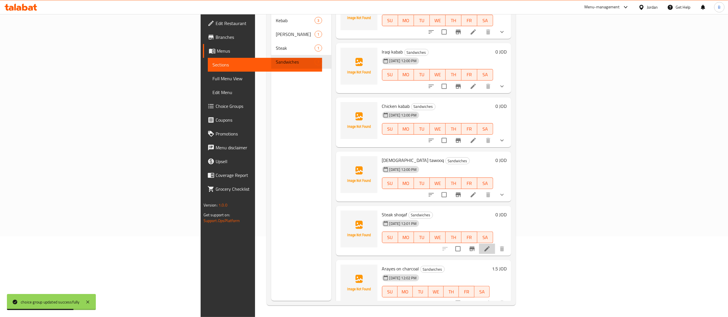
click at [495, 244] on li at bounding box center [487, 249] width 16 height 10
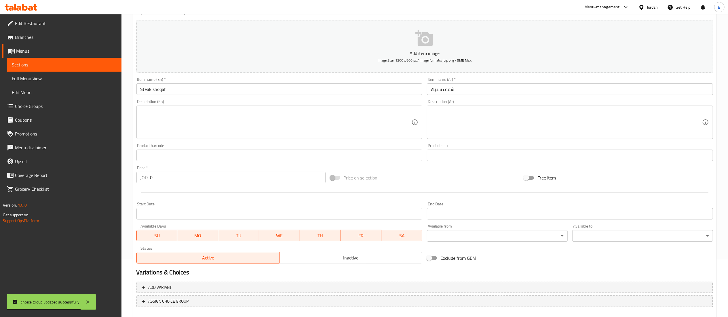
scroll to position [89, 0]
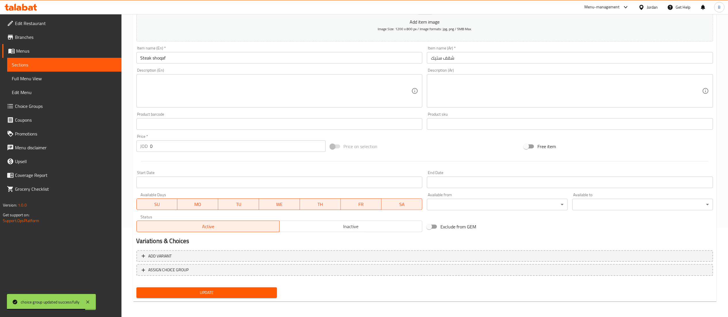
click at [195, 277] on div "Add variant ASSIGN CHOICE GROUP" at bounding box center [424, 266] width 581 height 37
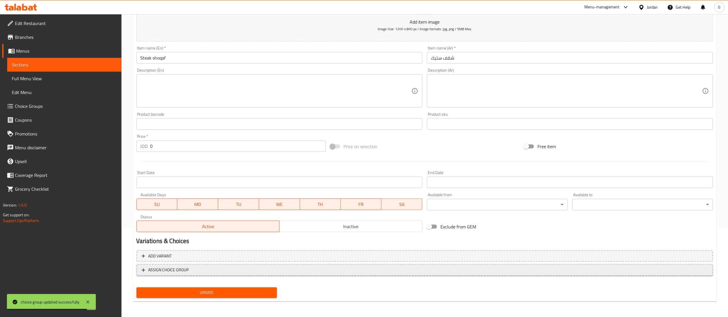
click at [202, 272] on span "ASSIGN CHOICE GROUP" at bounding box center [425, 270] width 566 height 7
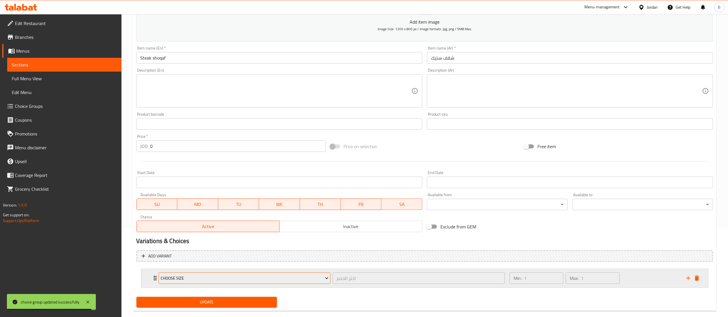
click at [233, 282] on button "Choose Size" at bounding box center [245, 279] width 172 height 12
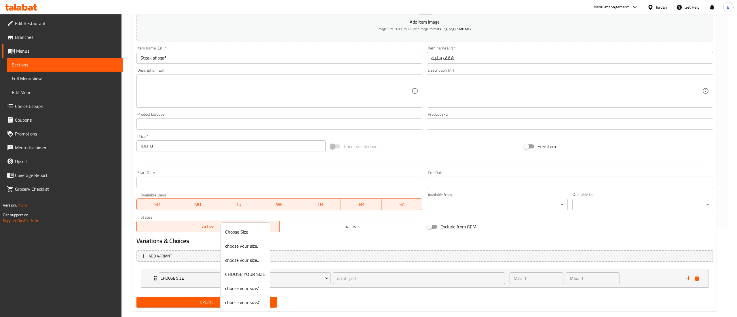
click at [250, 305] on span "choose your size//" at bounding box center [245, 302] width 40 height 7
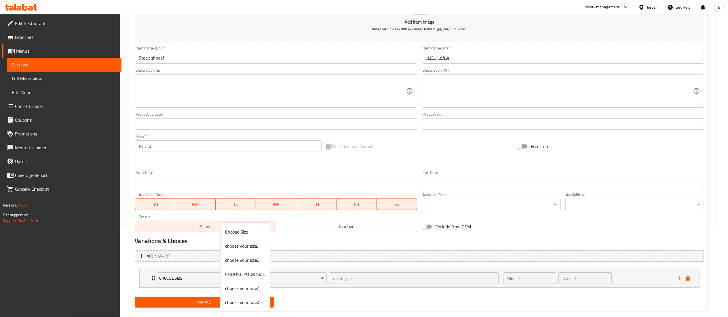
click at [240, 299] on span "Update" at bounding box center [204, 302] width 130 height 7
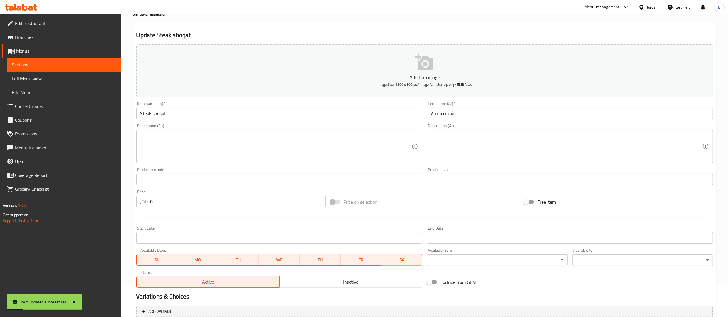
scroll to position [0, 0]
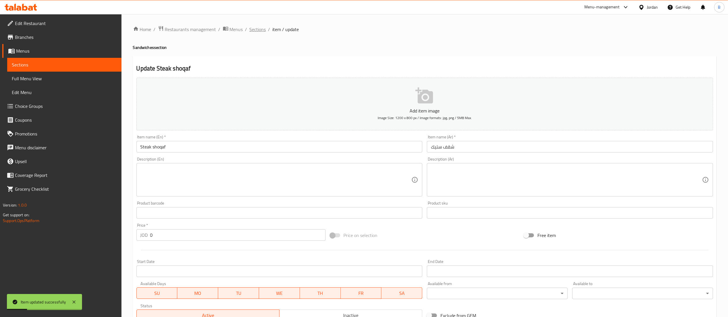
click at [262, 33] on span "Sections" at bounding box center [258, 29] width 16 height 7
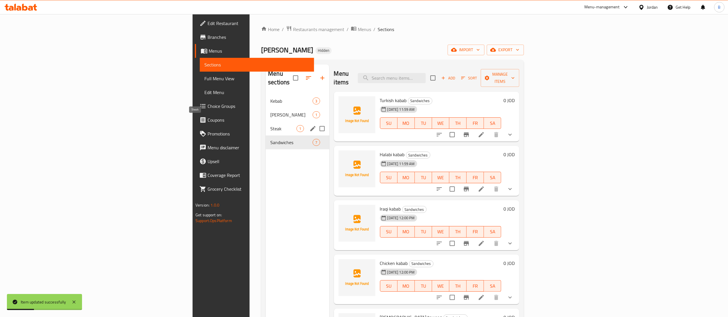
click at [270, 125] on span "Steak" at bounding box center [283, 128] width 26 height 7
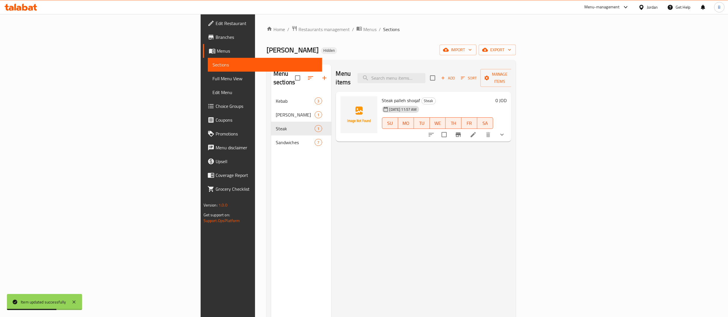
click at [481, 130] on li at bounding box center [473, 135] width 16 height 10
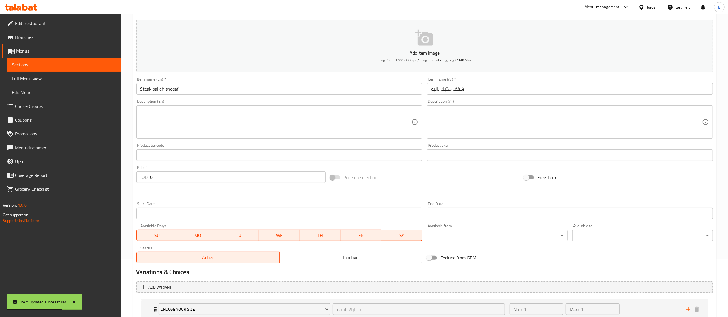
scroll to position [99, 0]
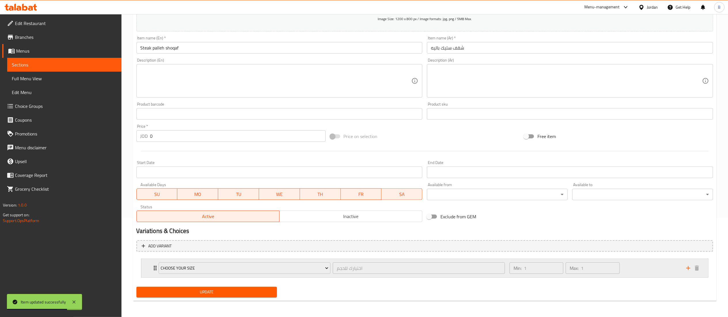
click at [663, 268] on div "Min: 1 ​ Max: 1 ​" at bounding box center [594, 268] width 177 height 18
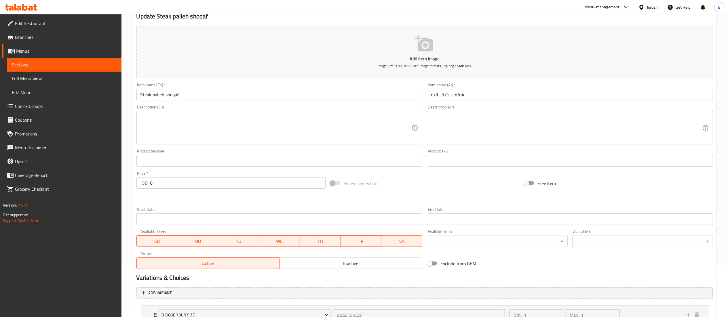
scroll to position [0, 0]
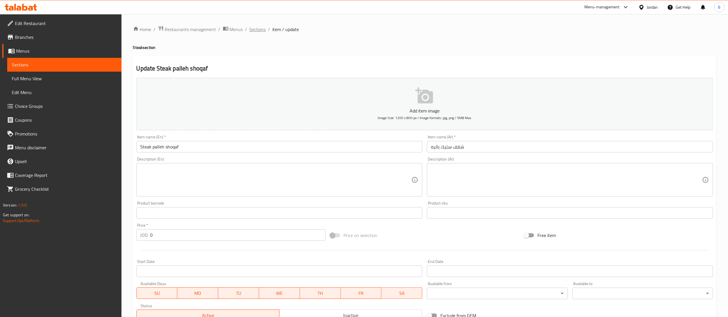
click at [259, 31] on span "Sections" at bounding box center [258, 29] width 16 height 7
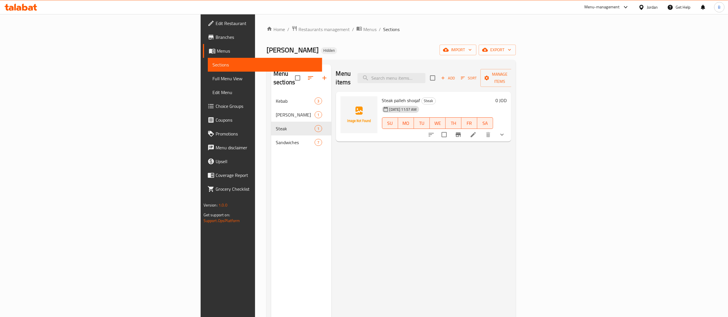
click at [481, 130] on li at bounding box center [473, 135] width 16 height 10
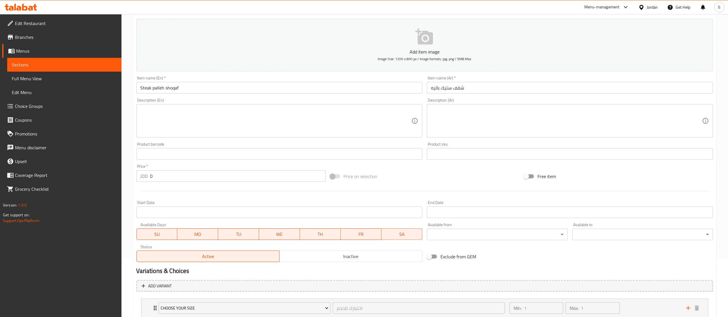
scroll to position [99, 0]
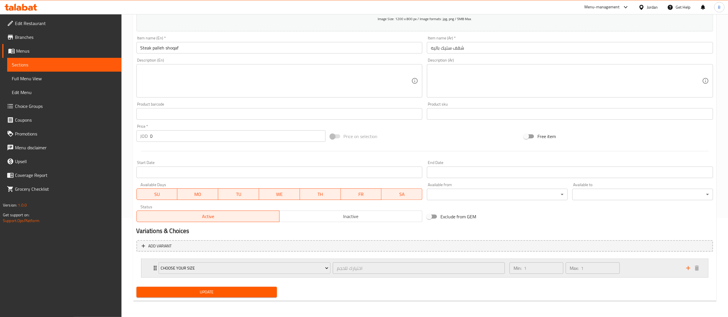
click at [631, 272] on div "Min: 1 ​ Max: 1 ​" at bounding box center [594, 268] width 177 height 18
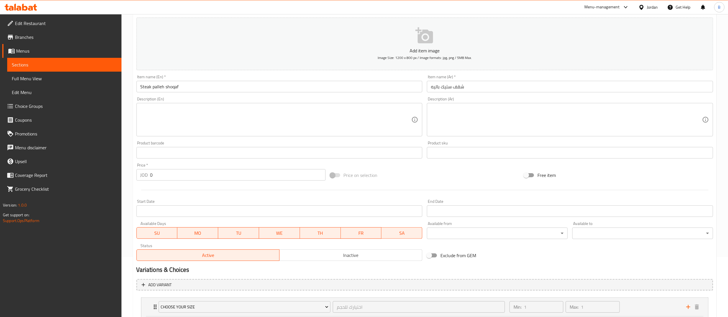
scroll to position [0, 0]
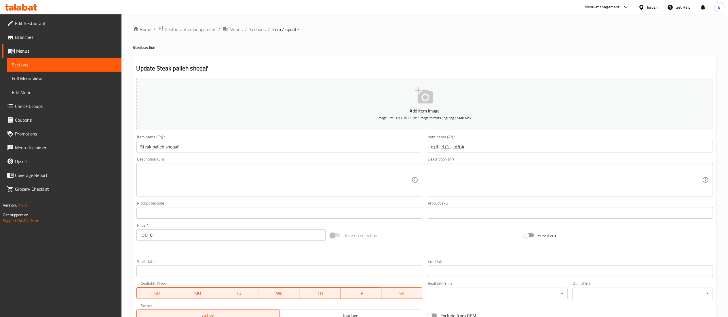
click at [261, 31] on span "Sections" at bounding box center [258, 29] width 16 height 7
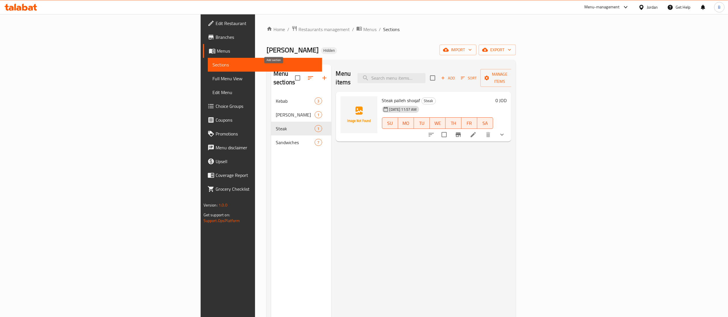
click at [318, 75] on button "button" at bounding box center [325, 78] width 14 height 14
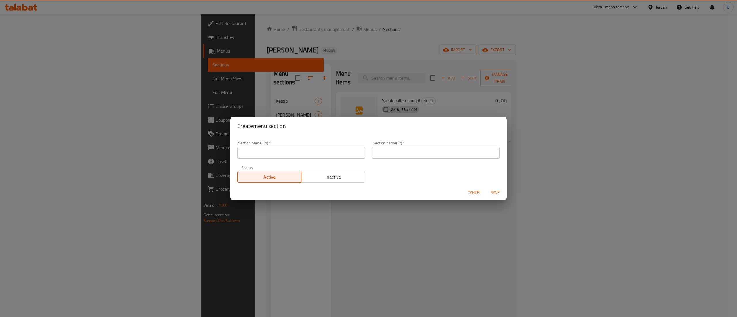
click at [427, 149] on input "text" at bounding box center [436, 153] width 128 height 12
type input "مشروبات"
click at [304, 152] on input "text" at bounding box center [301, 153] width 128 height 12
type input "Drinks"
click at [493, 193] on span "Save" at bounding box center [495, 192] width 14 height 7
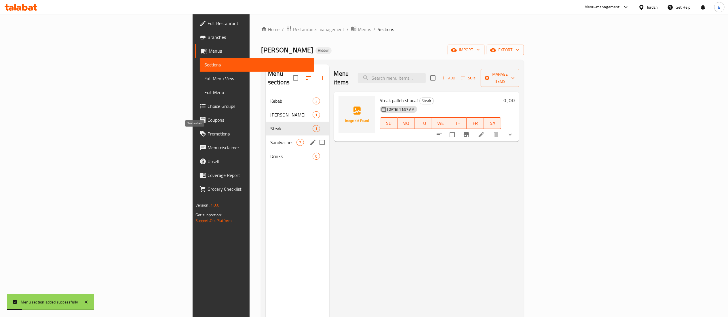
click at [270, 153] on span "Drinks" at bounding box center [291, 156] width 42 height 7
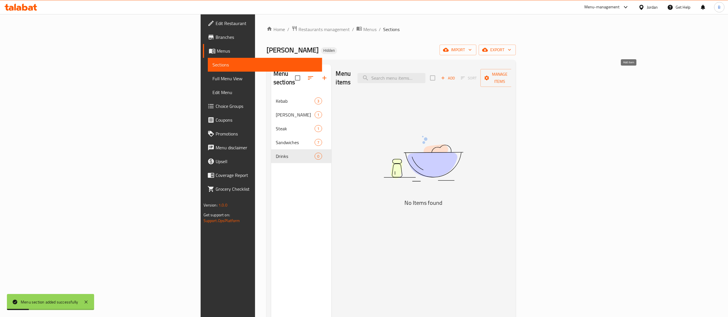
click at [456, 75] on span "Add" at bounding box center [448, 78] width 16 height 7
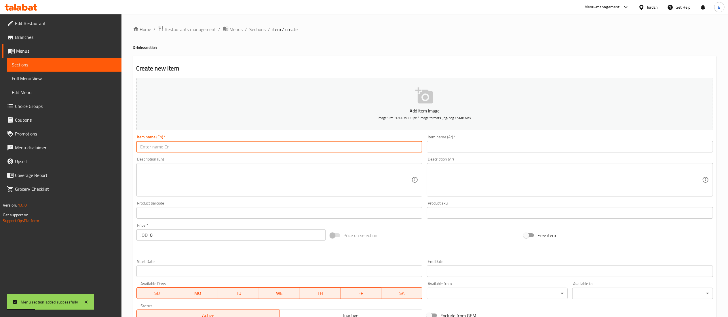
click at [297, 148] on input "text" at bounding box center [279, 147] width 286 height 12
type input "Laban Ayran"
click at [472, 150] on input "text" at bounding box center [570, 147] width 286 height 12
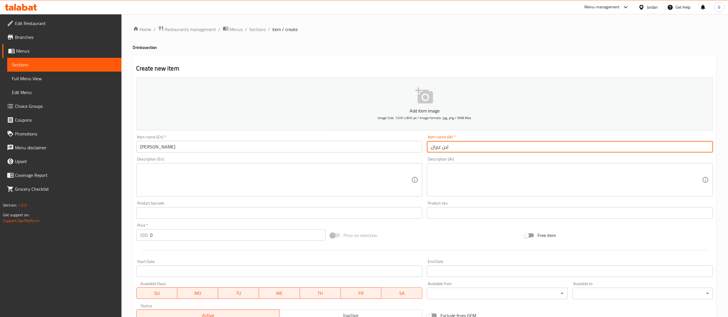
type input "لبن عيران"
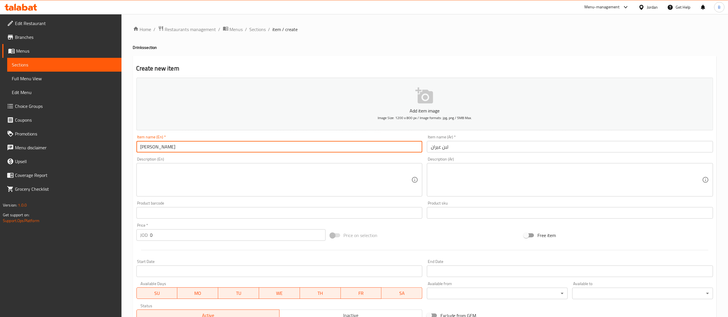
click at [200, 145] on input "Laban Ayran" at bounding box center [279, 147] width 286 height 12
type input "Laban Ayran 300 ml"
click at [498, 147] on input "لبن عيران" at bounding box center [570, 147] width 286 height 12
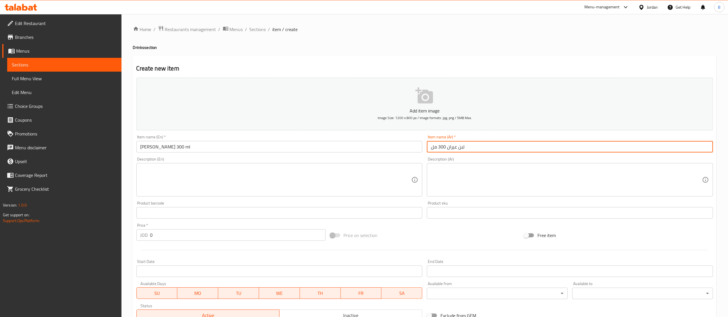
type input "لبن عيران 300 مل"
click at [231, 235] on input "0" at bounding box center [237, 235] width 175 height 12
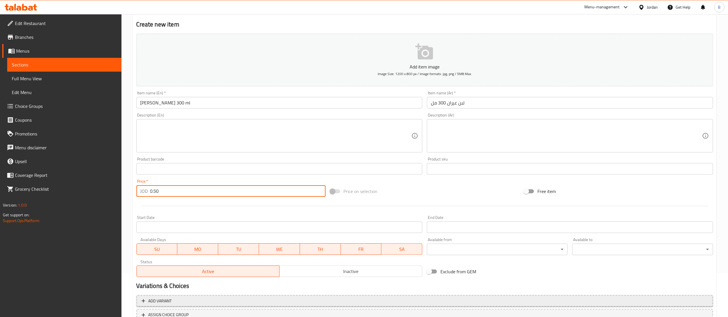
scroll to position [89, 0]
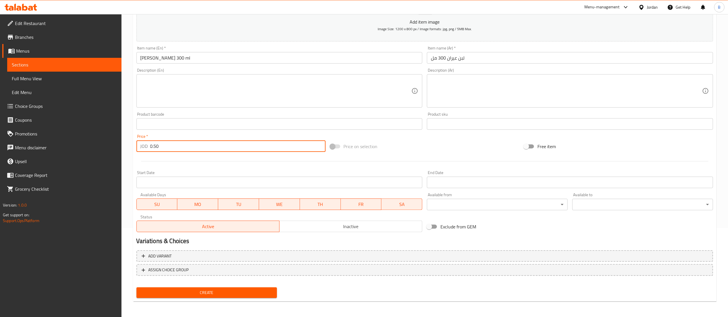
type input "0.50"
click at [236, 293] on span "Create" at bounding box center [207, 292] width 132 height 7
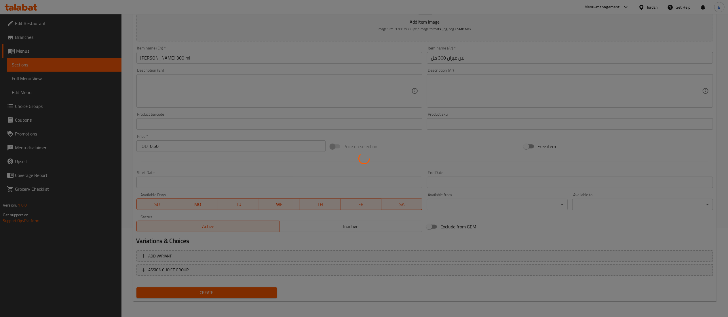
type input "0"
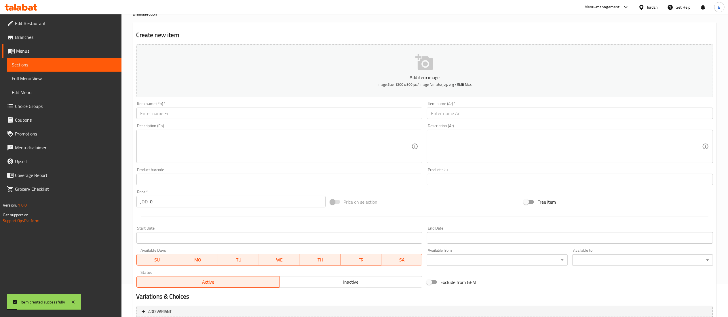
scroll to position [0, 0]
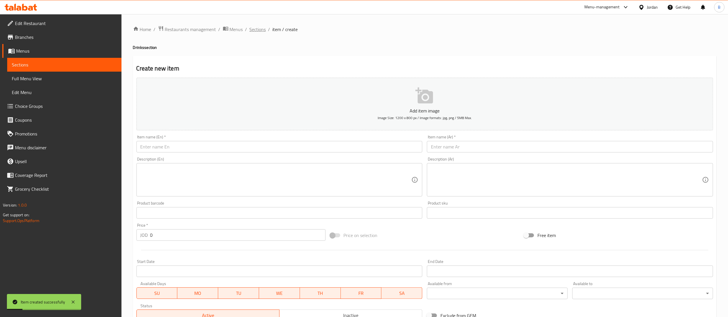
click at [263, 29] on span "Sections" at bounding box center [258, 29] width 16 height 7
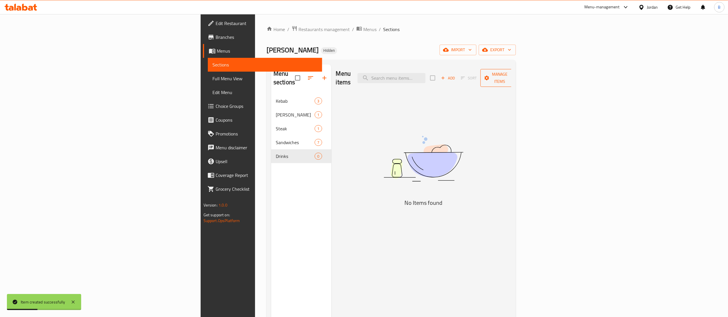
click at [515, 75] on span "Manage items" at bounding box center [499, 78] width 29 height 14
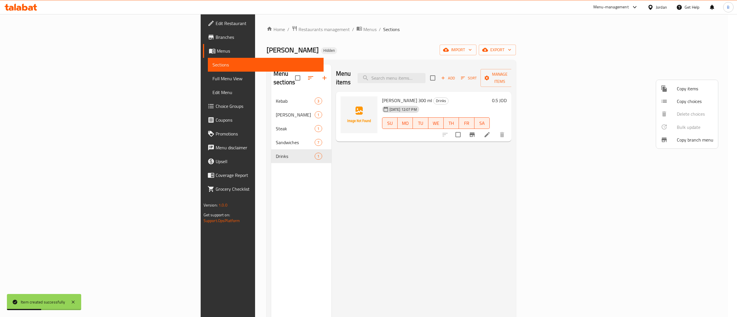
click at [700, 86] on span "Copy items" at bounding box center [695, 88] width 37 height 7
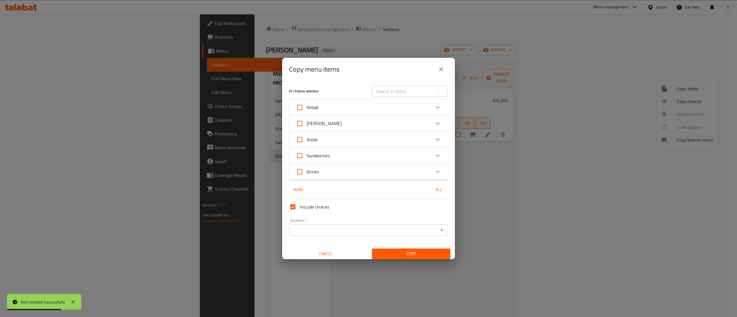
click at [357, 169] on div "Drinks" at bounding box center [363, 172] width 135 height 14
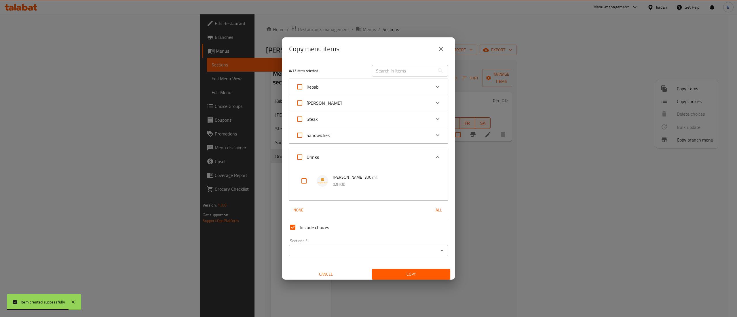
click at [301, 184] on input "checkbox" at bounding box center [304, 181] width 14 height 14
checkbox input "true"
click at [329, 244] on div "Sections   * Sections *" at bounding box center [368, 248] width 159 height 18
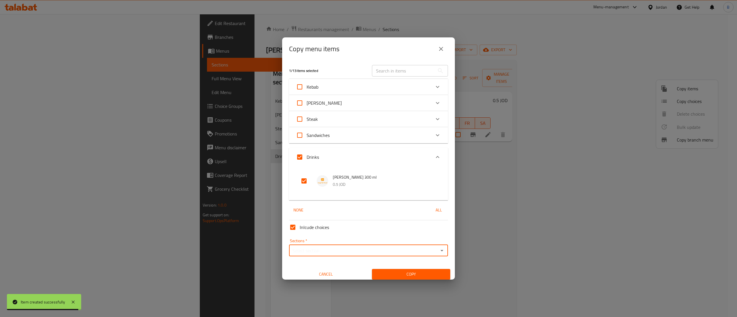
click at [329, 248] on input "Sections   *" at bounding box center [364, 251] width 146 height 8
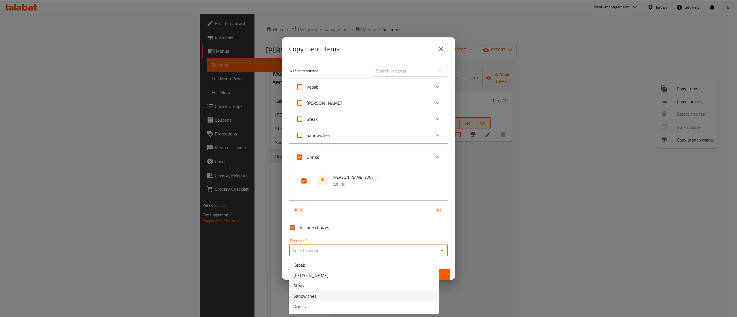
click at [320, 302] on li "Drinks" at bounding box center [364, 306] width 150 height 10
type input "Drinks"
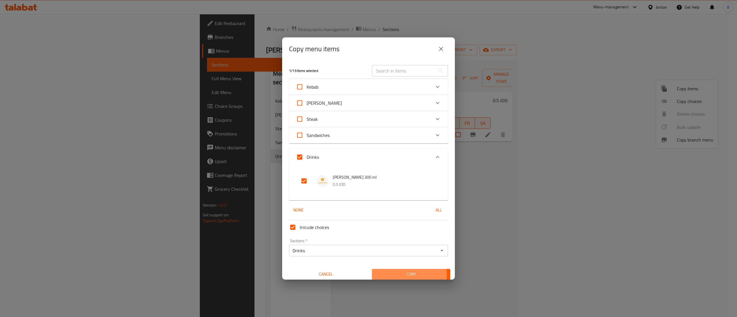
drag, startPoint x: 396, startPoint y: 275, endPoint x: 409, endPoint y: 282, distance: 15.3
click at [396, 275] on span "Copy" at bounding box center [411, 274] width 69 height 7
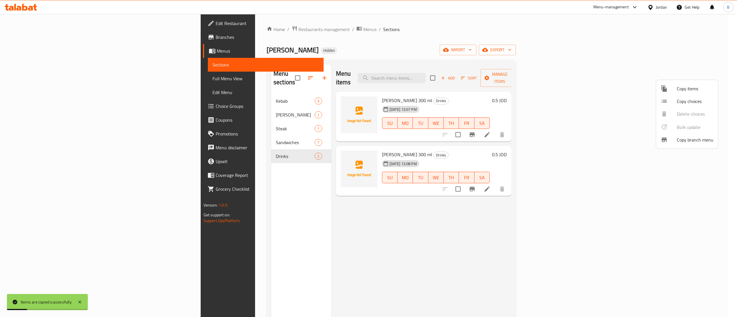
click at [687, 183] on div at bounding box center [368, 158] width 737 height 317
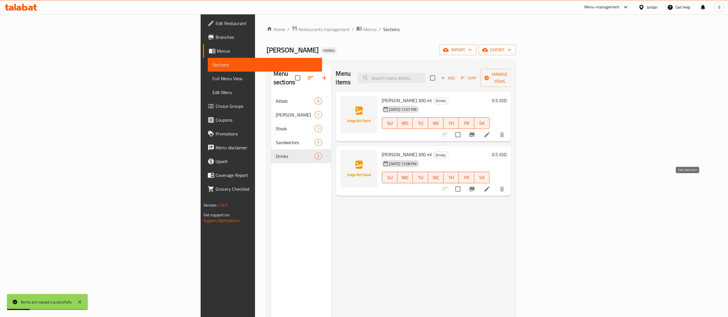
click at [490, 187] on icon at bounding box center [487, 189] width 5 height 5
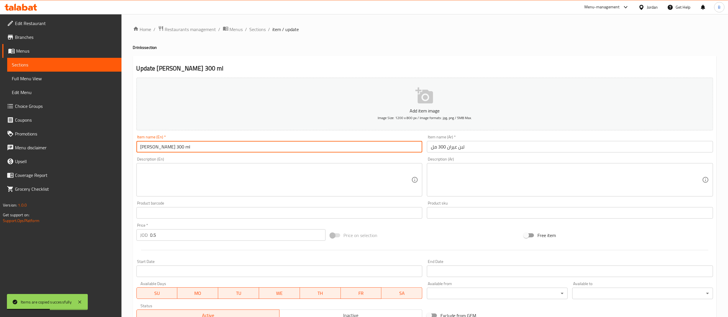
drag, startPoint x: 172, startPoint y: 147, endPoint x: 275, endPoint y: 177, distance: 107.0
click at [166, 147] on input "Laban Ayran 300 ml" at bounding box center [279, 147] width 286 height 12
type input "Laban Ayran 1000 ml"
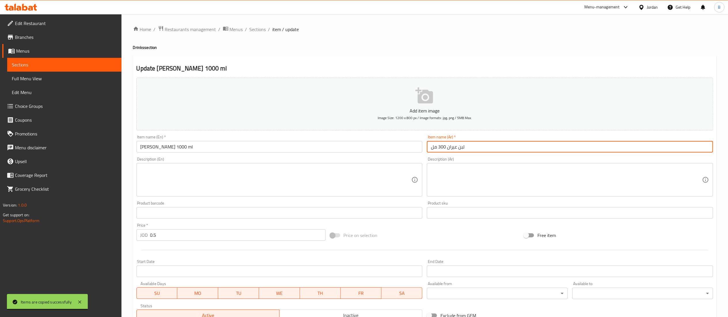
drag, startPoint x: 446, startPoint y: 146, endPoint x: 439, endPoint y: 146, distance: 6.9
click at [439, 146] on input "لبن عيران 300 مل" at bounding box center [570, 147] width 286 height 12
type input "لبن عيران 1000 مل"
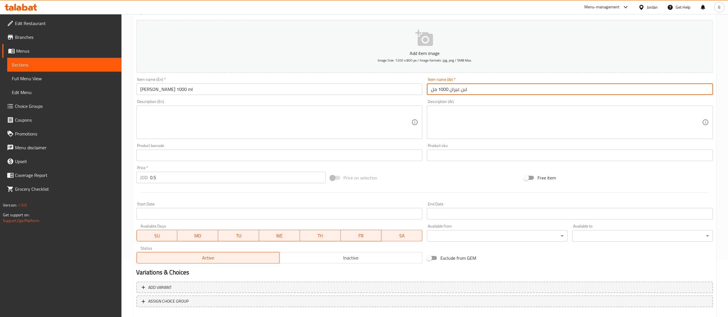
drag, startPoint x: 172, startPoint y: 181, endPoint x: 51, endPoint y: 176, distance: 121.3
click at [88, 176] on div "Edit Restaurant Branches Menus Sections Full Menu View Edit Menu Choice Groups …" at bounding box center [364, 153] width 728 height 393
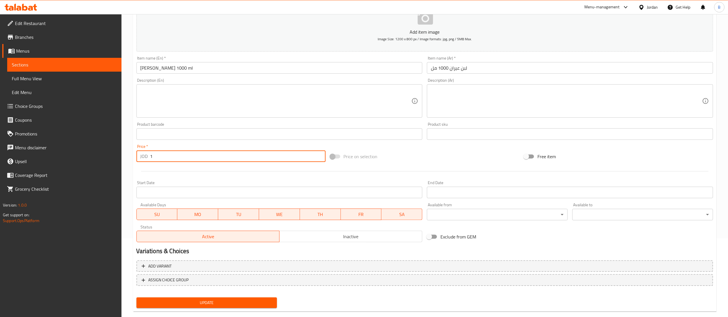
scroll to position [89, 0]
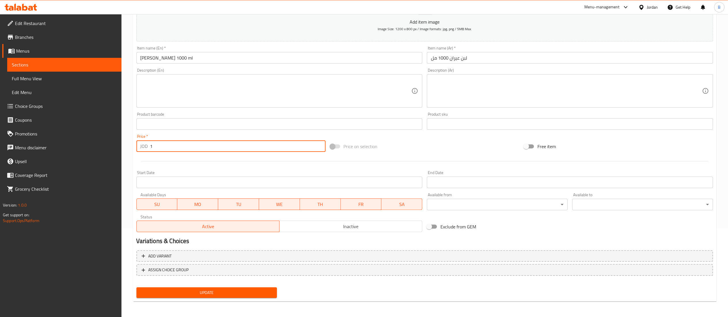
type input "1"
click at [231, 291] on span "Update" at bounding box center [207, 292] width 132 height 7
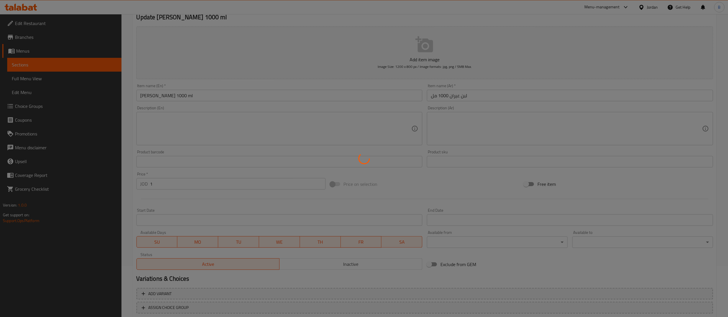
scroll to position [0, 0]
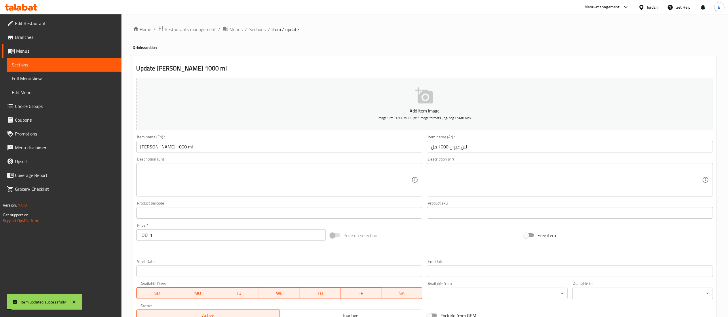
click at [257, 31] on span "Sections" at bounding box center [258, 29] width 16 height 7
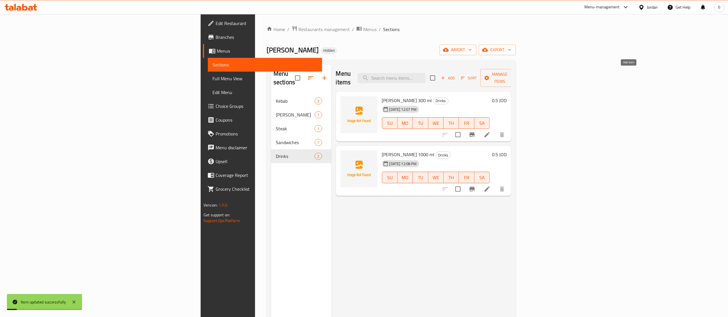
click at [456, 77] on span "Add" at bounding box center [448, 78] width 16 height 7
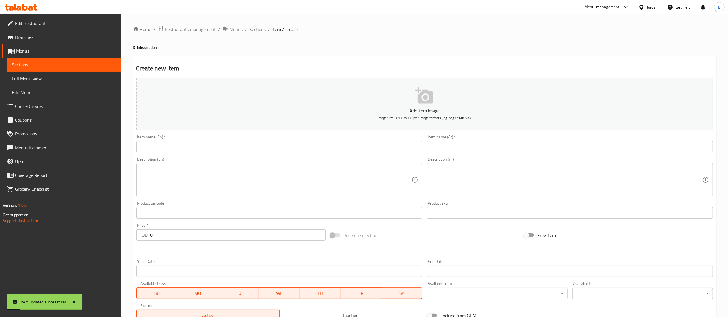
click at [462, 149] on input "text" at bounding box center [570, 147] width 286 height 12
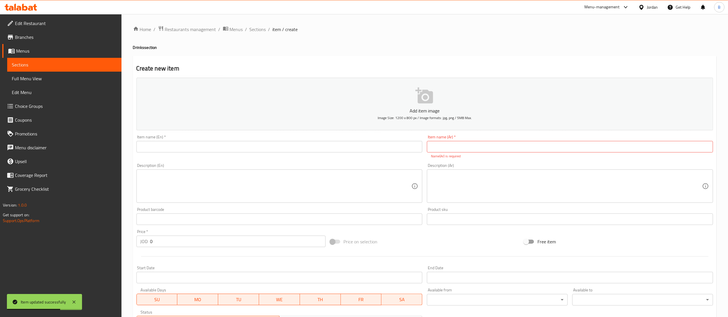
drag, startPoint x: 463, startPoint y: 150, endPoint x: 489, endPoint y: 144, distance: 26.0
click at [489, 144] on input "text" at bounding box center [570, 147] width 286 height 12
type input "مشروب غازي"
click at [261, 149] on input "text" at bounding box center [279, 147] width 286 height 12
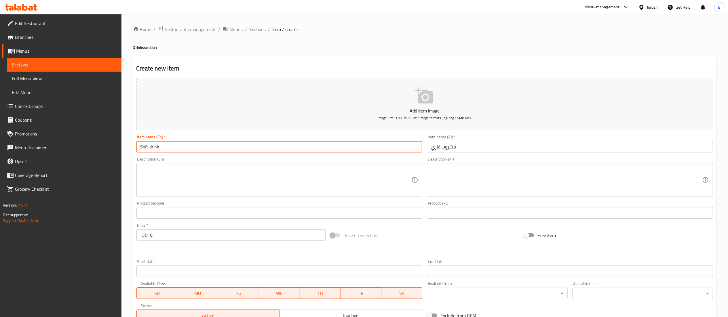
type input "Soft drink"
click at [175, 236] on input "0" at bounding box center [237, 235] width 175 height 12
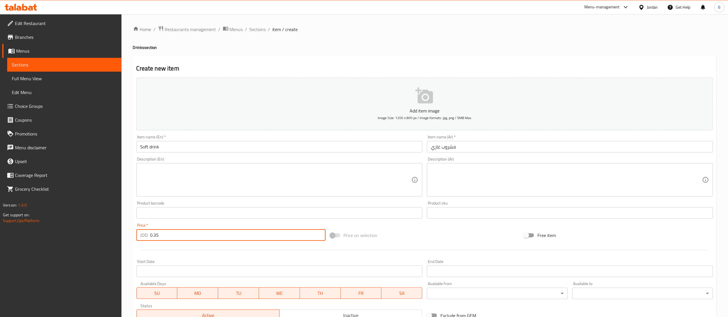
scroll to position [89, 0]
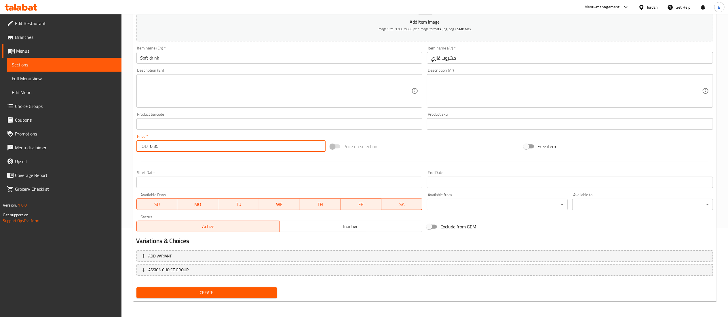
type input "0.35"
click at [233, 294] on span "Create" at bounding box center [207, 292] width 132 height 7
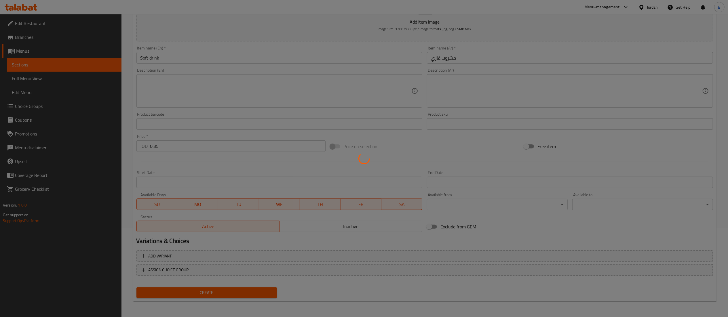
type input "0"
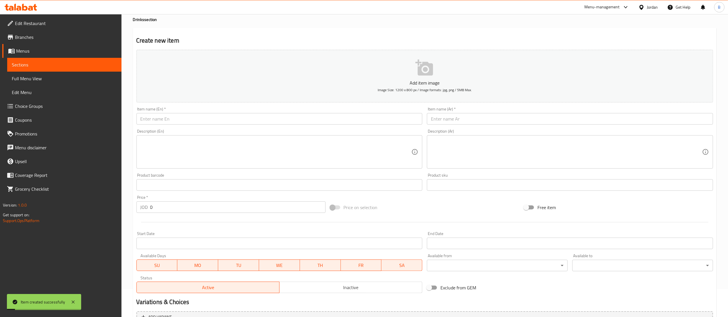
scroll to position [0, 0]
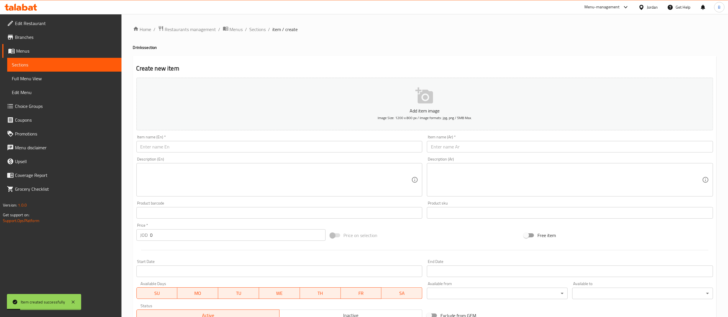
click at [484, 154] on div "Item name (Ar)   * Item name (Ar) *" at bounding box center [570, 144] width 291 height 22
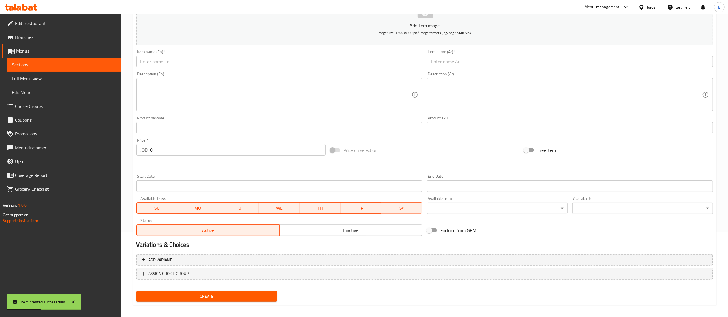
scroll to position [89, 0]
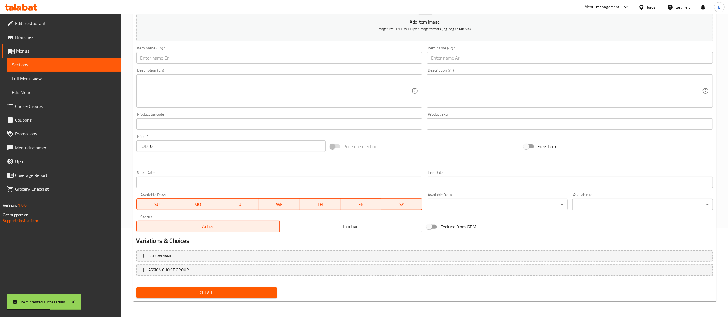
click at [516, 54] on input "text" at bounding box center [570, 58] width 286 height 12
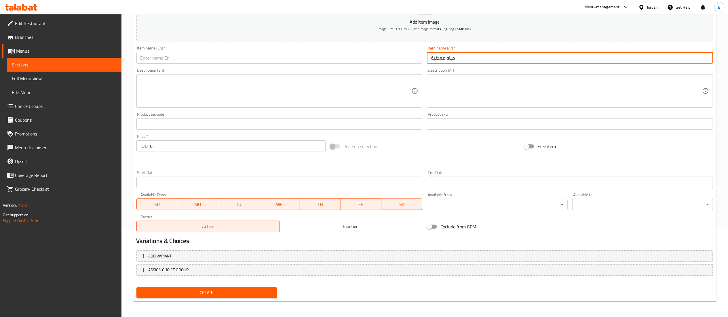
type input "مياه معدنية"
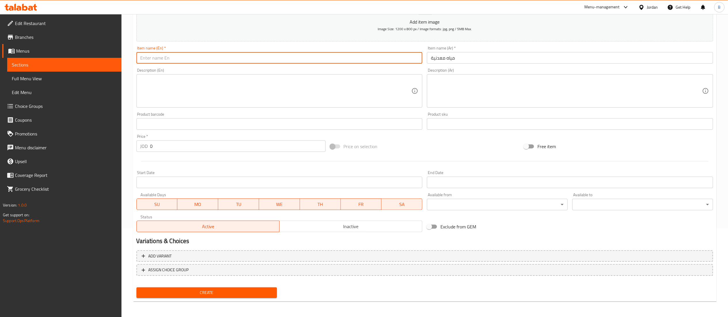
click at [345, 56] on input "text" at bounding box center [279, 58] width 286 height 12
type input "Mineral water"
click at [180, 148] on input "0" at bounding box center [237, 147] width 175 height 12
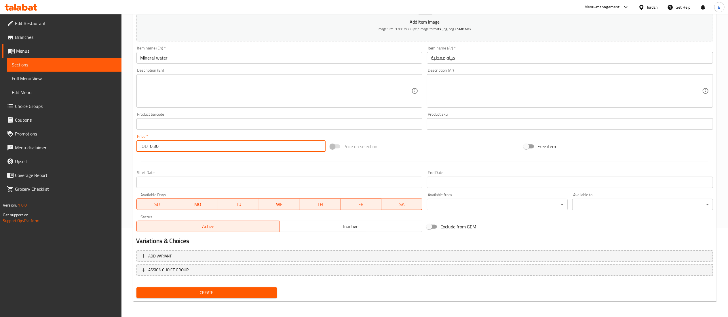
type input "0.30"
click at [246, 293] on span "Create" at bounding box center [207, 292] width 132 height 7
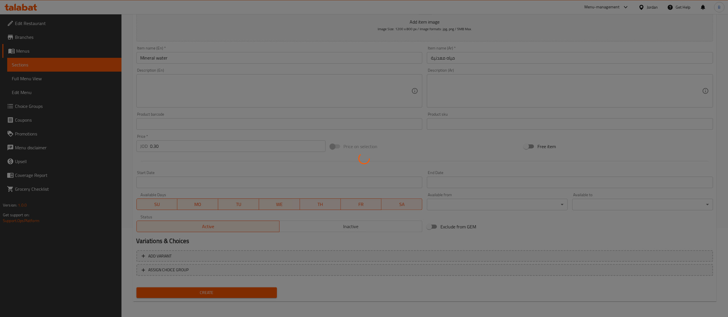
scroll to position [29, 0]
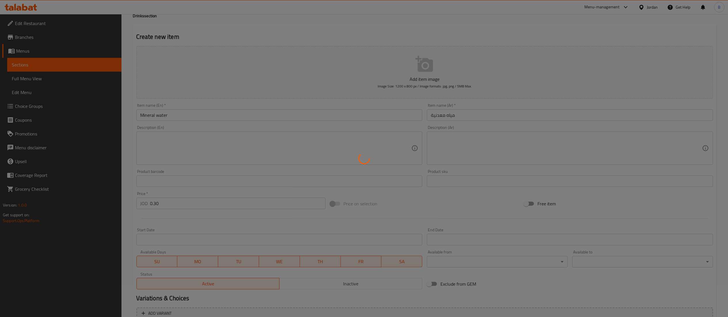
type input "0"
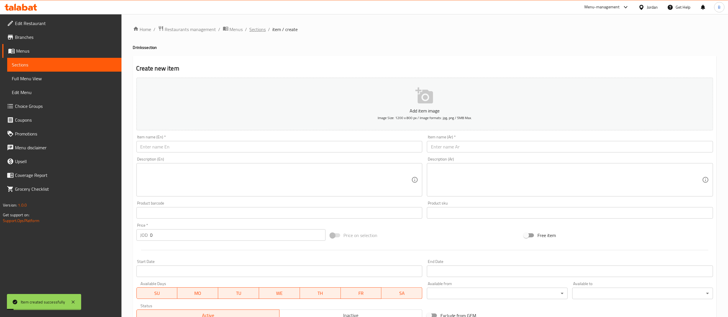
click at [261, 29] on span "Sections" at bounding box center [258, 29] width 16 height 7
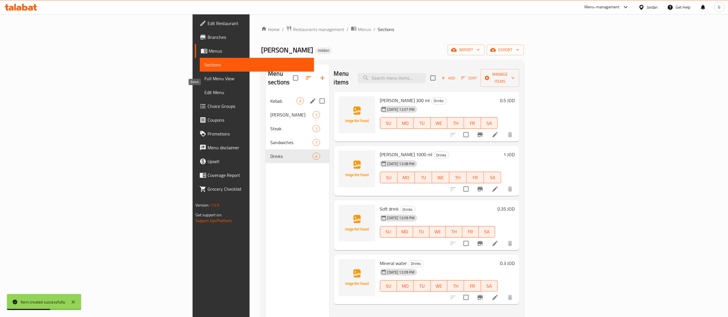
click at [270, 98] on span "Kebab" at bounding box center [283, 101] width 26 height 7
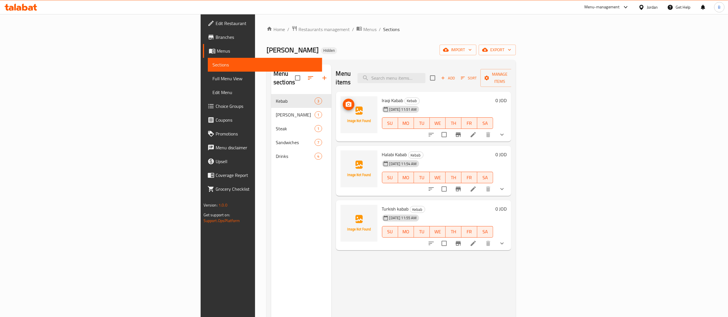
click at [343, 99] on button "upload picture" at bounding box center [349, 105] width 12 height 12
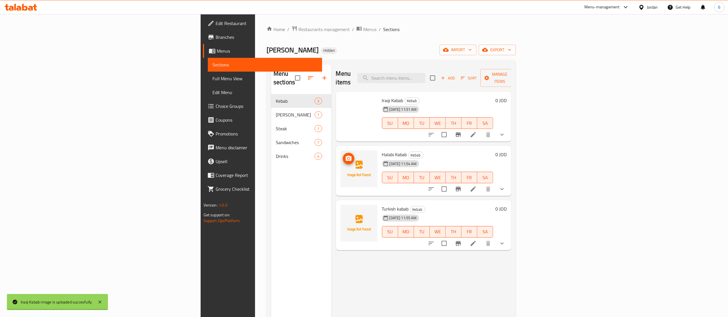
click at [343, 154] on button "upload picture" at bounding box center [349, 159] width 12 height 12
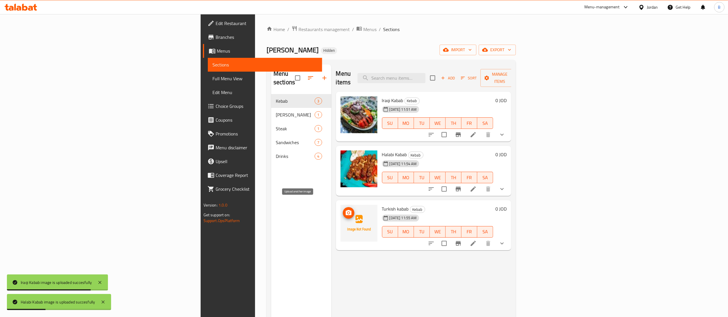
click at [345, 210] on icon "upload picture" at bounding box center [348, 213] width 7 height 7
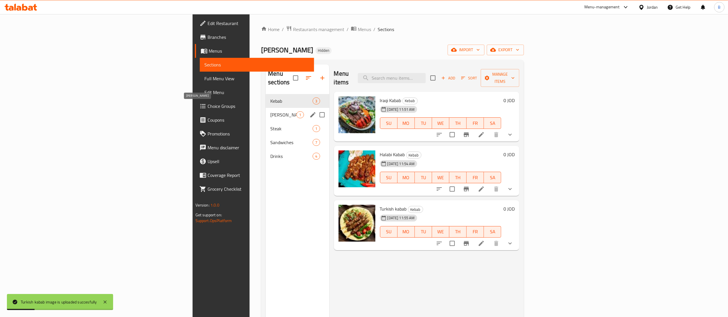
click at [266, 108] on div "Shish Tawooq 1" at bounding box center [297, 115] width 63 height 14
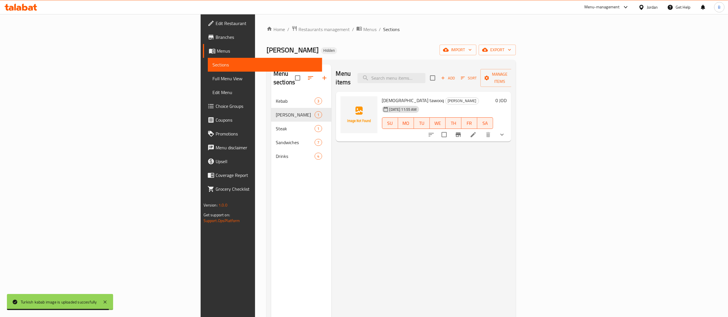
click at [509, 128] on button "show more" at bounding box center [502, 135] width 14 height 14
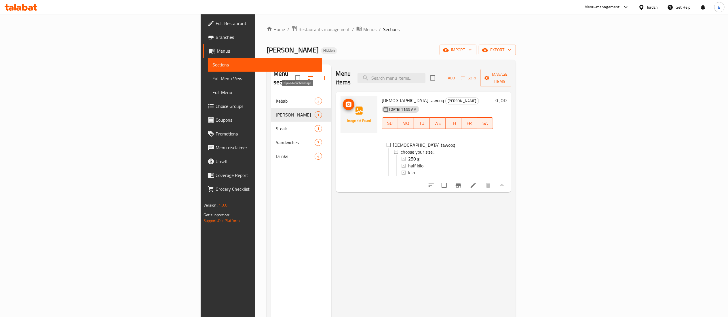
click at [348, 104] on circle "upload picture" at bounding box center [349, 105] width 2 height 2
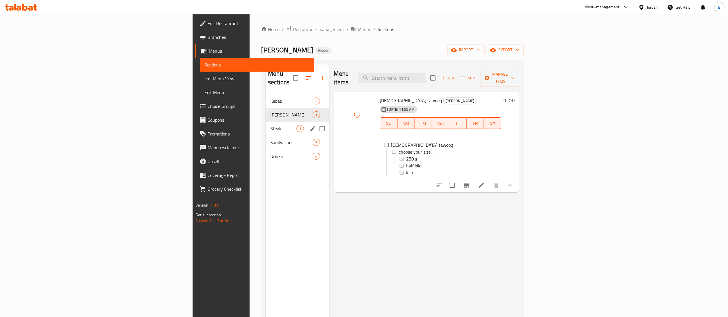
click at [270, 125] on span "Steak" at bounding box center [283, 128] width 26 height 7
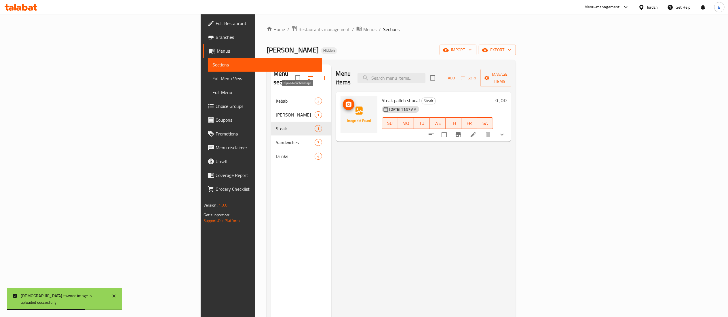
click at [346, 102] on icon "upload picture" at bounding box center [349, 104] width 6 height 5
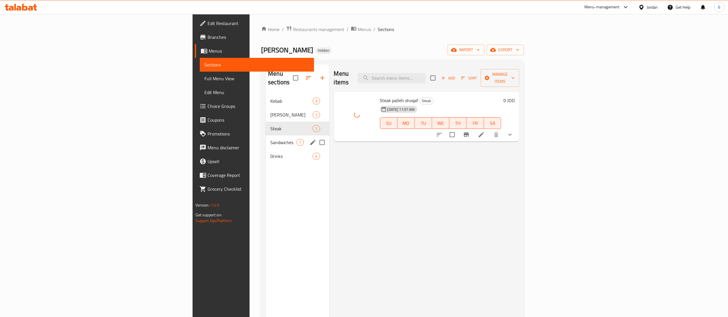
click at [270, 139] on span "Sandwiches" at bounding box center [283, 142] width 26 height 7
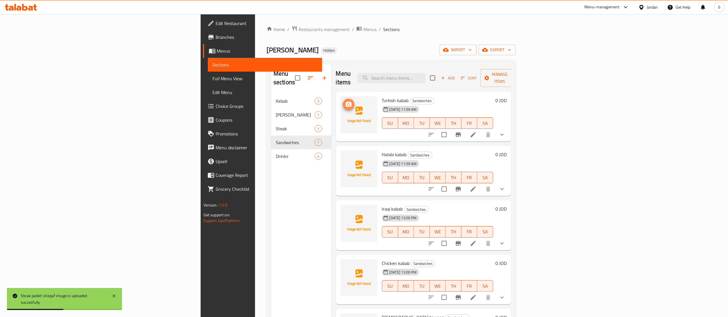
click at [348, 104] on circle "upload picture" at bounding box center [349, 105] width 2 height 2
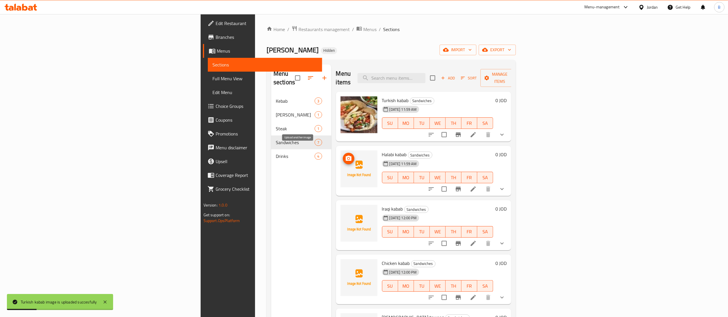
click at [345, 155] on icon "upload picture" at bounding box center [348, 158] width 7 height 7
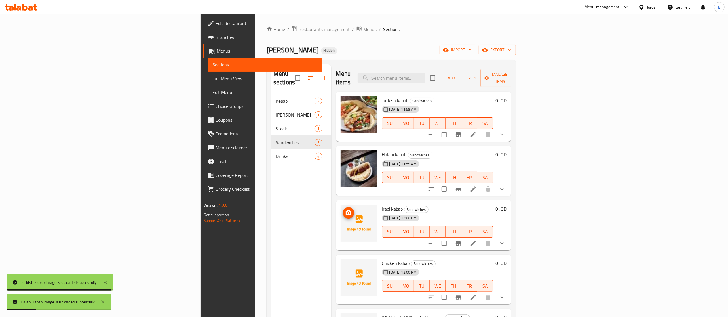
click at [346, 210] on icon "upload picture" at bounding box center [349, 212] width 6 height 5
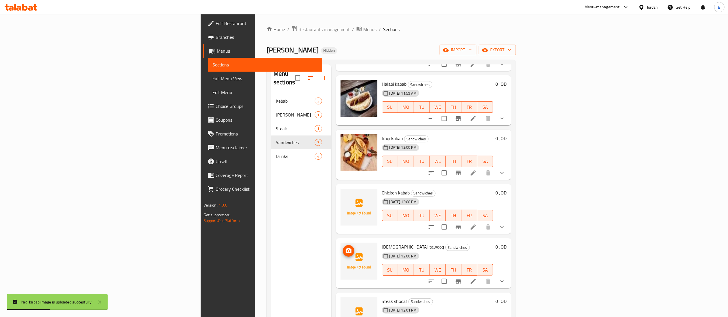
scroll to position [77, 0]
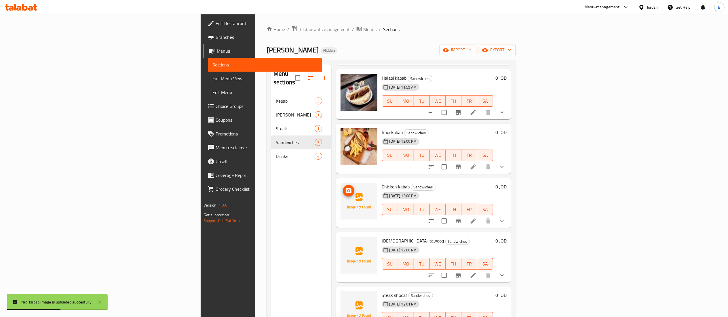
click at [345, 187] on icon "upload picture" at bounding box center [348, 190] width 7 height 7
click at [343, 241] on button "upload picture" at bounding box center [349, 245] width 12 height 12
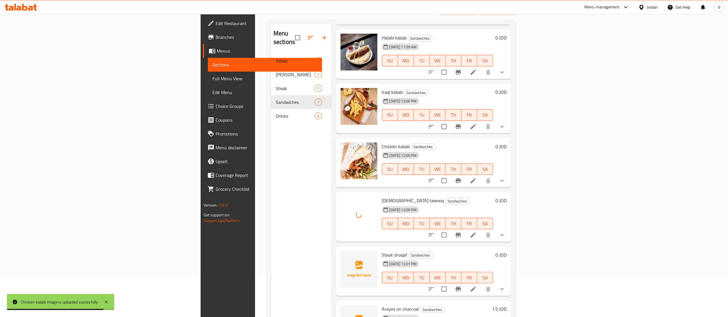
scroll to position [81, 0]
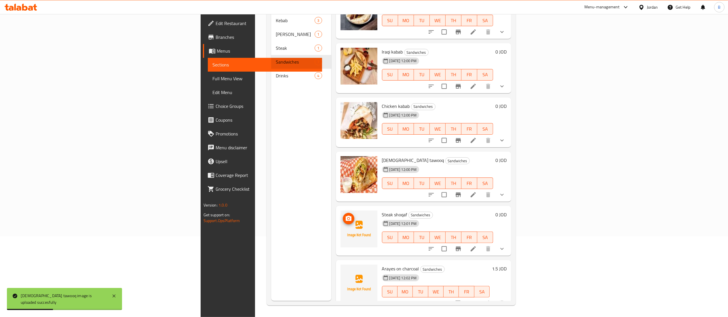
click at [343, 214] on button "upload picture" at bounding box center [349, 219] width 12 height 12
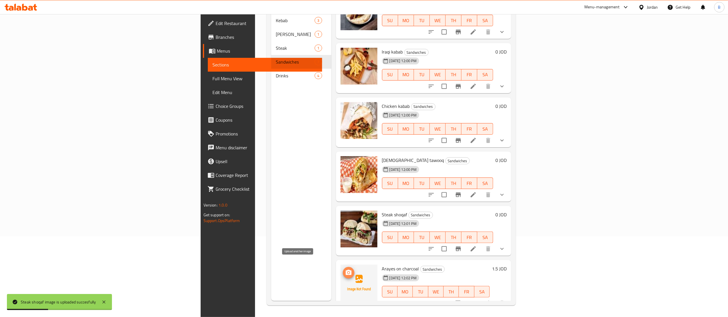
click at [346, 270] on icon "upload picture" at bounding box center [349, 272] width 6 height 5
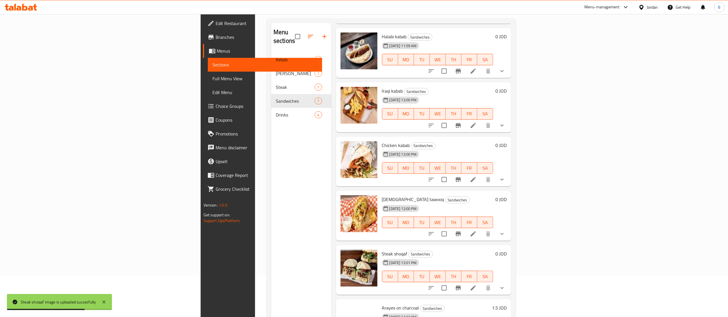
scroll to position [23, 0]
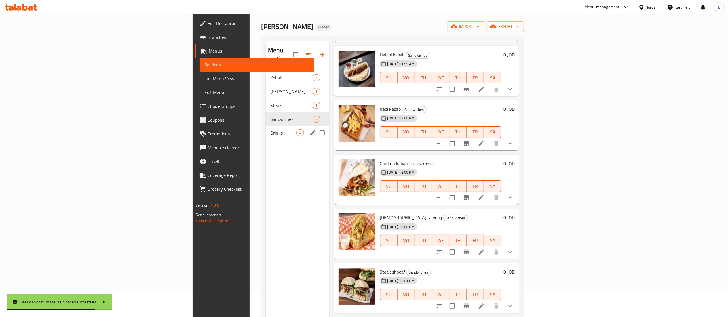
click at [270, 130] on span "Drinks" at bounding box center [283, 133] width 26 height 7
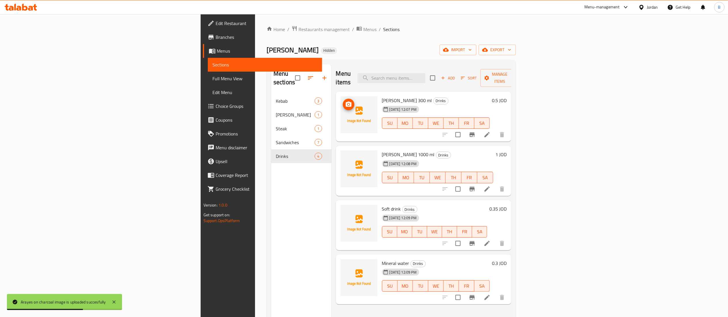
click at [346, 102] on icon "upload picture" at bounding box center [349, 104] width 6 height 5
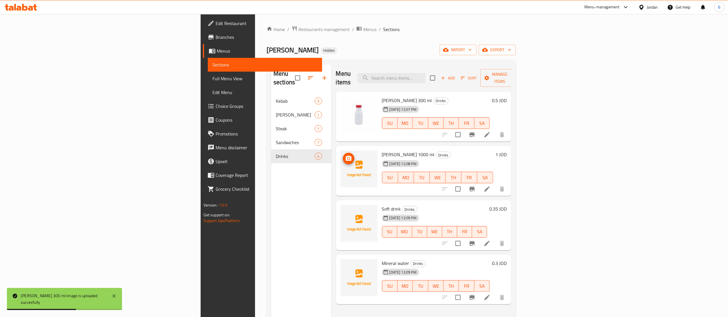
click at [346, 156] on icon "upload picture" at bounding box center [349, 158] width 6 height 5
click at [345, 210] on icon "upload picture" at bounding box center [348, 213] width 7 height 7
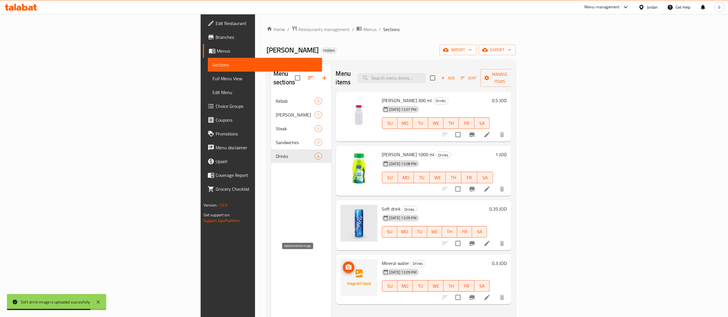
click at [343, 264] on span "upload picture" at bounding box center [349, 267] width 12 height 7
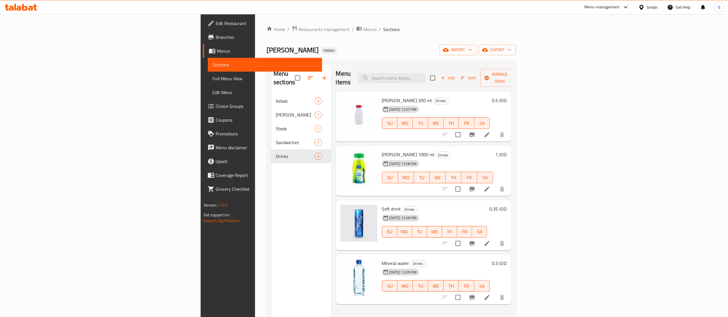
click at [28, 9] on icon at bounding box center [21, 7] width 33 height 7
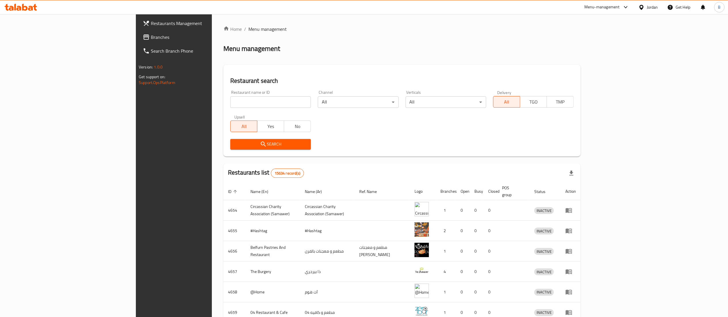
click at [151, 36] on span "Branches" at bounding box center [202, 37] width 102 height 7
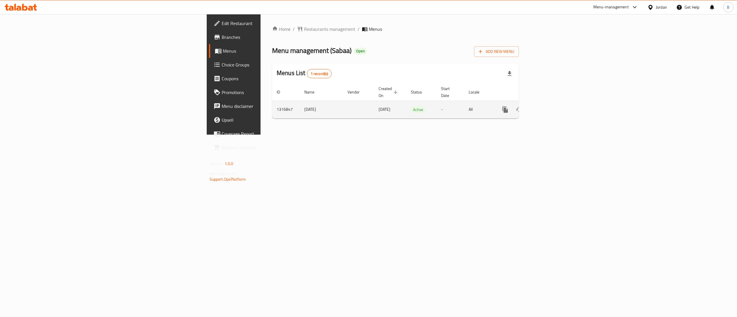
click at [554, 108] on link "enhanced table" at bounding box center [547, 110] width 14 height 14
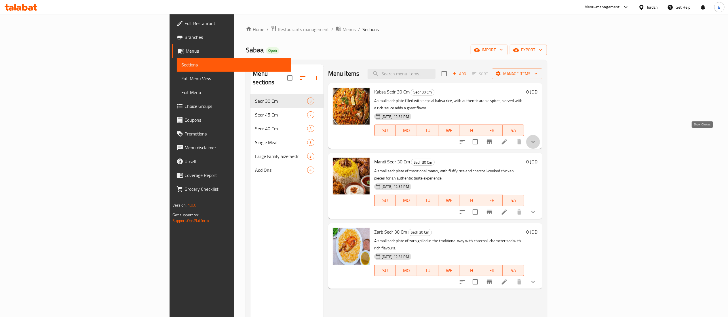
click at [537, 138] on icon "show more" at bounding box center [533, 141] width 7 height 7
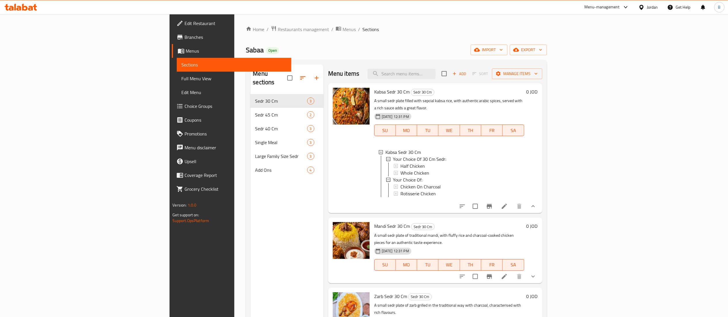
scroll to position [58, 0]
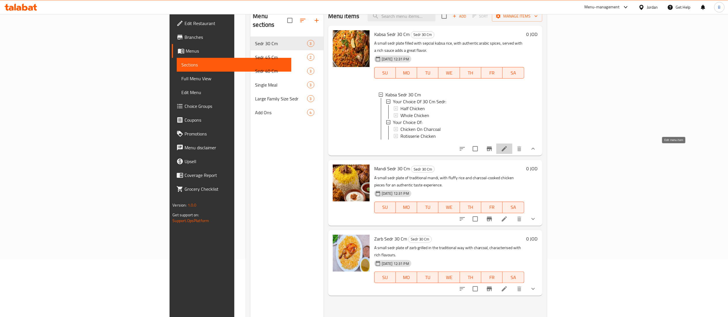
click at [507, 151] on icon at bounding box center [504, 148] width 5 height 5
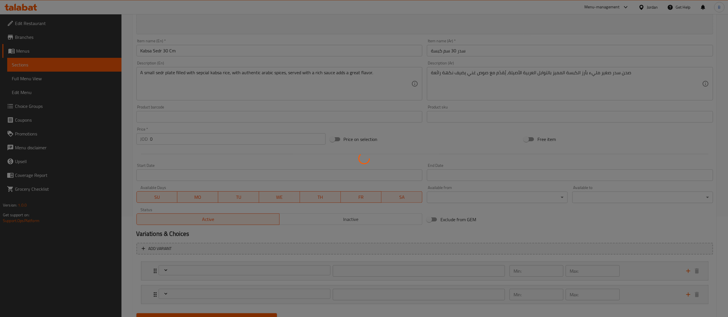
type input "إختيارك من السدر 30 سم:"
type input "1"
type input "إختيارك من:"
type input "1"
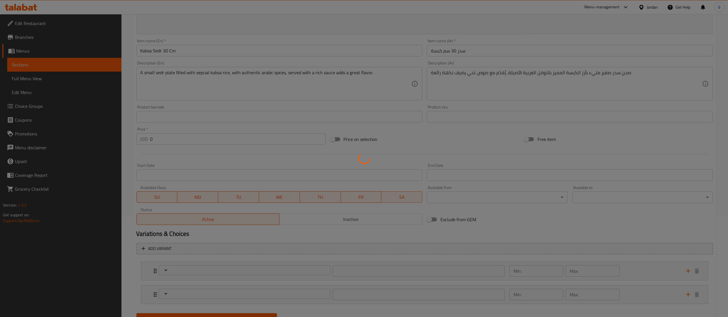
type input "1"
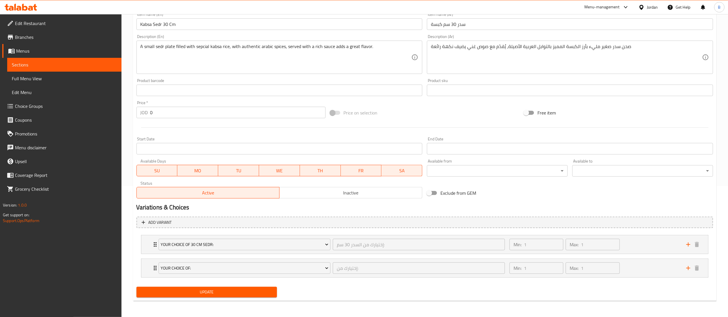
scroll to position [132, 0]
click at [645, 268] on div "Min: 1 ​ Max: 1 ​" at bounding box center [594, 268] width 177 height 18
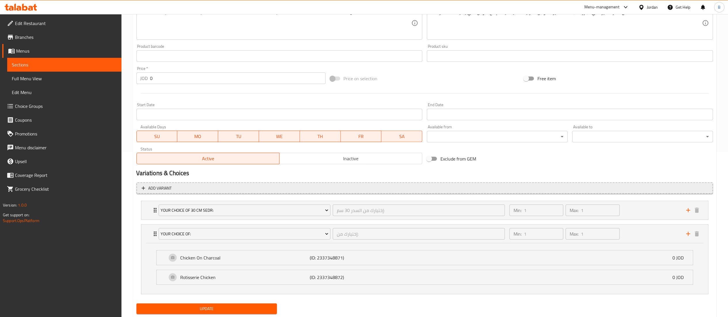
scroll to position [183, 0]
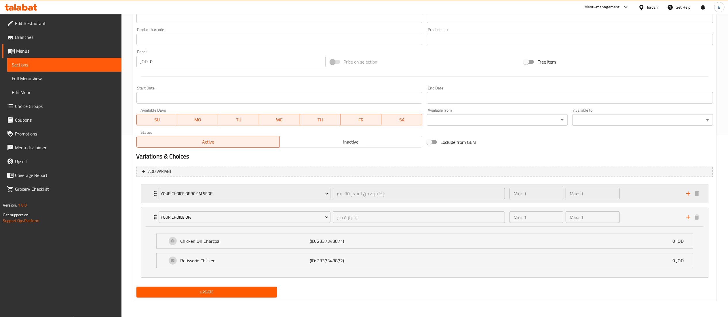
click at [653, 192] on div "Min: 1 ​ Max: 1 ​" at bounding box center [594, 194] width 177 height 18
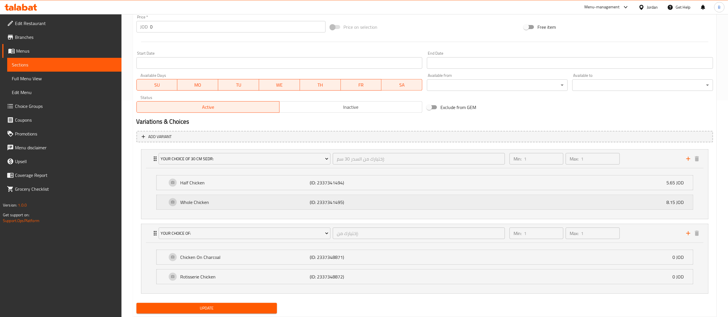
scroll to position [234, 0]
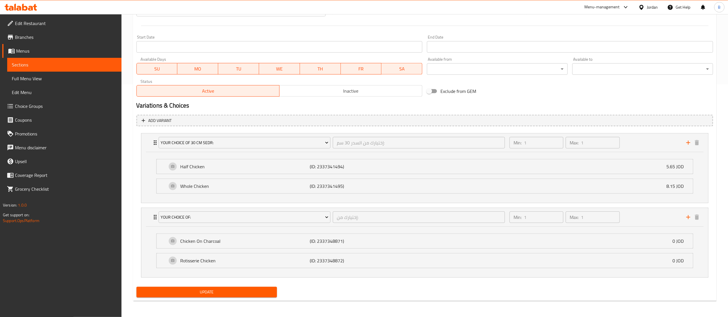
click at [42, 105] on span "Choice Groups" at bounding box center [66, 106] width 102 height 7
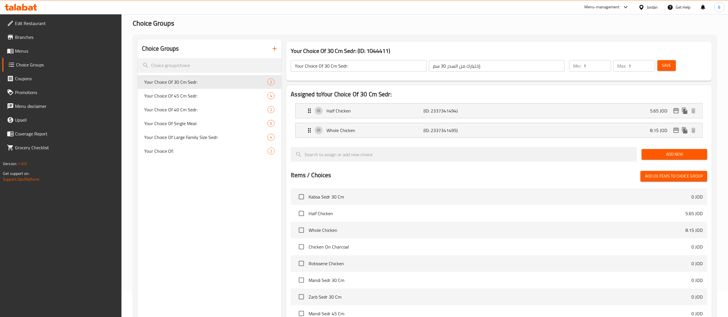
scroll to position [24, 0]
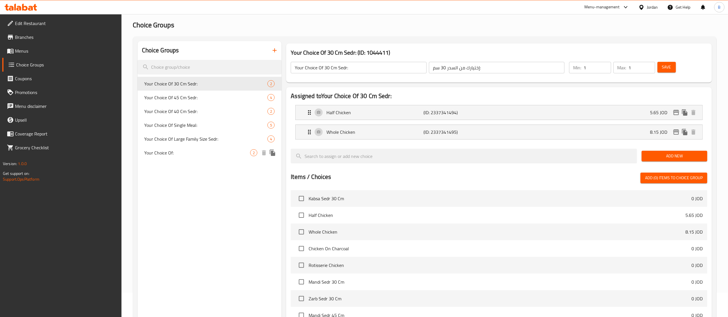
click at [154, 153] on span "Your Choice Of:" at bounding box center [198, 152] width 106 height 7
type input "Your Choice Of:"
type input "إختيارك من:"
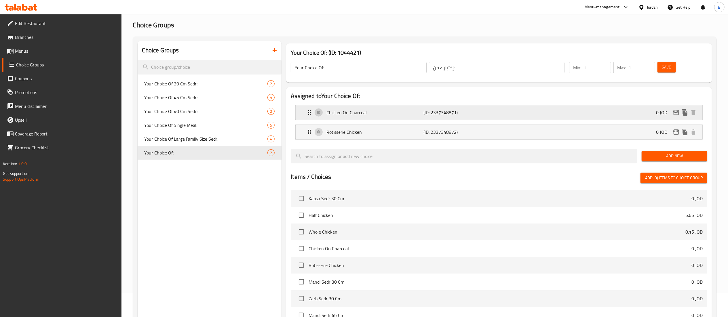
click at [474, 109] on p "(ID: 2337348871)" at bounding box center [456, 112] width 65 height 7
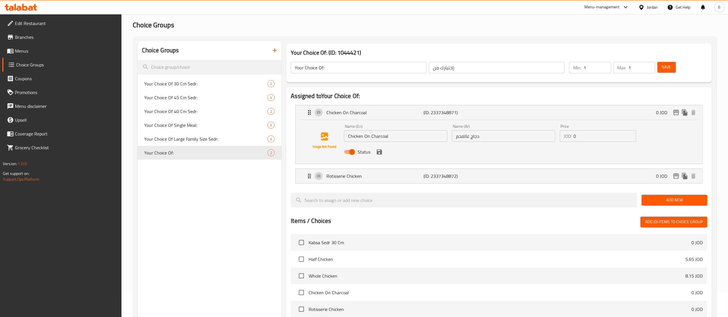
click at [350, 152] on input "Status" at bounding box center [352, 152] width 33 height 11
checkbox input "false"
click at [378, 153] on icon "save" at bounding box center [379, 152] width 7 height 7
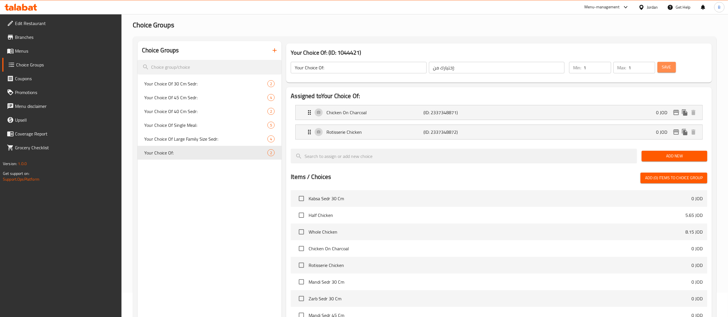
click at [661, 65] on button "Save" at bounding box center [667, 67] width 18 height 11
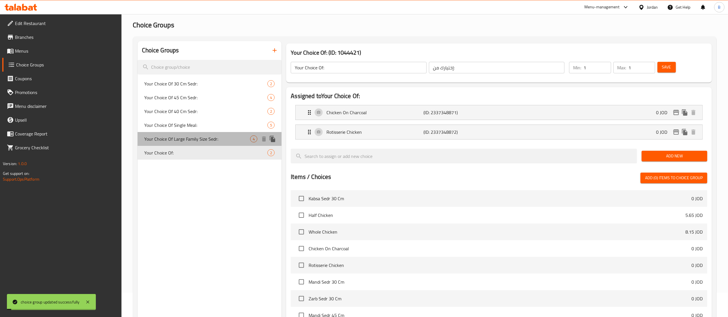
click at [191, 136] on span "Your Choice Of Large Family Size Sedr:" at bounding box center [198, 139] width 106 height 7
type input "Your Choice Of Large Family Size Sedr:"
type input "إختيارك من السدور العائلي حجم كبير:"
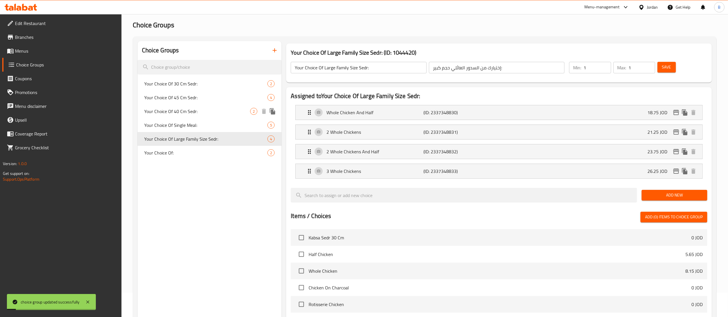
click at [190, 117] on div "Your Choice Of 40 Cm Sedr: 2" at bounding box center [210, 112] width 144 height 14
type input "Your Choice Of 40 Cm Sedr:"
type input "إختيارك من السدر 40 سم:"
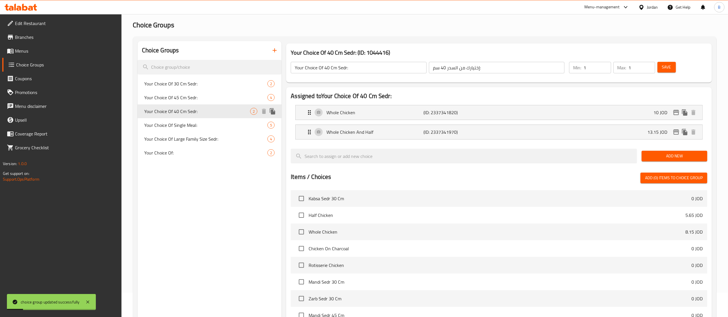
click at [184, 108] on span "Your Choice Of 40 Cm Sedr:" at bounding box center [198, 111] width 106 height 7
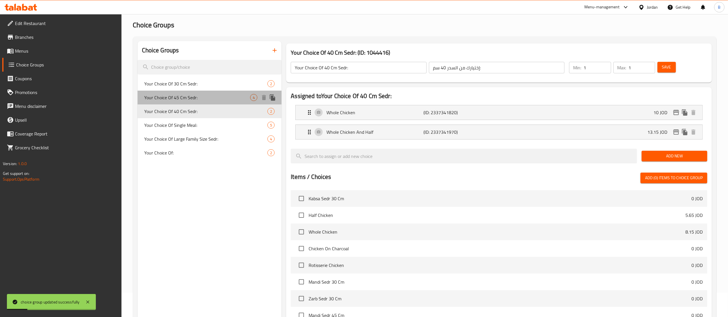
click at [180, 94] on span "Your Choice Of 45 Cm Sedr:" at bounding box center [198, 97] width 106 height 7
type input "Your Choice Of 45 Cm Sedr:"
type input "إختيارك من السدر 45 سم:"
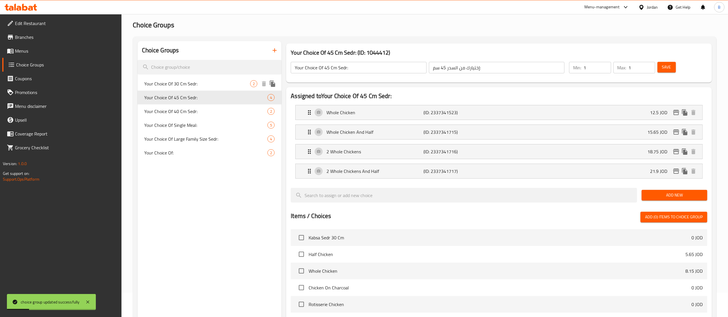
click at [185, 79] on div "Your Choice Of 30 Cm Sedr: 2" at bounding box center [210, 84] width 144 height 14
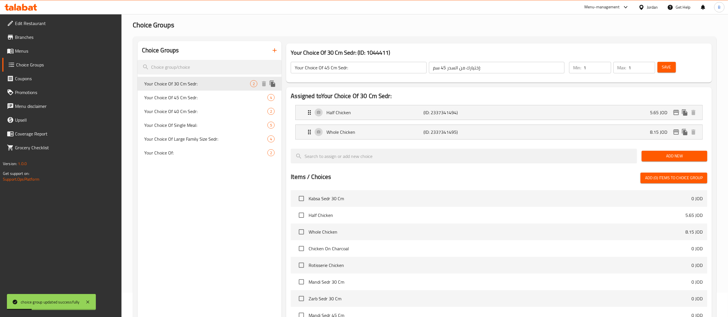
type input "Your Choice Of 30 Cm Sedr:"
type input "إختيارك من السدر 30 سم:"
click at [189, 130] on div "Your Choice Of Single Meal: 5" at bounding box center [210, 125] width 144 height 14
type input "Your Choice Of Single Meal:"
type input "إختيارك من الوجبة الفردية:"
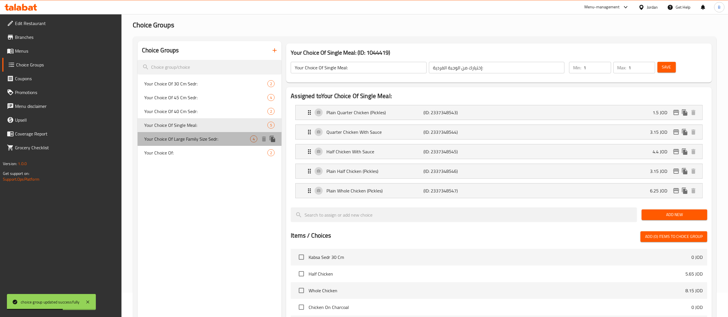
click at [193, 142] on span "Your Choice Of Large Family Size Sedr:" at bounding box center [198, 139] width 106 height 7
type input "Your Choice Of Large Family Size Sedr:"
type input "إختيارك من السدور العائلي حجم كبير:"
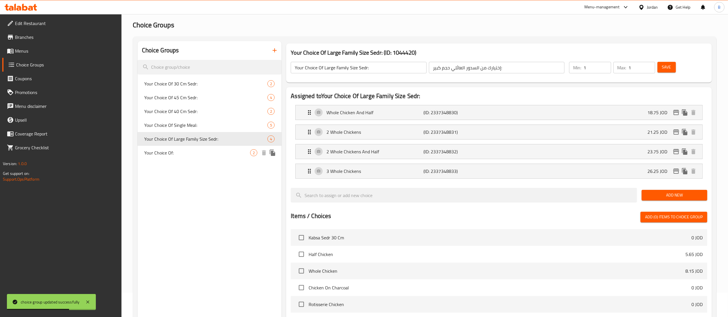
click at [178, 155] on span "Your Choice Of:" at bounding box center [198, 152] width 106 height 7
type input "Your Choice Of:"
type input "إختيارك من:"
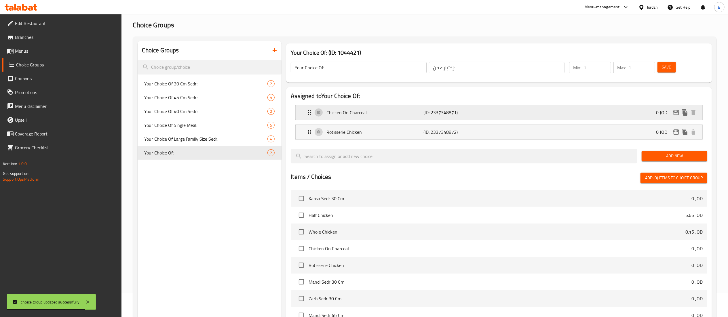
click at [455, 110] on p "(ID: 2337348871)" at bounding box center [456, 112] width 65 height 7
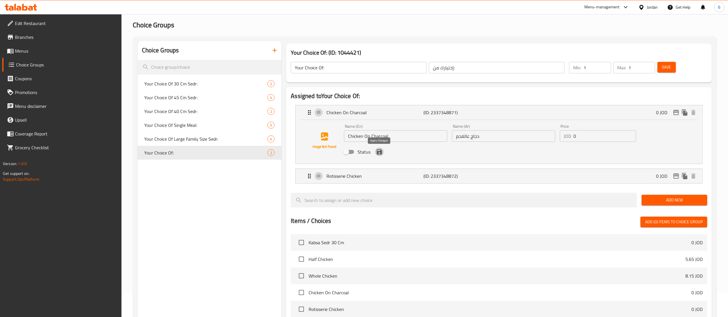
click at [378, 152] on icon "save" at bounding box center [379, 151] width 5 height 5
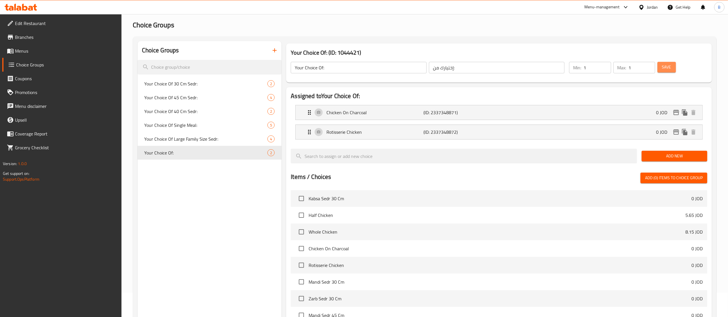
click at [666, 69] on span "Save" at bounding box center [666, 67] width 9 height 7
click at [659, 154] on span "Add New" at bounding box center [674, 156] width 56 height 7
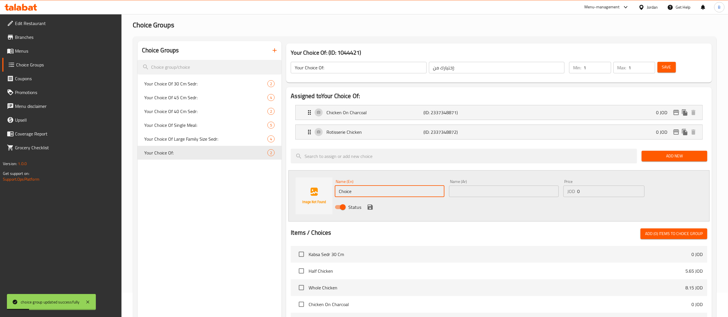
drag, startPoint x: 396, startPoint y: 194, endPoint x: 283, endPoint y: 191, distance: 113.2
click at [300, 191] on div "Name (En) Choice Name (En) Name (Ar) Name (Ar) Price JOD 0 Price Status" at bounding box center [498, 195] width 421 height 51
paste input "Mandi Chicken"
type input "Mandi Chicken"
click at [487, 197] on input "text" at bounding box center [504, 192] width 110 height 12
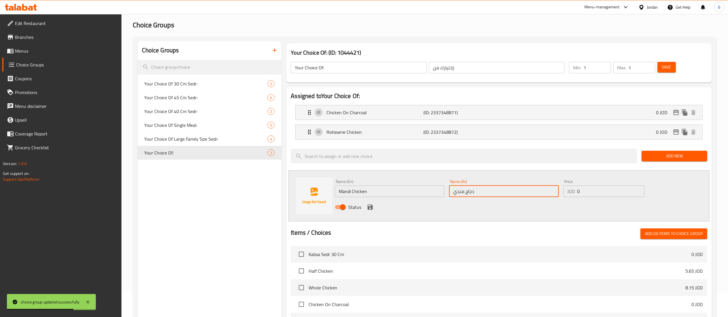
type input "دجاج مندي"
click at [373, 207] on icon "save" at bounding box center [370, 207] width 7 height 7
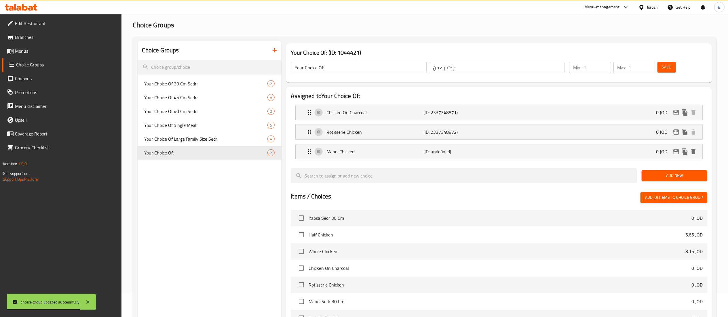
click at [672, 66] on button "Save" at bounding box center [667, 67] width 18 height 11
click at [673, 177] on span "Add New" at bounding box center [674, 175] width 56 height 7
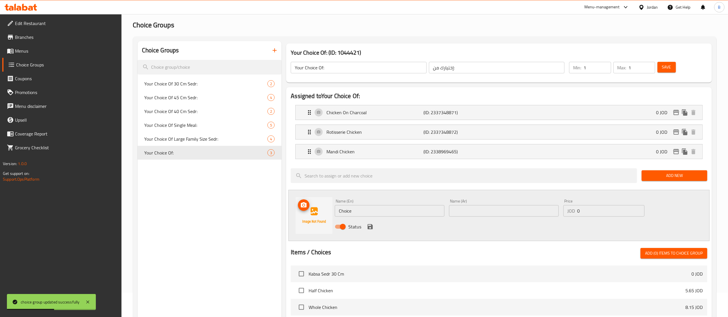
drag, startPoint x: 320, startPoint y: 214, endPoint x: 351, endPoint y: 221, distance: 31.6
click at [294, 212] on div "Name (En) Choice Name (En) Name (Ar) Name (Ar) Price JOD 0 Price Status" at bounding box center [498, 215] width 421 height 51
click at [385, 215] on input "Choice" at bounding box center [390, 211] width 110 height 12
click at [385, 214] on input "Choice" at bounding box center [390, 211] width 110 height 12
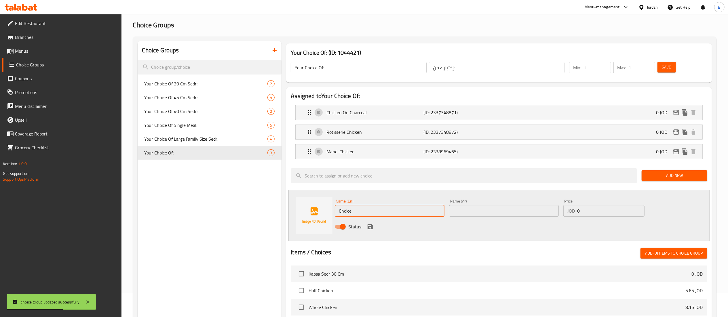
paste input "Zarb Chicken"
type input "Zarb Chicken"
click at [482, 214] on input "text" at bounding box center [504, 211] width 110 height 12
type input "]"
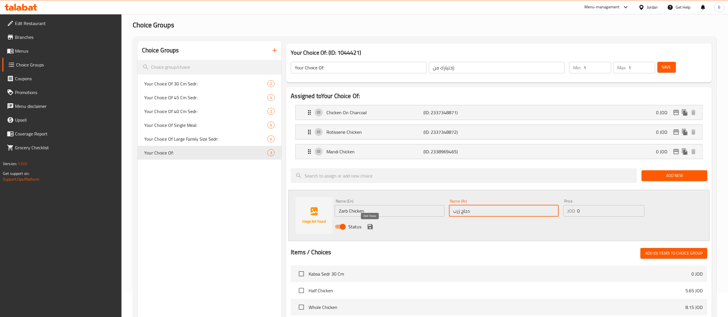
type input "دجاج زرب"
click at [367, 227] on icon "save" at bounding box center [370, 226] width 7 height 7
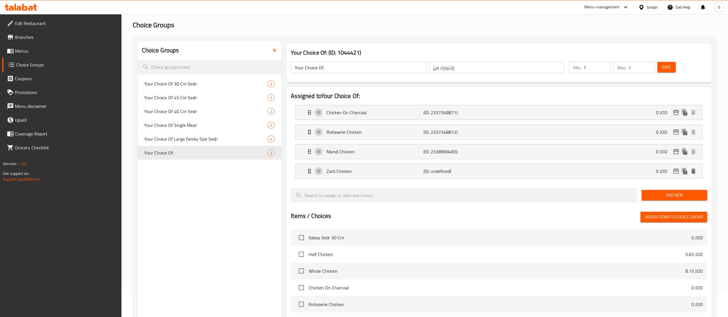
click at [666, 66] on span "Save" at bounding box center [666, 67] width 9 height 7
drag, startPoint x: 31, startPoint y: 50, endPoint x: 71, endPoint y: 55, distance: 39.4
click at [31, 50] on span "Menus" at bounding box center [66, 51] width 102 height 7
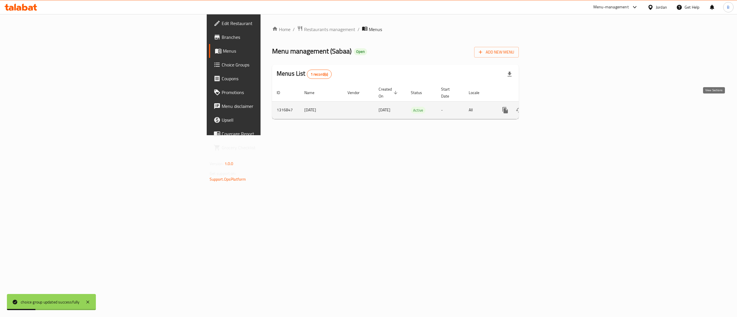
click at [554, 103] on link "enhanced table" at bounding box center [547, 110] width 14 height 14
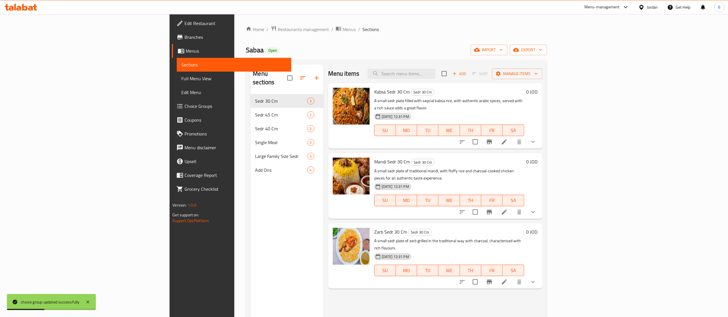
click at [537, 138] on icon "show more" at bounding box center [533, 141] width 7 height 7
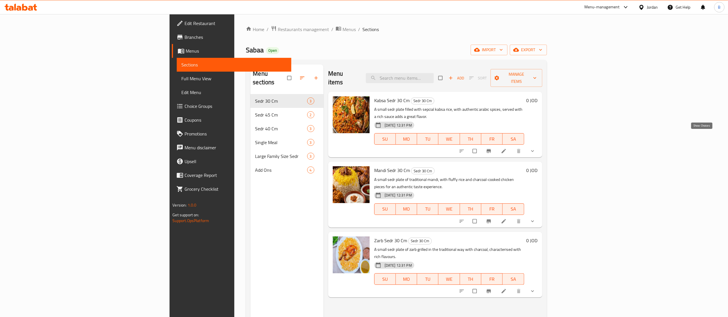
click at [536, 148] on icon "show more" at bounding box center [533, 151] width 6 height 6
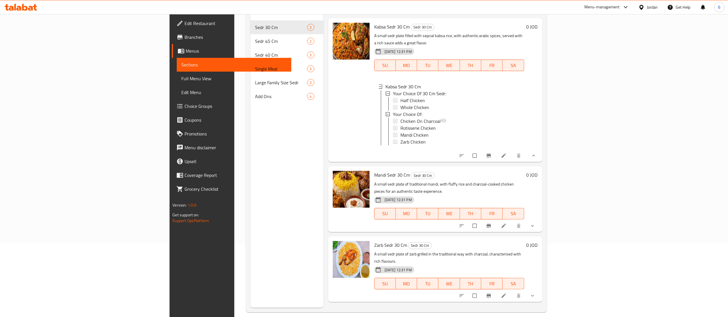
scroll to position [81, 0]
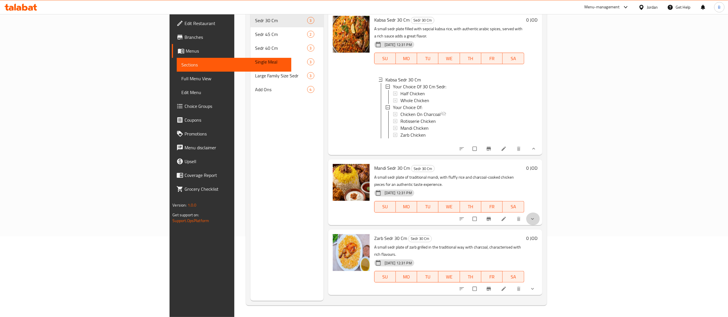
click at [537, 216] on span "show more" at bounding box center [533, 219] width 7 height 6
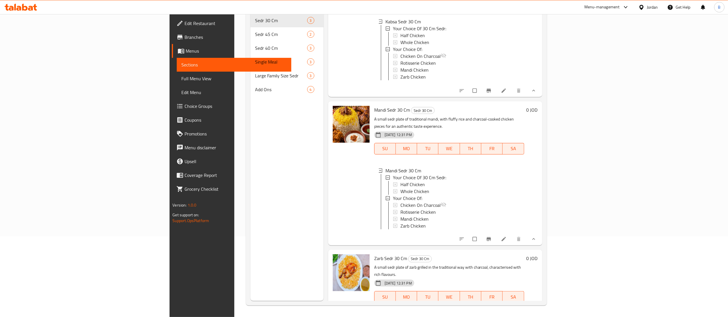
scroll to position [60, 0]
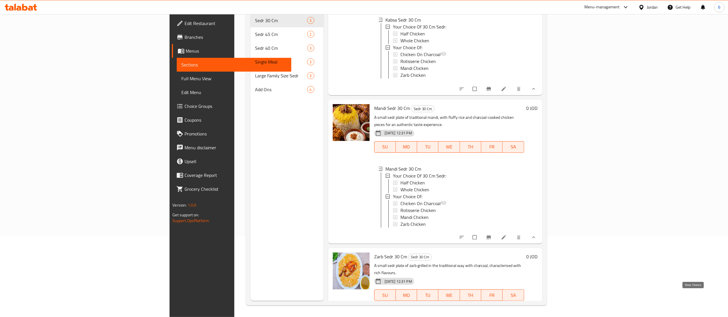
click at [536, 305] on icon "show more" at bounding box center [533, 308] width 6 height 6
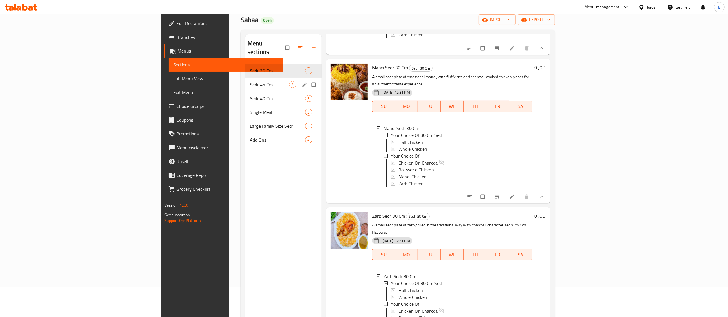
scroll to position [0, 0]
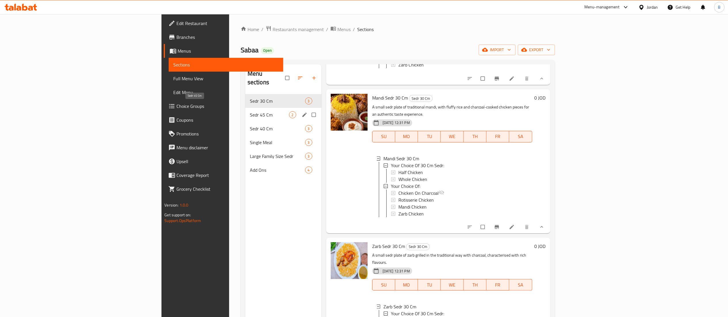
click at [250, 111] on span "Sedr 45 Cm" at bounding box center [269, 114] width 39 height 7
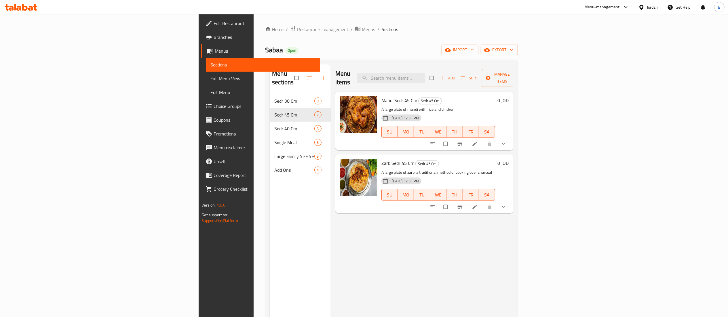
click at [511, 139] on button "show more" at bounding box center [504, 144] width 14 height 13
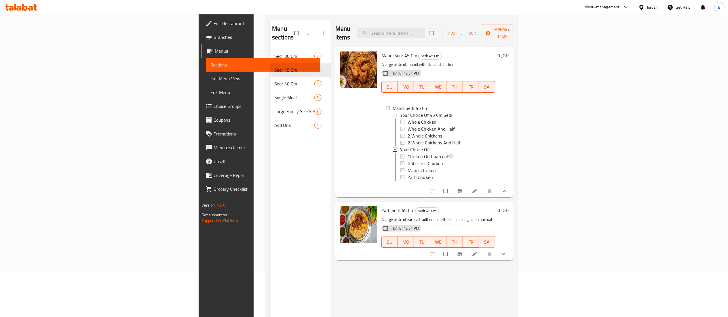
scroll to position [81, 0]
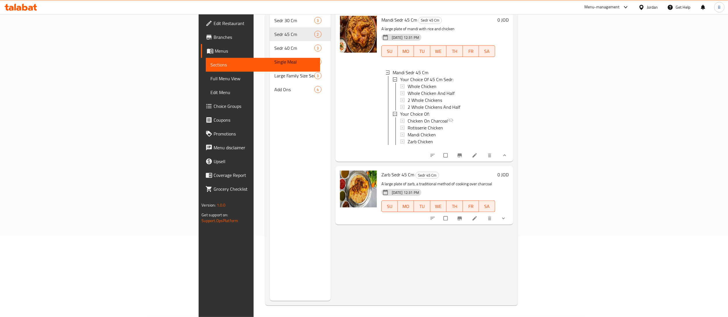
click at [506, 217] on icon "show more" at bounding box center [504, 219] width 6 height 6
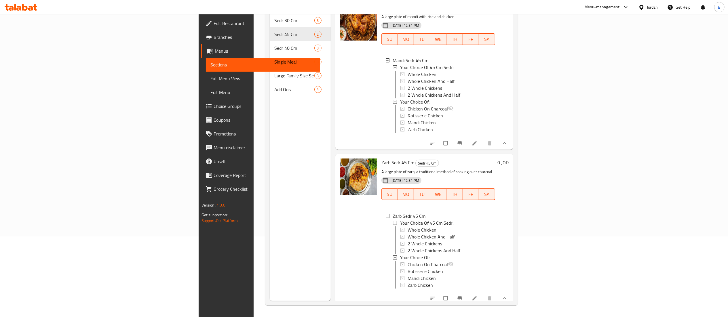
scroll to position [24, 0]
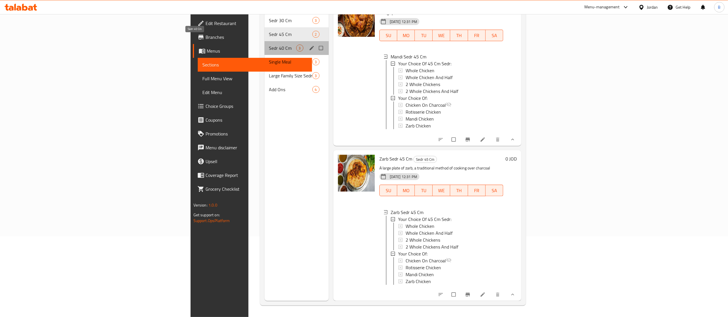
click at [269, 45] on span "Sedr 40 Cm" at bounding box center [282, 48] width 27 height 7
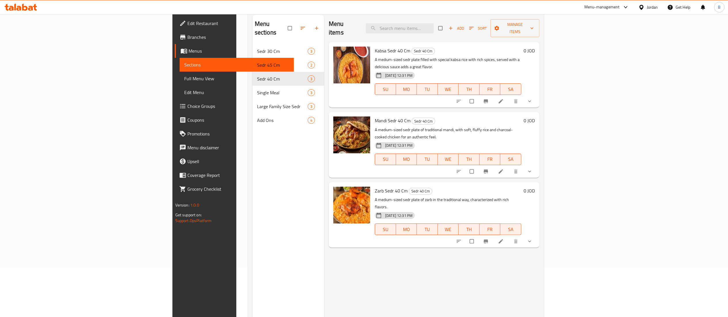
scroll to position [23, 0]
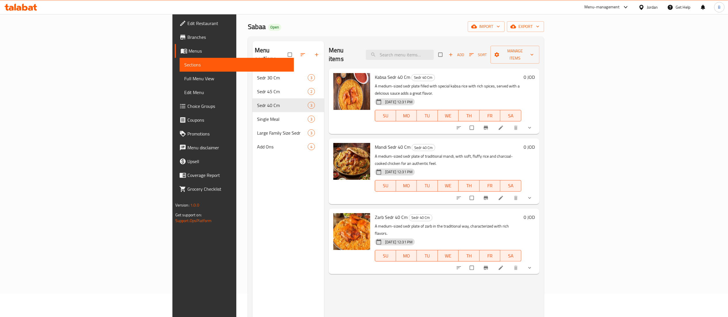
click at [537, 122] on button "show more" at bounding box center [530, 128] width 14 height 13
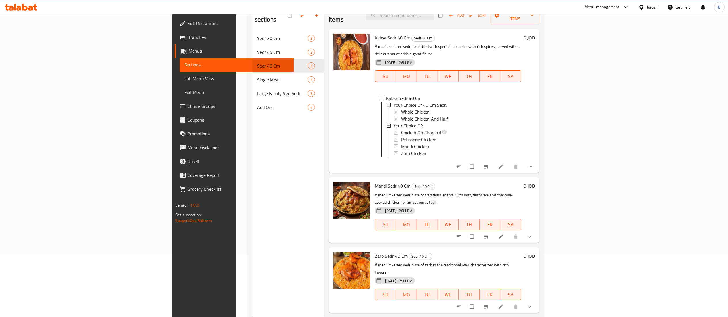
scroll to position [81, 0]
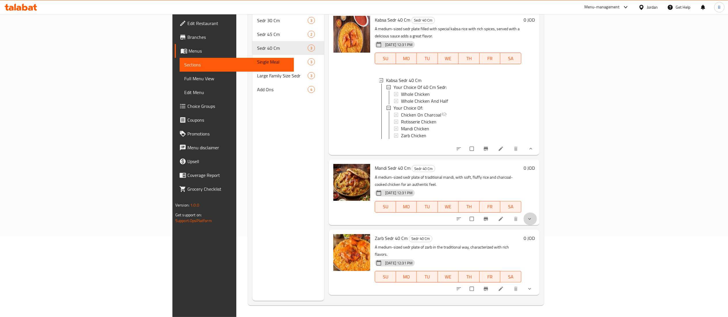
click at [537, 213] on button "show more" at bounding box center [530, 219] width 14 height 13
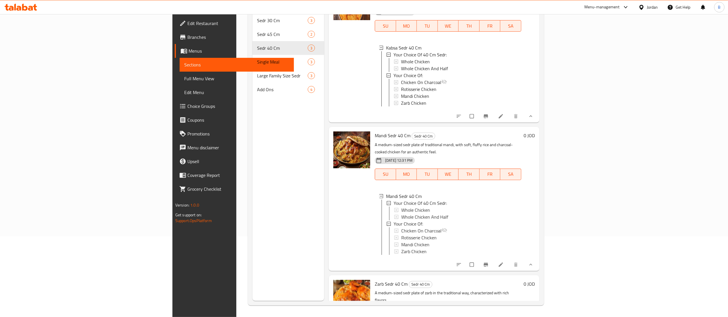
scroll to position [60, 0]
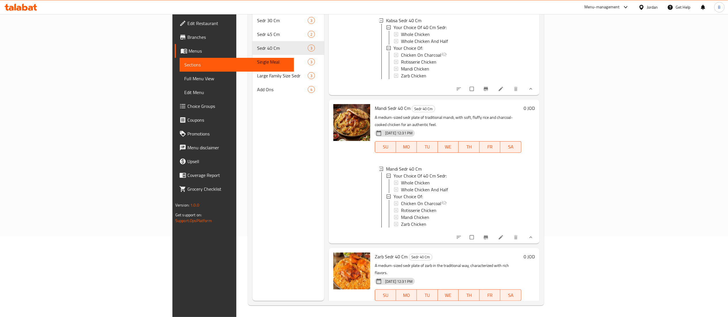
click at [537, 301] on button "show more" at bounding box center [530, 307] width 14 height 13
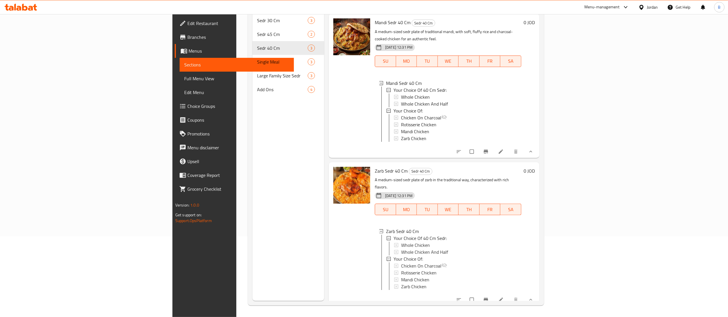
scroll to position [147, 0]
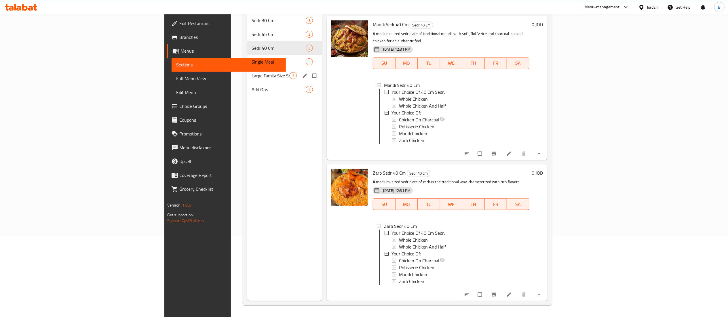
click at [252, 58] on span "Single Meal" at bounding box center [279, 61] width 54 height 7
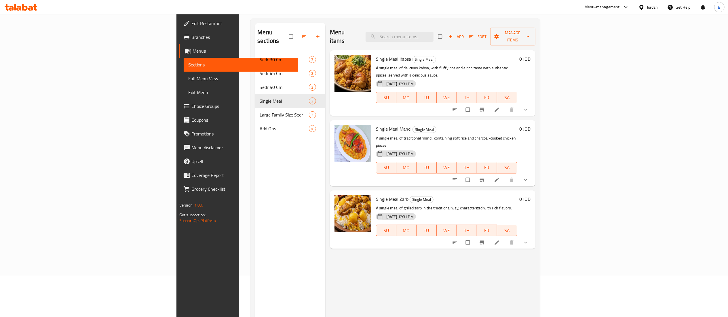
scroll to position [23, 0]
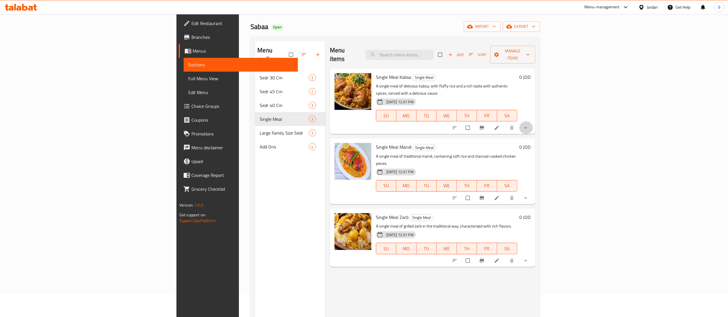
click at [529, 125] on icon "show more" at bounding box center [526, 128] width 6 height 6
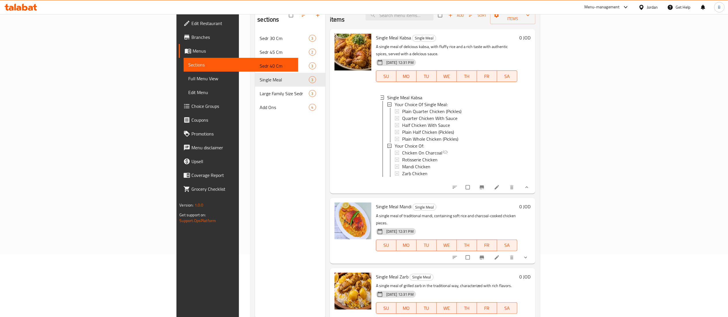
scroll to position [81, 0]
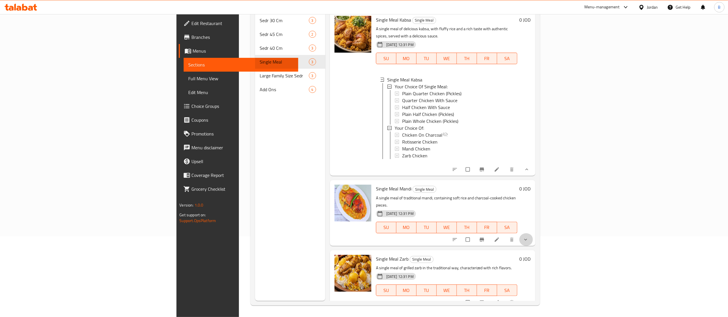
click at [533, 234] on button "show more" at bounding box center [526, 240] width 14 height 13
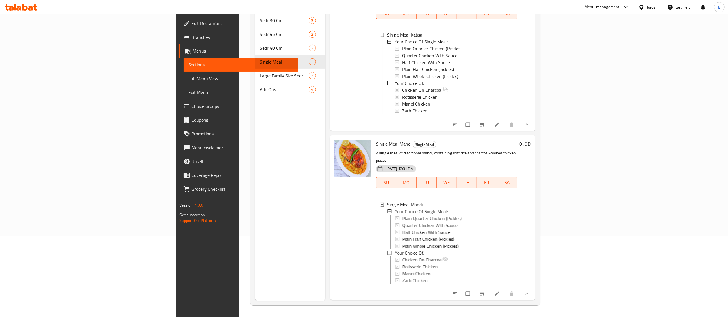
scroll to position [101, 0]
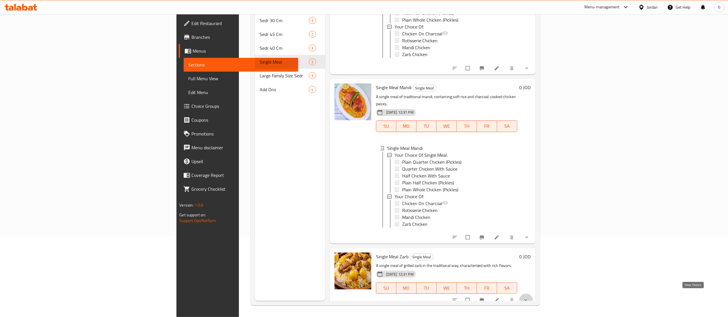
click at [529, 297] on icon "show more" at bounding box center [526, 300] width 6 height 6
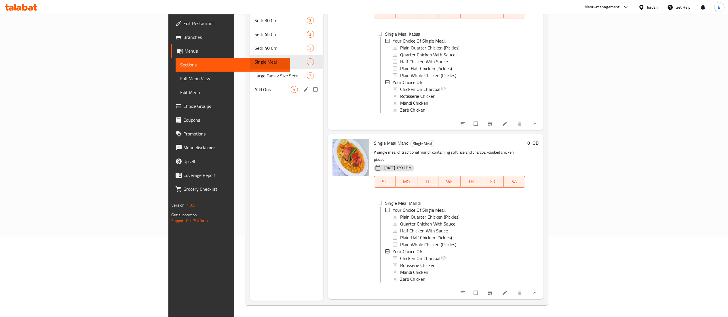
scroll to position [36, 0]
click at [255, 72] on span "Large Family Size Sedr" at bounding box center [273, 75] width 36 height 7
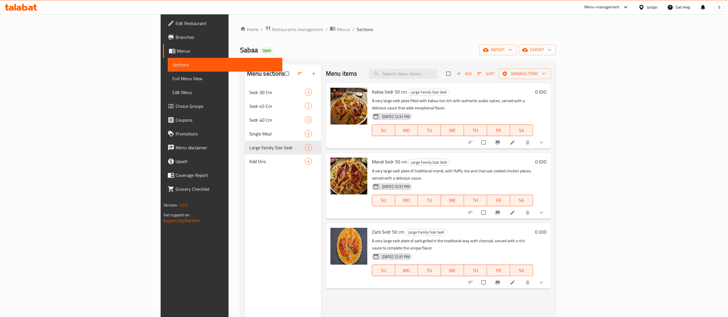
click at [544, 140] on icon "show more" at bounding box center [542, 143] width 6 height 6
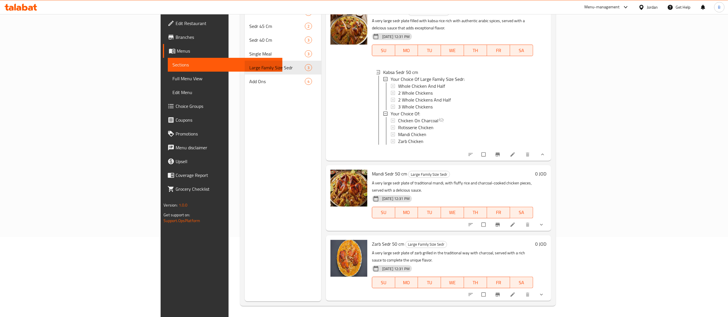
scroll to position [81, 0]
click at [544, 221] on icon "show more" at bounding box center [542, 224] width 6 height 6
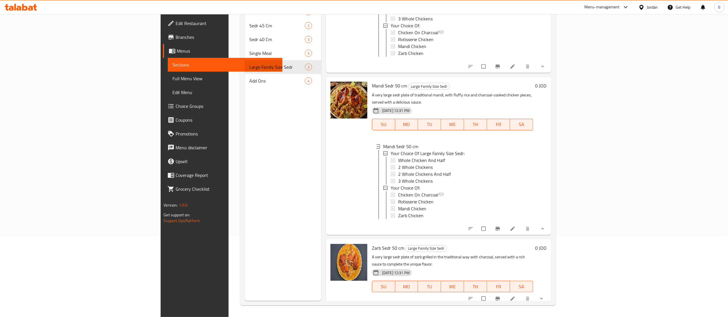
scroll to position [1, 0]
click at [546, 296] on span "show more" at bounding box center [542, 299] width 7 height 6
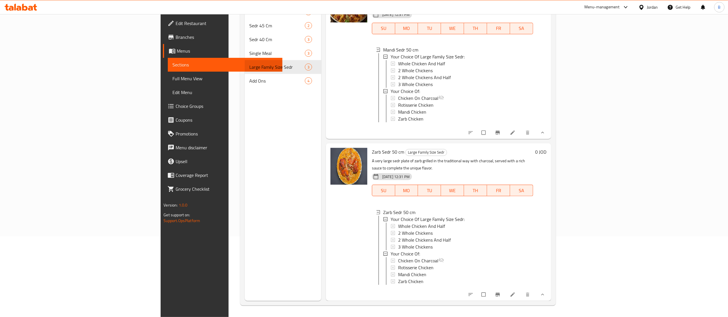
scroll to position [0, 0]
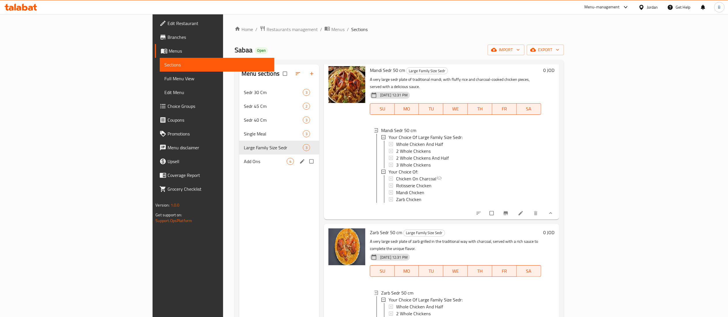
drag, startPoint x: 193, startPoint y: 156, endPoint x: 199, endPoint y: 156, distance: 5.8
click at [239, 156] on div "Add Ons 4" at bounding box center [279, 162] width 80 height 14
